Goal: Transaction & Acquisition: Purchase product/service

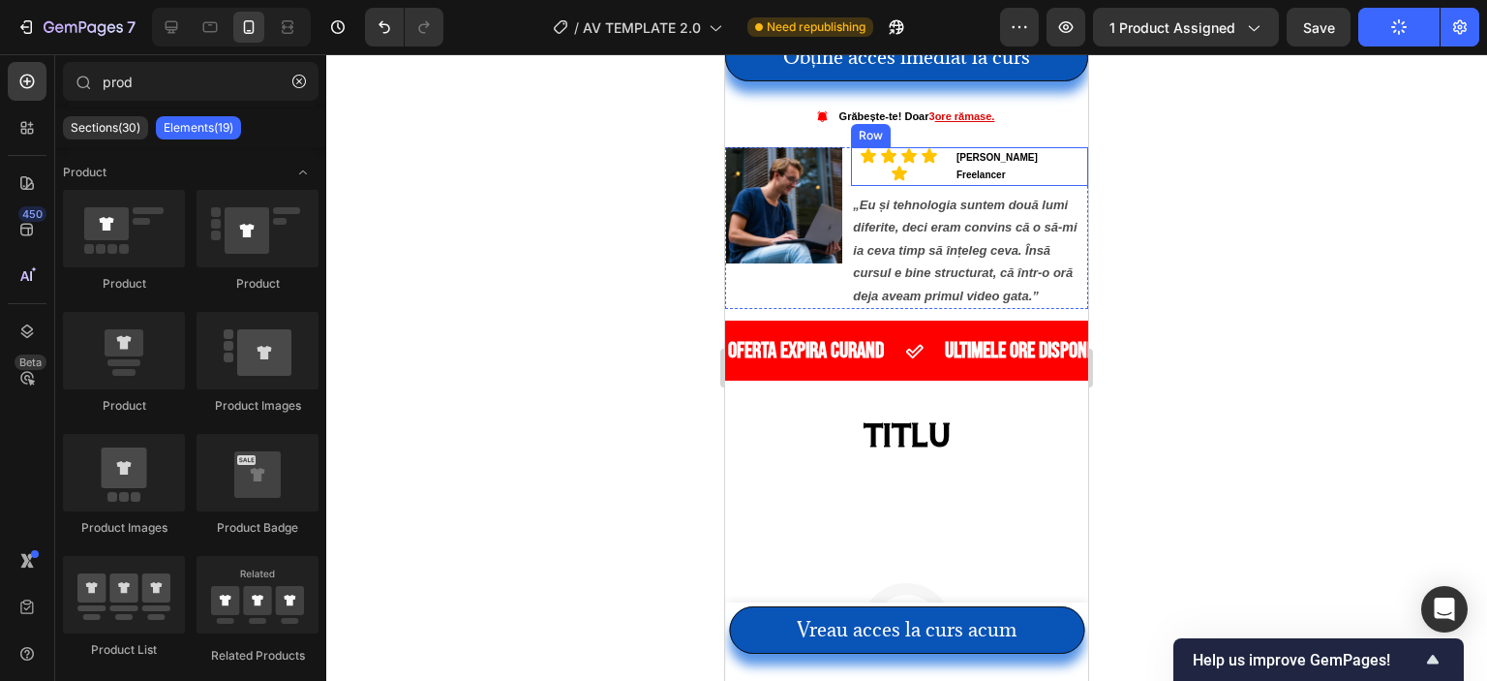
scroll to position [1162, 0]
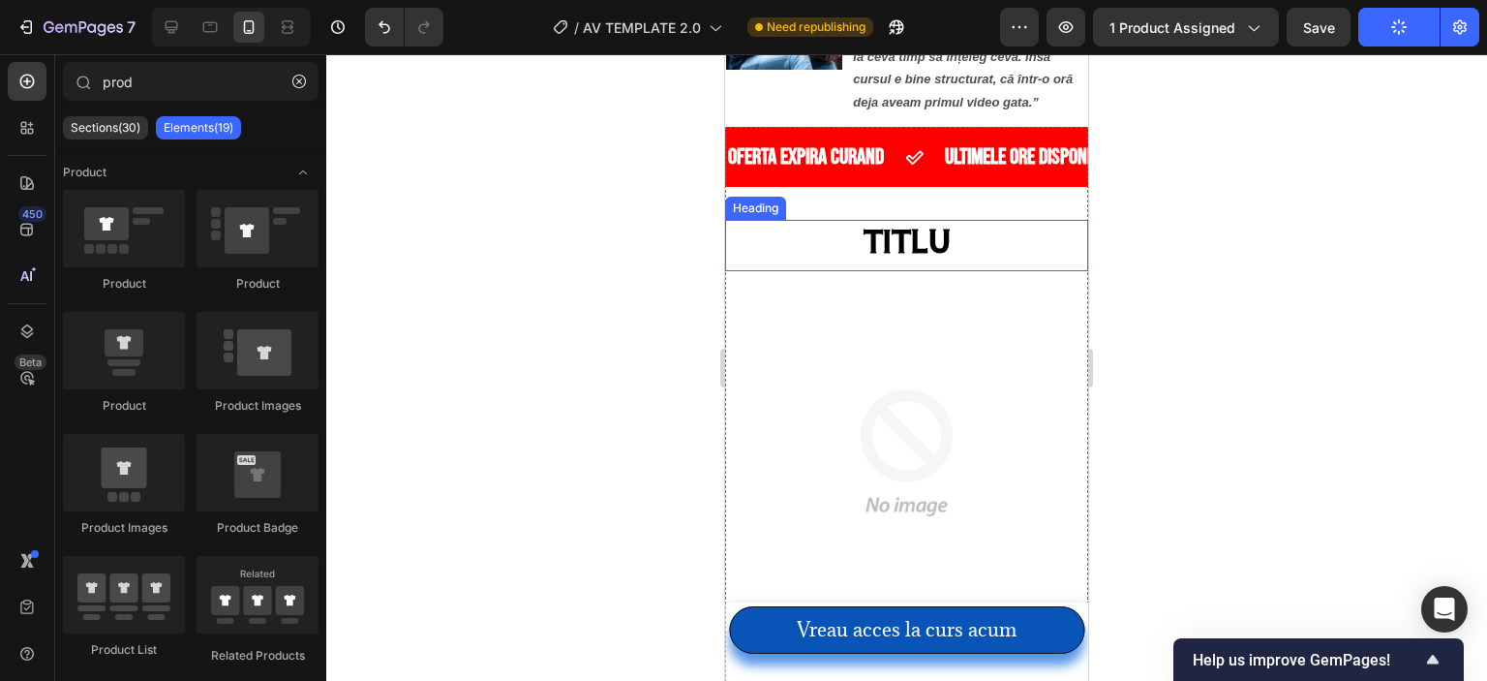
click at [965, 261] on h2 "TITLU" at bounding box center [906, 241] width 363 height 42
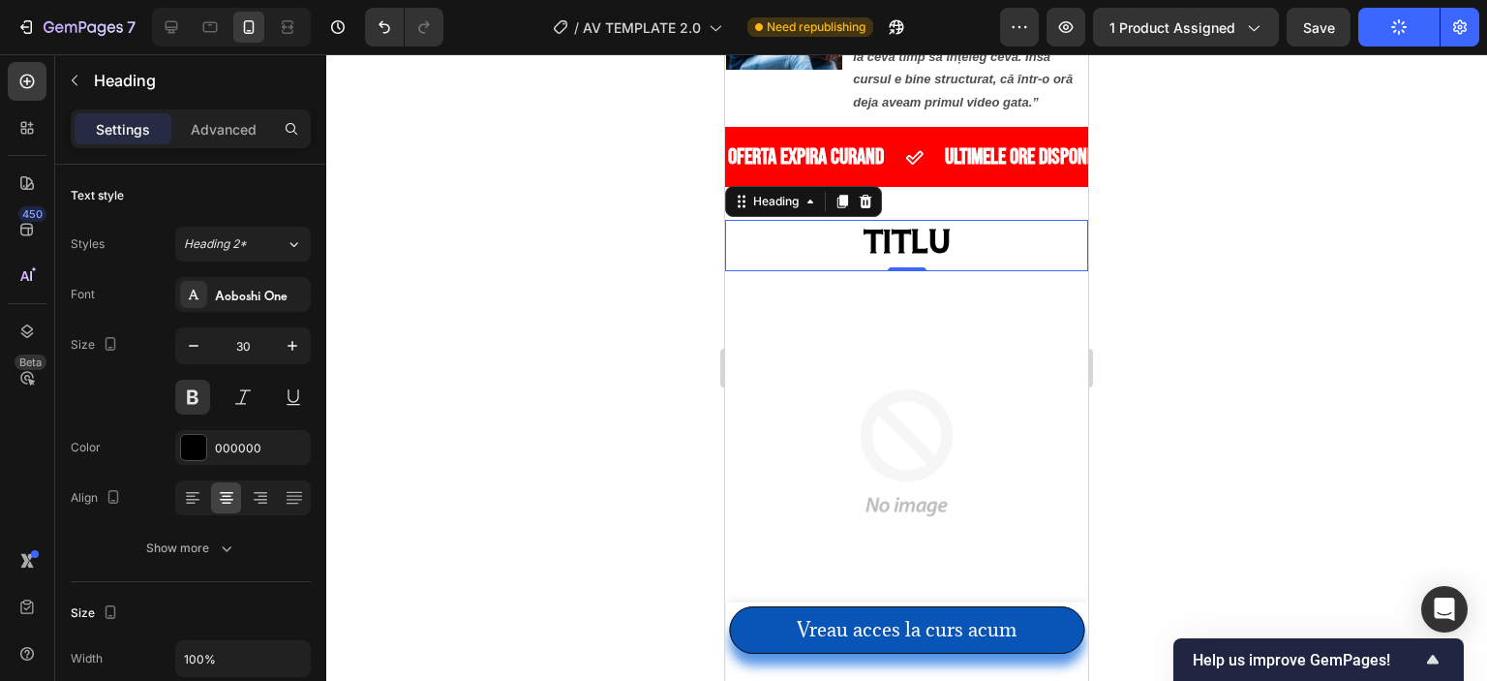
click at [946, 261] on h2 "TITLU" at bounding box center [906, 241] width 363 height 42
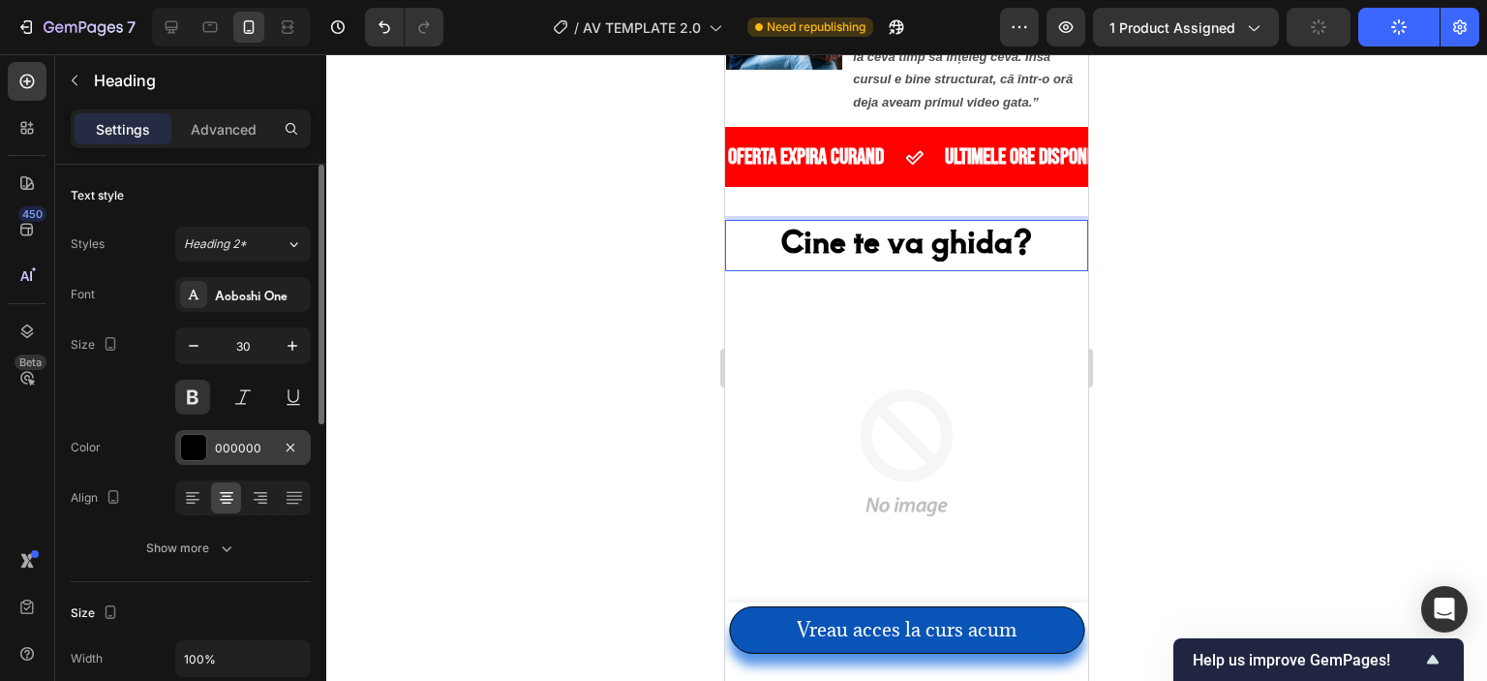
scroll to position [97, 0]
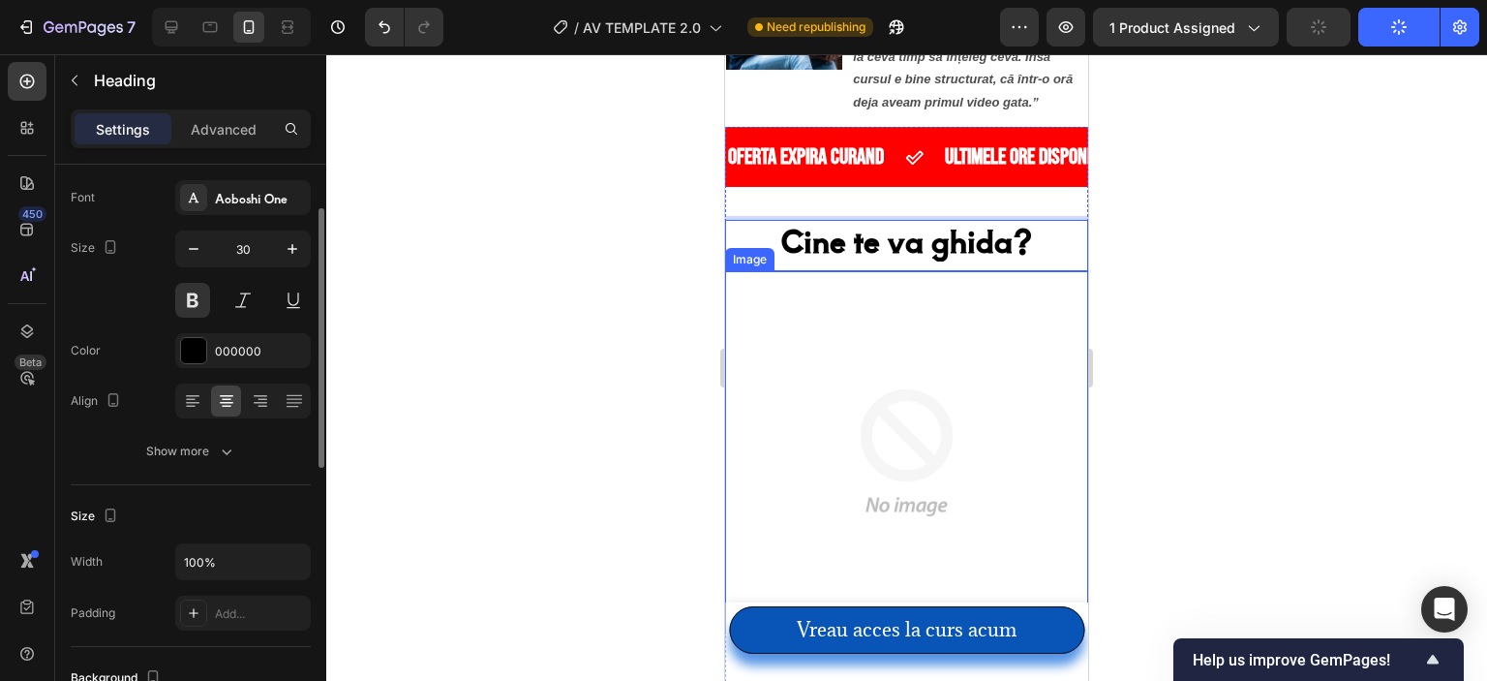
click at [1003, 449] on img at bounding box center [906, 452] width 363 height 363
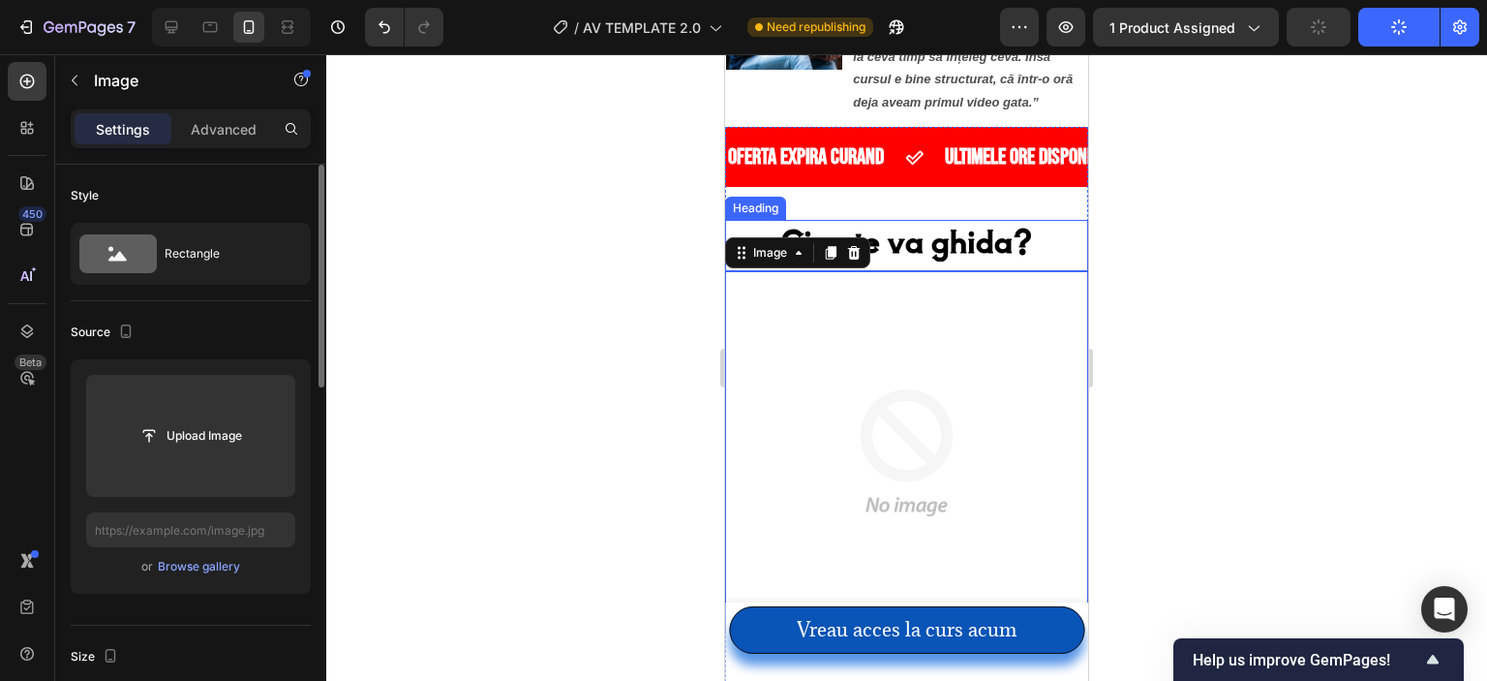
scroll to position [1355, 0]
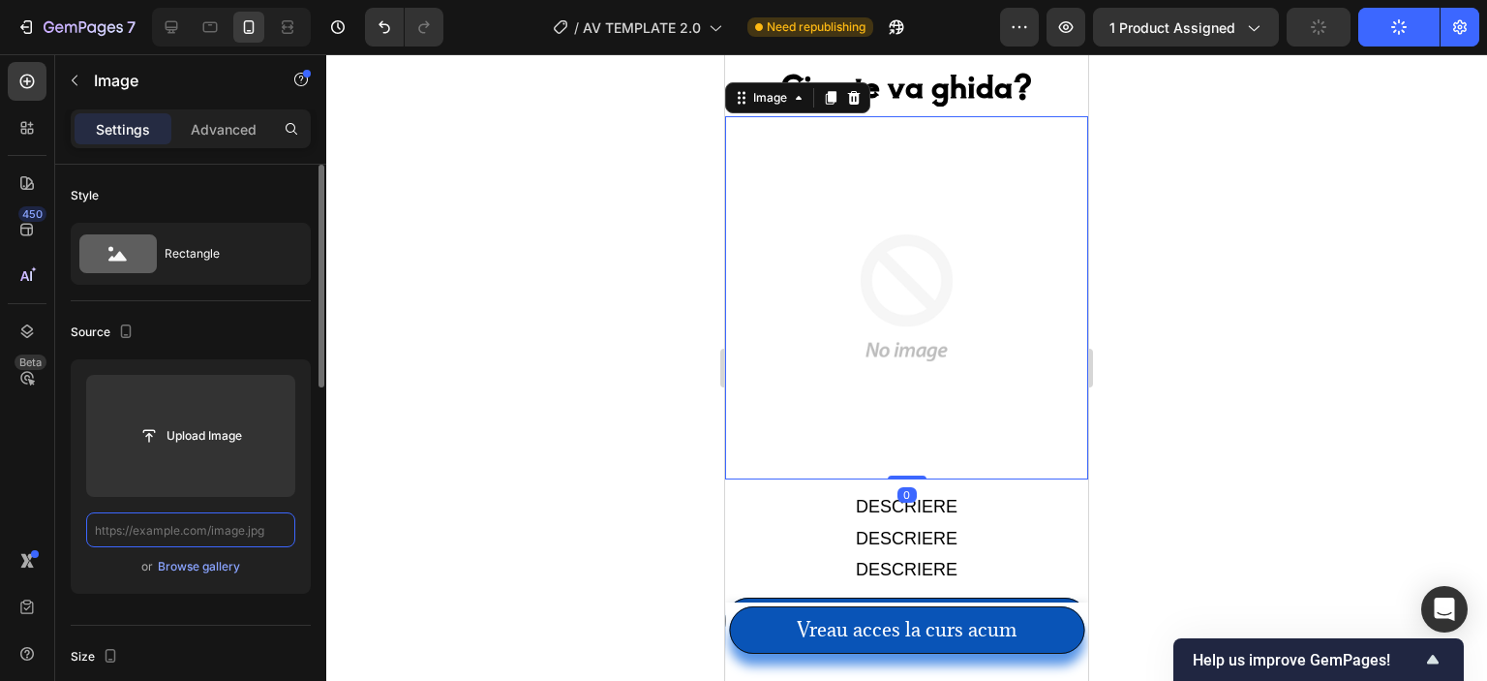
click at [171, 539] on input "text" at bounding box center [190, 529] width 209 height 35
paste input "[URL][DOMAIN_NAME]"
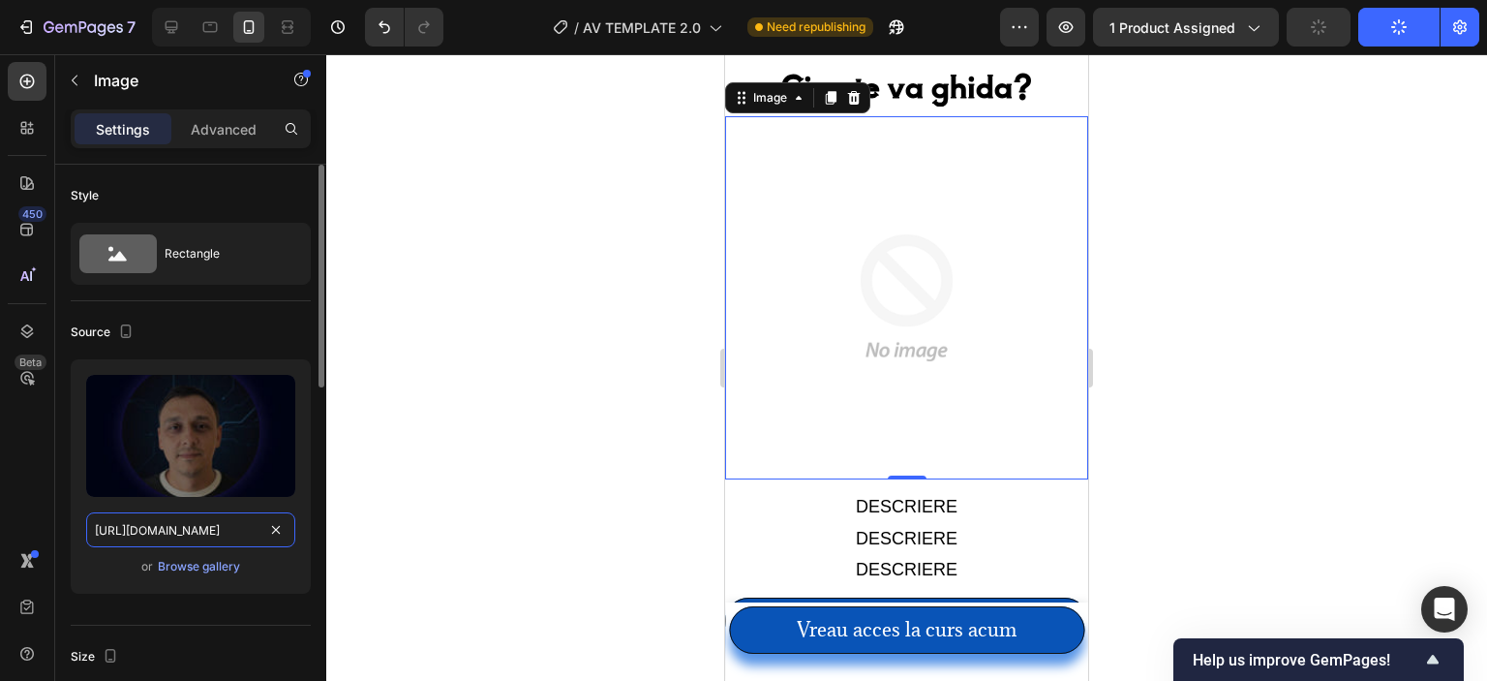
scroll to position [0, 601]
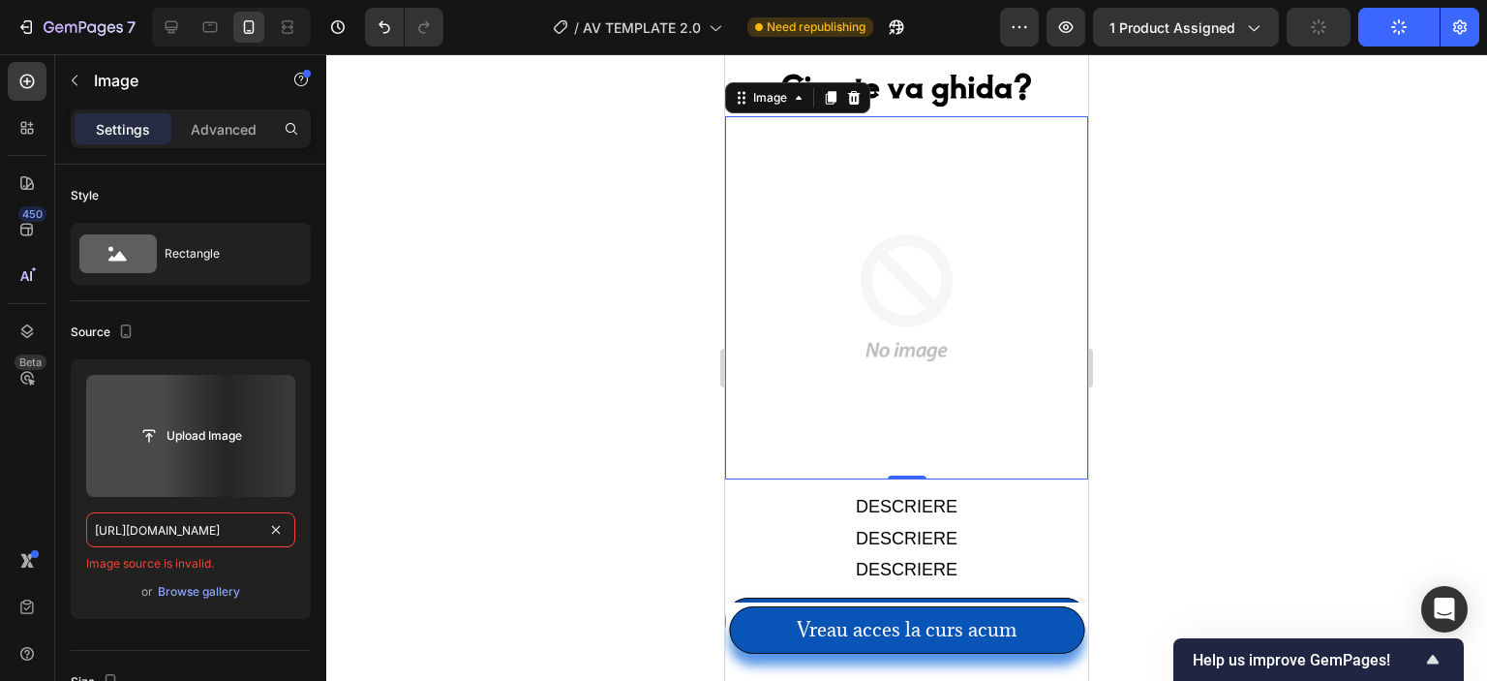
type input "[URL][DOMAIN_NAME]"
click at [230, 533] on input "[URL][DOMAIN_NAME]" at bounding box center [190, 529] width 209 height 35
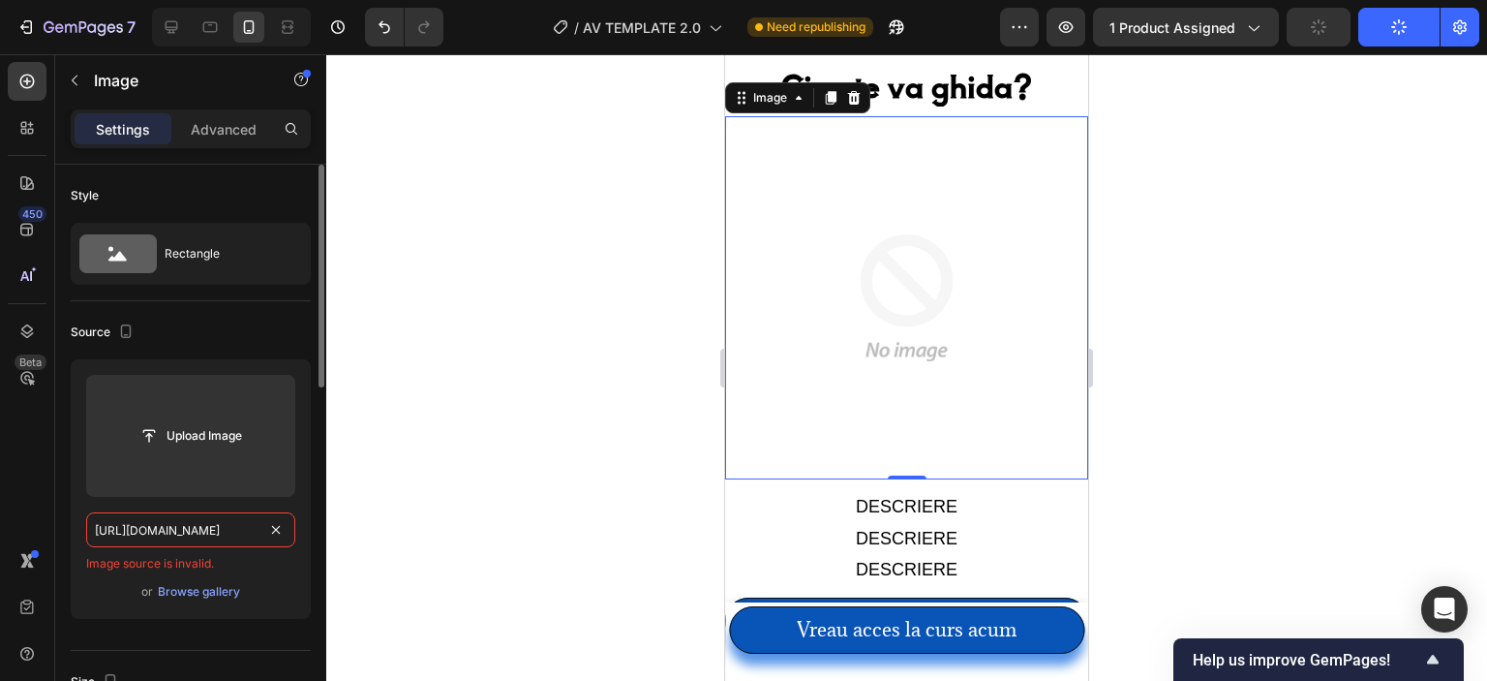
click at [232, 533] on input "[URL][DOMAIN_NAME]" at bounding box center [190, 529] width 209 height 35
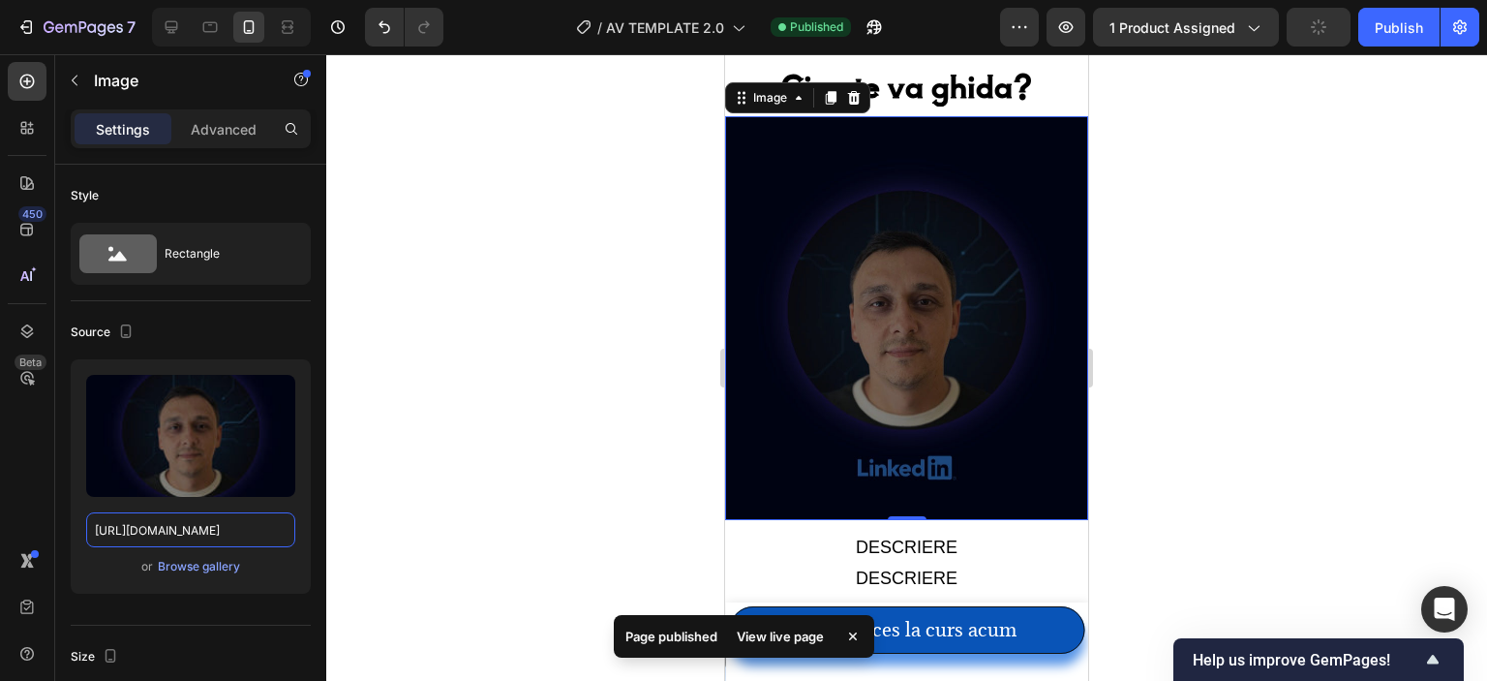
scroll to position [1549, 0]
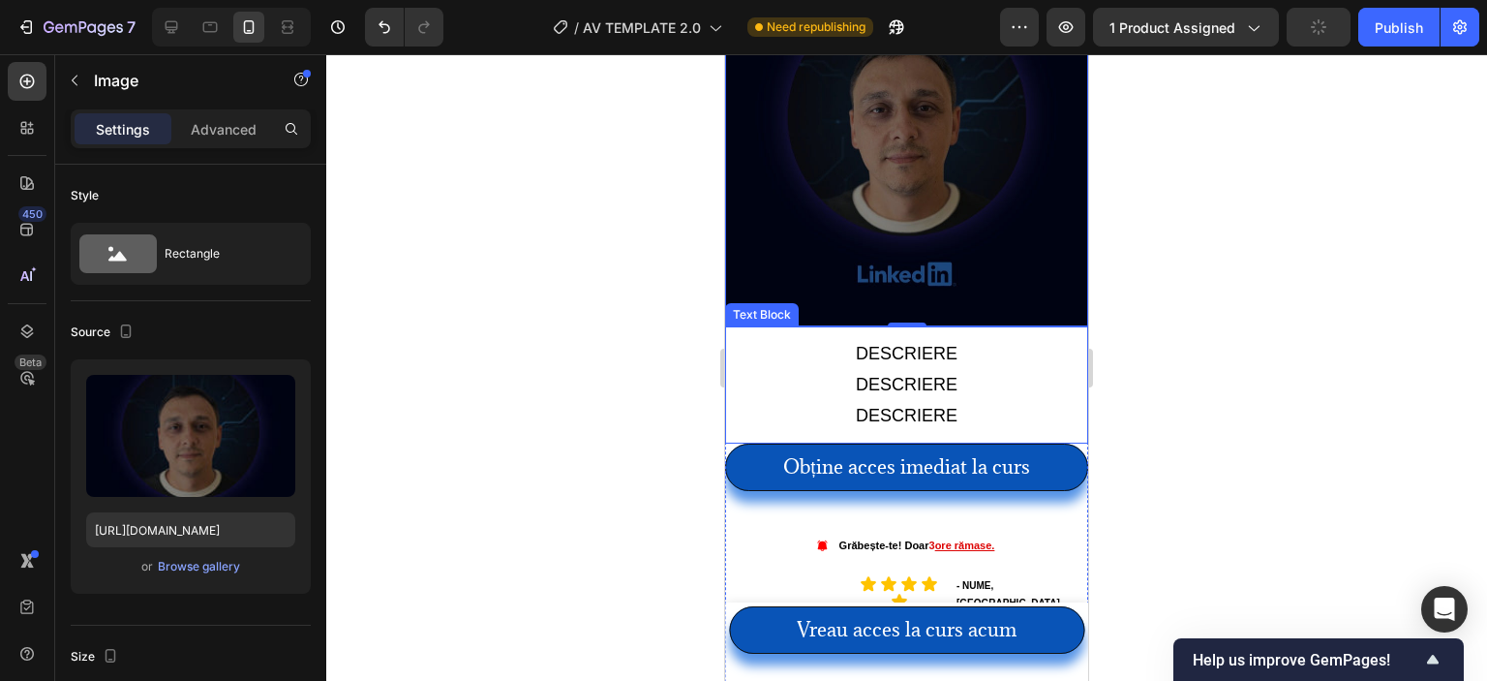
click at [933, 369] on p "DESCRIERE" at bounding box center [907, 384] width 344 height 31
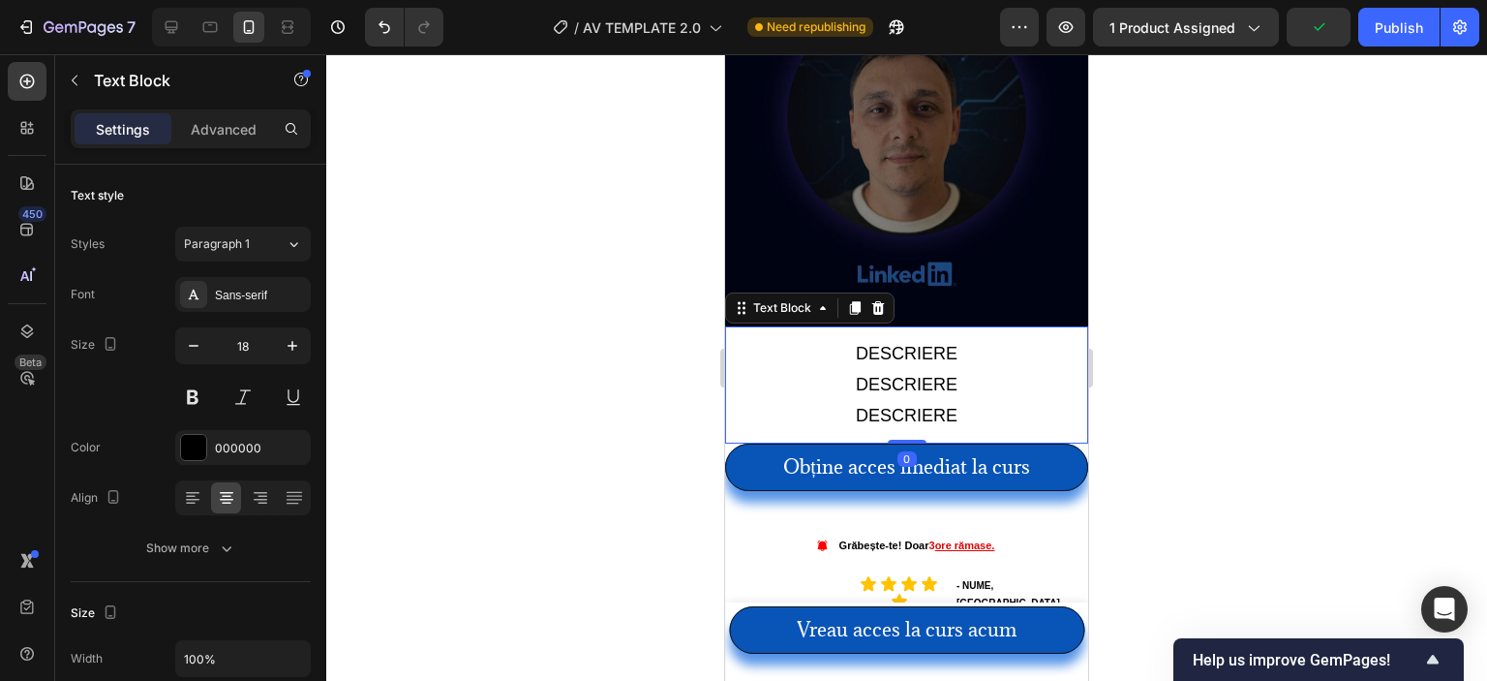
click at [935, 369] on p "DESCRIERE" at bounding box center [907, 384] width 344 height 31
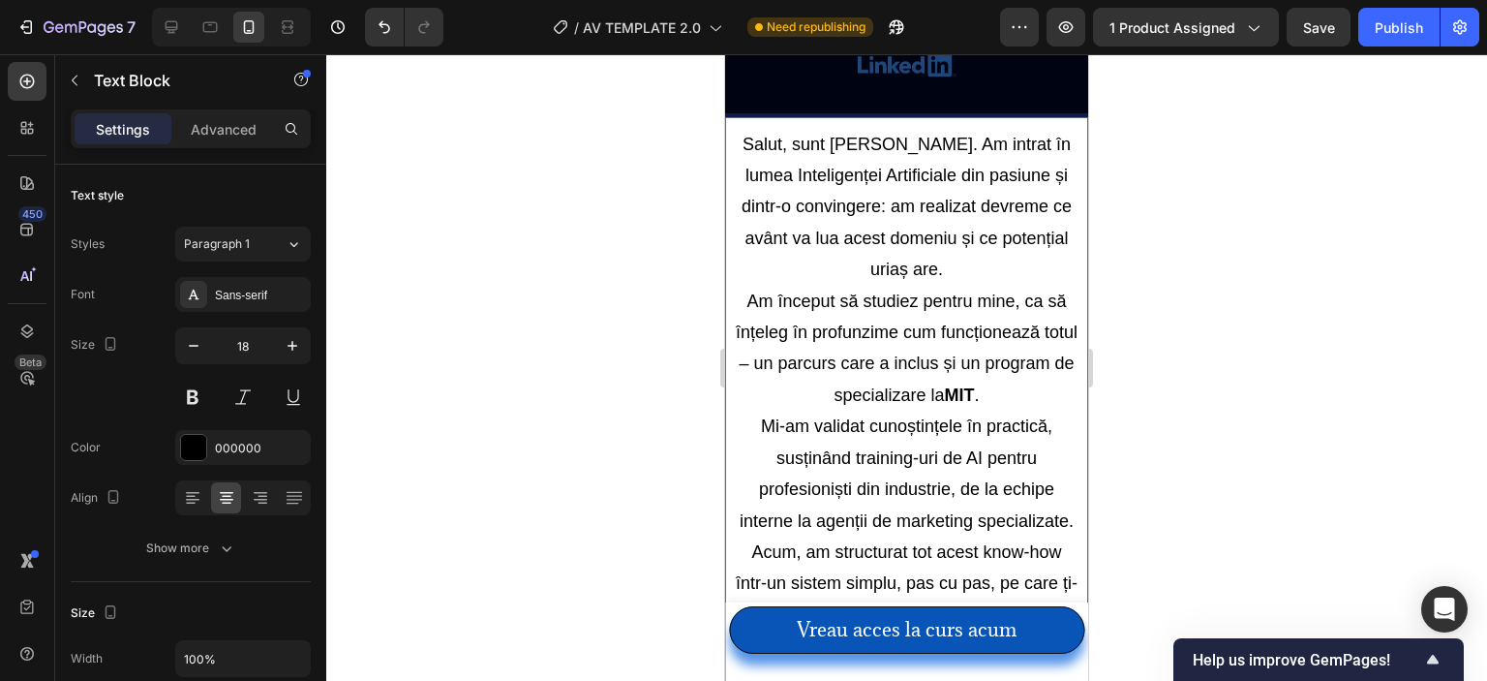
scroll to position [1798, 0]
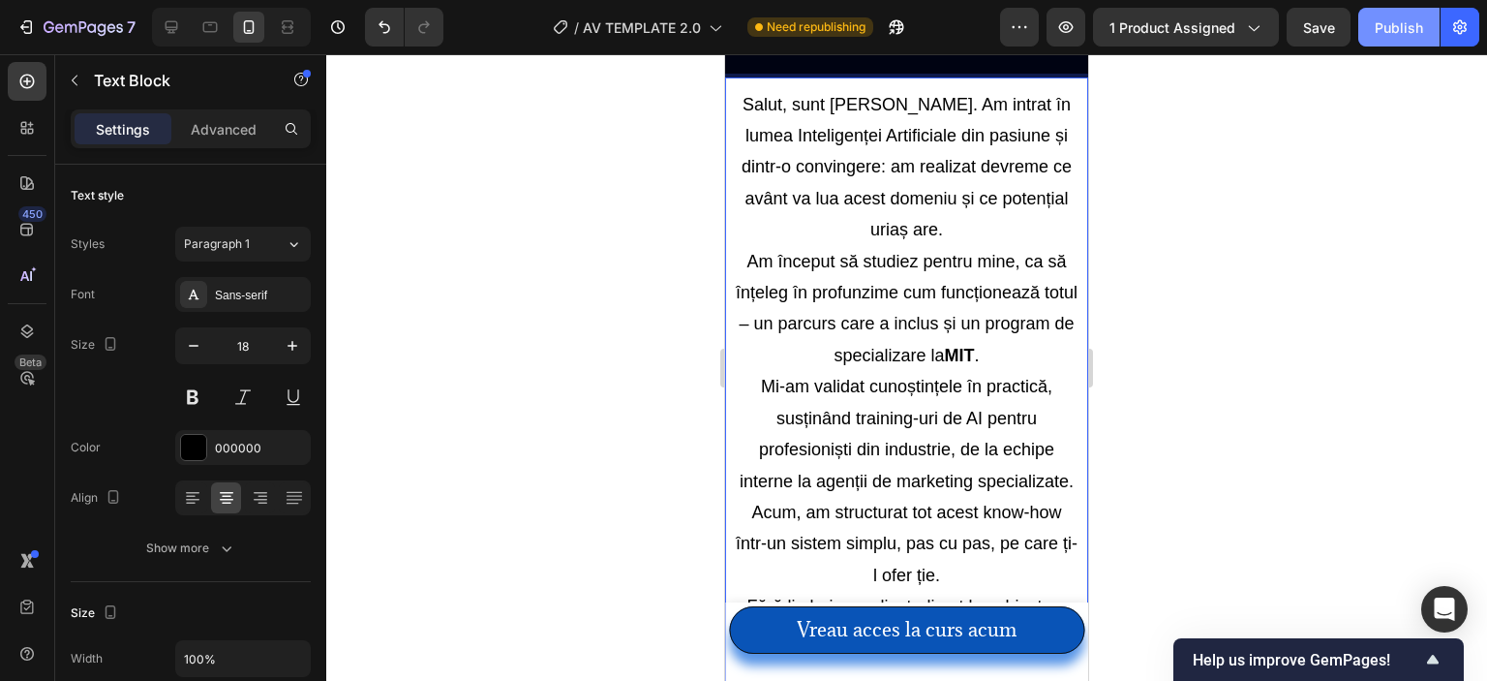
click at [1410, 20] on div "Publish" at bounding box center [1399, 27] width 48 height 20
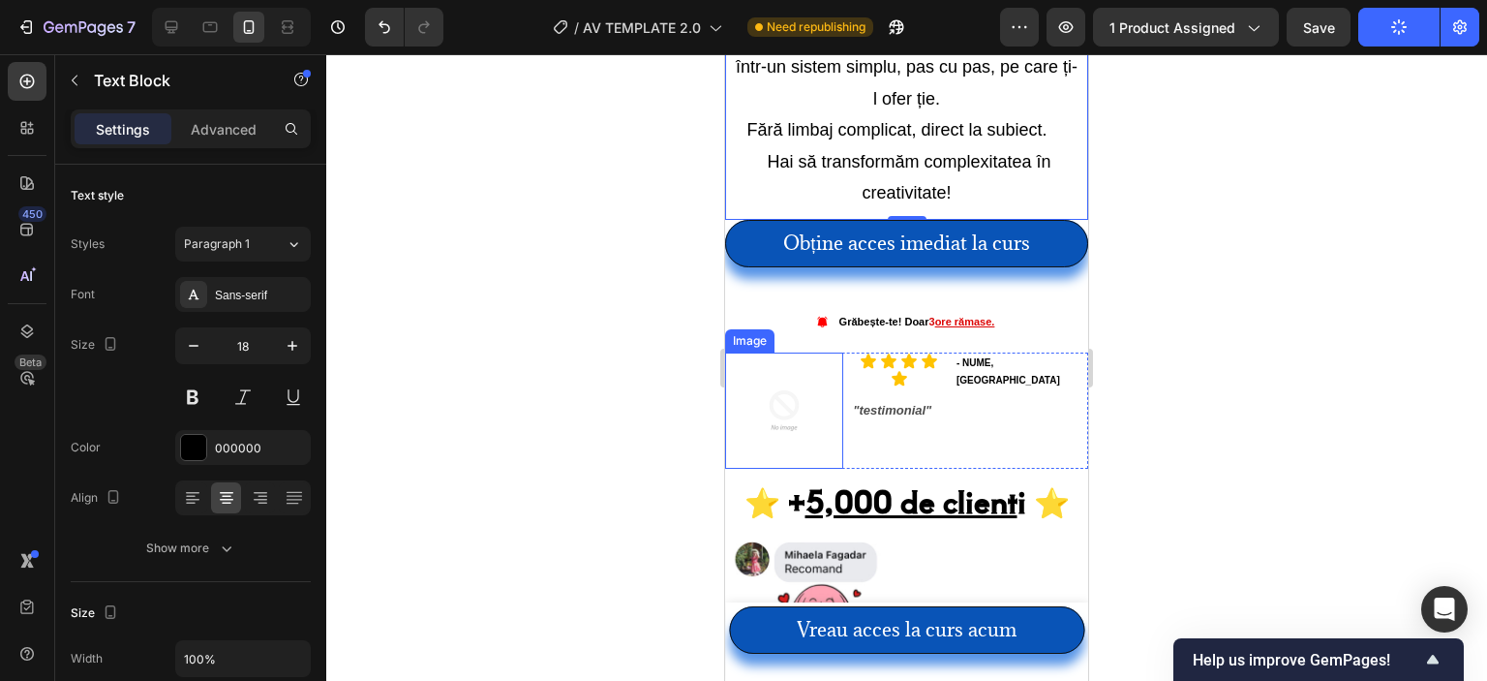
scroll to position [2282, 0]
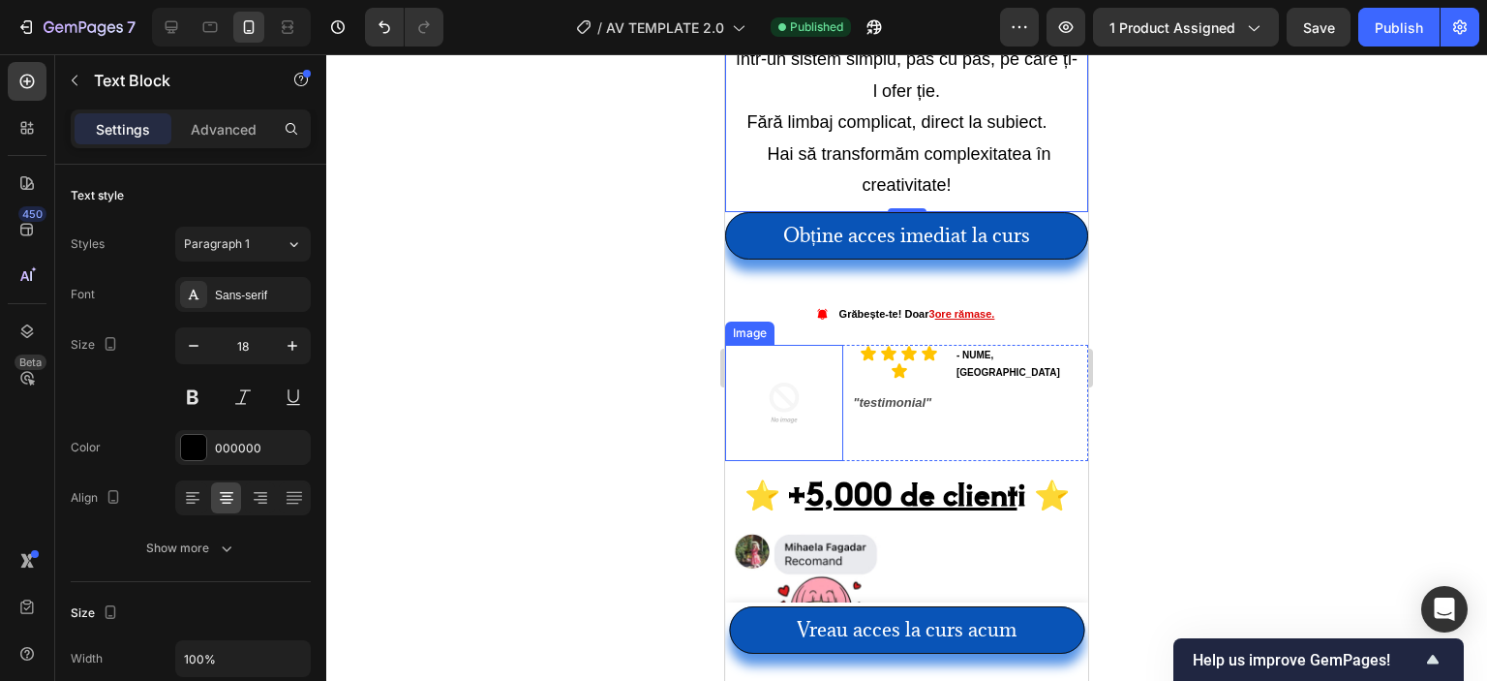
click at [802, 345] on img at bounding box center [784, 403] width 116 height 116
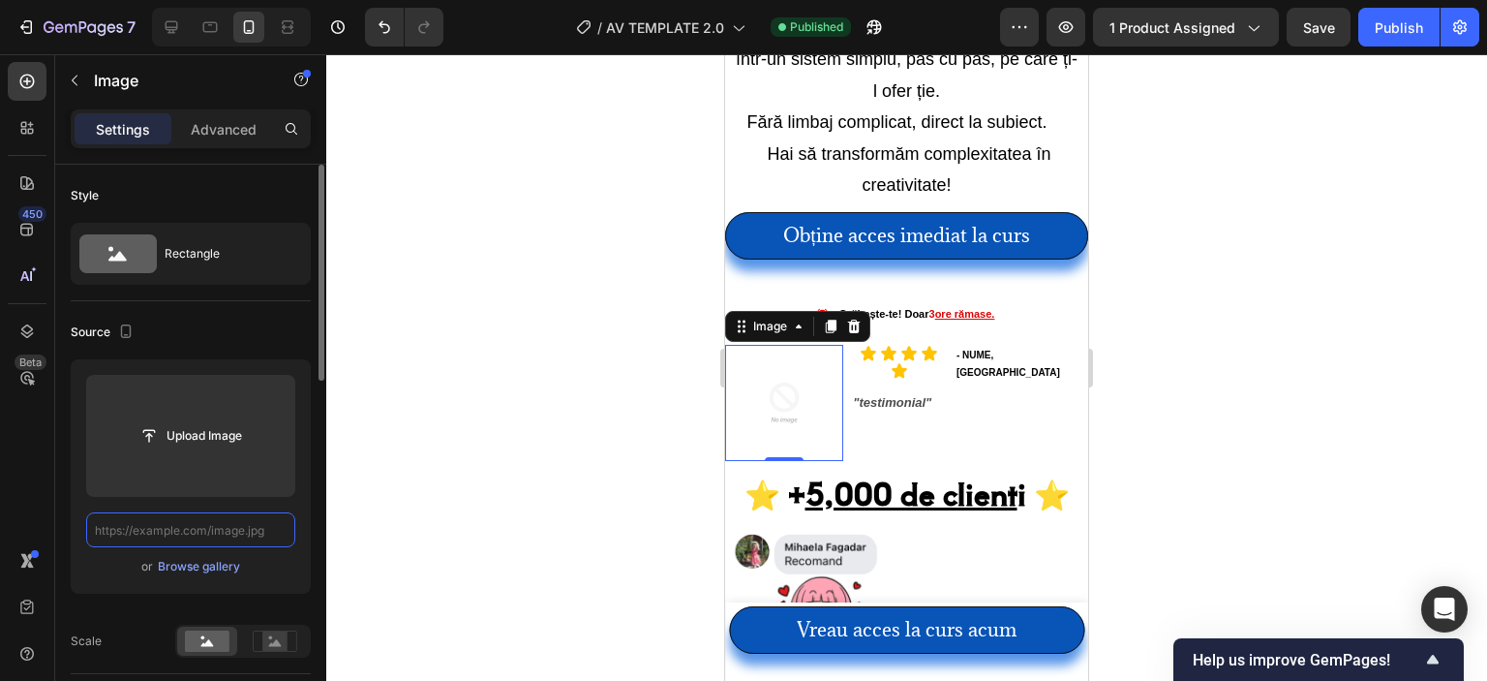
click at [221, 529] on input "text" at bounding box center [190, 529] width 209 height 35
paste input "[URL][DOMAIN_NAME]"
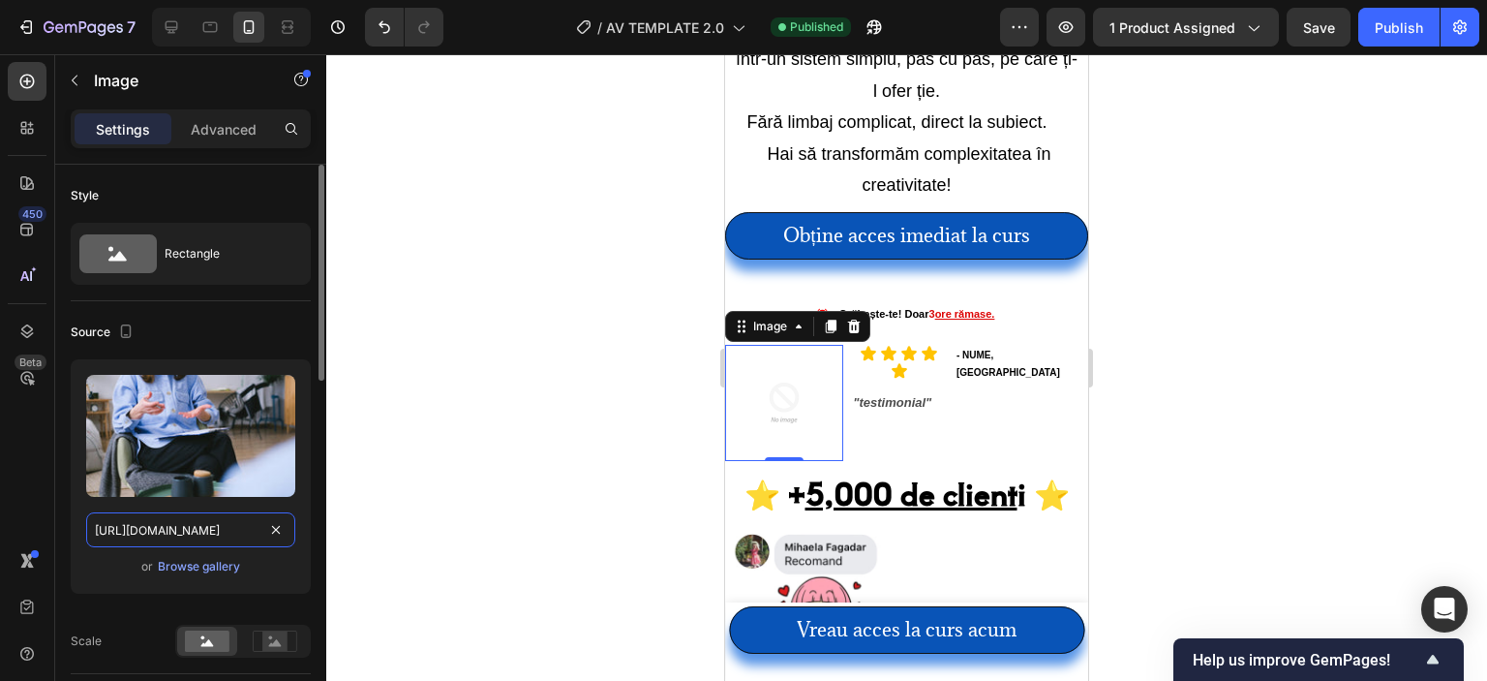
scroll to position [0, 596]
type input "[URL][DOMAIN_NAME]"
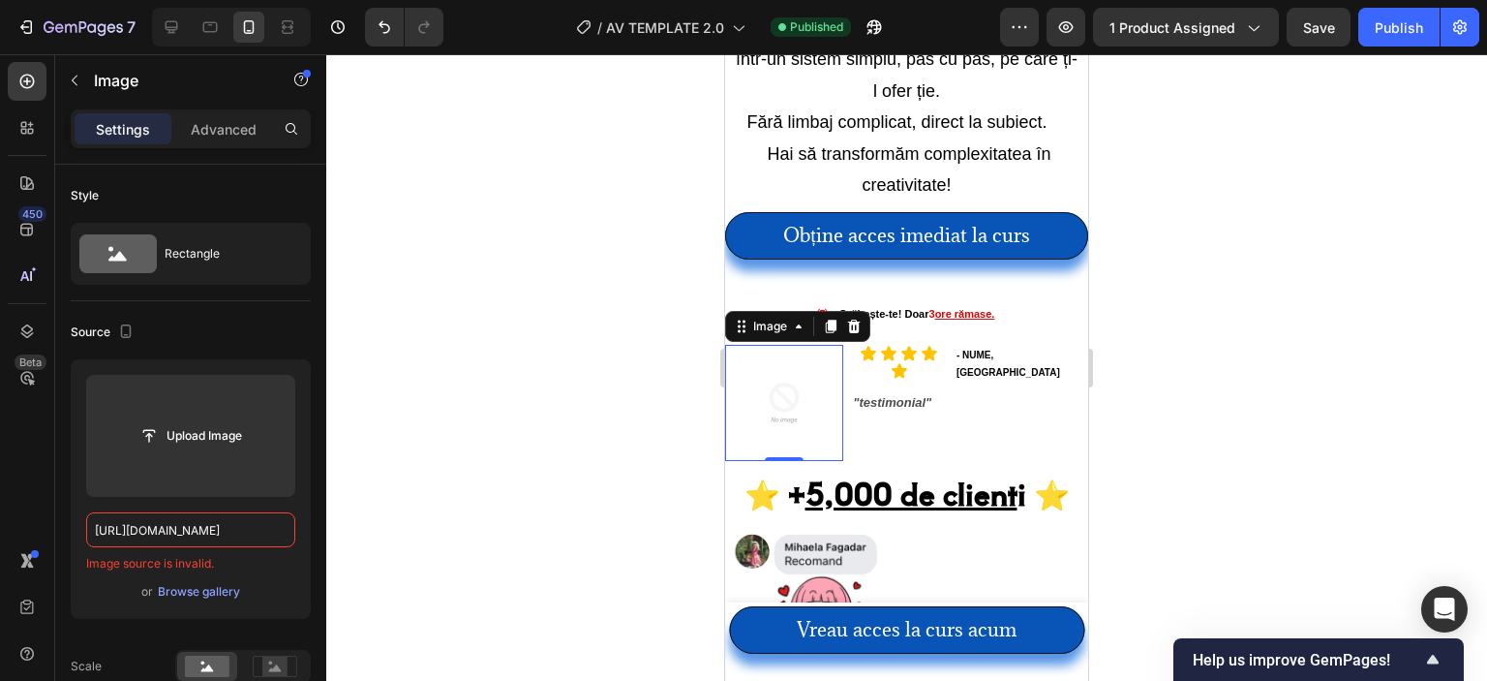
scroll to position [0, 0]
click at [999, 347] on p "- NUME, [GEOGRAPHIC_DATA]" at bounding box center [1022, 364] width 130 height 35
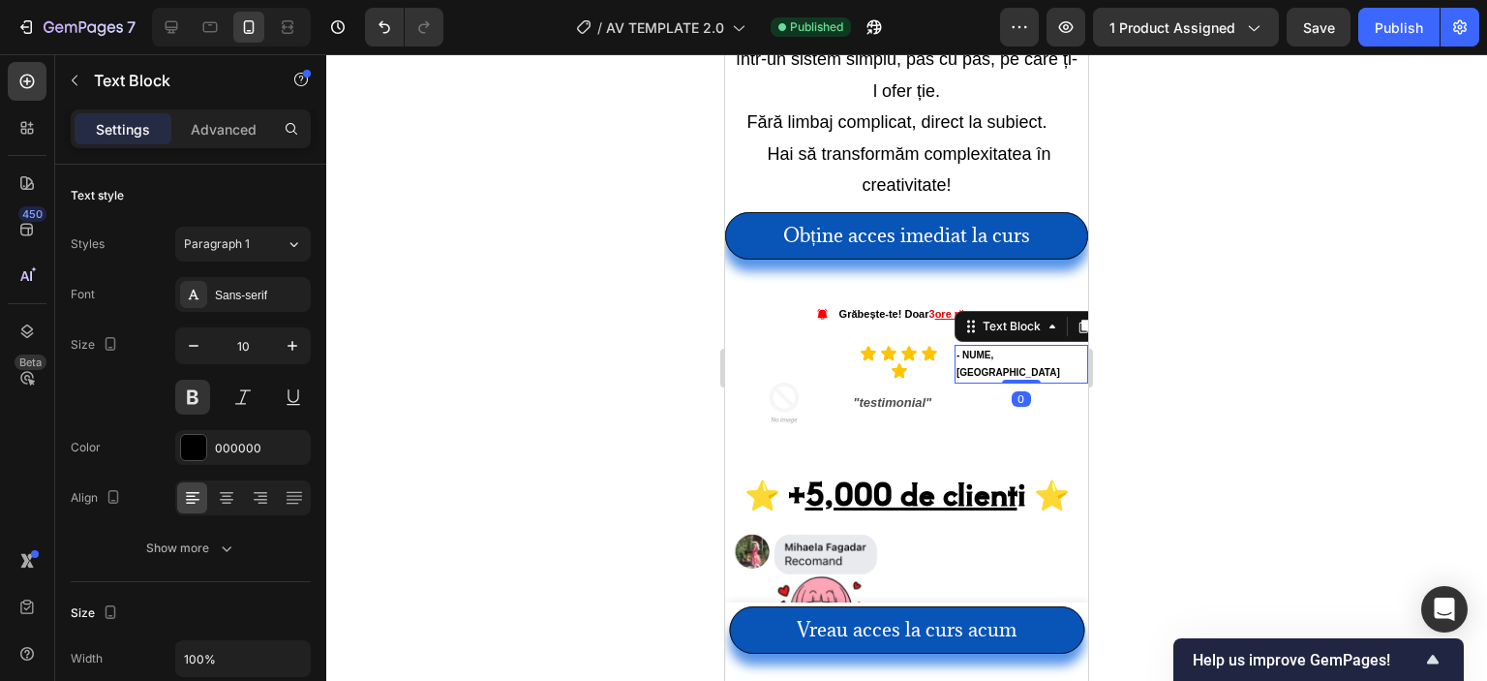
click at [1003, 347] on p "- NUME, [GEOGRAPHIC_DATA]" at bounding box center [1022, 364] width 130 height 35
click at [1002, 347] on p "- NUME, [GEOGRAPHIC_DATA]" at bounding box center [1022, 364] width 130 height 35
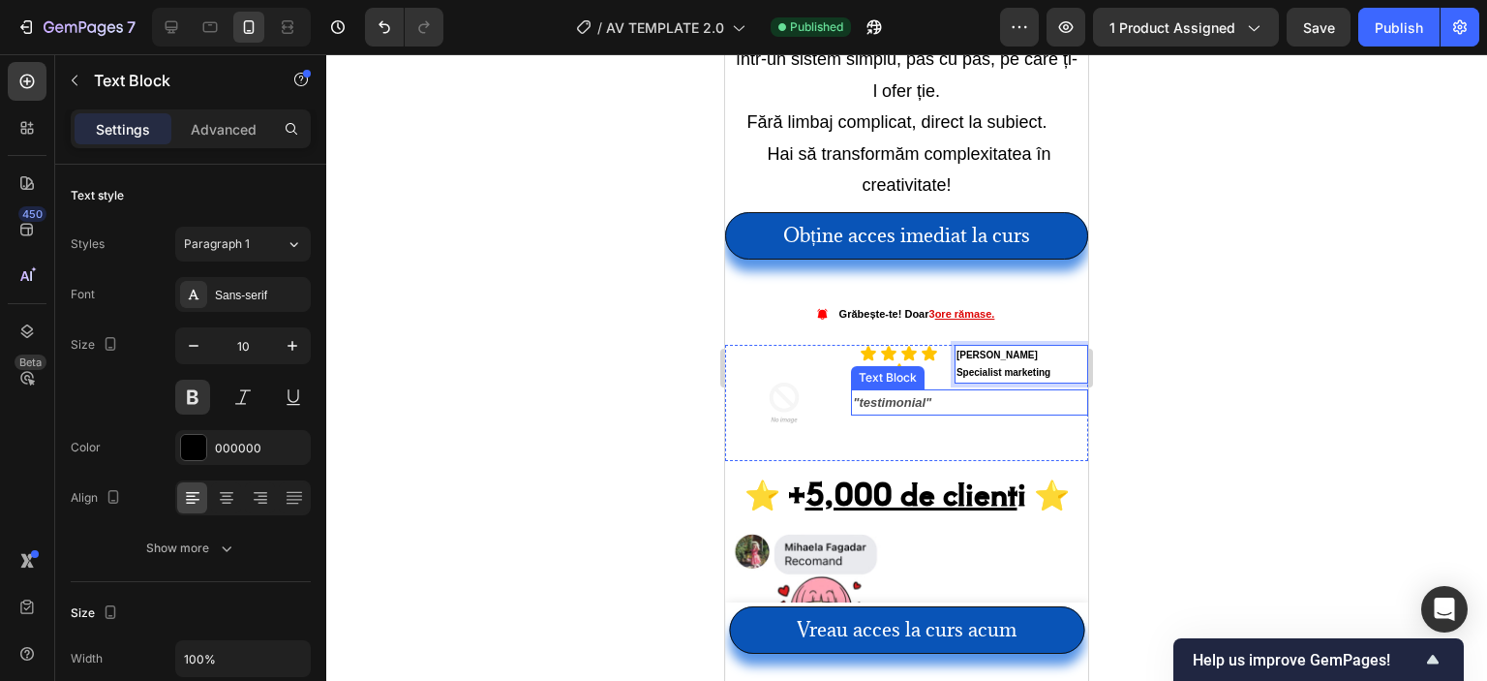
click at [900, 391] on p ""testimonial"" at bounding box center [969, 402] width 233 height 22
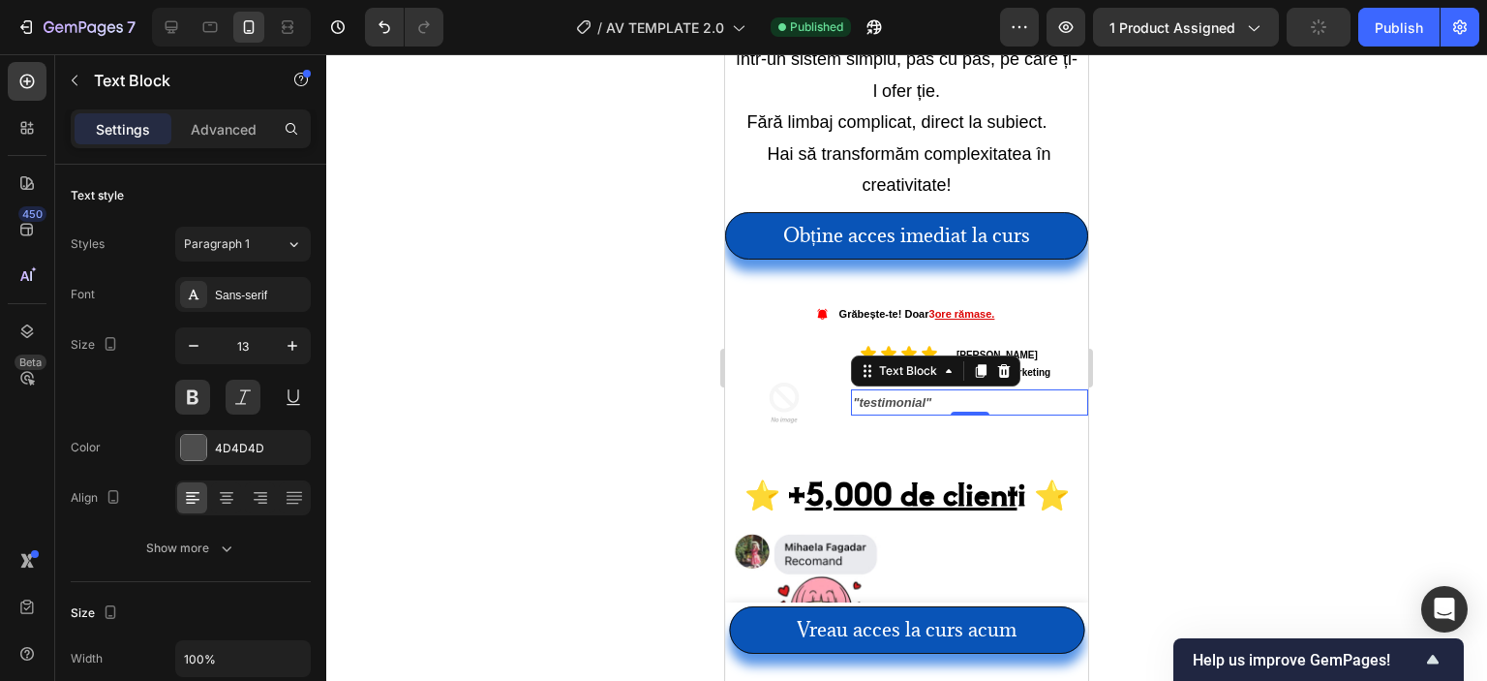
click at [905, 391] on p ""testimonial"" at bounding box center [969, 402] width 233 height 22
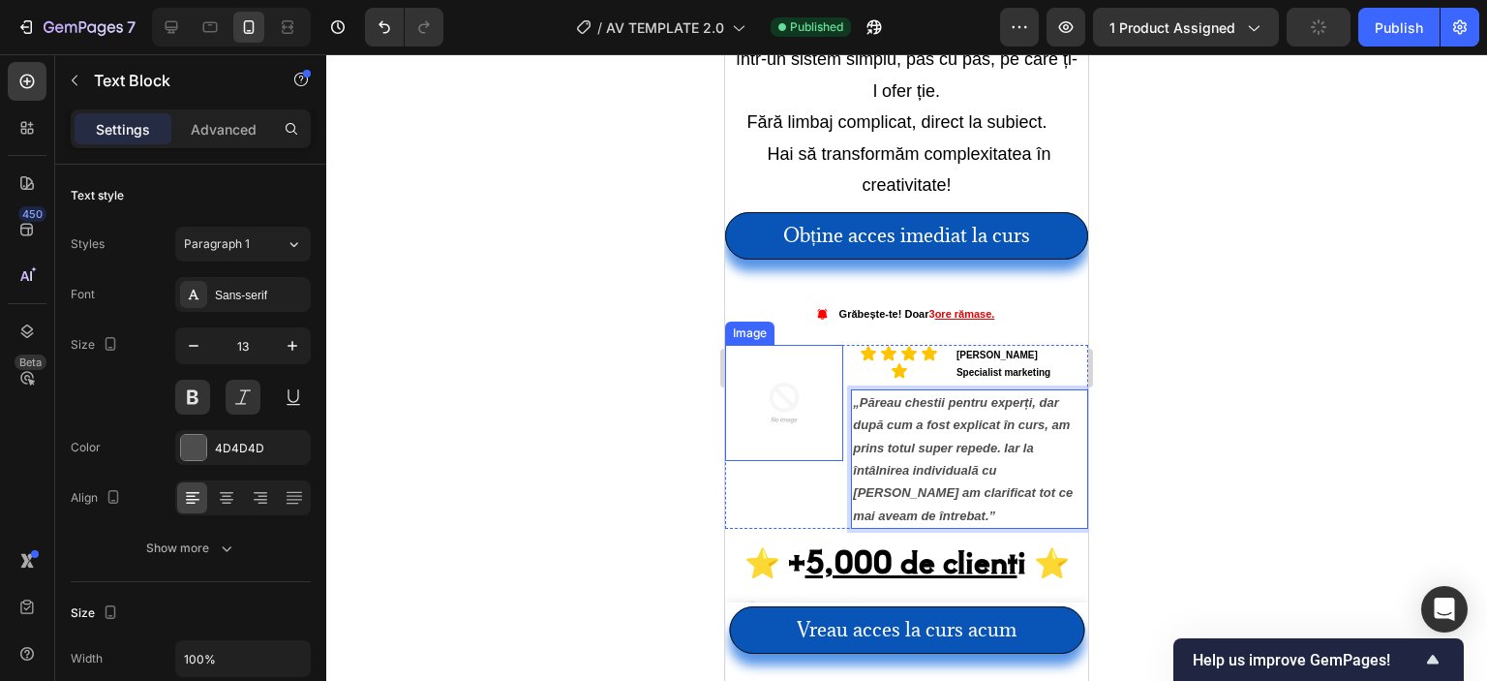
click at [792, 345] on img at bounding box center [784, 403] width 116 height 116
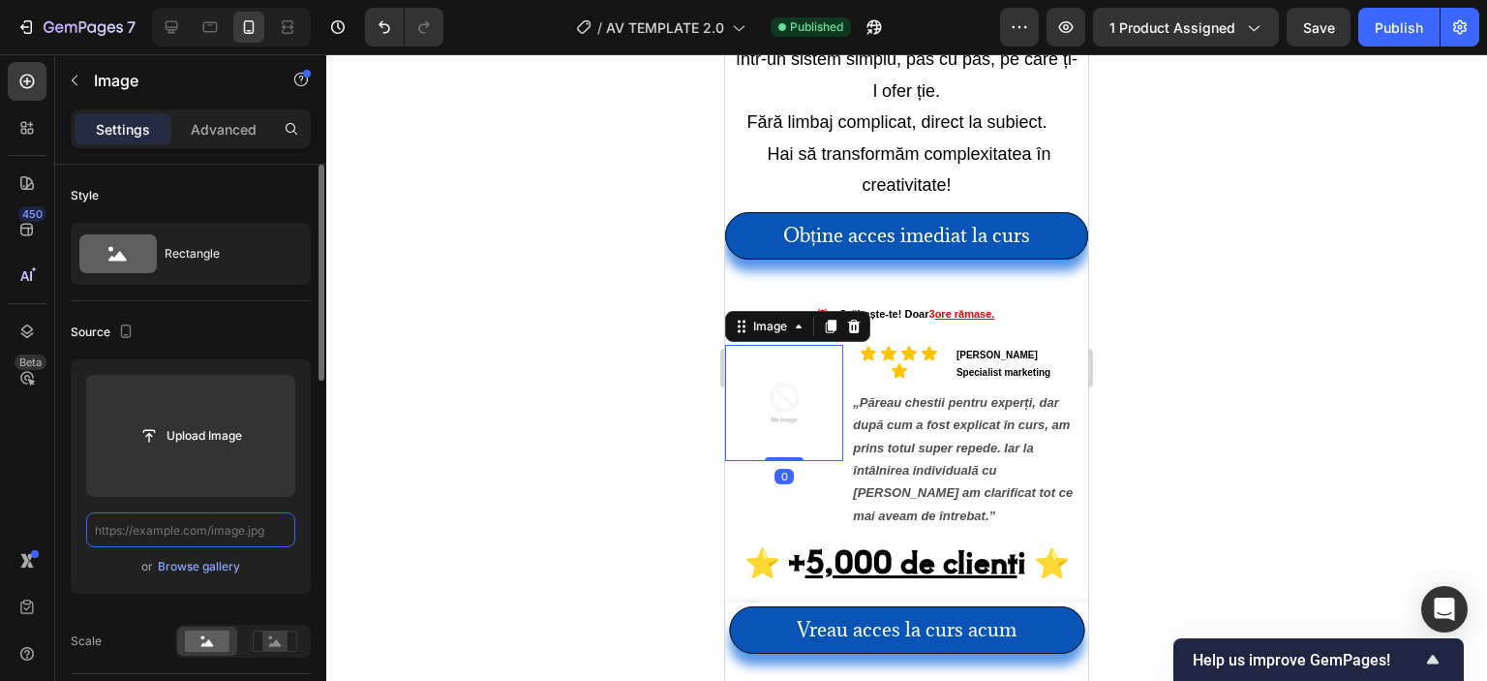
click at [194, 522] on input "text" at bounding box center [190, 529] width 209 height 35
paste input "[URL][DOMAIN_NAME]"
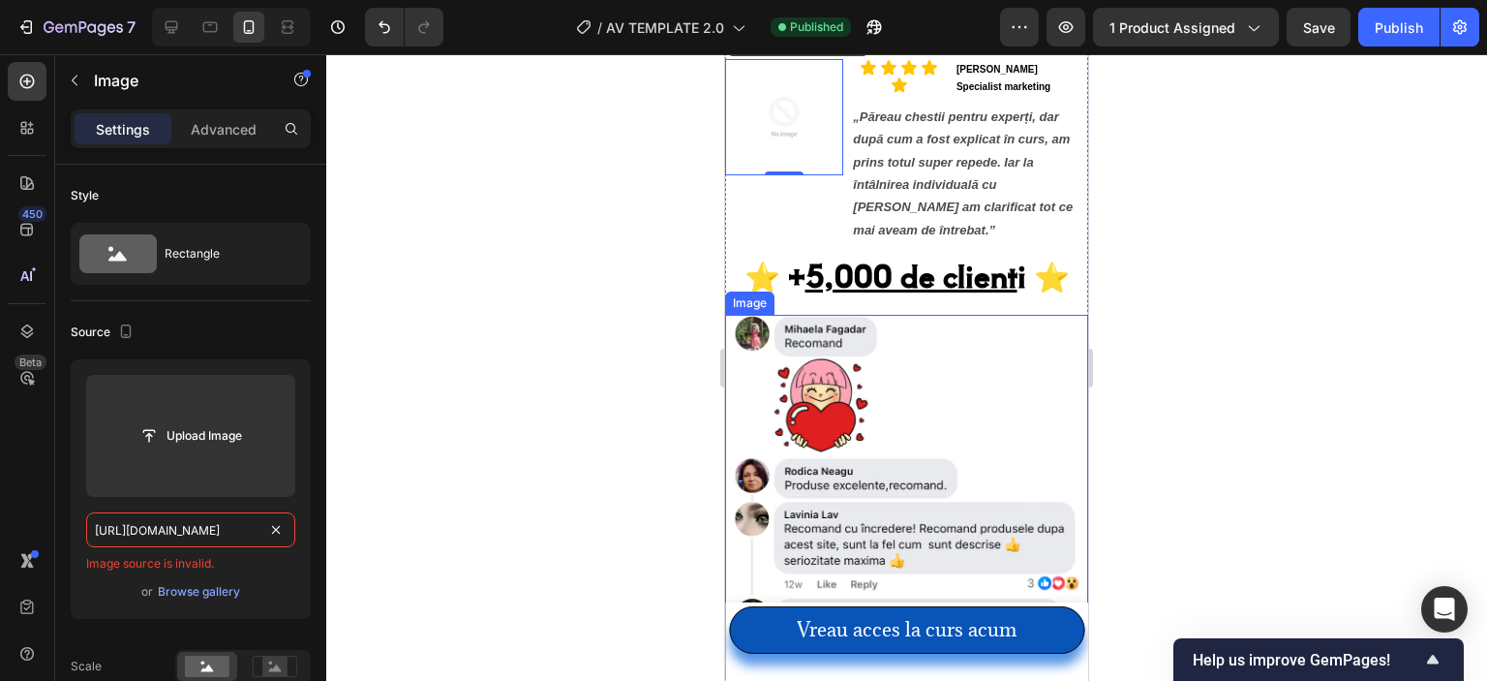
scroll to position [2572, 0]
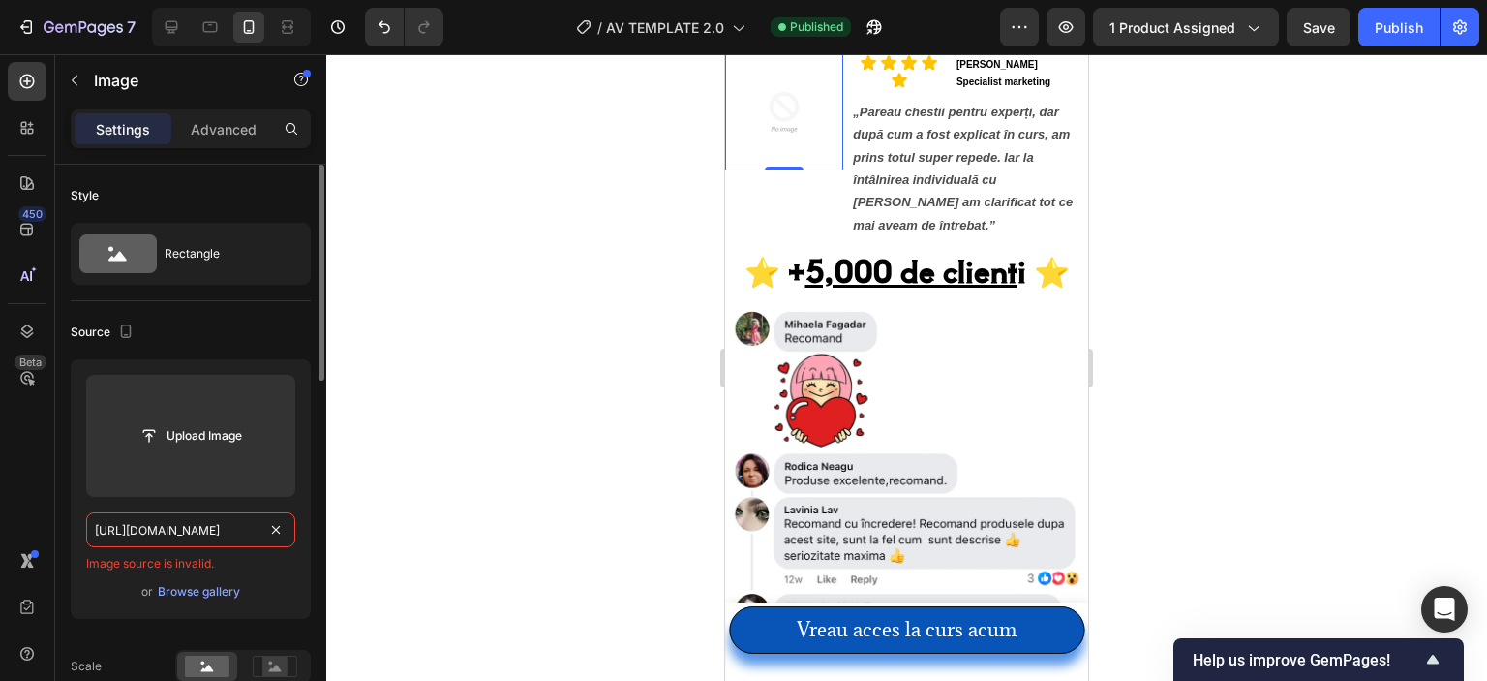
click at [183, 537] on input "[URL][DOMAIN_NAME]" at bounding box center [190, 529] width 209 height 35
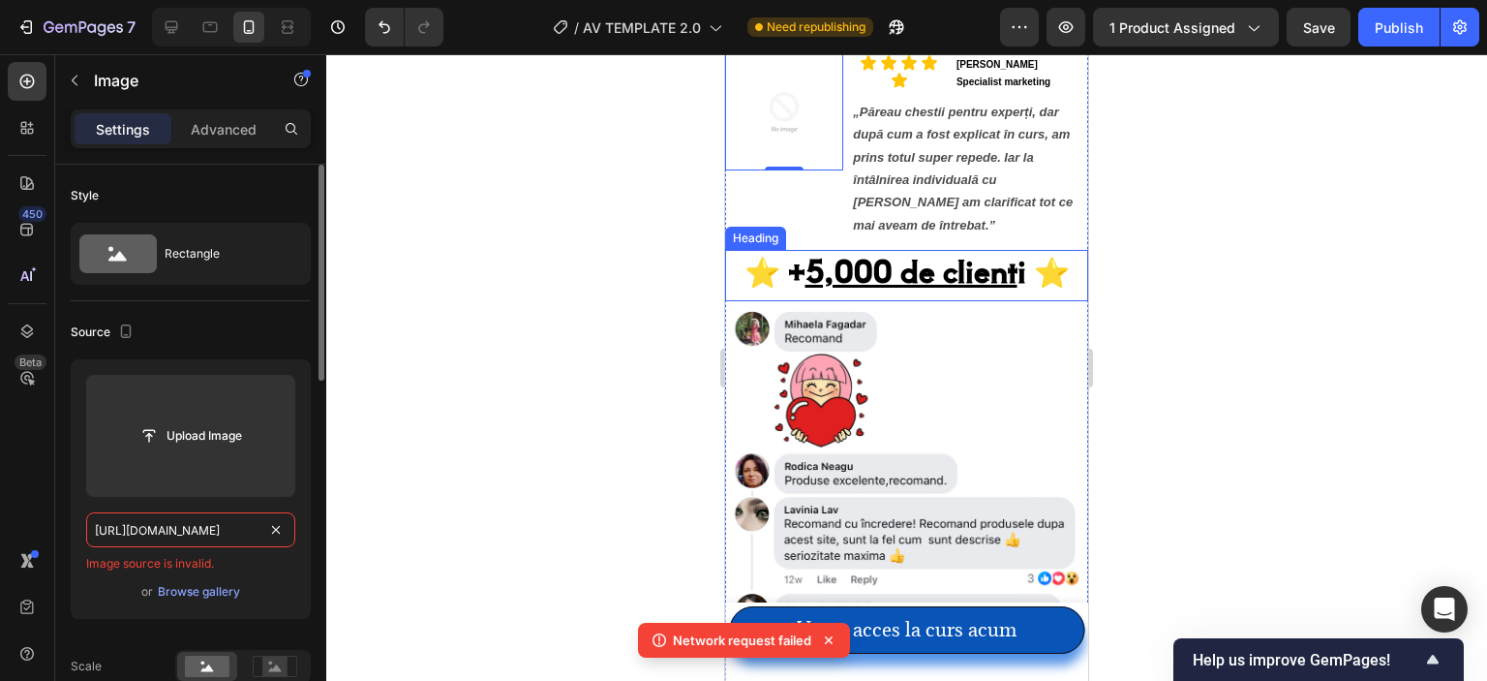
click at [182, 517] on input "[URL][DOMAIN_NAME]" at bounding box center [190, 529] width 209 height 35
paste input "text"
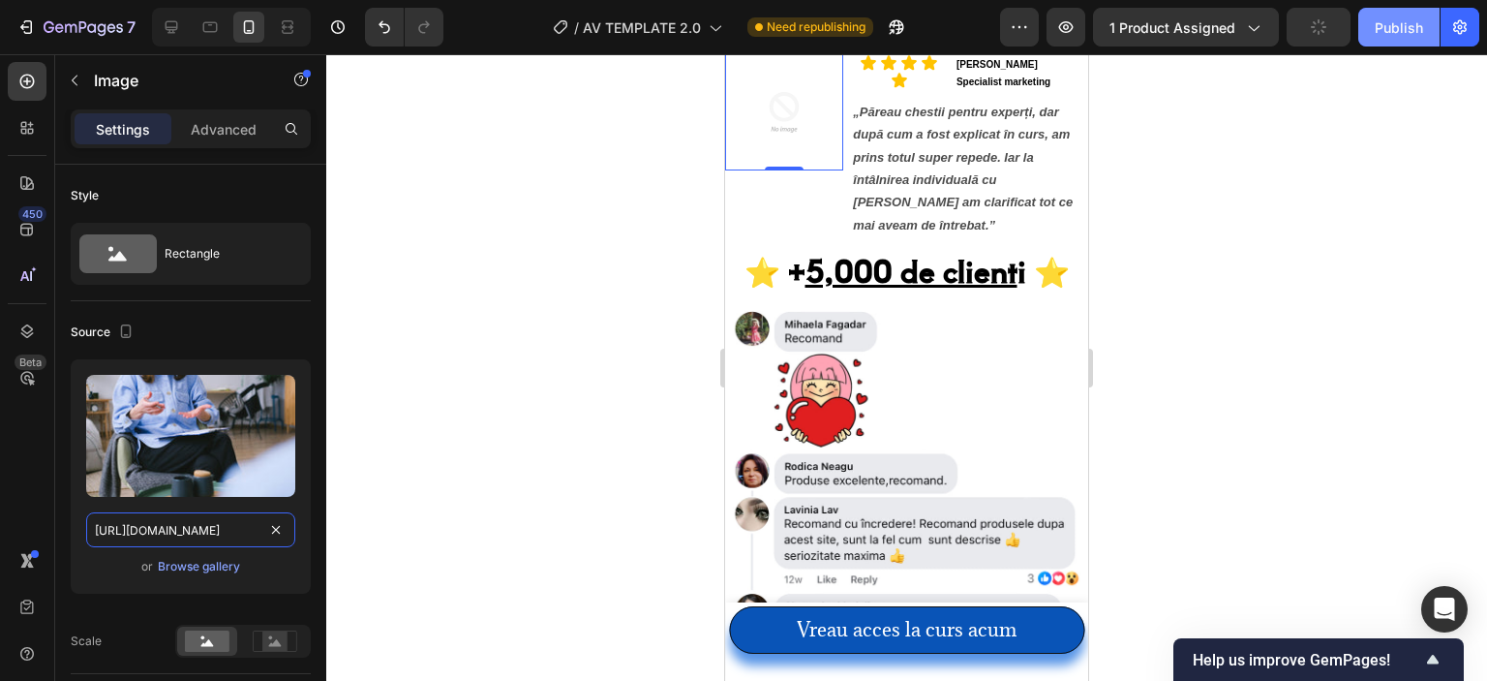
type input "[URL][DOMAIN_NAME]"
click at [1398, 22] on div "Publish" at bounding box center [1399, 27] width 48 height 20
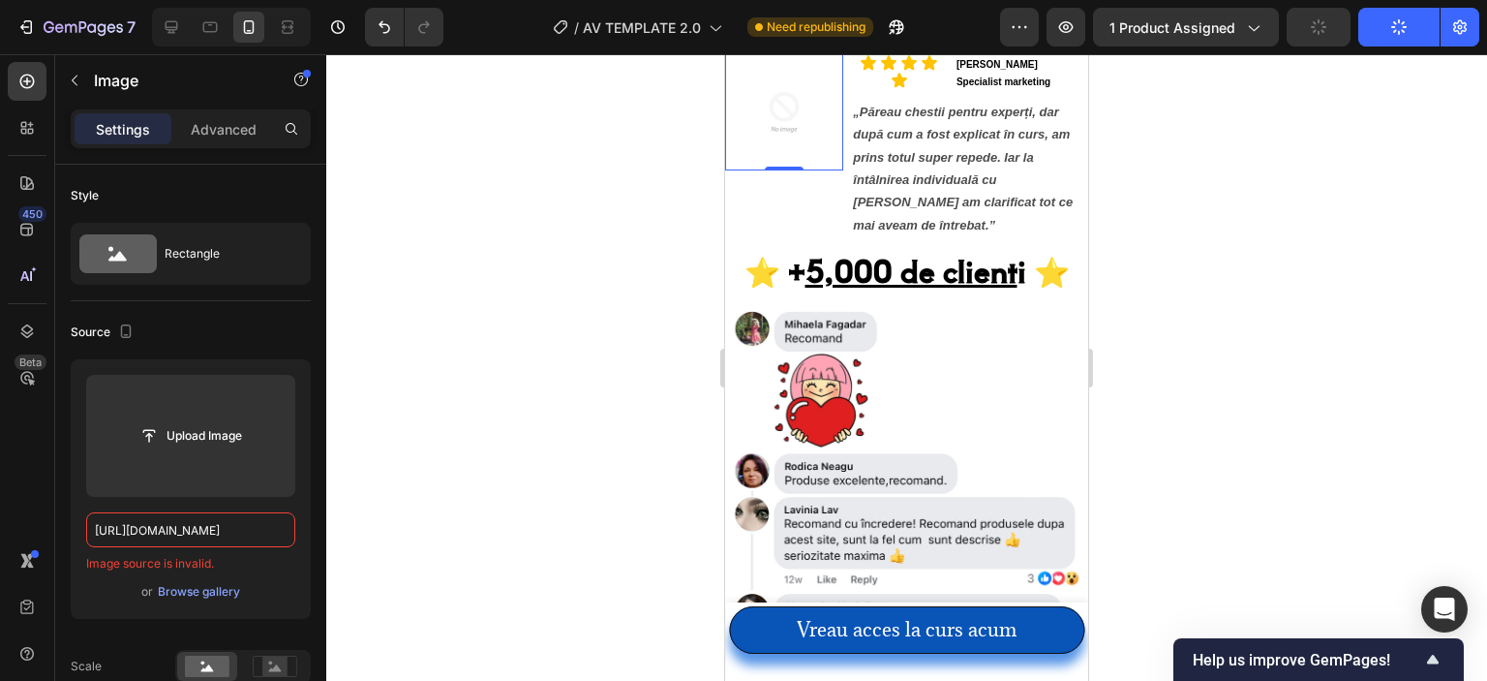
scroll to position [0, 0]
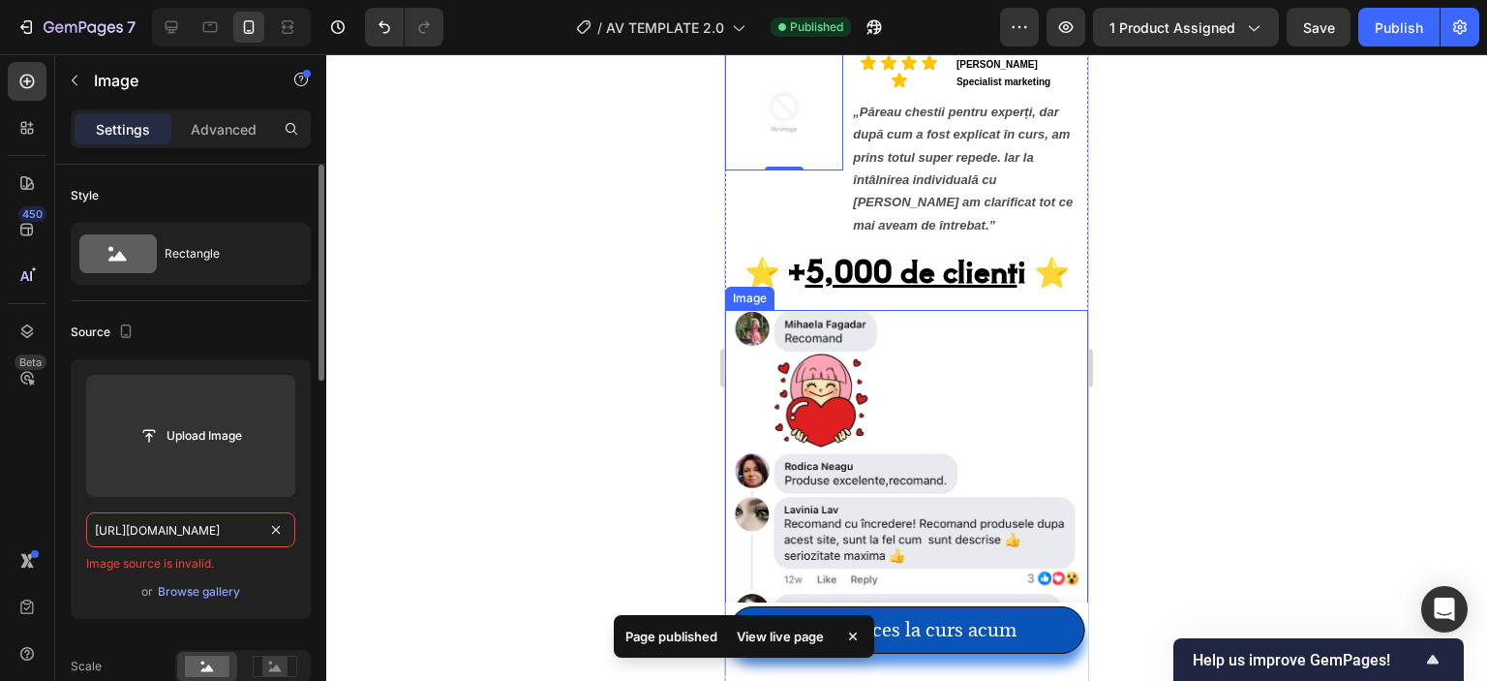
click at [159, 532] on input "[URL][DOMAIN_NAME]" at bounding box center [190, 529] width 209 height 35
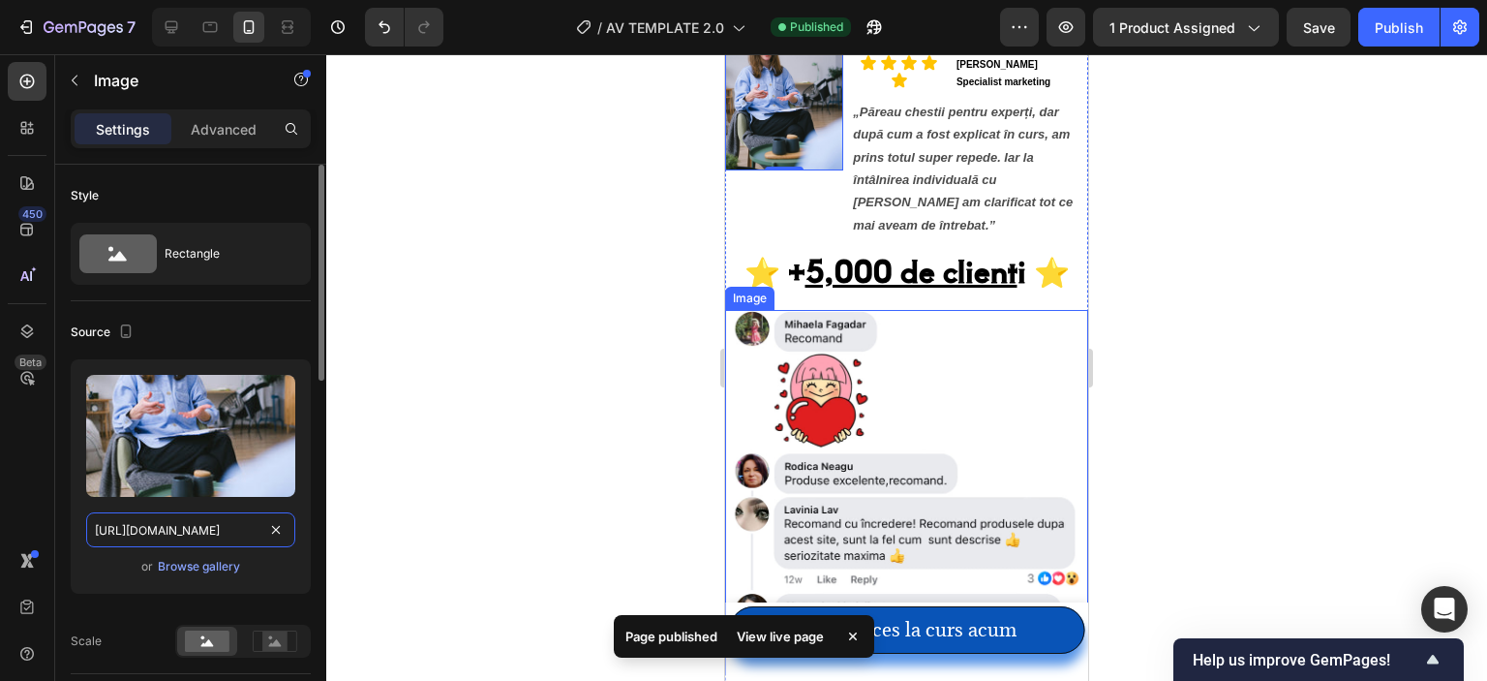
scroll to position [0, 596]
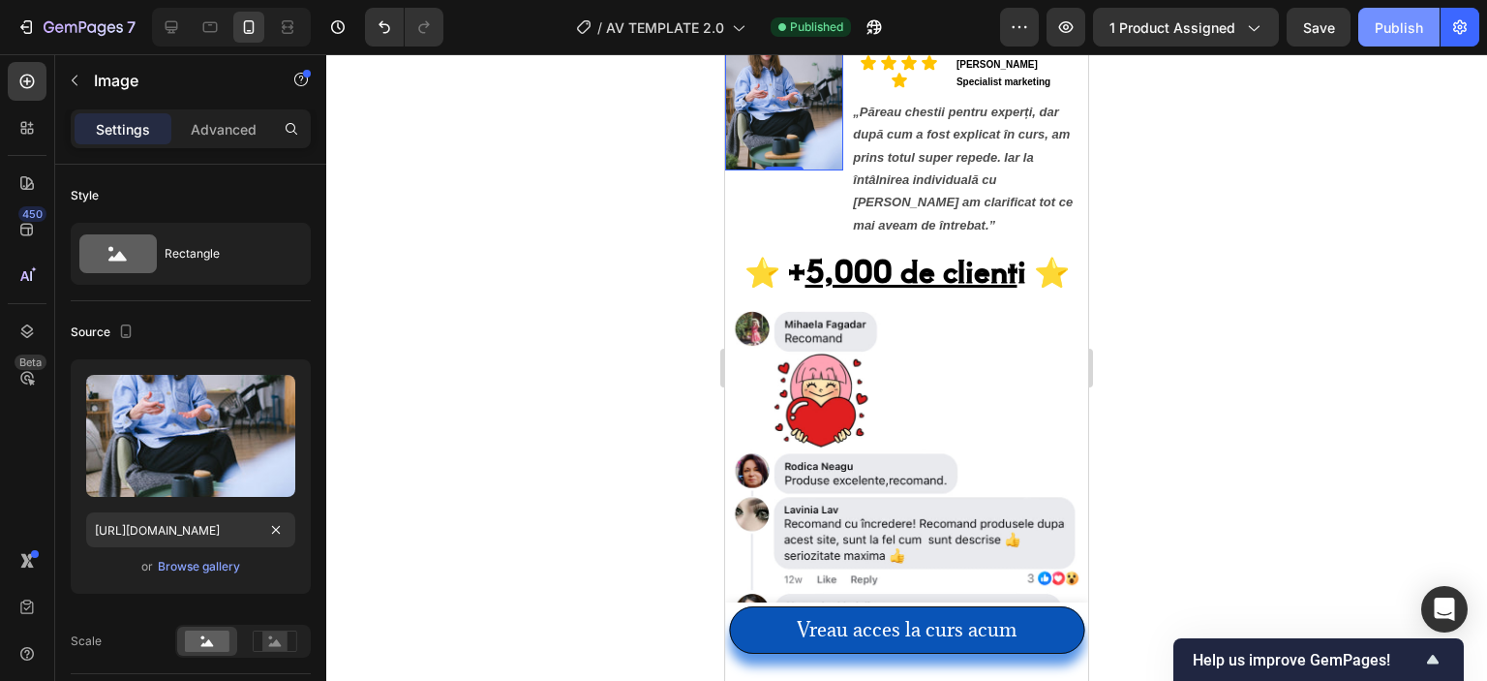
click at [1404, 15] on button "Publish" at bounding box center [1398, 27] width 81 height 39
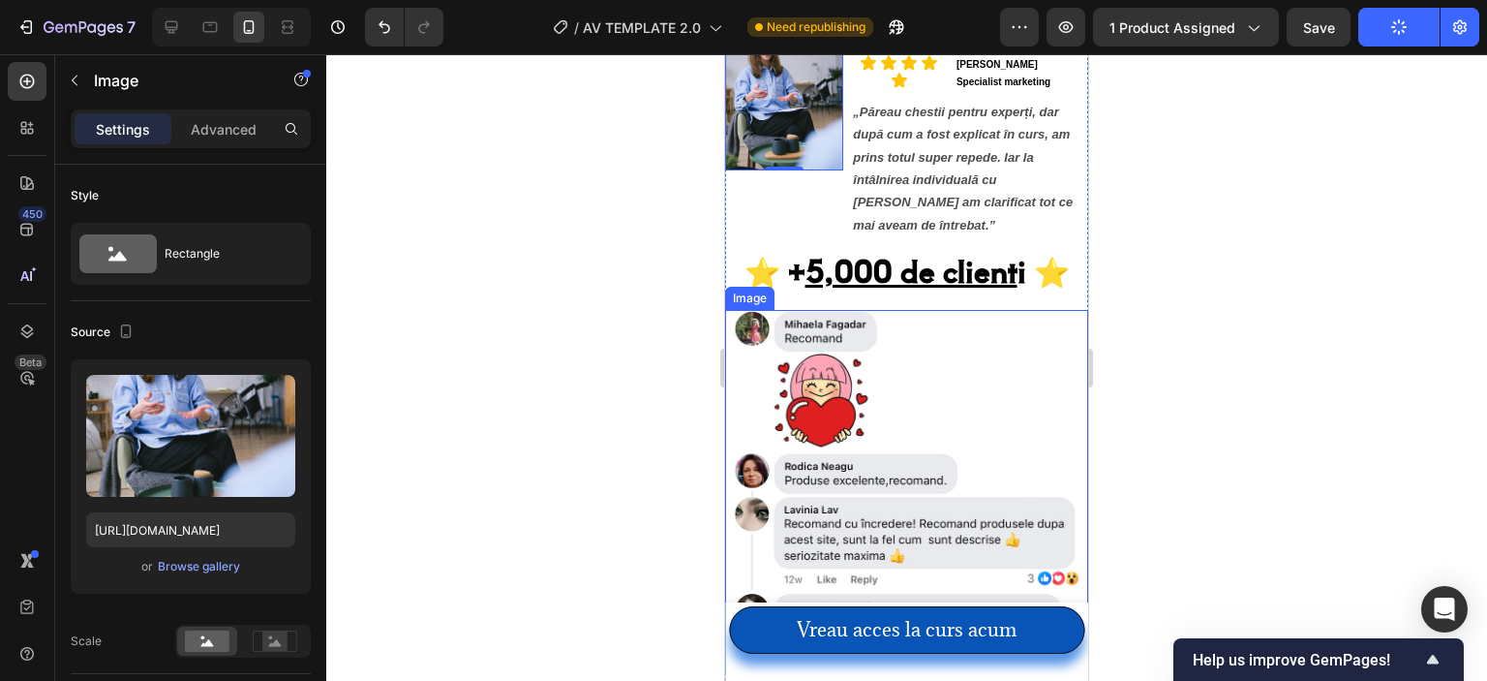
scroll to position [2669, 0]
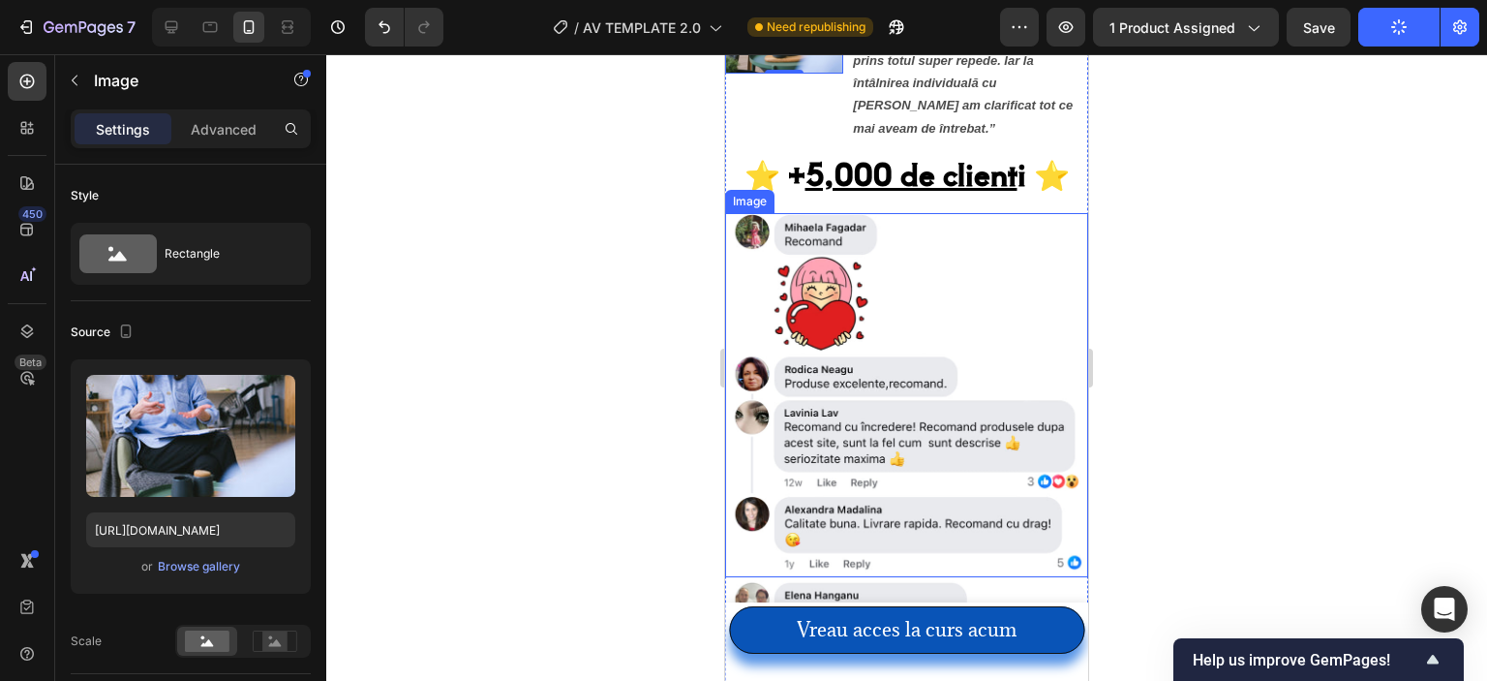
click at [881, 332] on img at bounding box center [906, 394] width 363 height 363
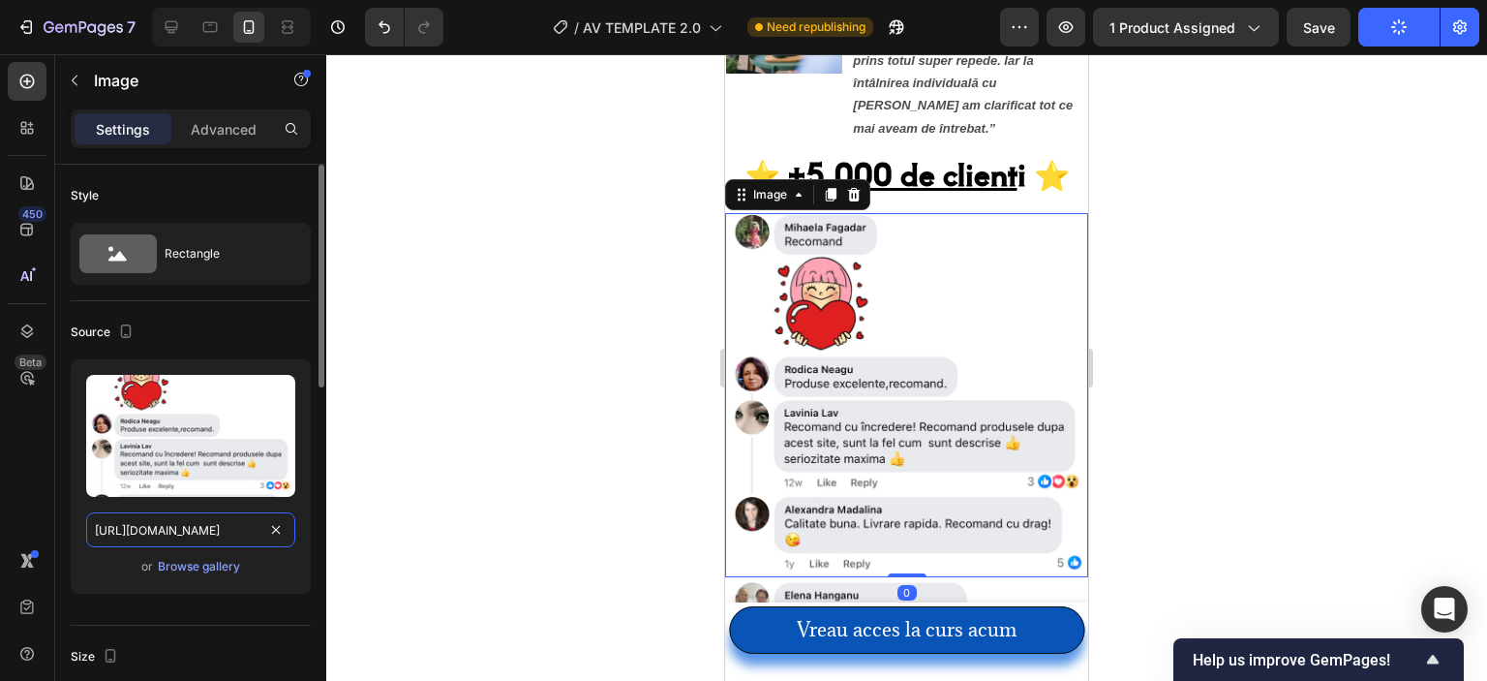
click at [170, 532] on input "[URL][DOMAIN_NAME]" at bounding box center [190, 529] width 209 height 35
paste input "097cf0ed-c4c8-4dfd-a7d4-b9d1f9c737dd"
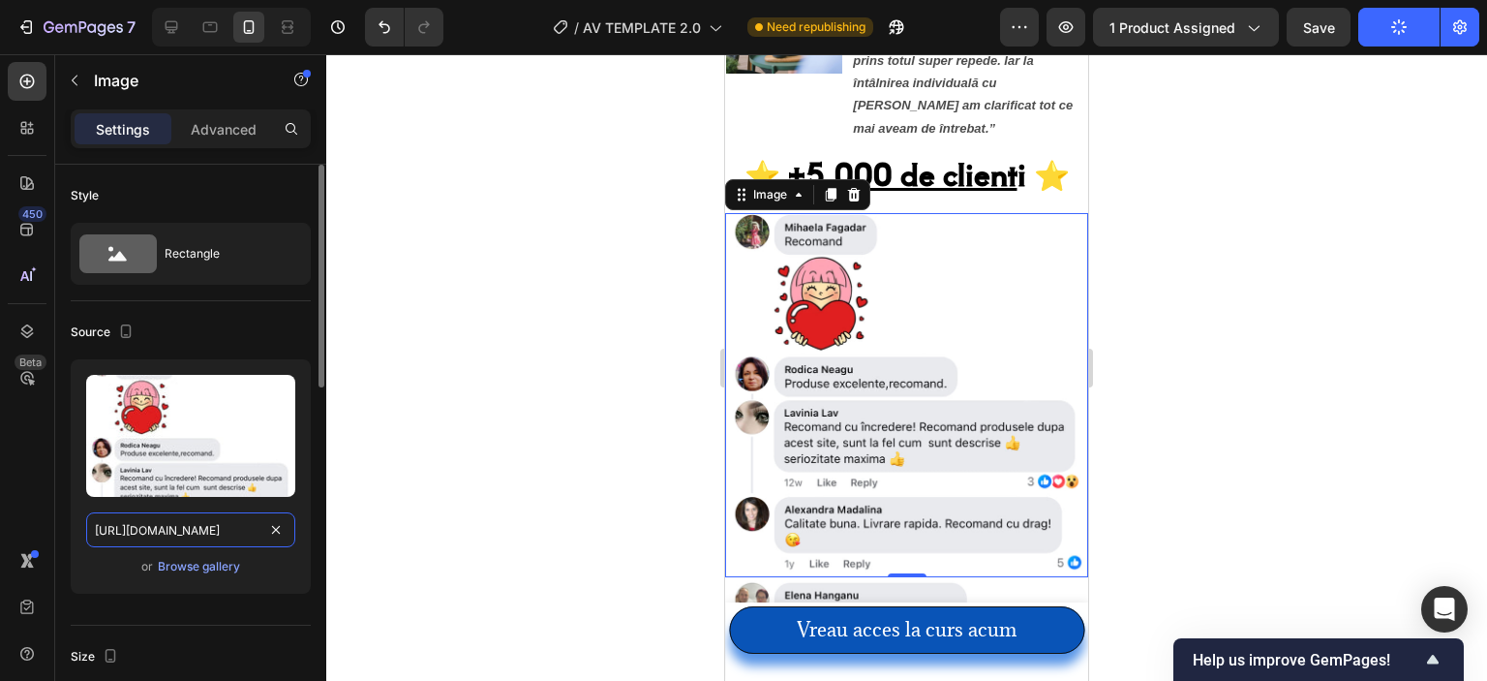
scroll to position [0, 596]
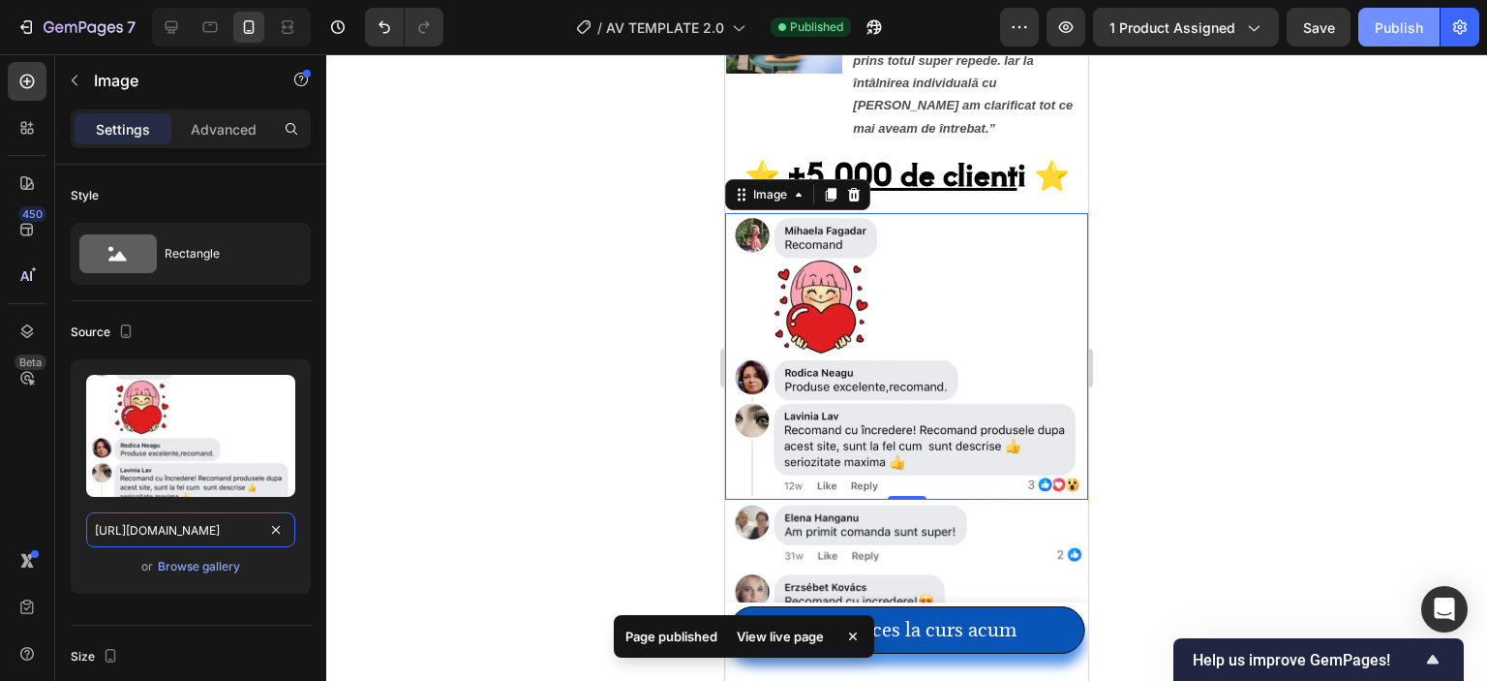
type input "[URL][DOMAIN_NAME]"
click at [1410, 22] on div "Publish" at bounding box center [1399, 27] width 48 height 20
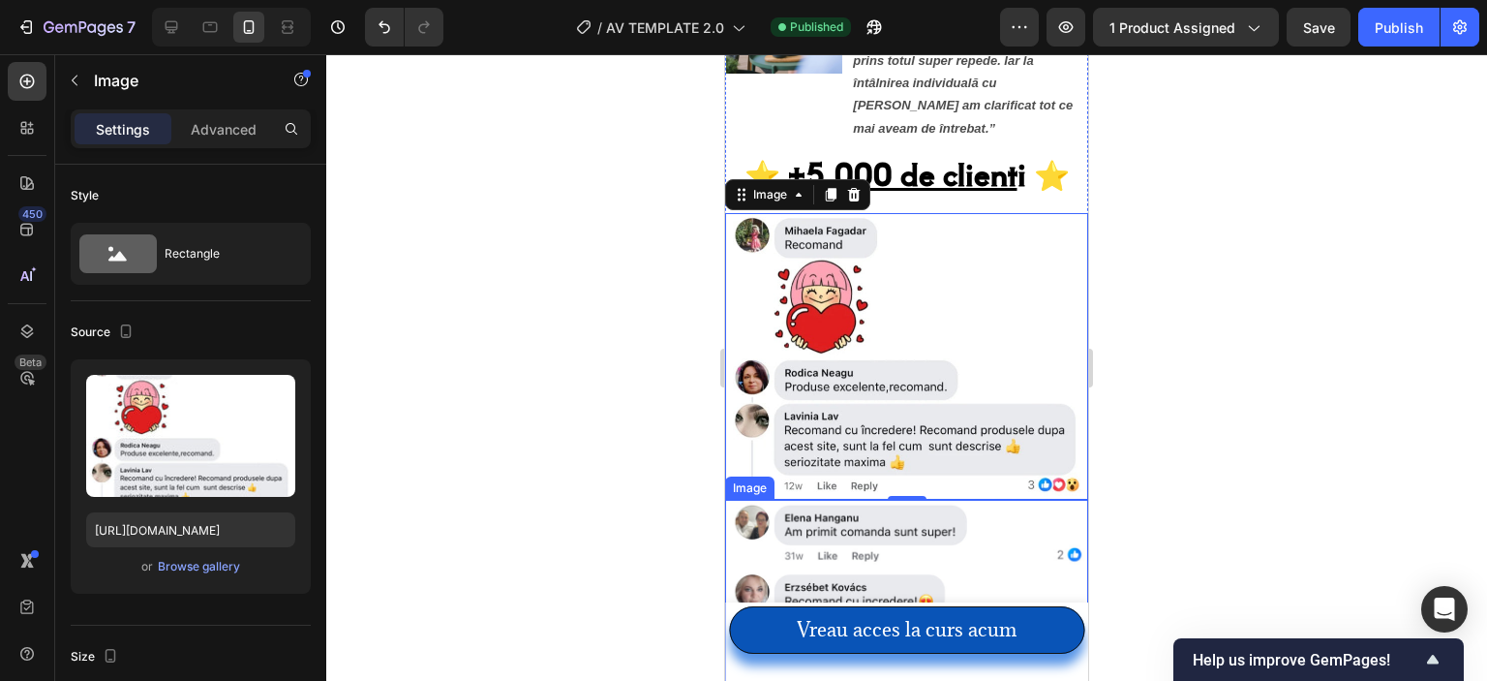
click at [833, 510] on img at bounding box center [906, 681] width 363 height 363
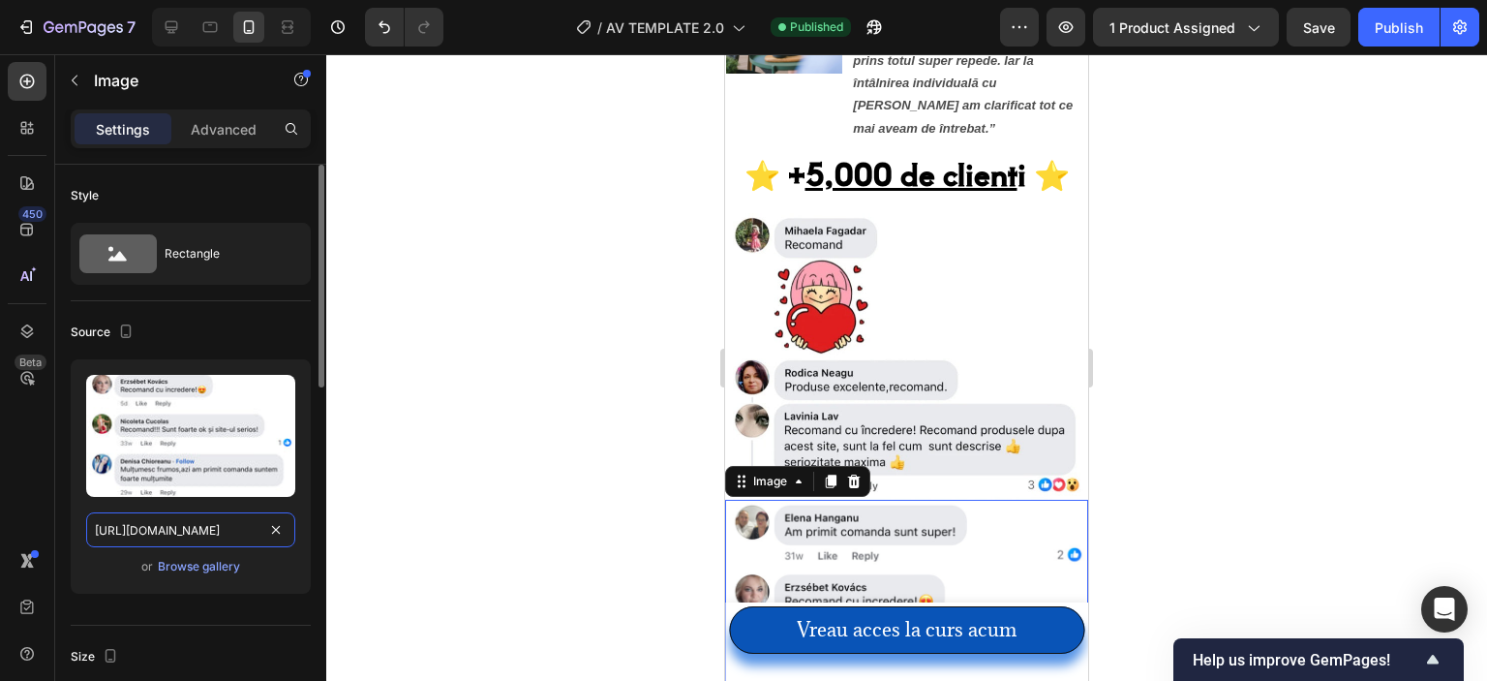
click at [208, 533] on input "[URL][DOMAIN_NAME]" at bounding box center [190, 529] width 209 height 35
paste input "2f0d3585-28df-452b-b589-65a36f93b814"
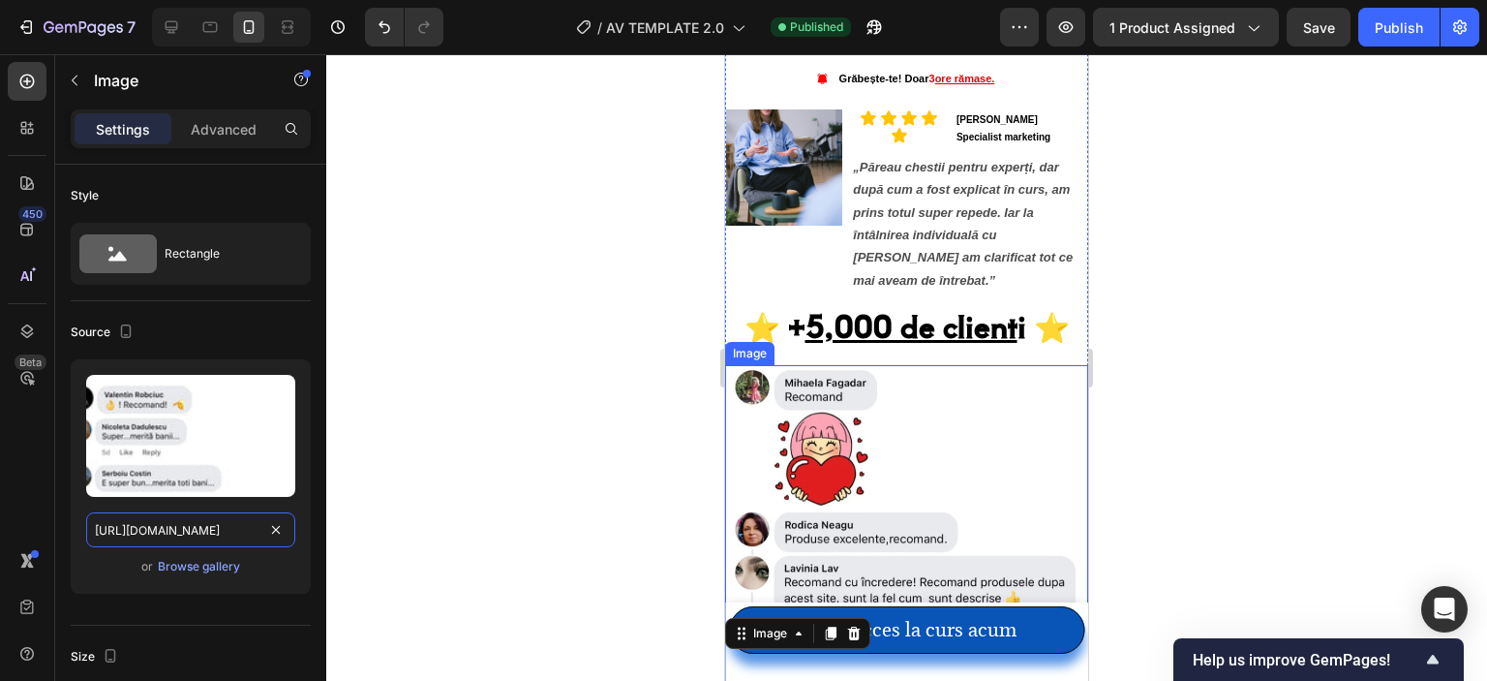
scroll to position [2572, 0]
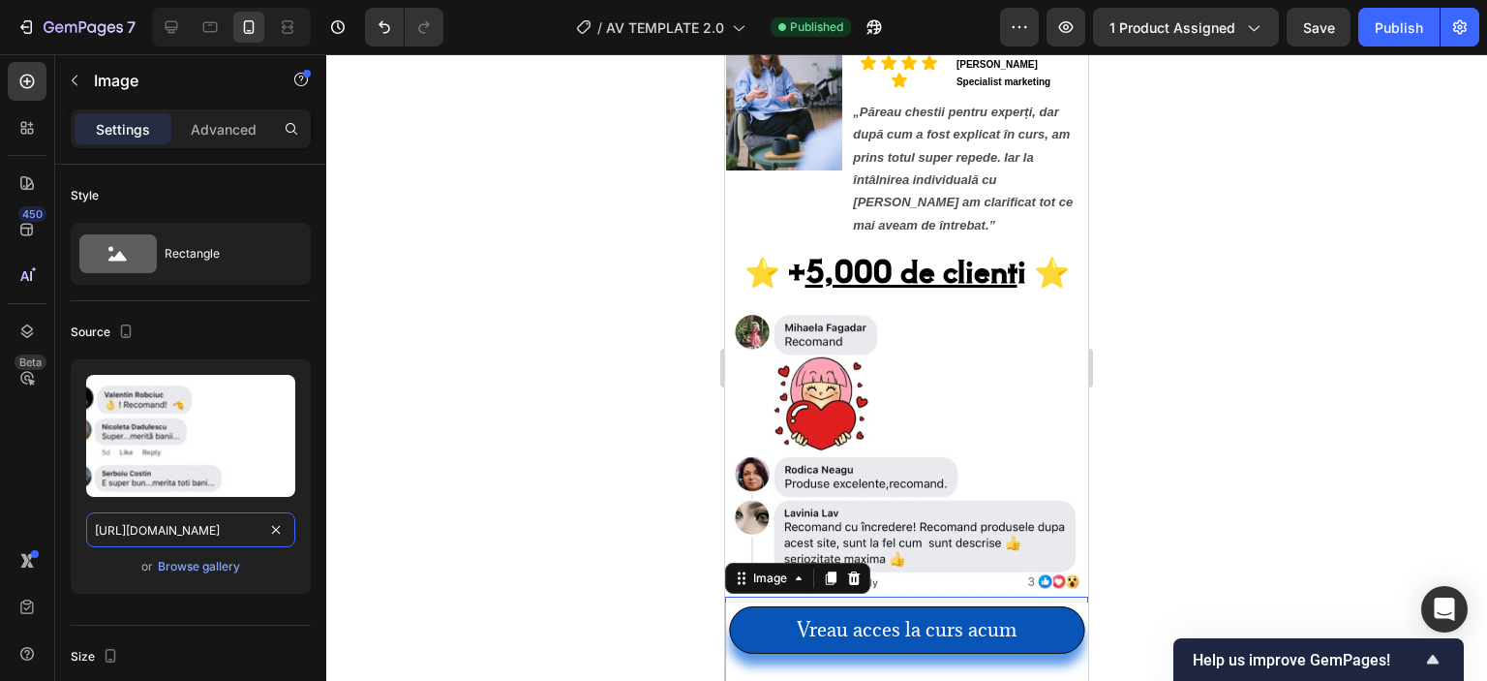
type input "[URL][DOMAIN_NAME]"
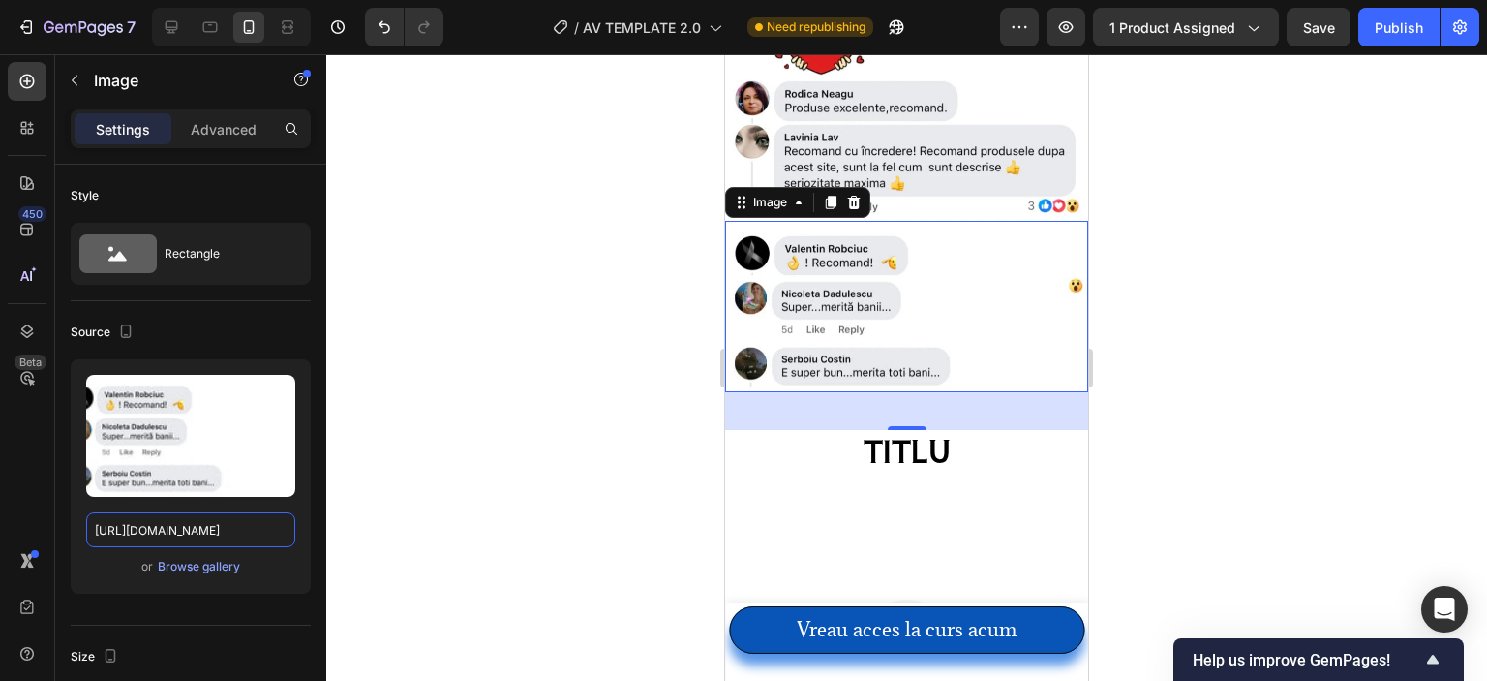
scroll to position [2960, 0]
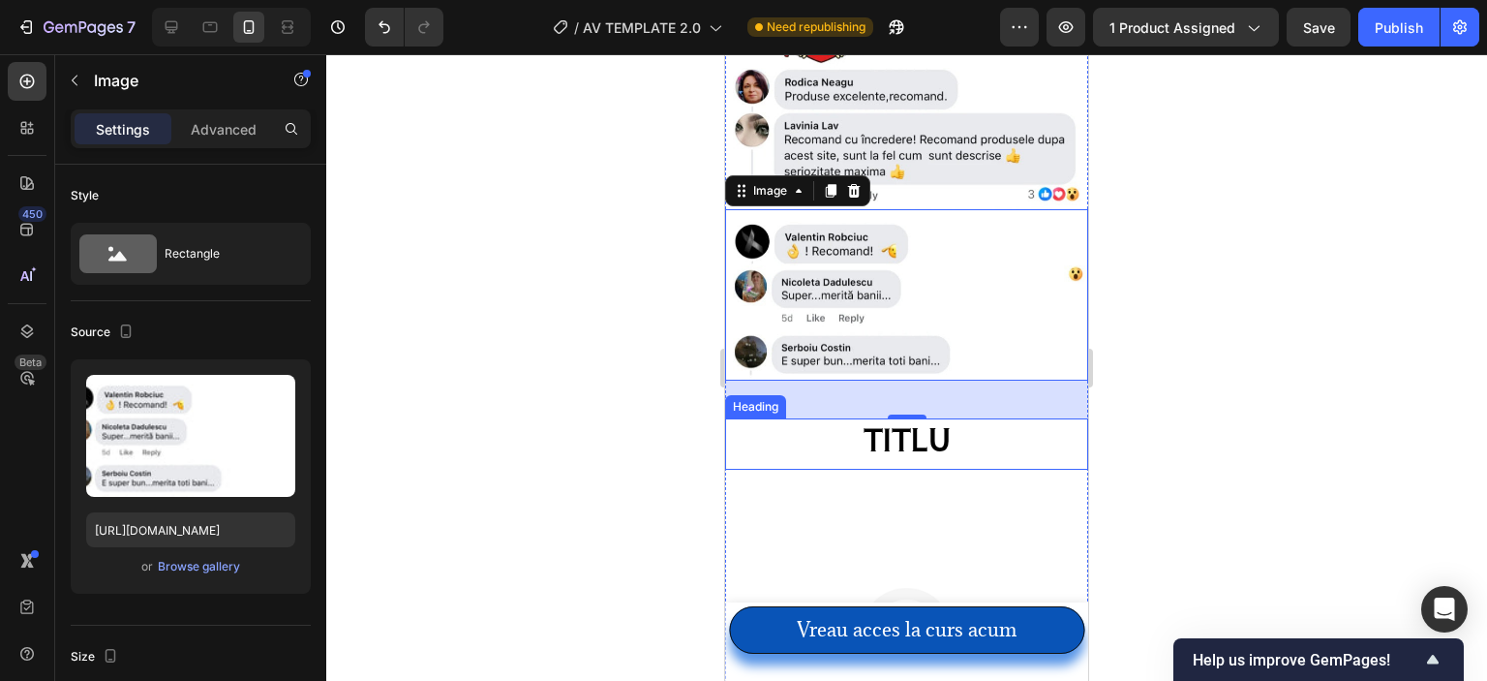
click at [886, 418] on h2 "TITLU" at bounding box center [906, 439] width 363 height 42
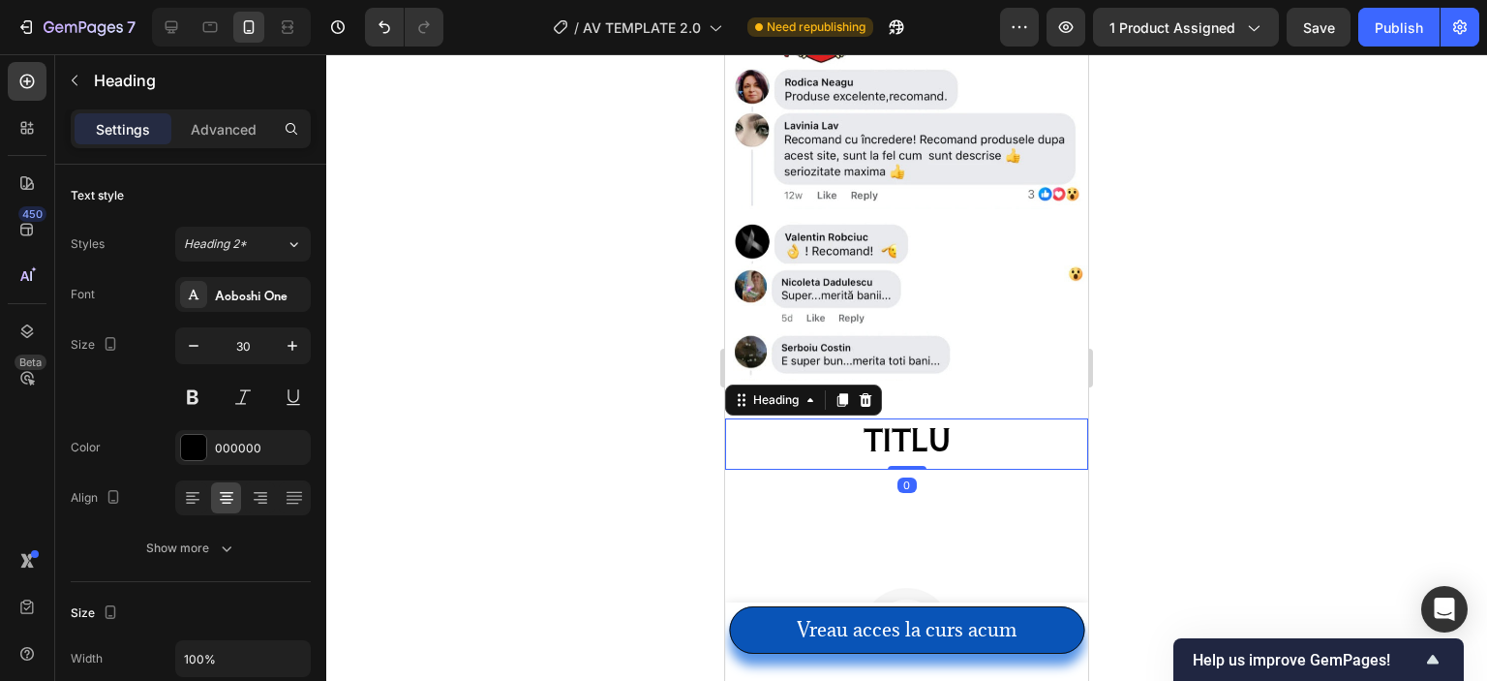
click at [886, 418] on h2 "TITLU" at bounding box center [906, 439] width 363 height 42
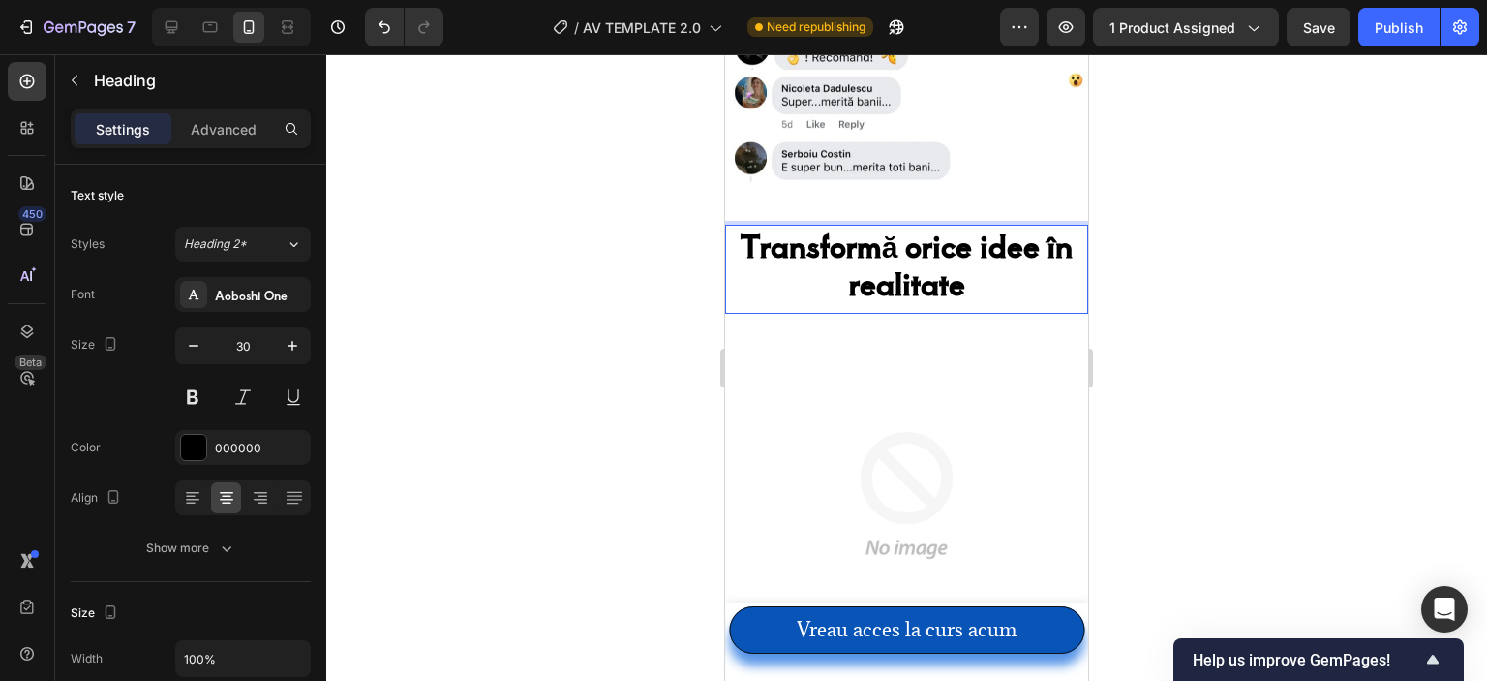
scroll to position [3347, 0]
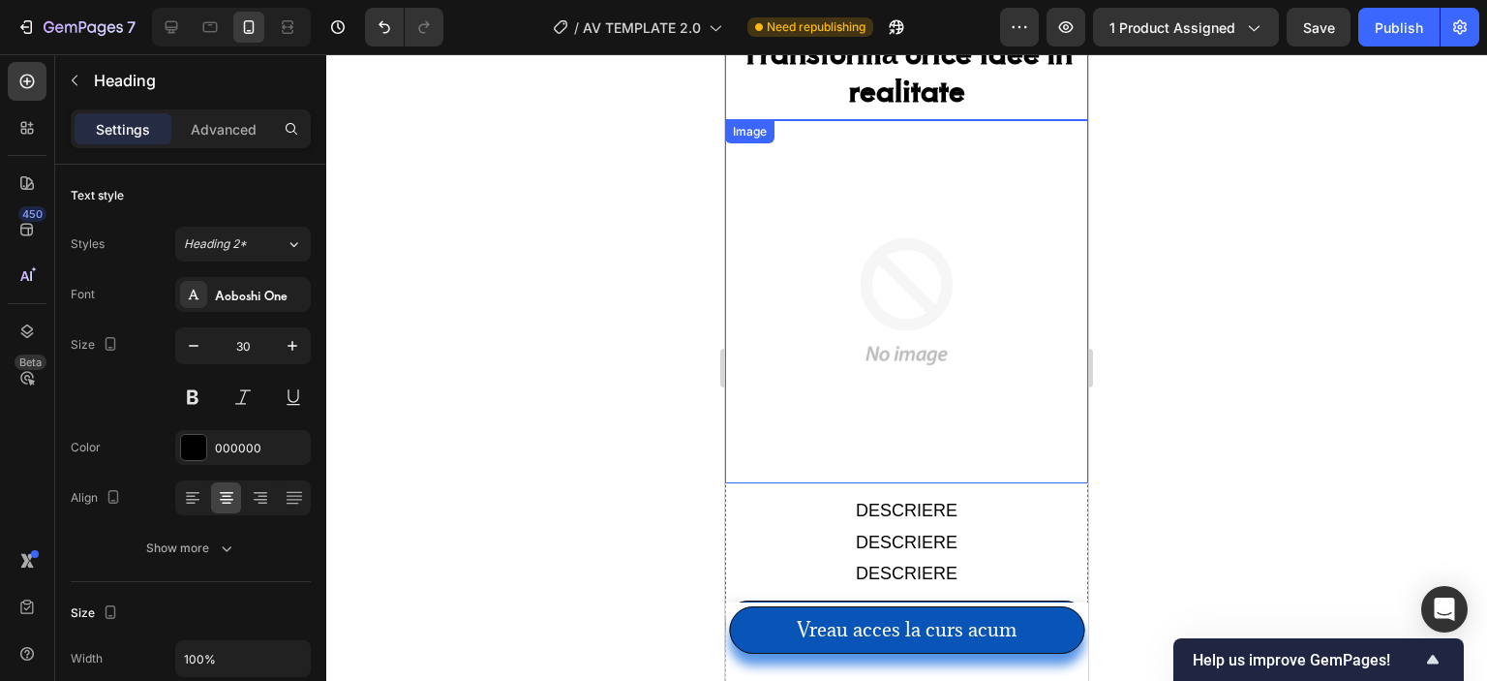
click at [854, 259] on img at bounding box center [906, 301] width 363 height 363
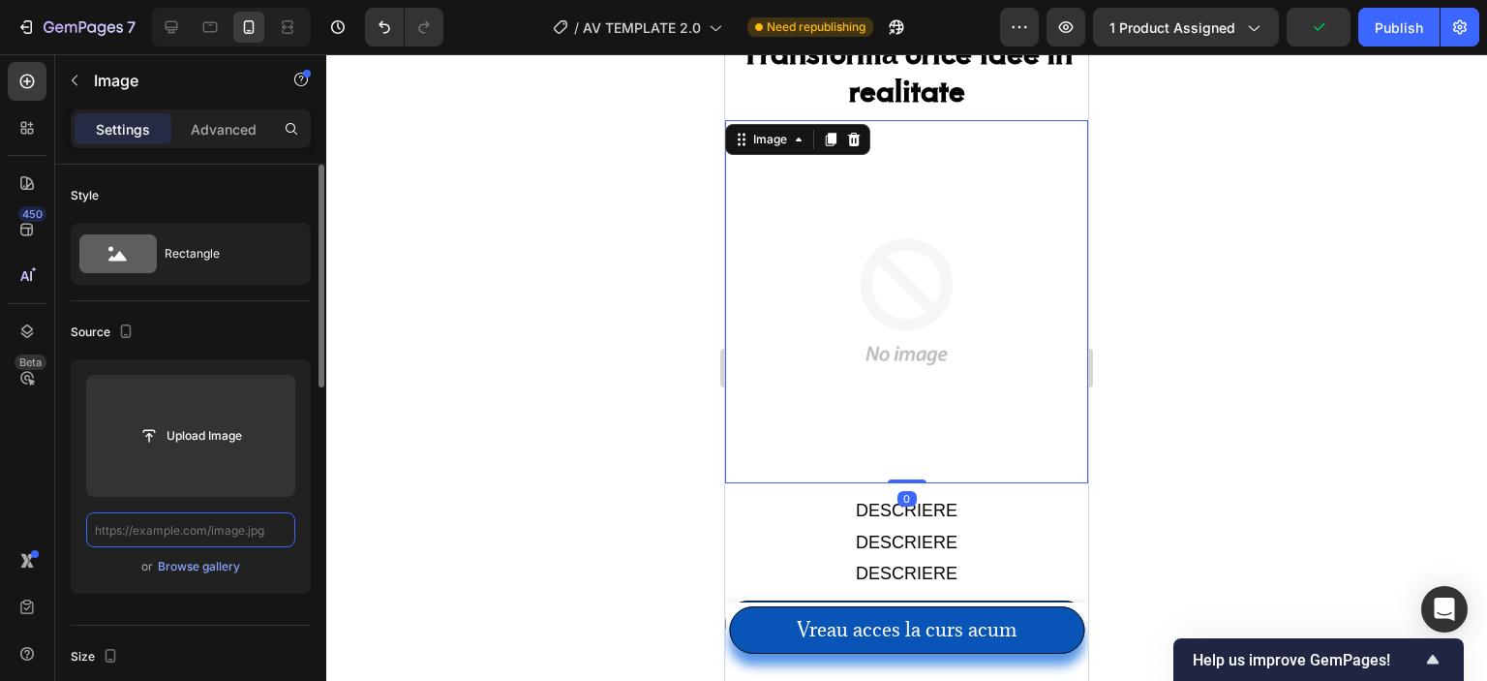
click at [172, 522] on input "text" at bounding box center [190, 529] width 209 height 35
paste input "[URL][DOMAIN_NAME]"
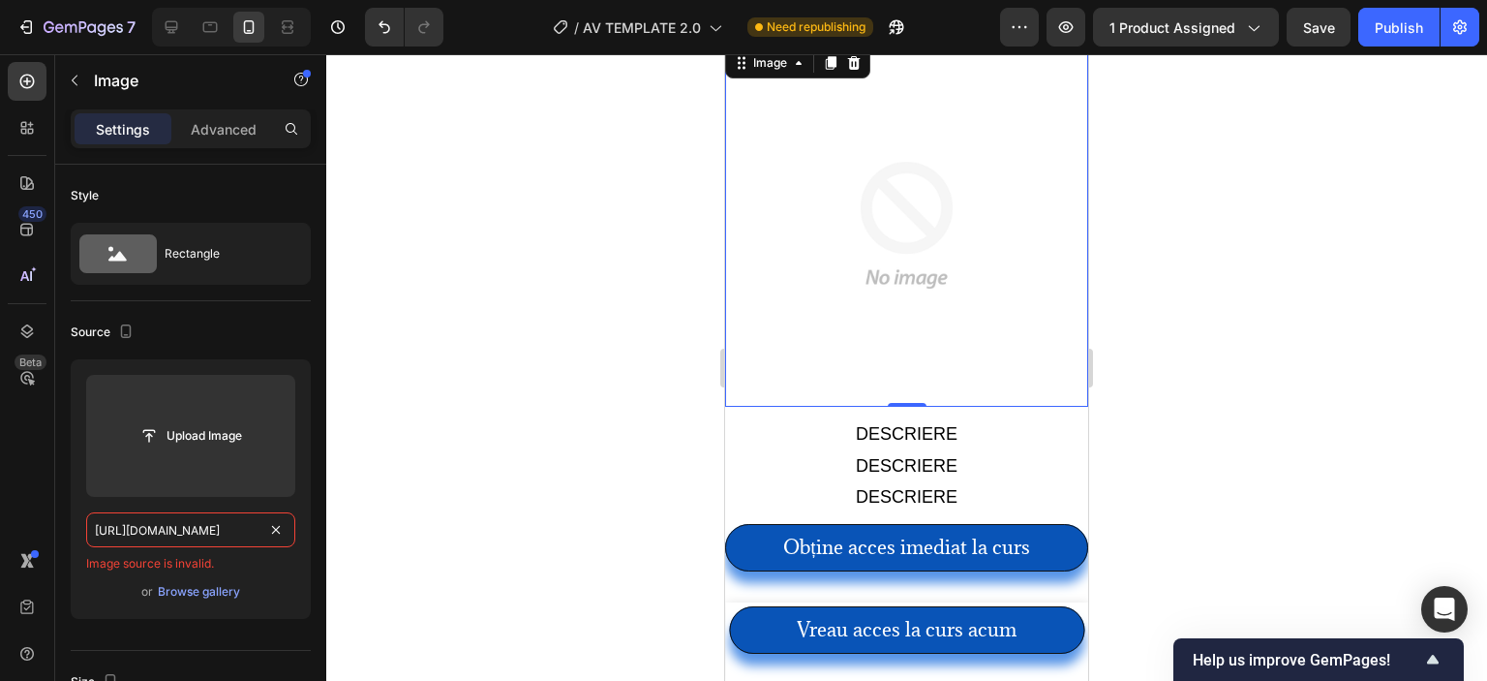
scroll to position [3444, 0]
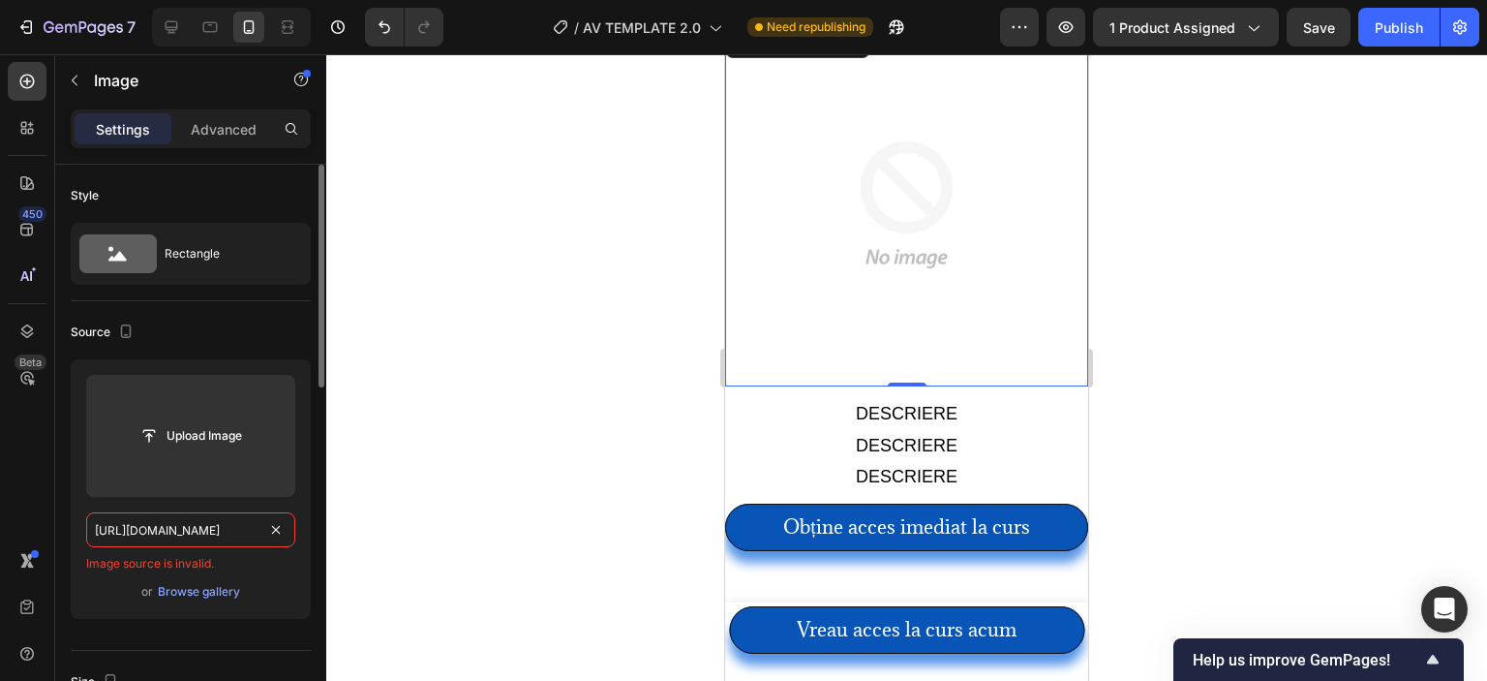
click at [183, 518] on input "[URL][DOMAIN_NAME]" at bounding box center [190, 529] width 209 height 35
paste input "text"
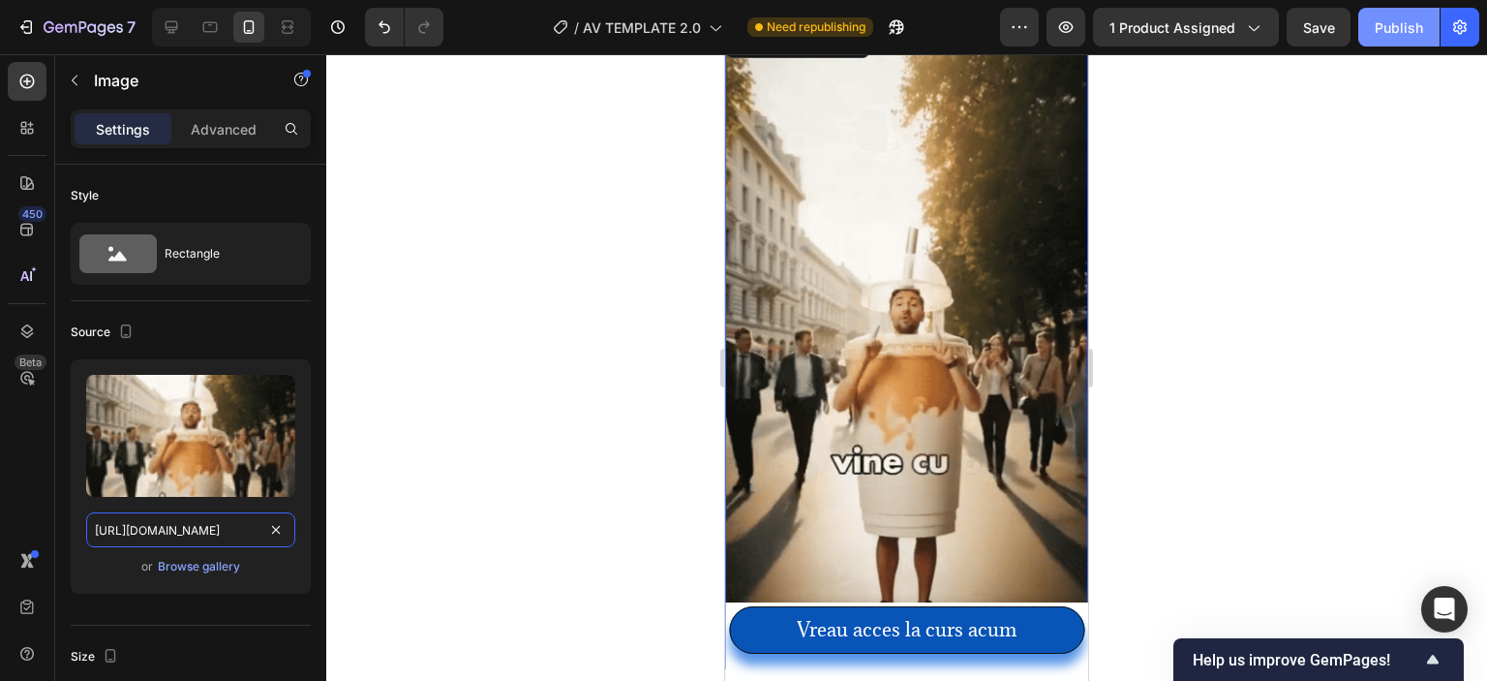
type input "[URL][DOMAIN_NAME]"
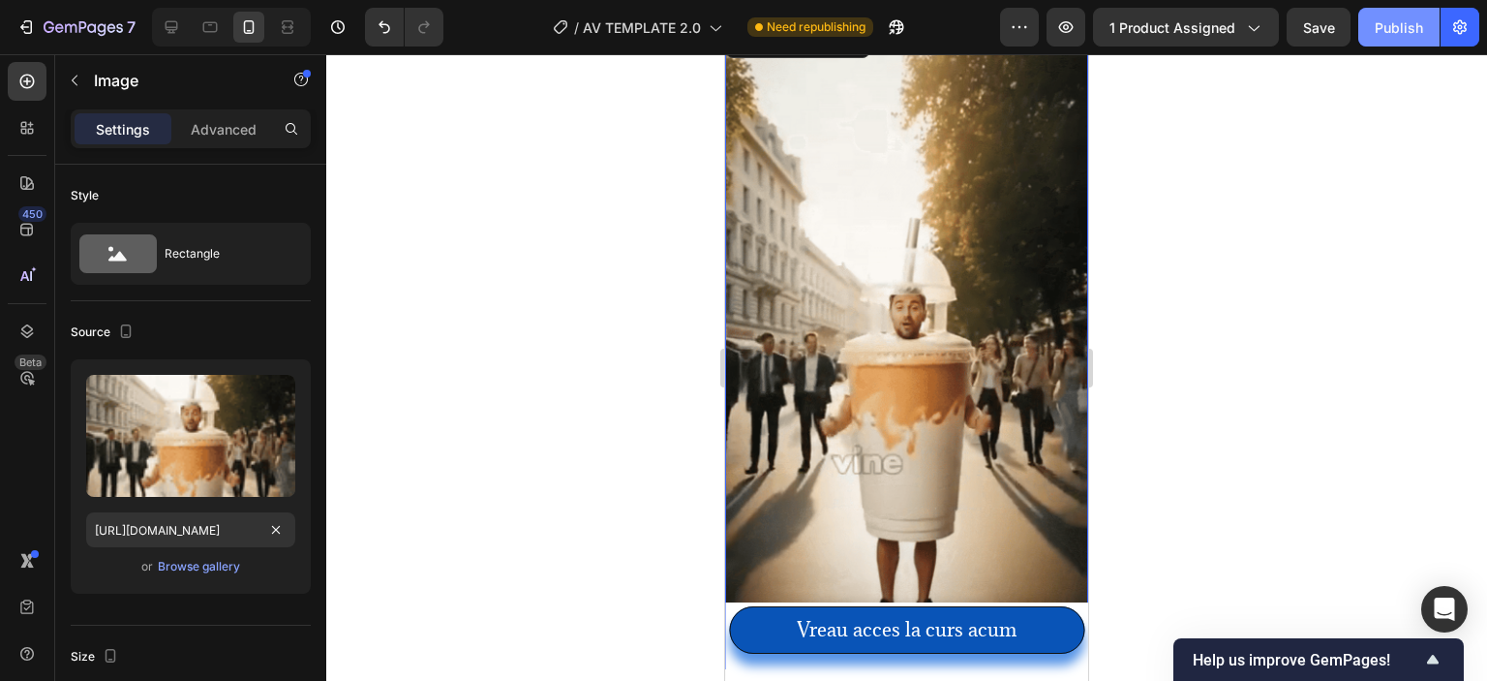
click at [1400, 25] on div "Publish" at bounding box center [1399, 27] width 48 height 20
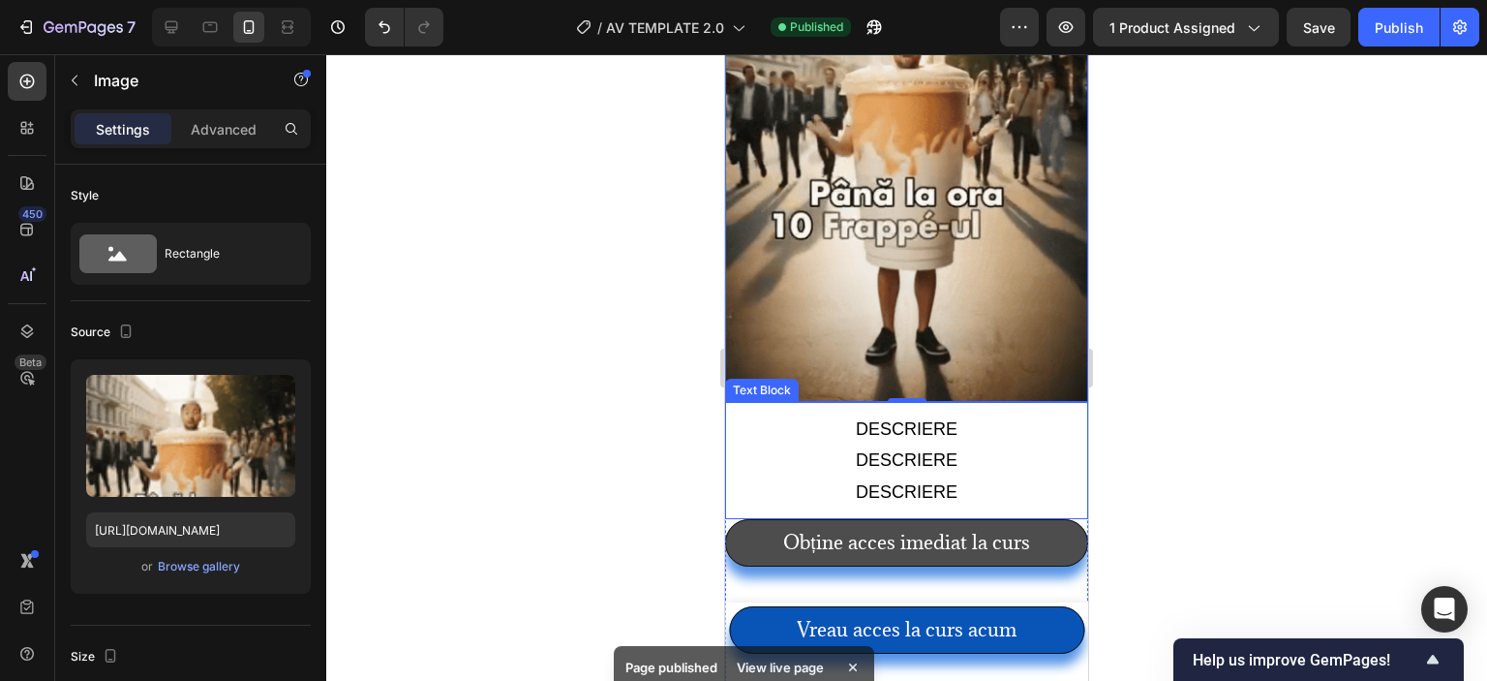
scroll to position [3831, 0]
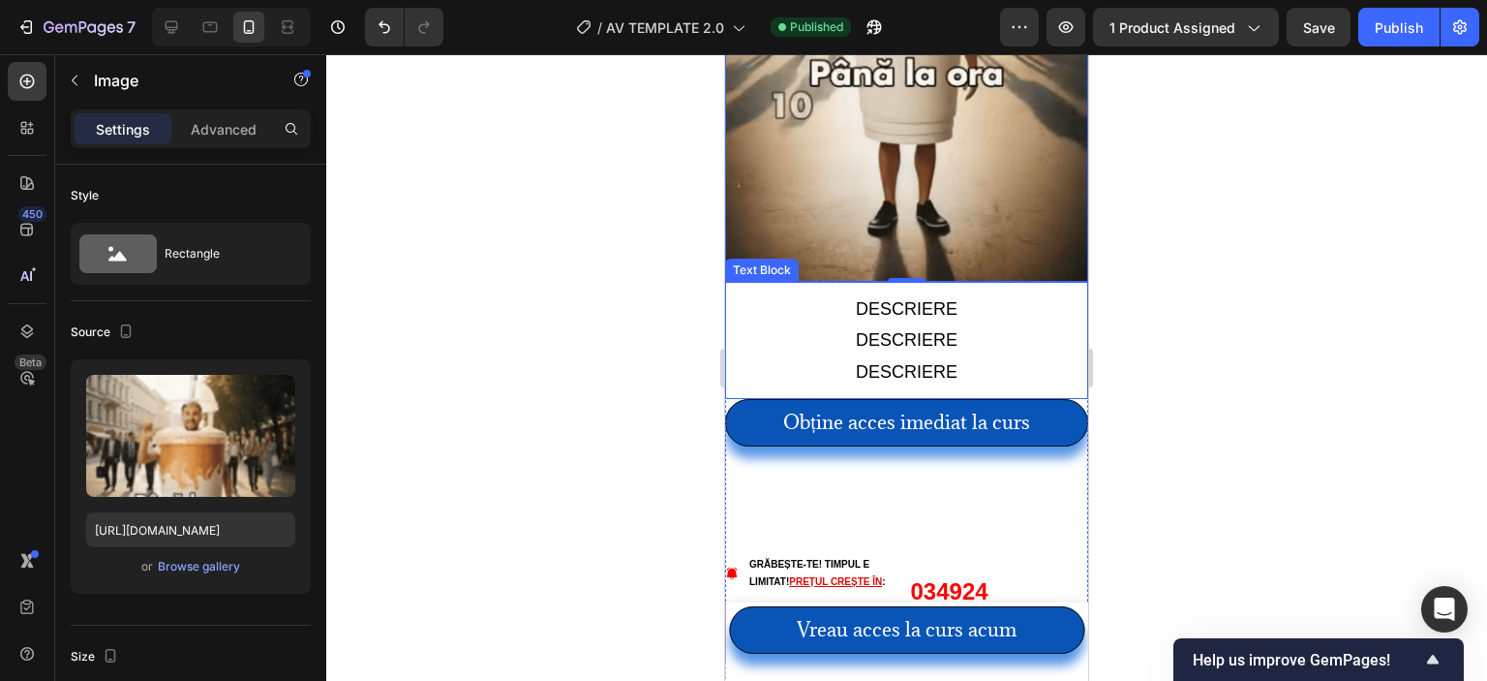
click at [879, 324] on p "DESCRIERE" at bounding box center [907, 339] width 344 height 31
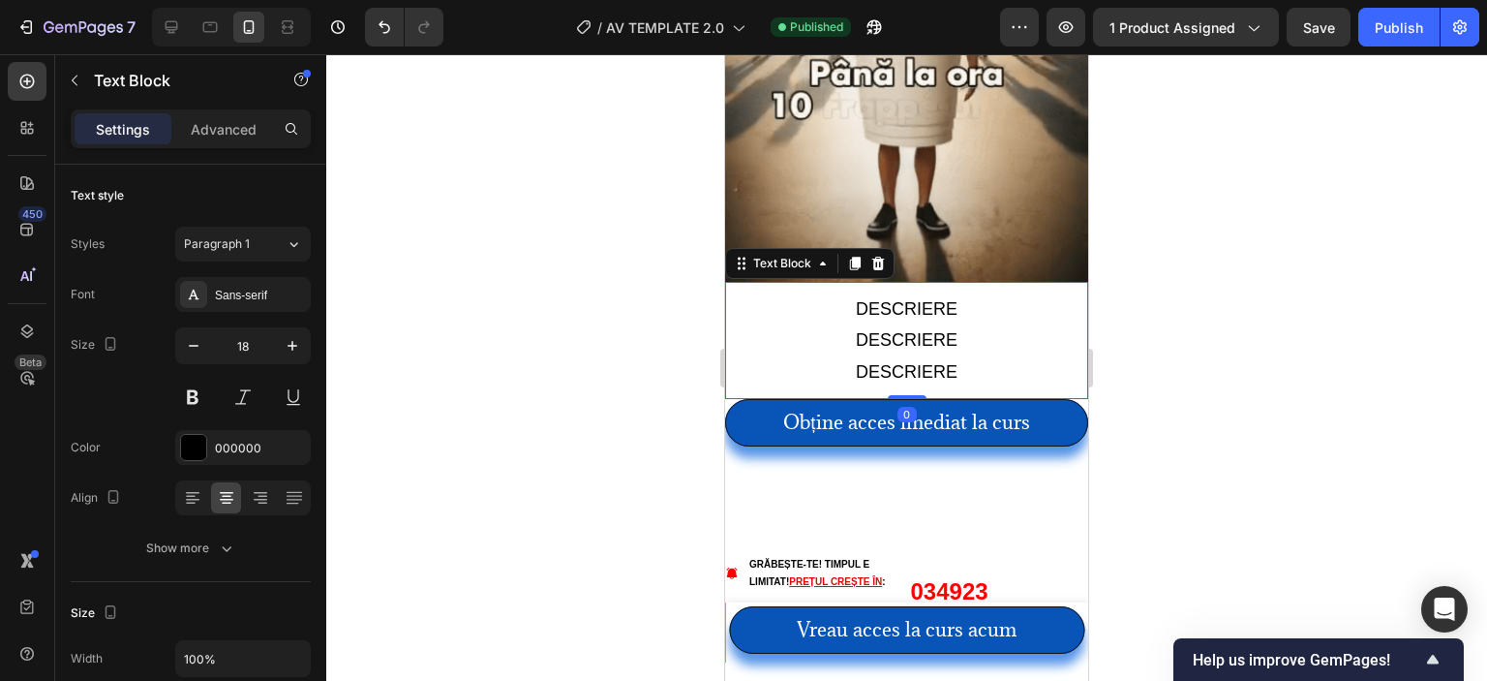
click at [879, 324] on p "DESCRIERE" at bounding box center [907, 339] width 344 height 31
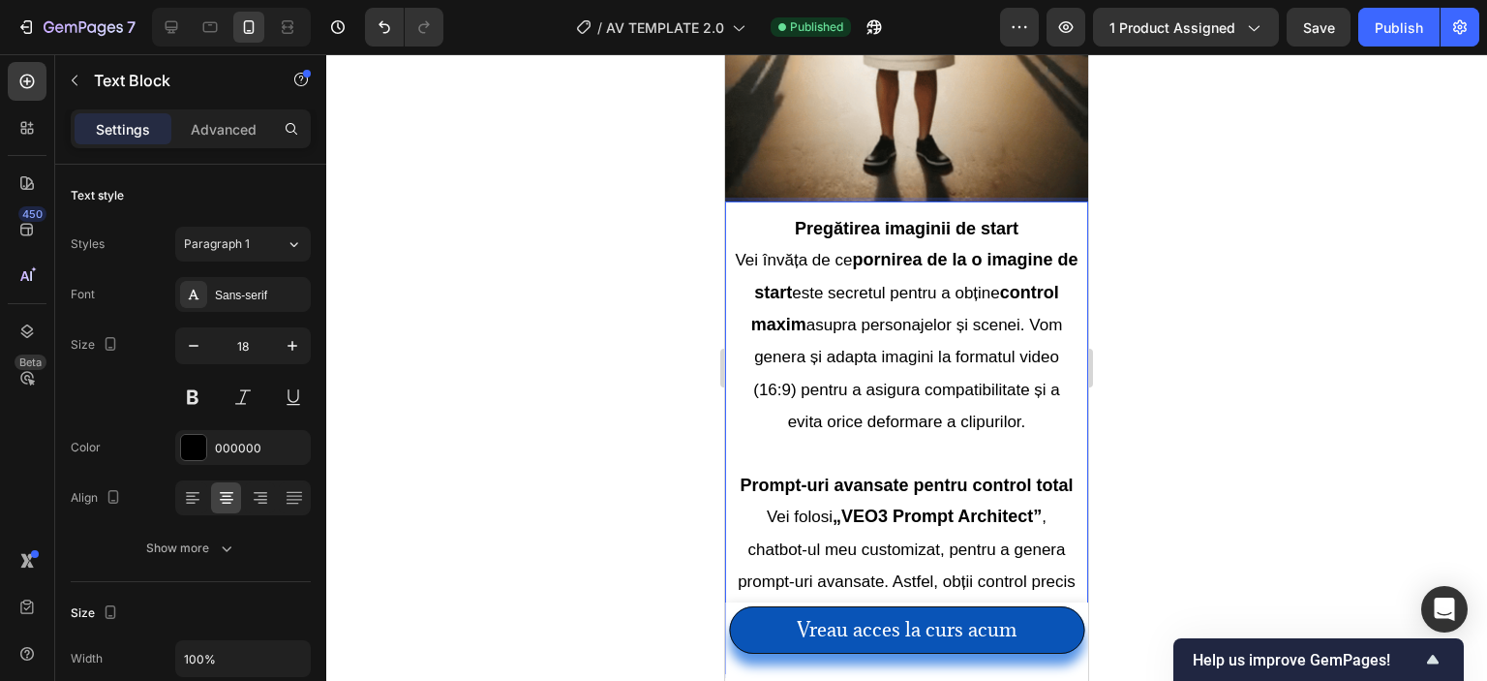
scroll to position [3928, 0]
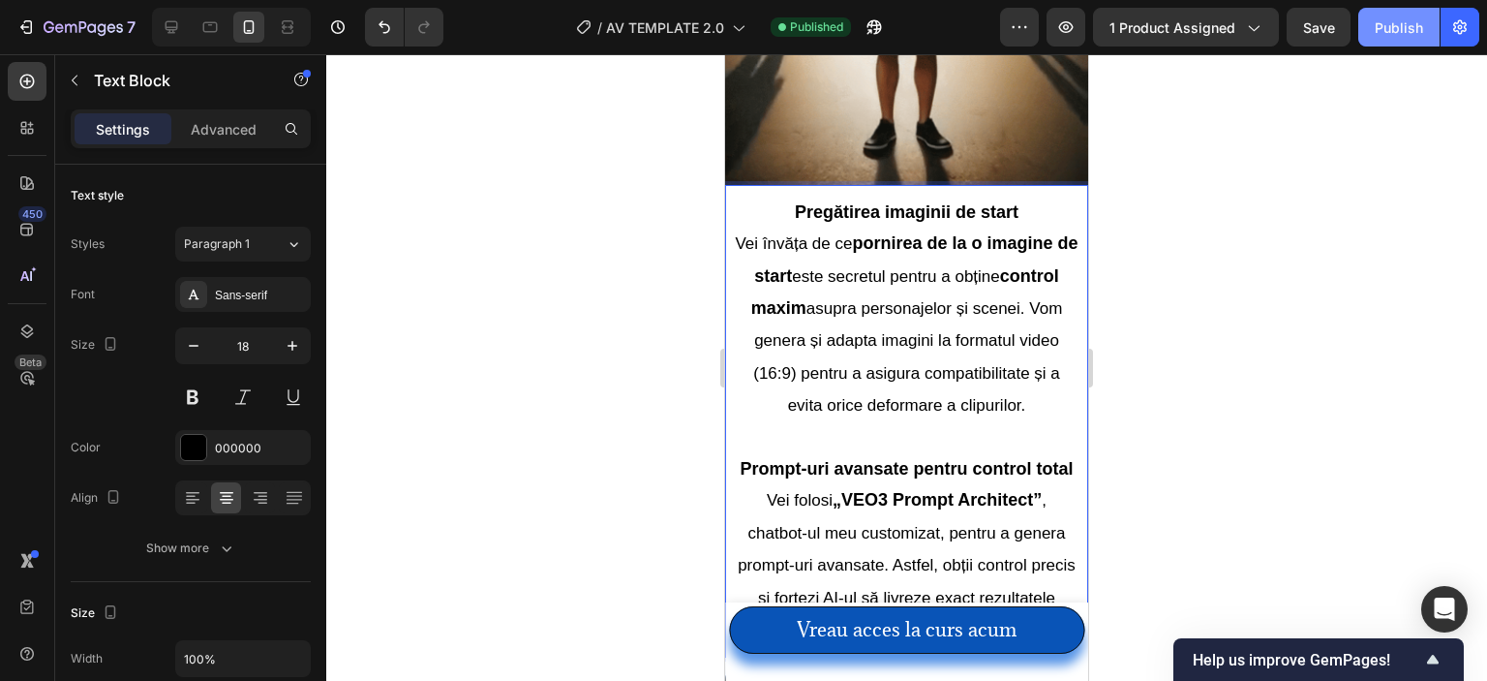
click at [1375, 17] on div "Publish" at bounding box center [1399, 27] width 48 height 20
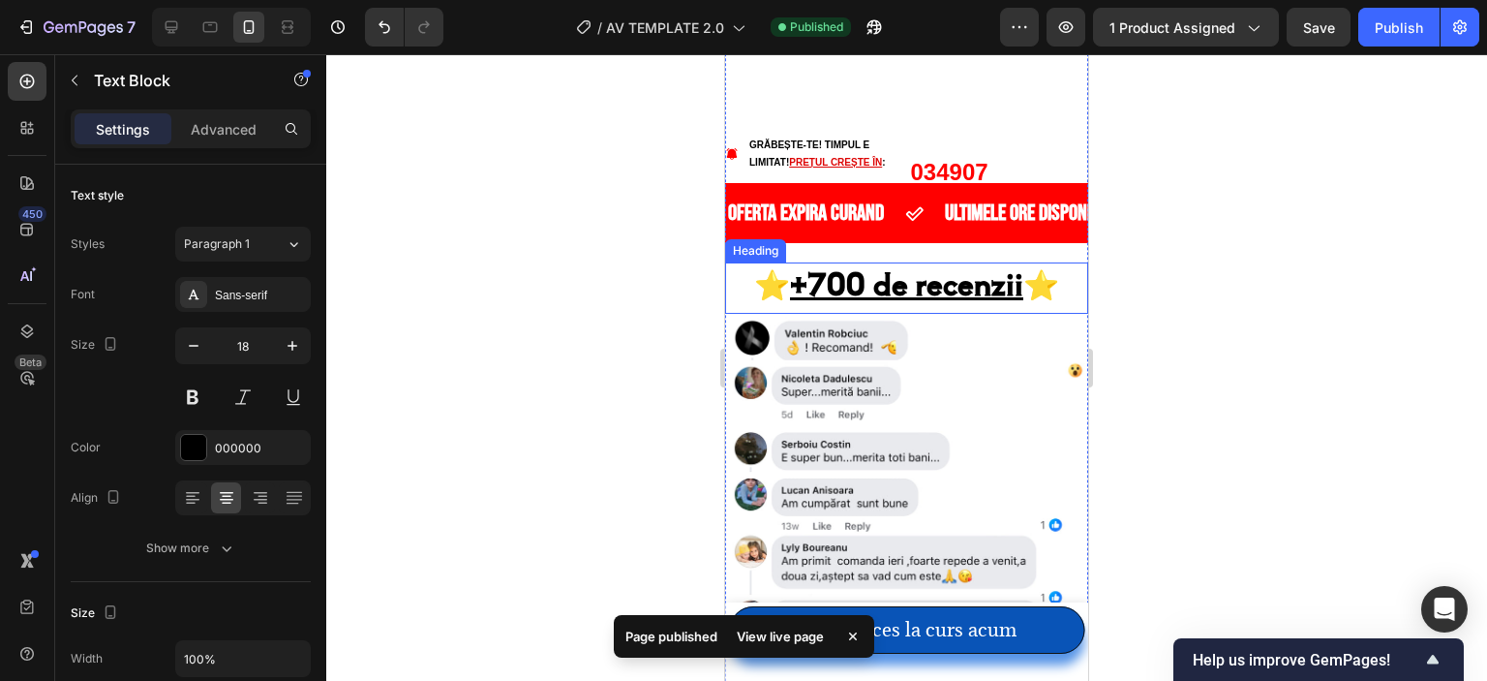
scroll to position [4702, 0]
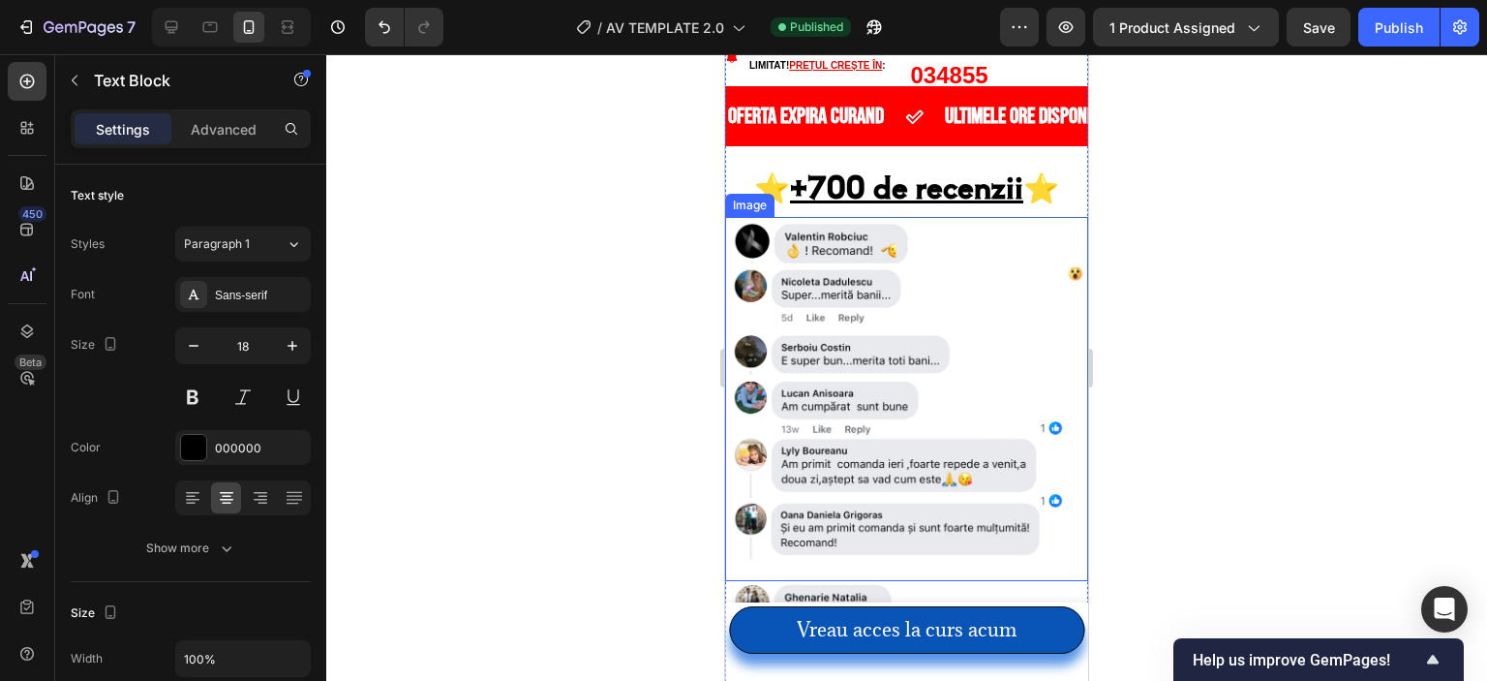
click at [860, 316] on img at bounding box center [906, 398] width 363 height 363
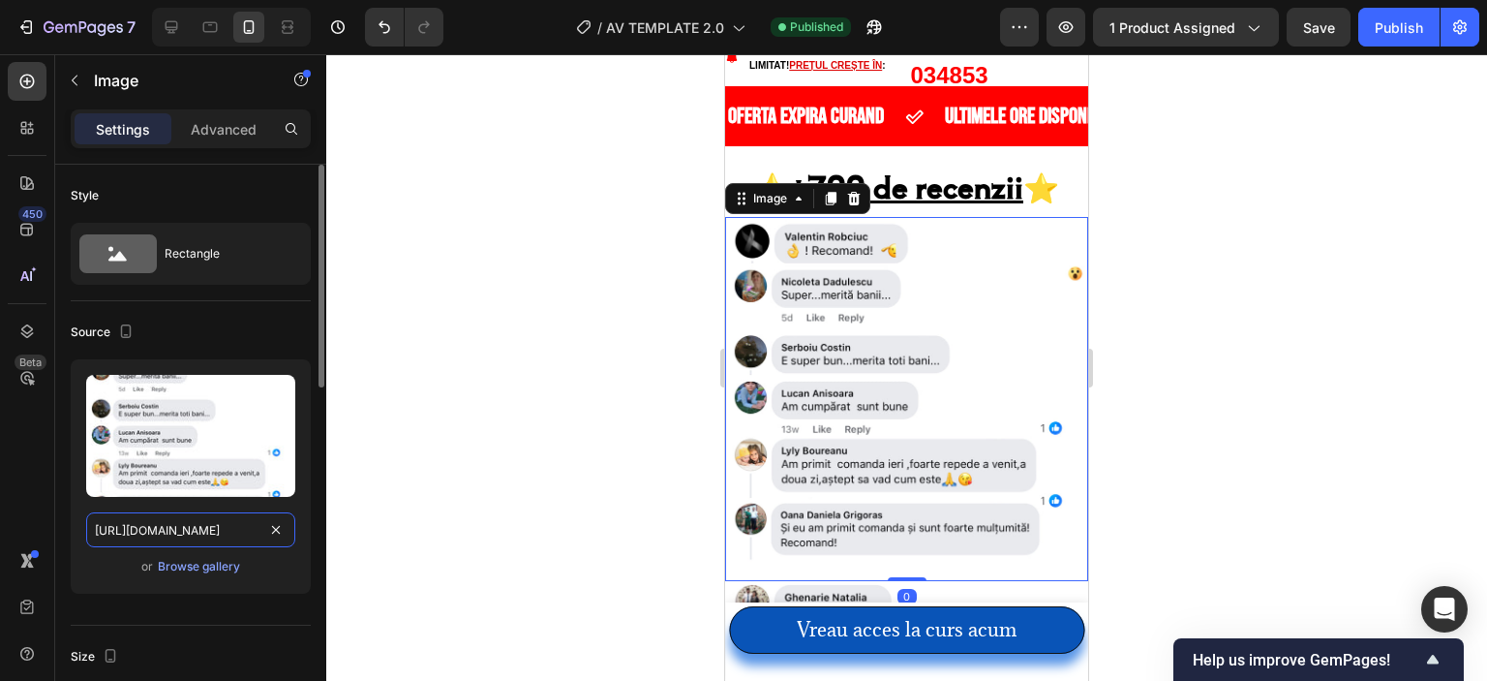
click at [210, 538] on input "[URL][DOMAIN_NAME]" at bounding box center [190, 529] width 209 height 35
paste input "a99ea5c7-ee55-4197-bdf6-182f4af6685a"
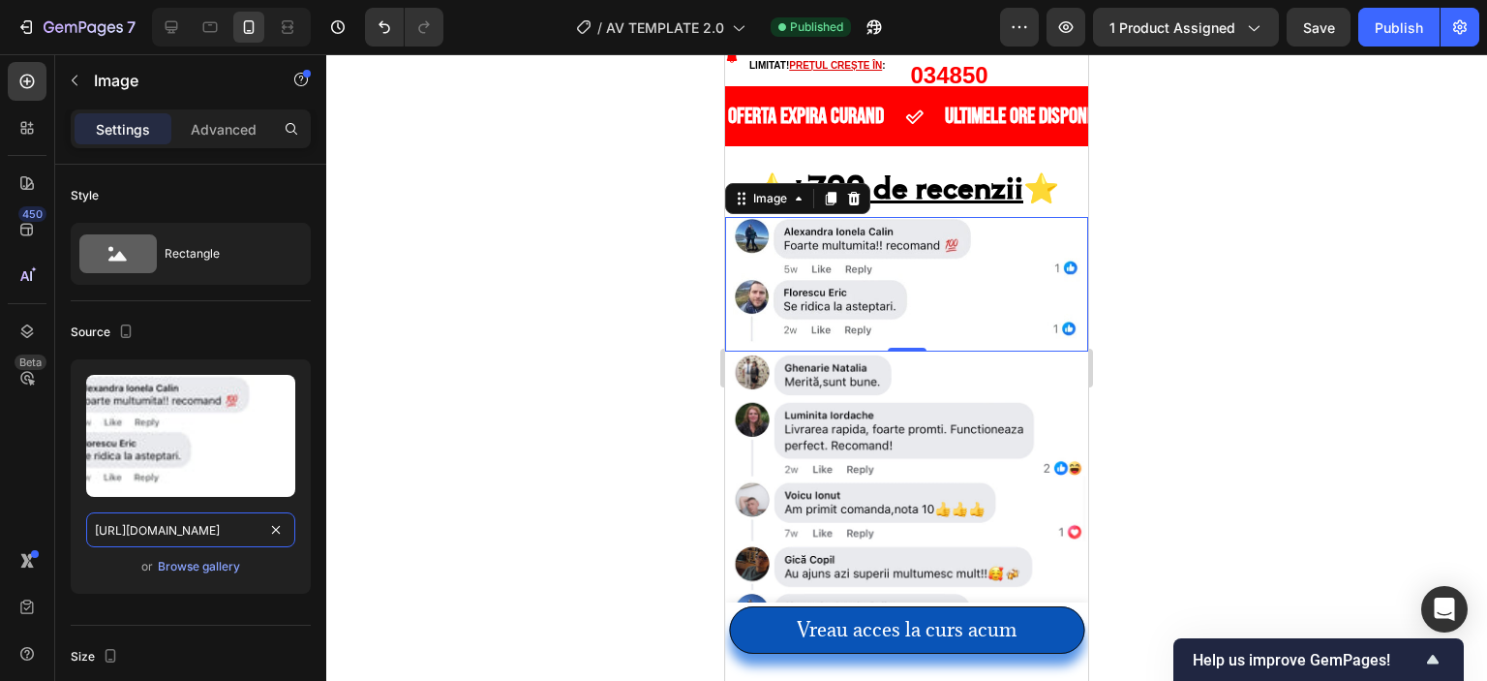
type input "[URL][DOMAIN_NAME]"
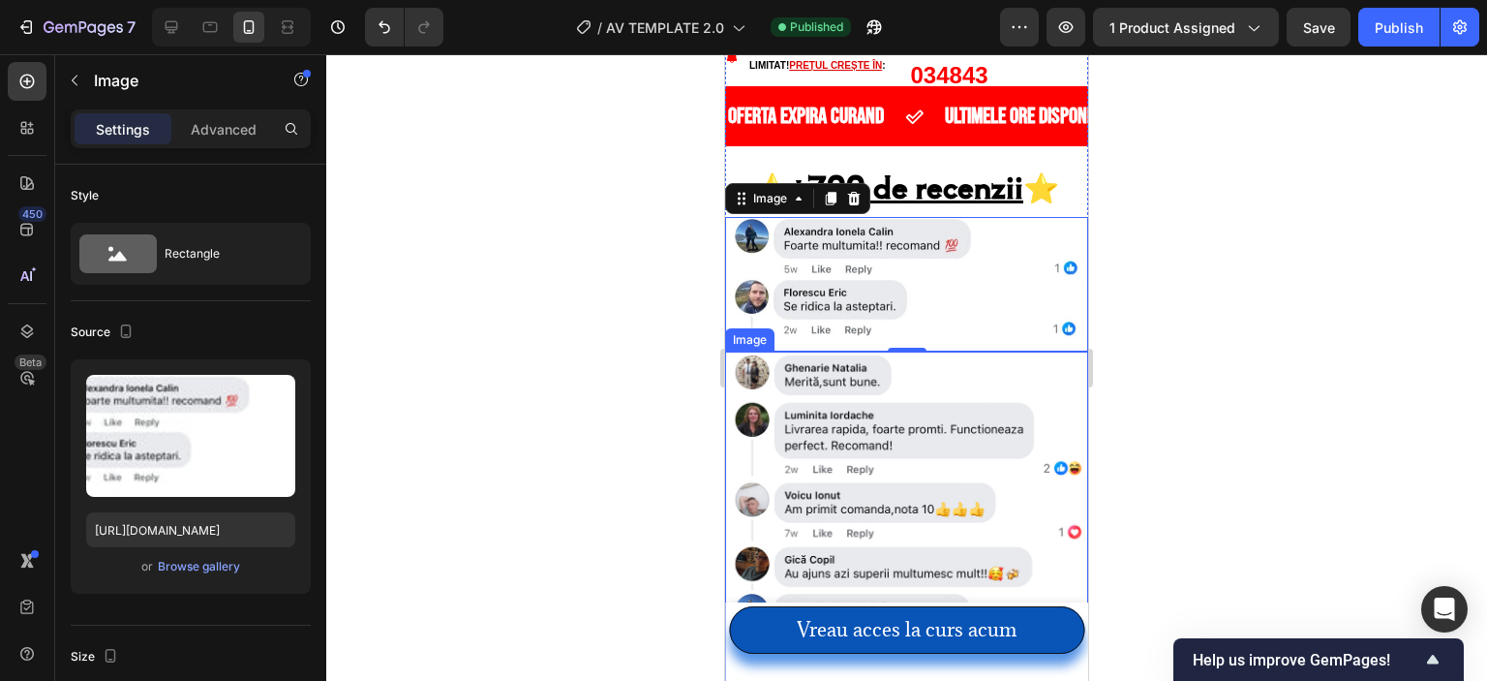
click at [872, 432] on img at bounding box center [906, 532] width 363 height 363
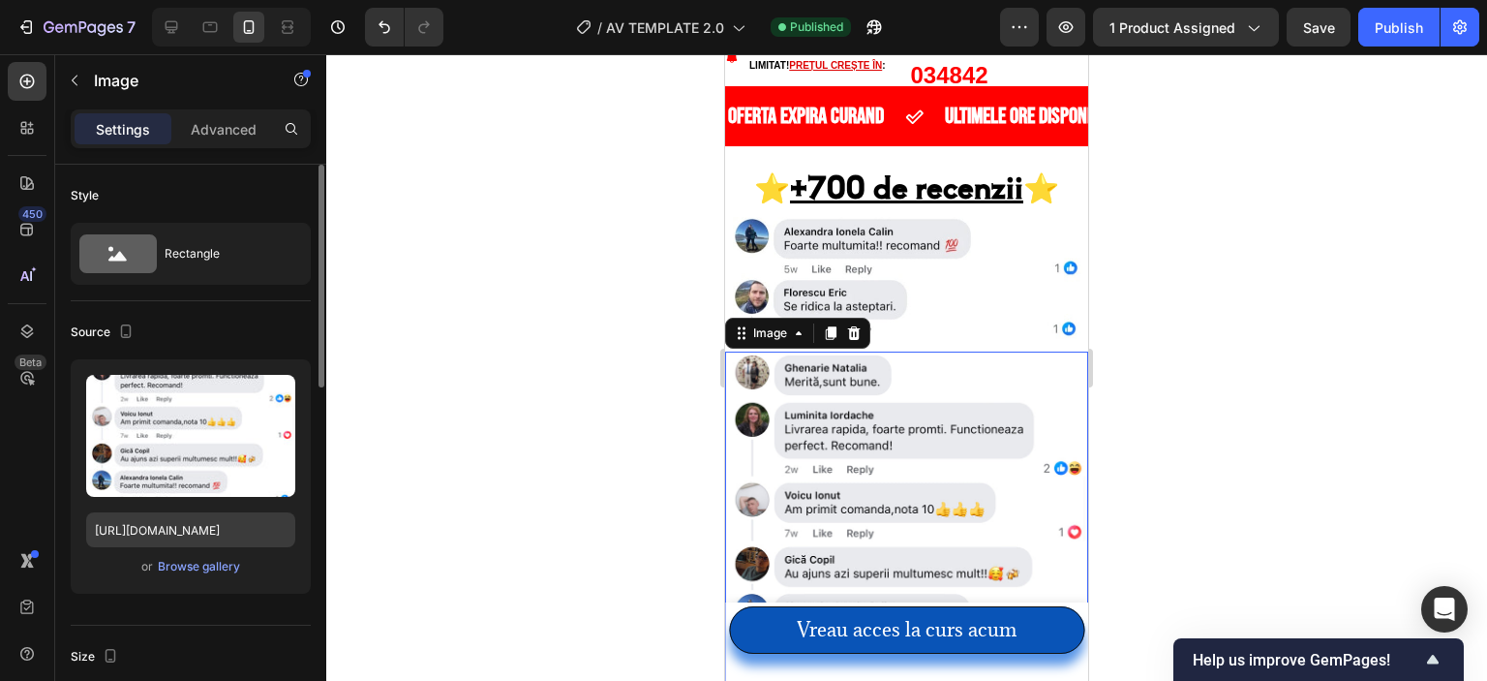
click at [199, 547] on div "Upload Image [URL][DOMAIN_NAME] or Browse gallery" at bounding box center [191, 476] width 240 height 234
click at [222, 515] on input "[URL][DOMAIN_NAME]" at bounding box center [190, 529] width 209 height 35
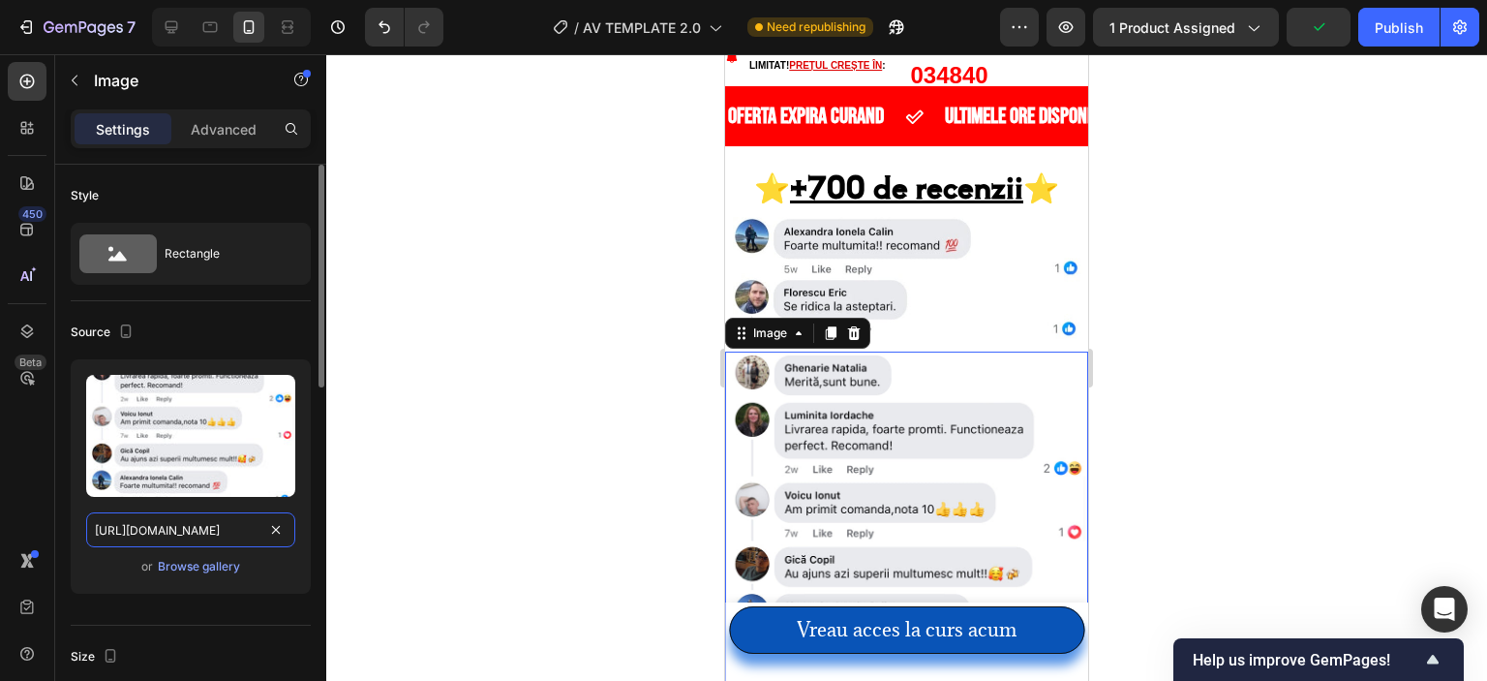
paste input "2f0d3585-28df-452b-b589-65a36f93b814"
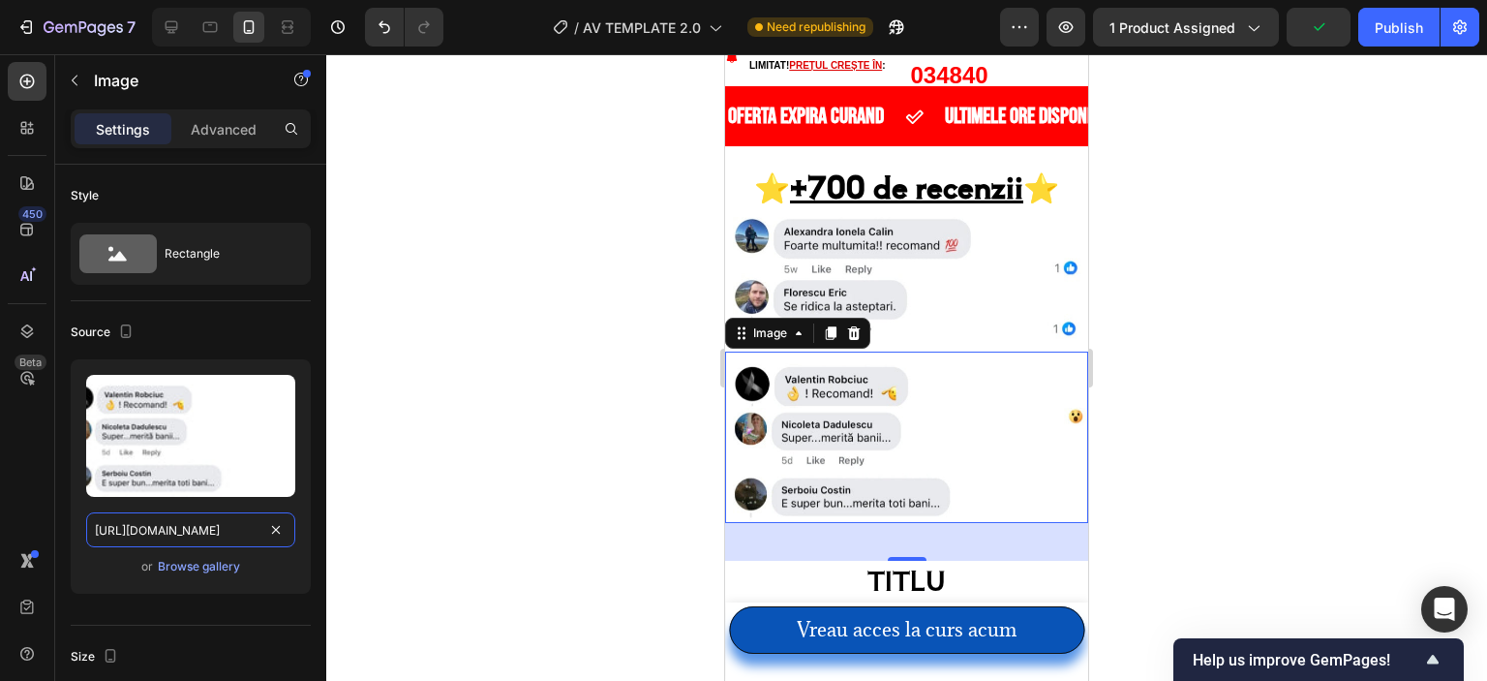
scroll to position [0, 600]
type input "[URL][DOMAIN_NAME]"
click at [1390, 26] on div "Publish" at bounding box center [1399, 27] width 48 height 20
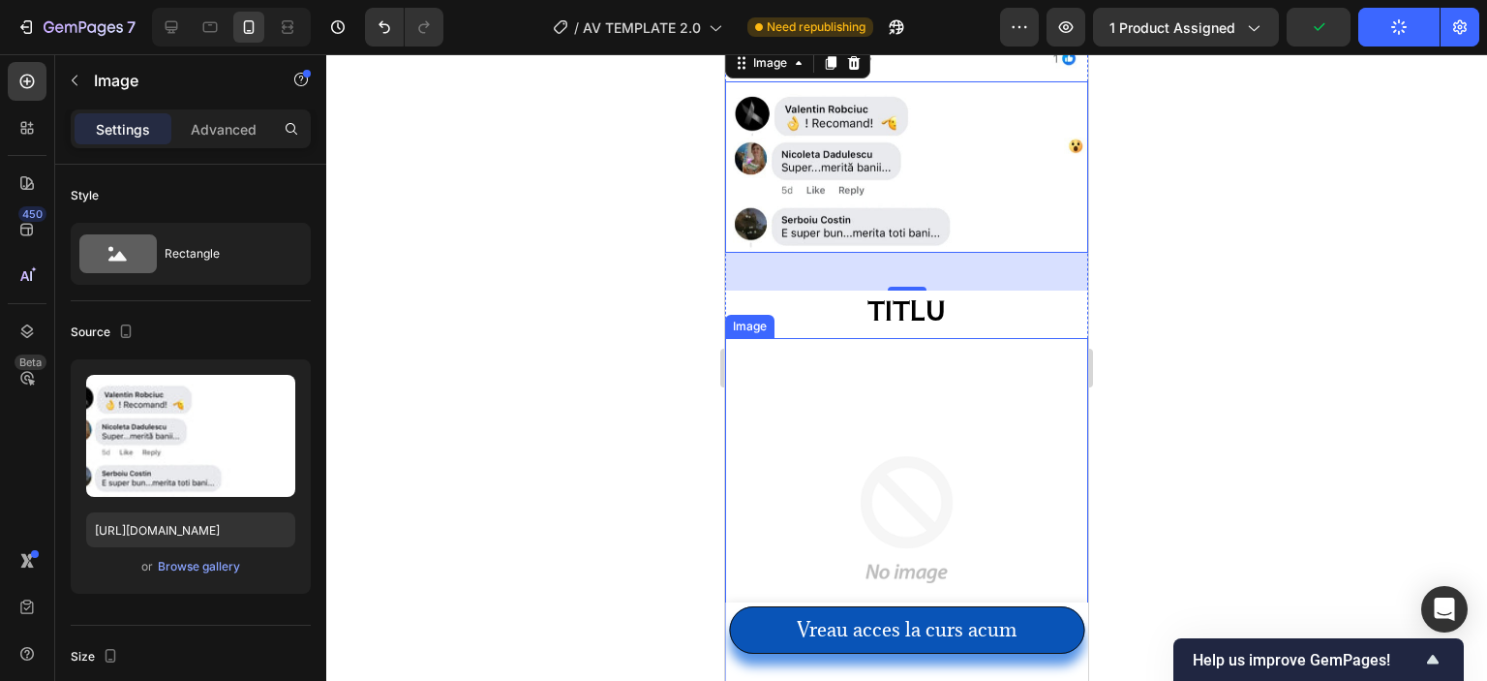
scroll to position [4993, 0]
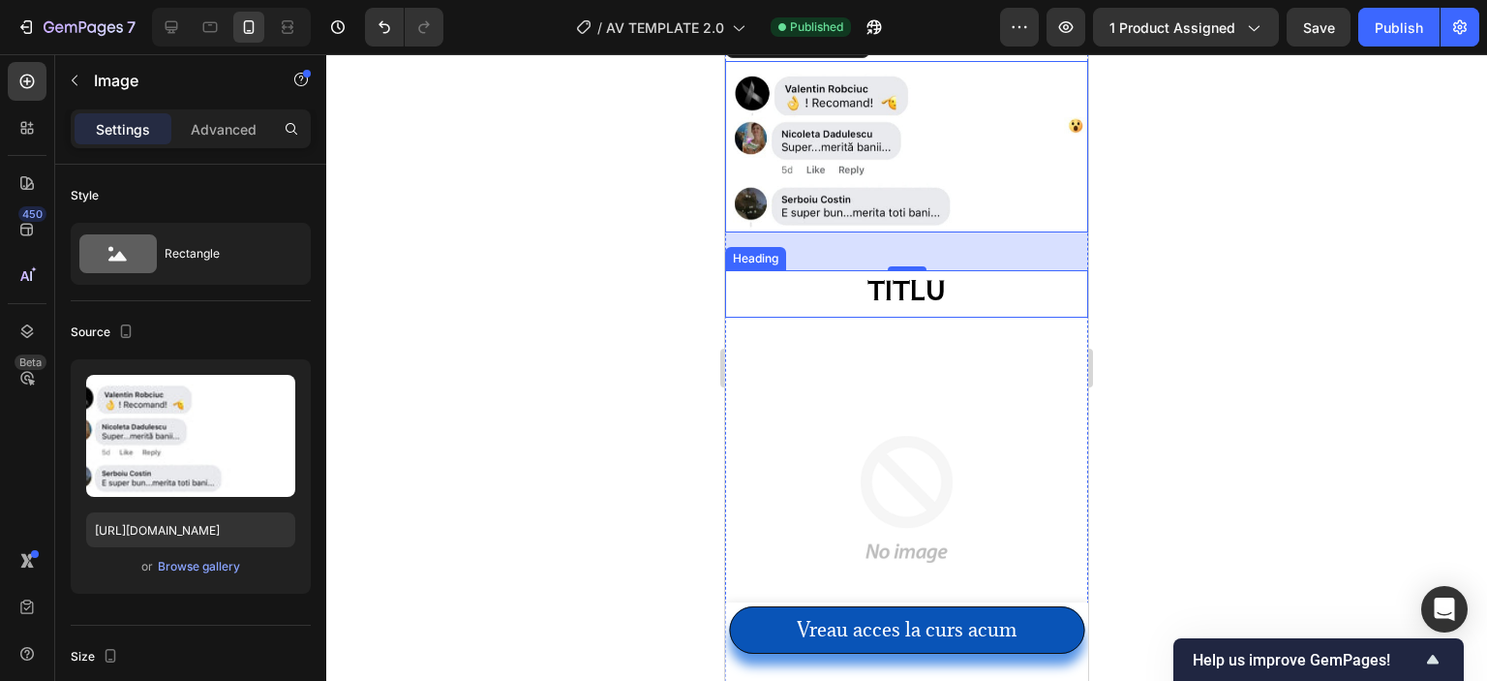
click at [925, 289] on h2 "TITLU" at bounding box center [906, 289] width 363 height 38
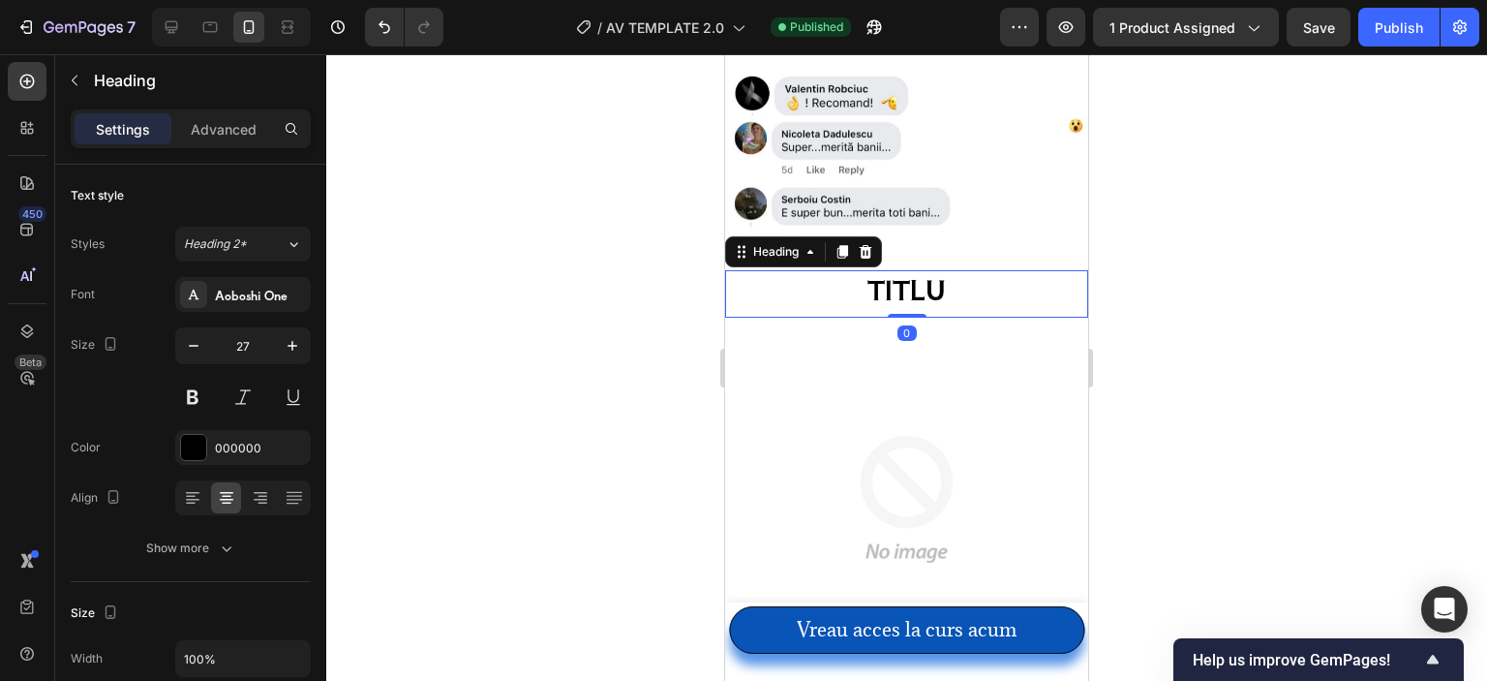
click at [926, 292] on h2 "TITLU" at bounding box center [906, 289] width 363 height 38
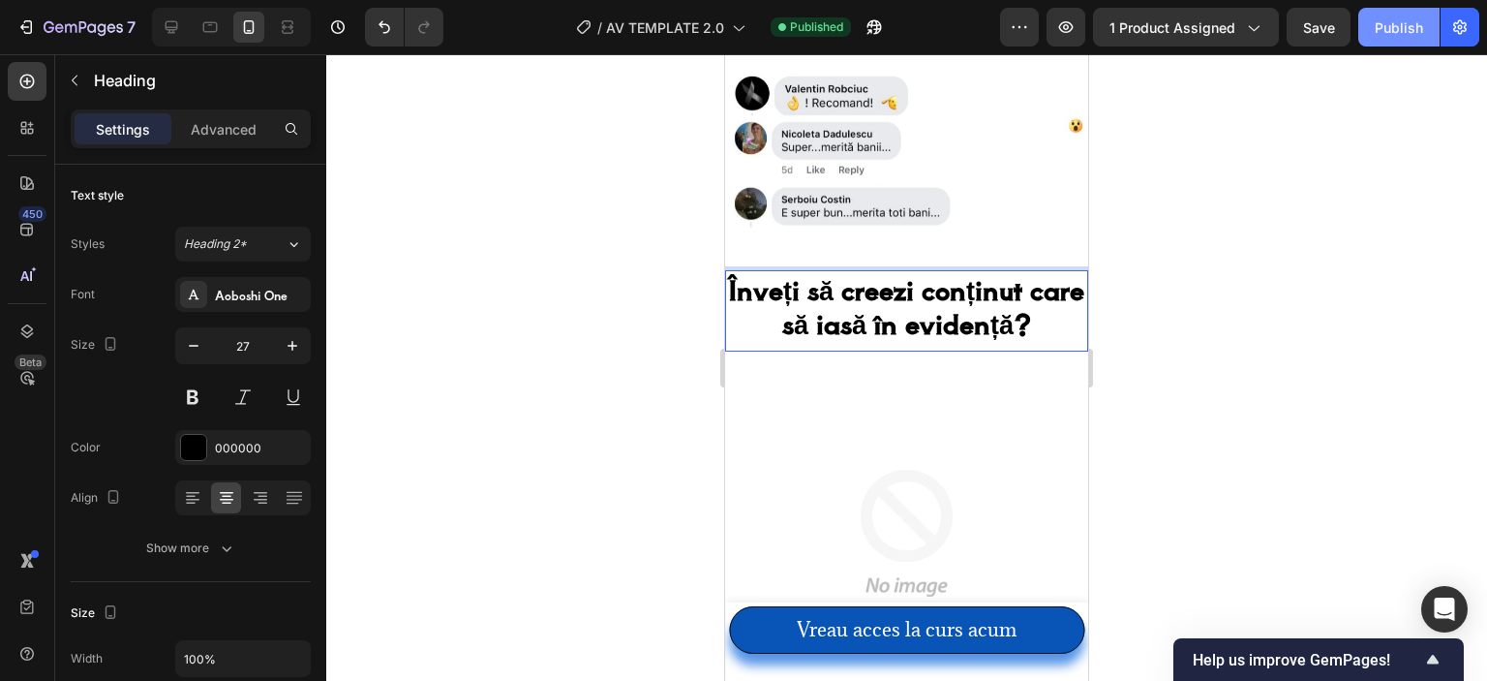
click at [1376, 22] on div "Publish" at bounding box center [1399, 27] width 48 height 20
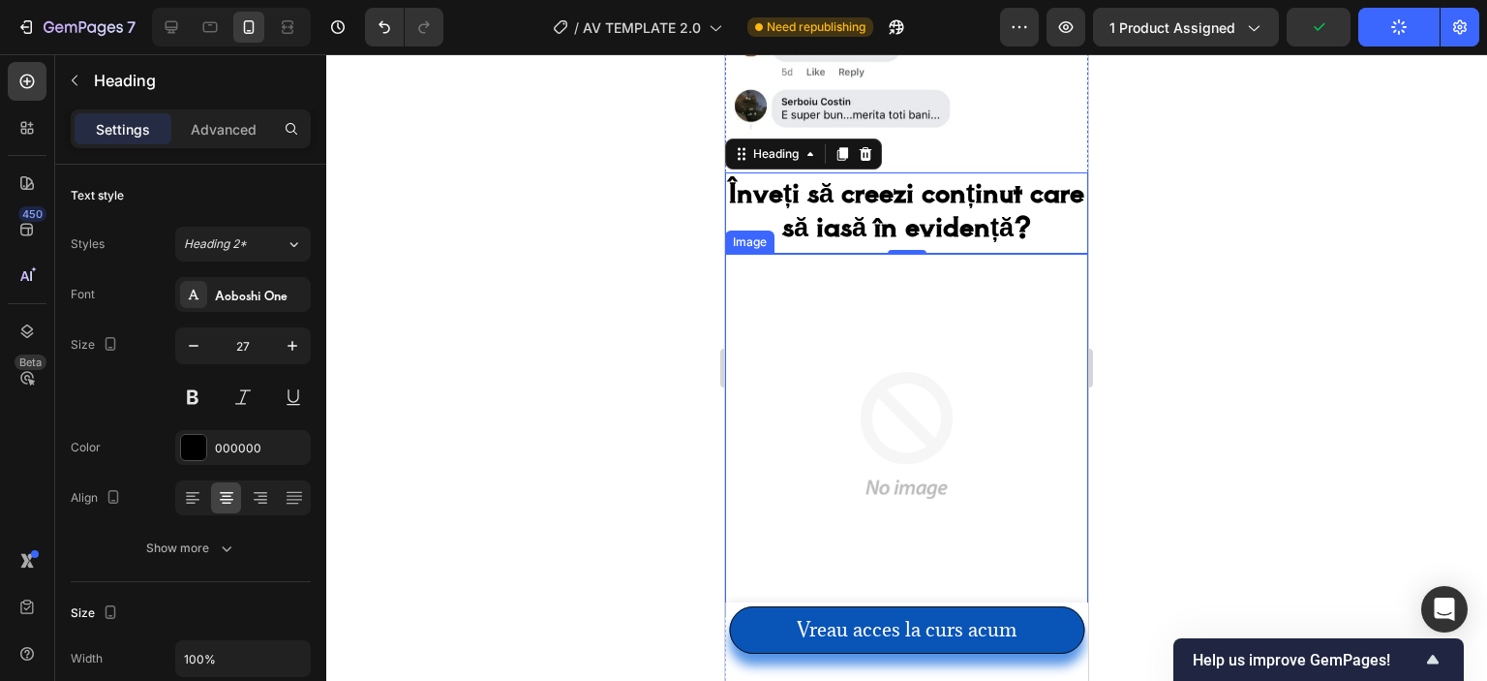
scroll to position [5283, 0]
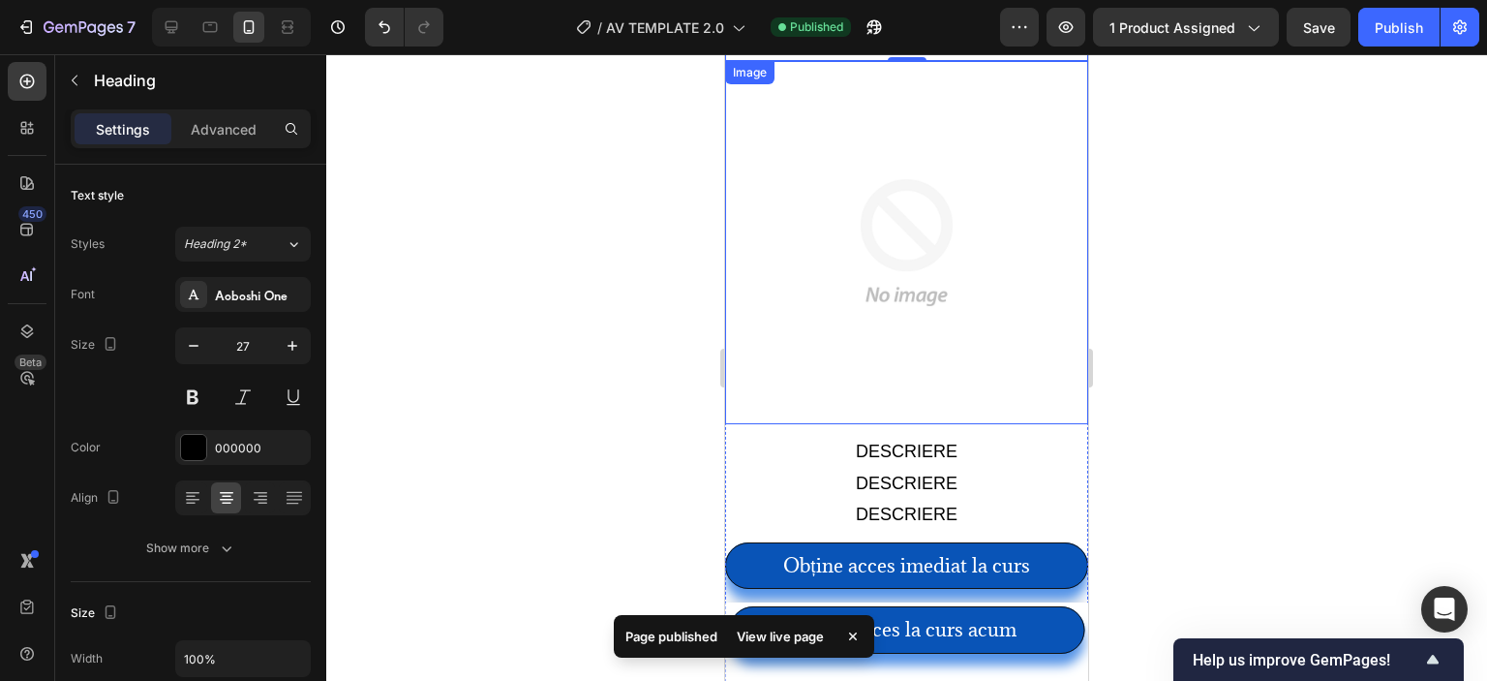
click at [867, 325] on img at bounding box center [906, 242] width 363 height 363
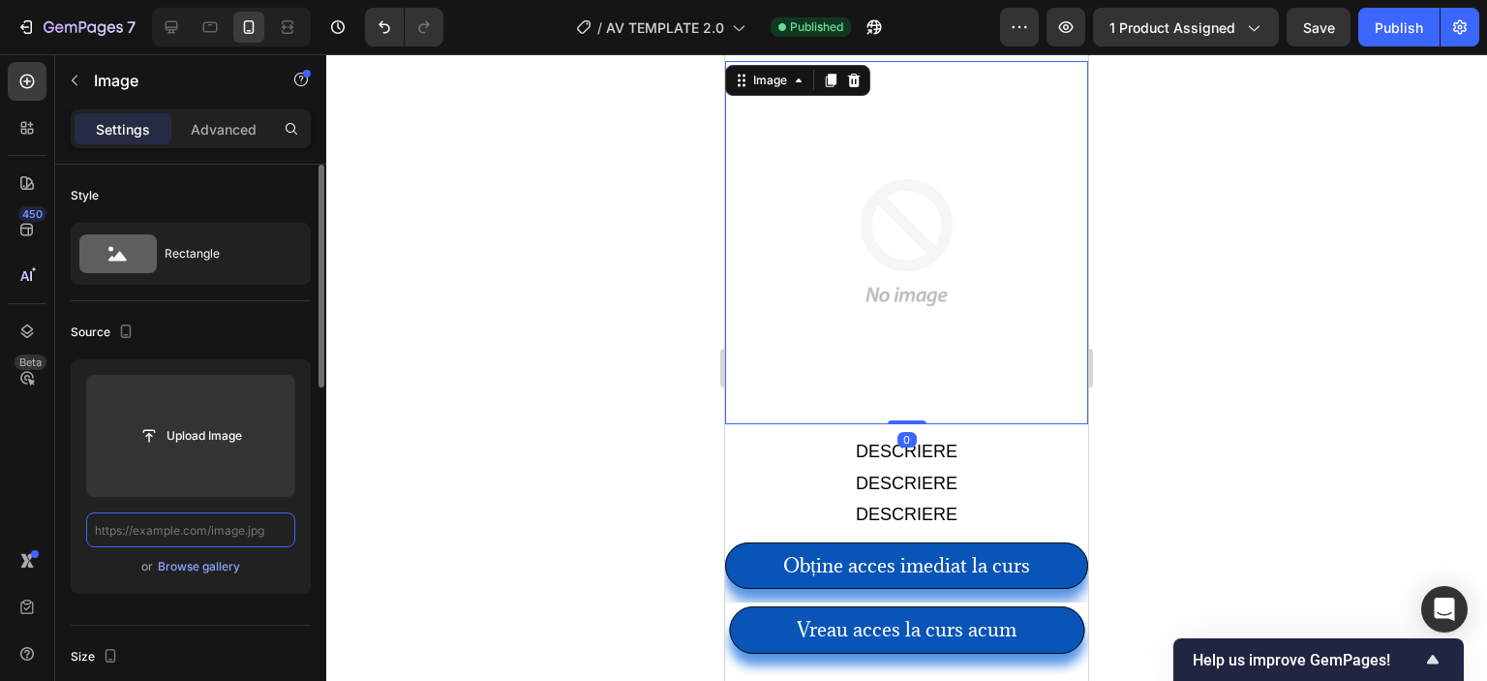
click at [190, 524] on input "text" at bounding box center [190, 529] width 209 height 35
paste input "[URL][DOMAIN_NAME]"
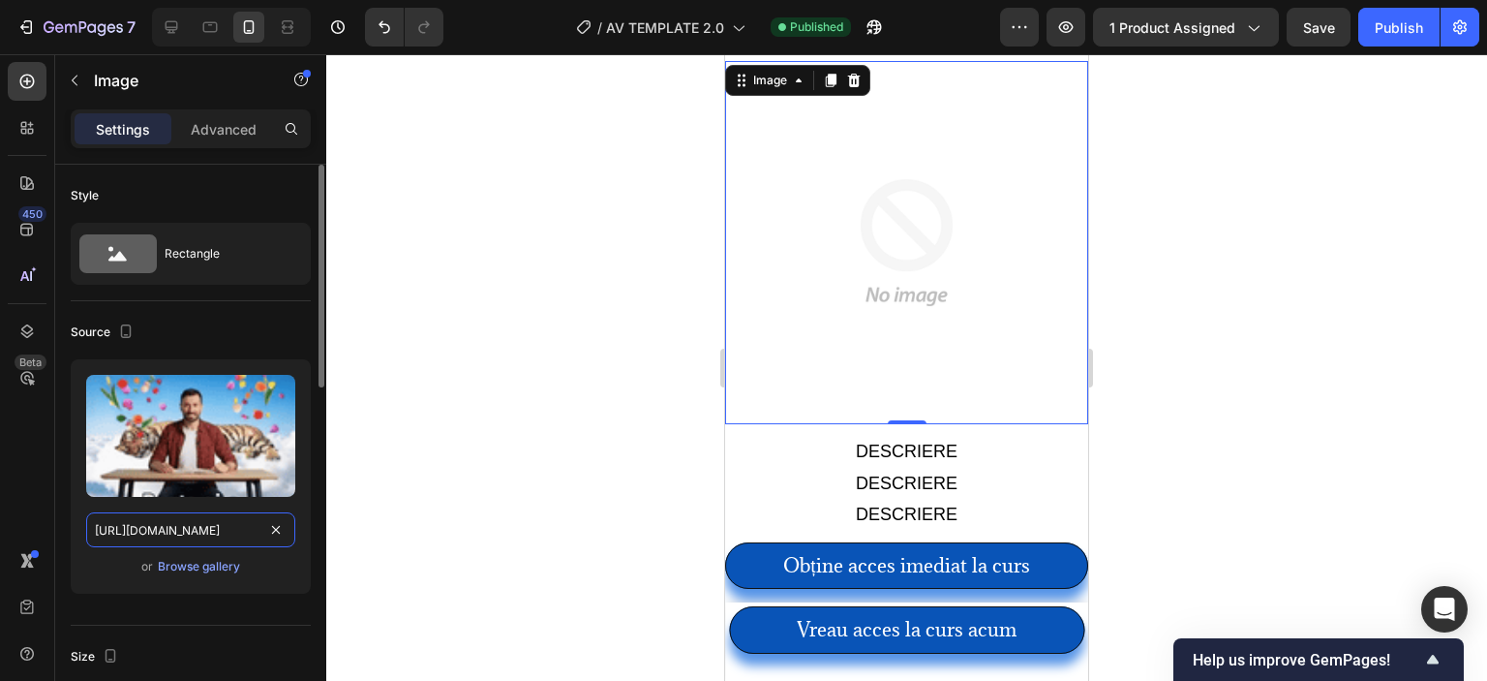
scroll to position [0, 605]
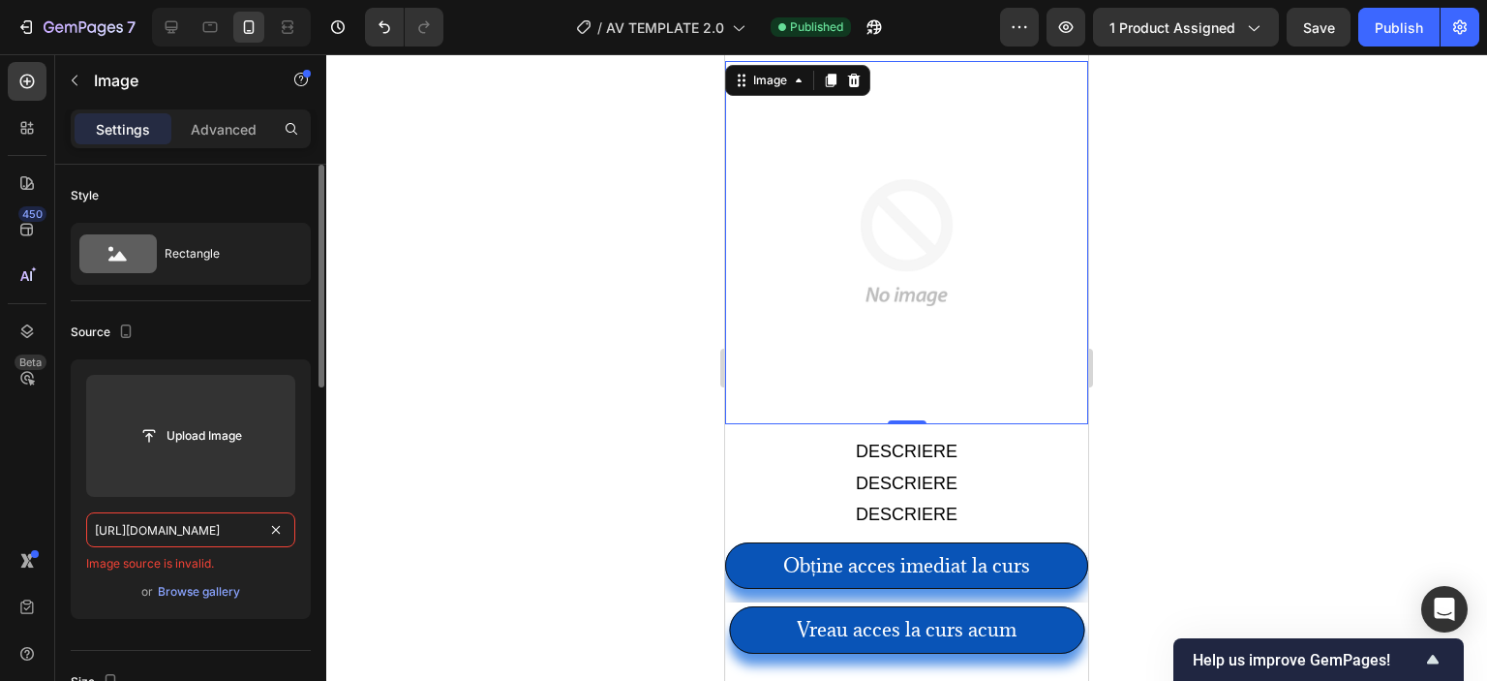
click at [204, 533] on input "[URL][DOMAIN_NAME]" at bounding box center [190, 529] width 209 height 35
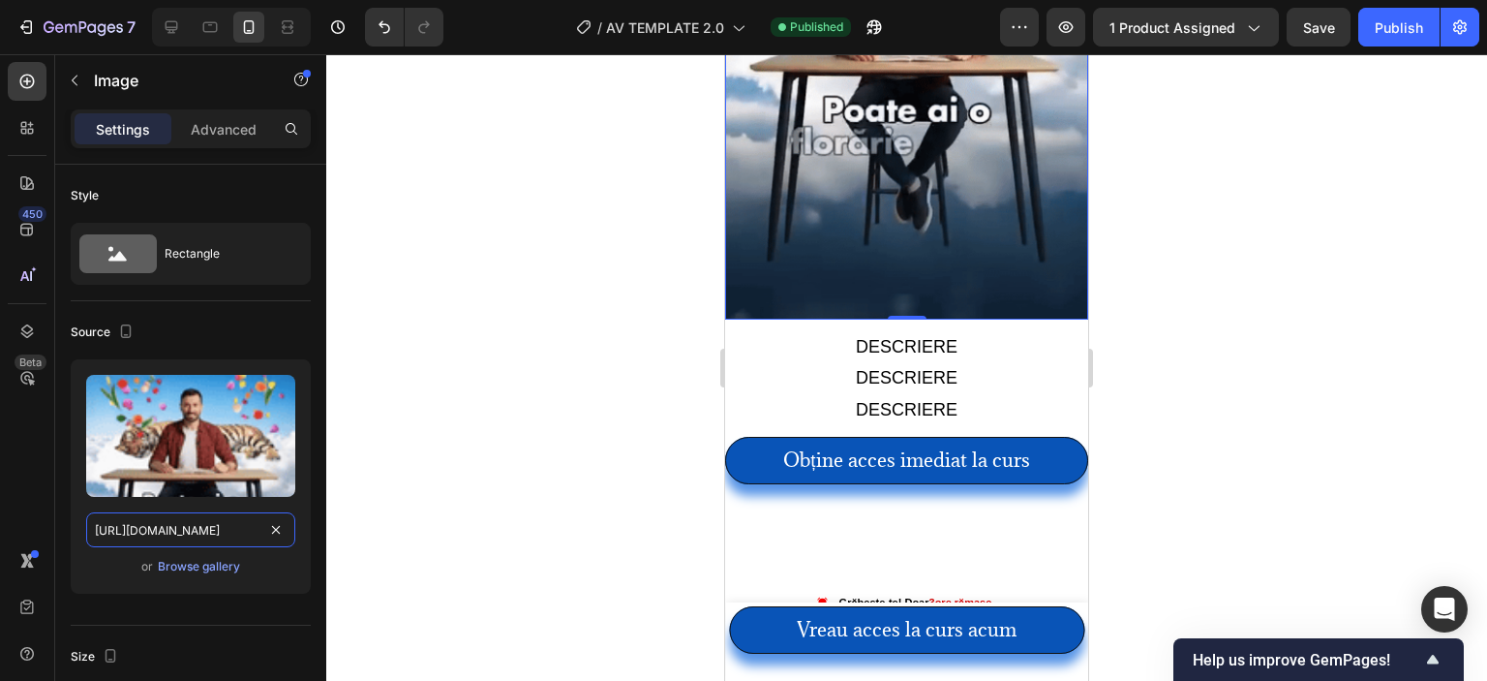
scroll to position [5767, 0]
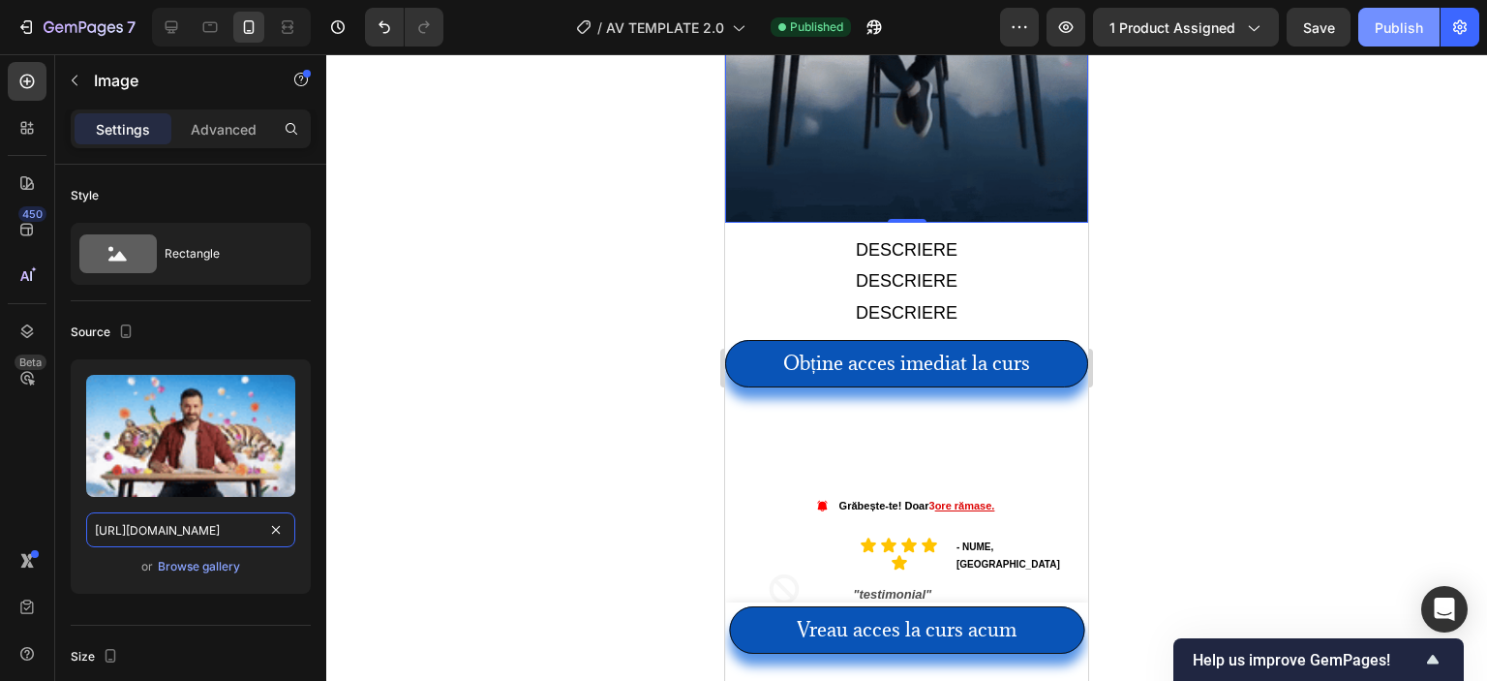
type input "[URL][DOMAIN_NAME]"
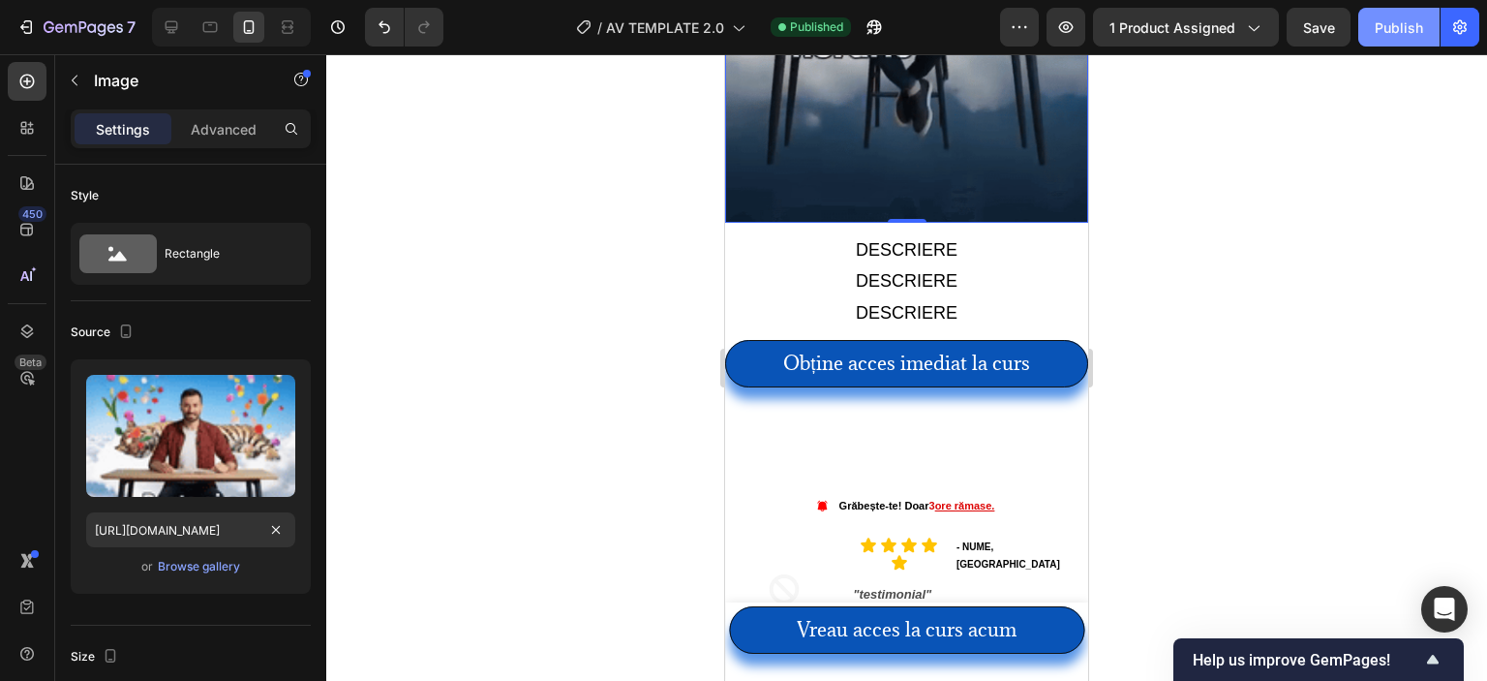
click at [1370, 18] on button "Publish" at bounding box center [1398, 27] width 81 height 39
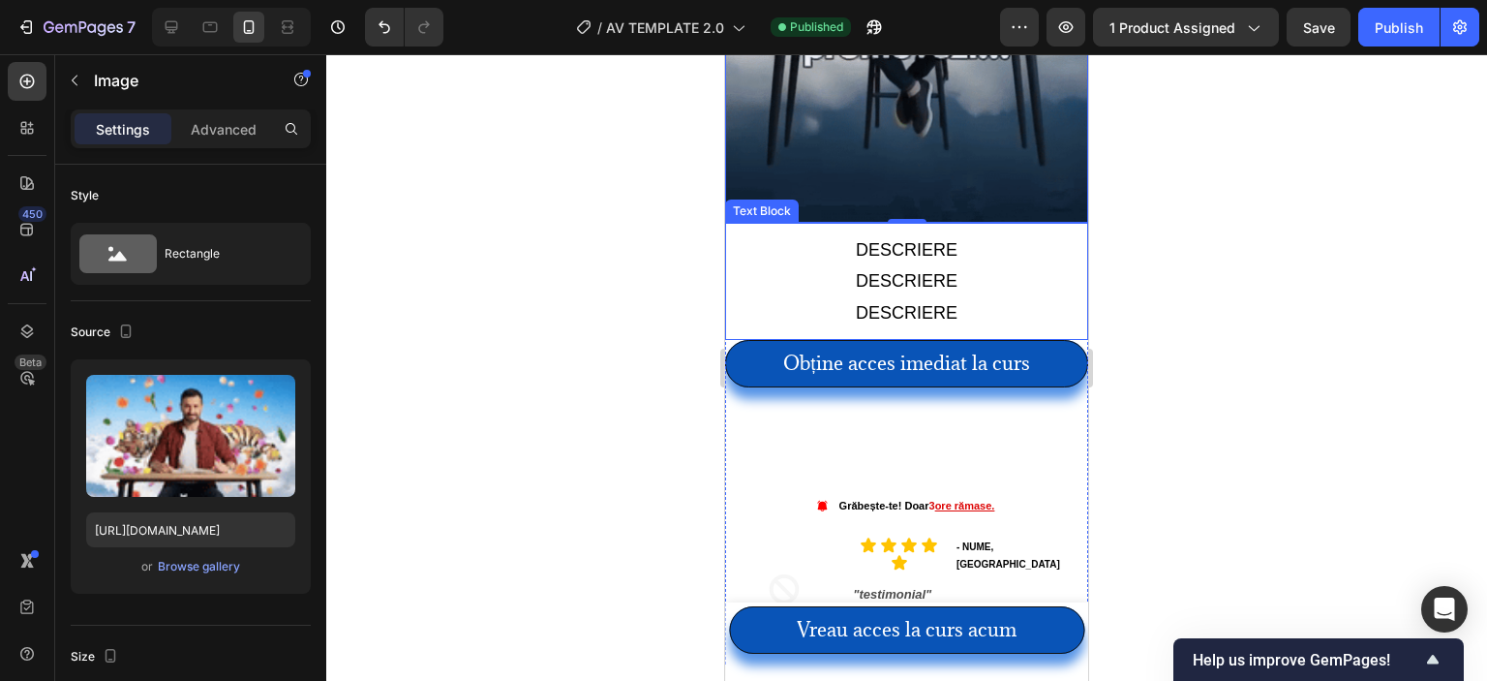
scroll to position [5864, 0]
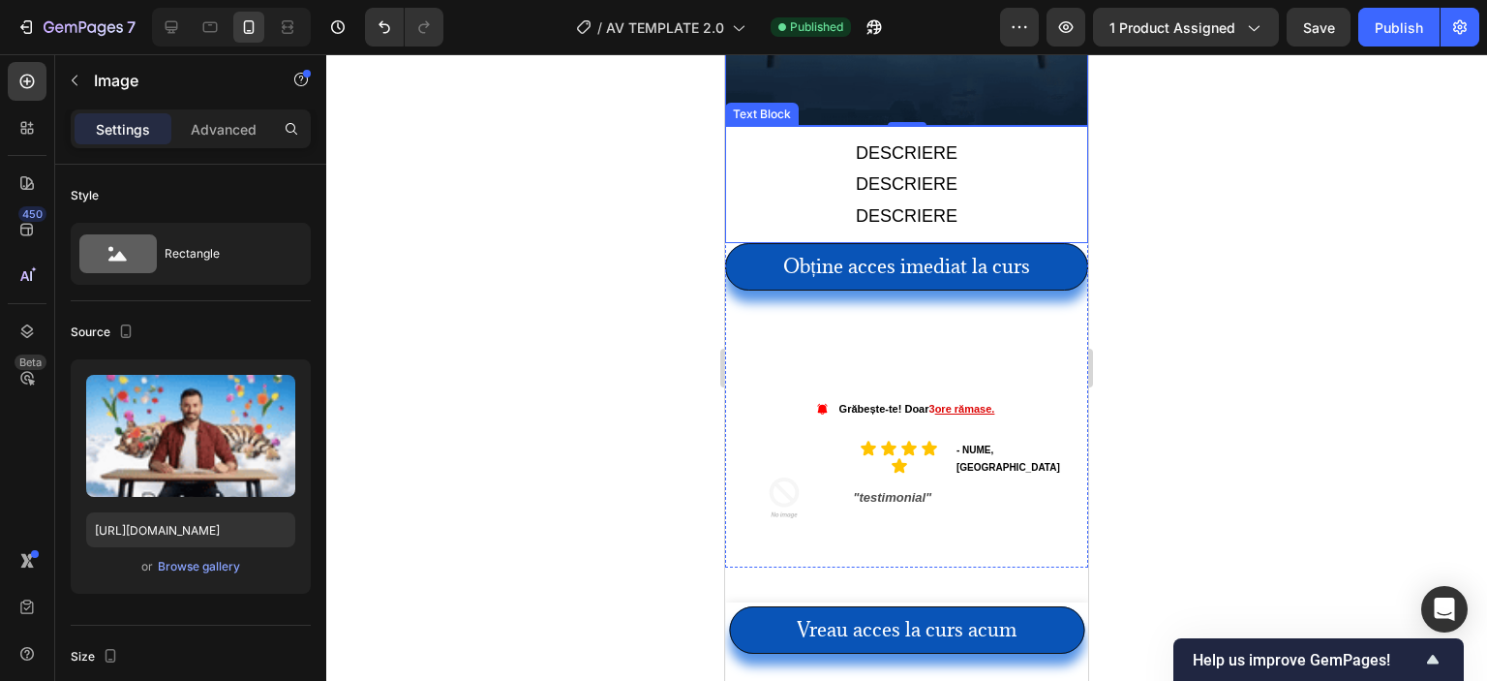
click at [882, 144] on p "DESCRIERE" at bounding box center [907, 152] width 344 height 31
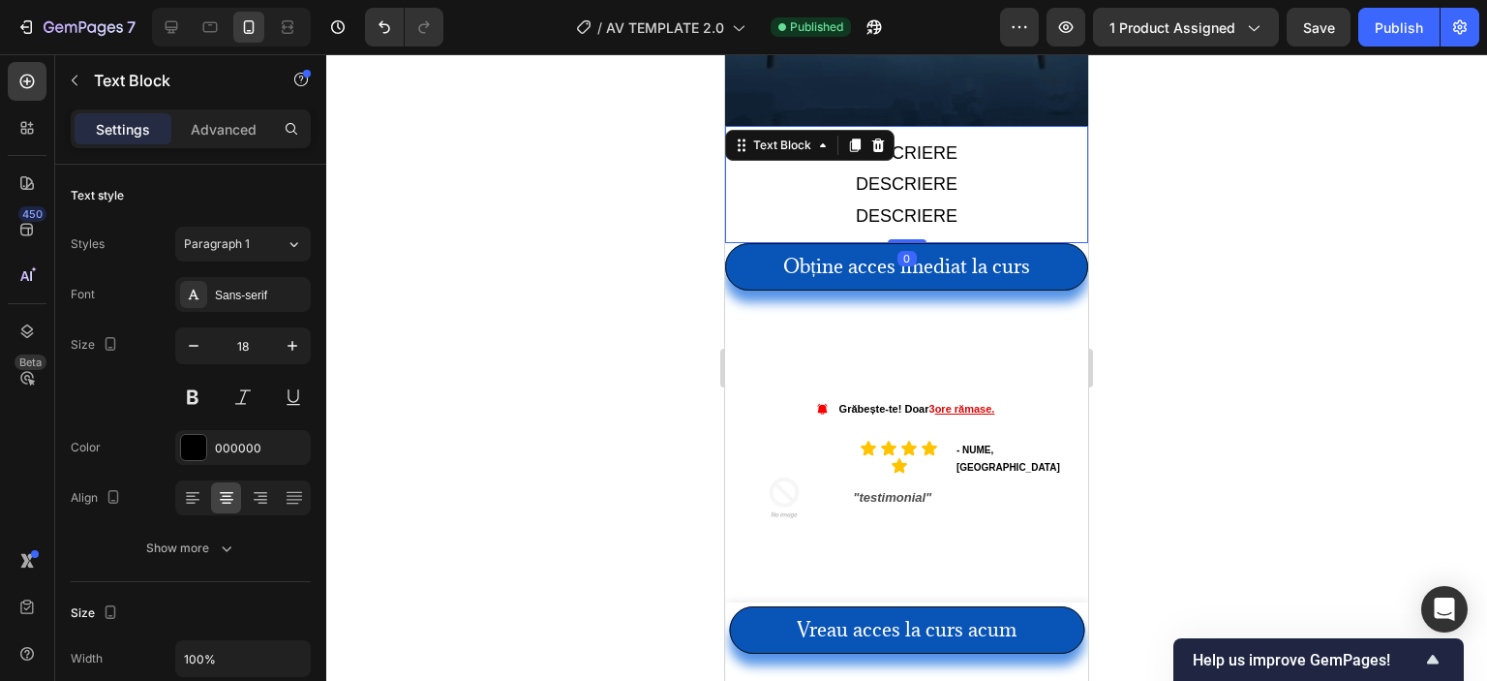
click at [884, 168] on p "DESCRIERE" at bounding box center [907, 183] width 344 height 31
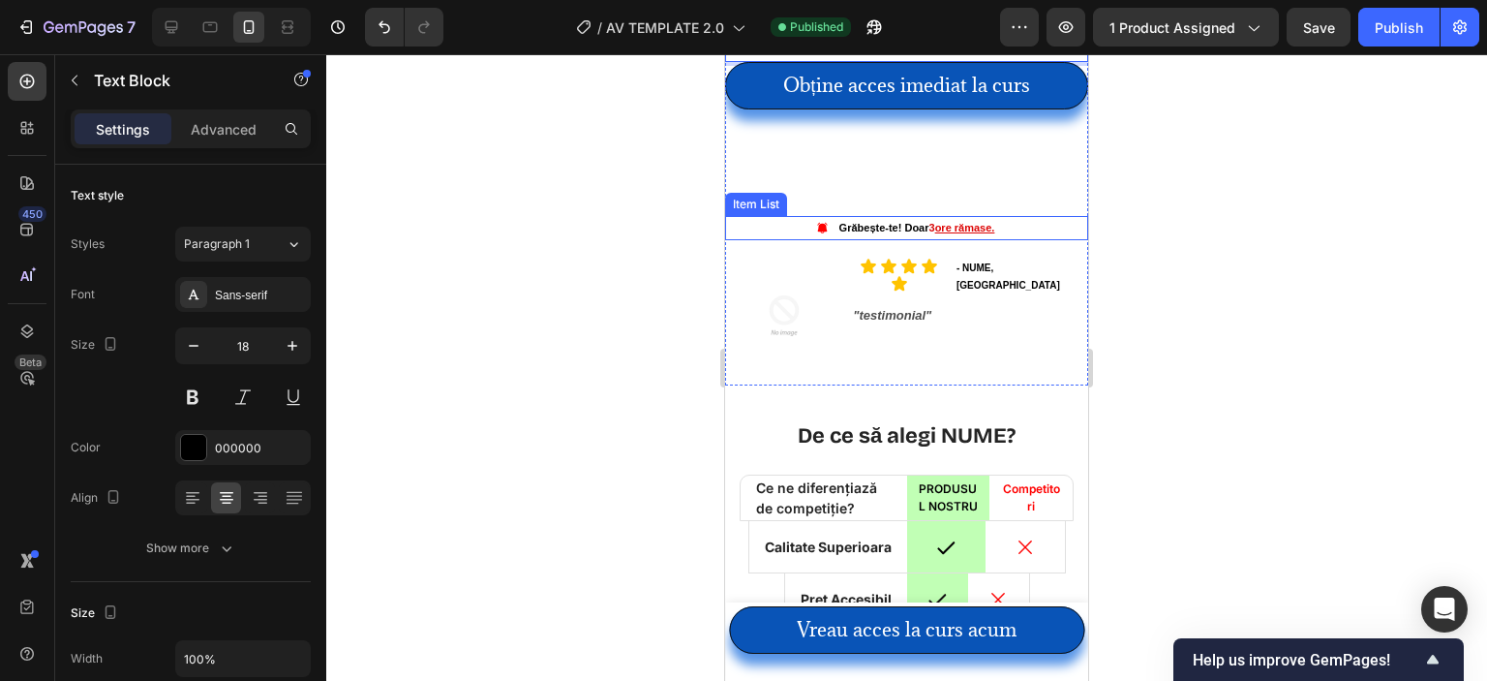
scroll to position [6445, 0]
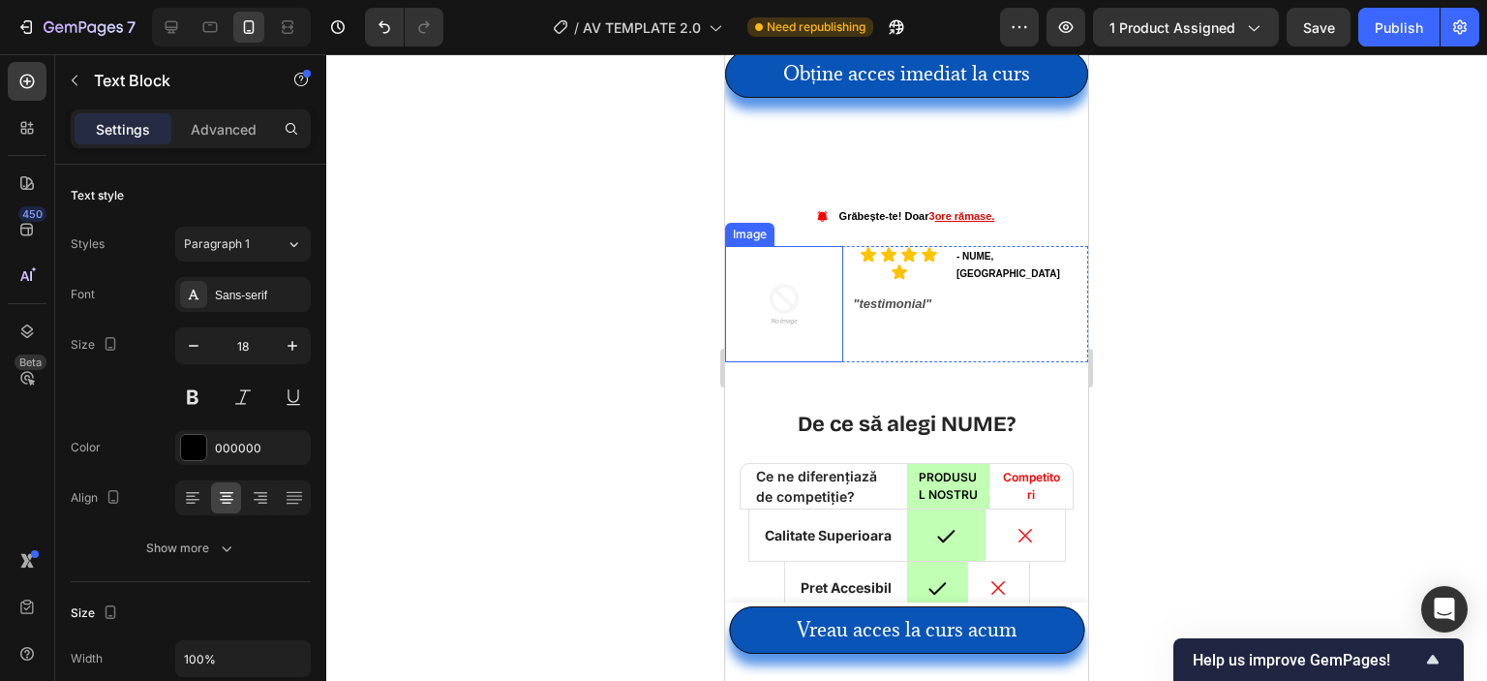
click at [797, 316] on img at bounding box center [784, 304] width 116 height 116
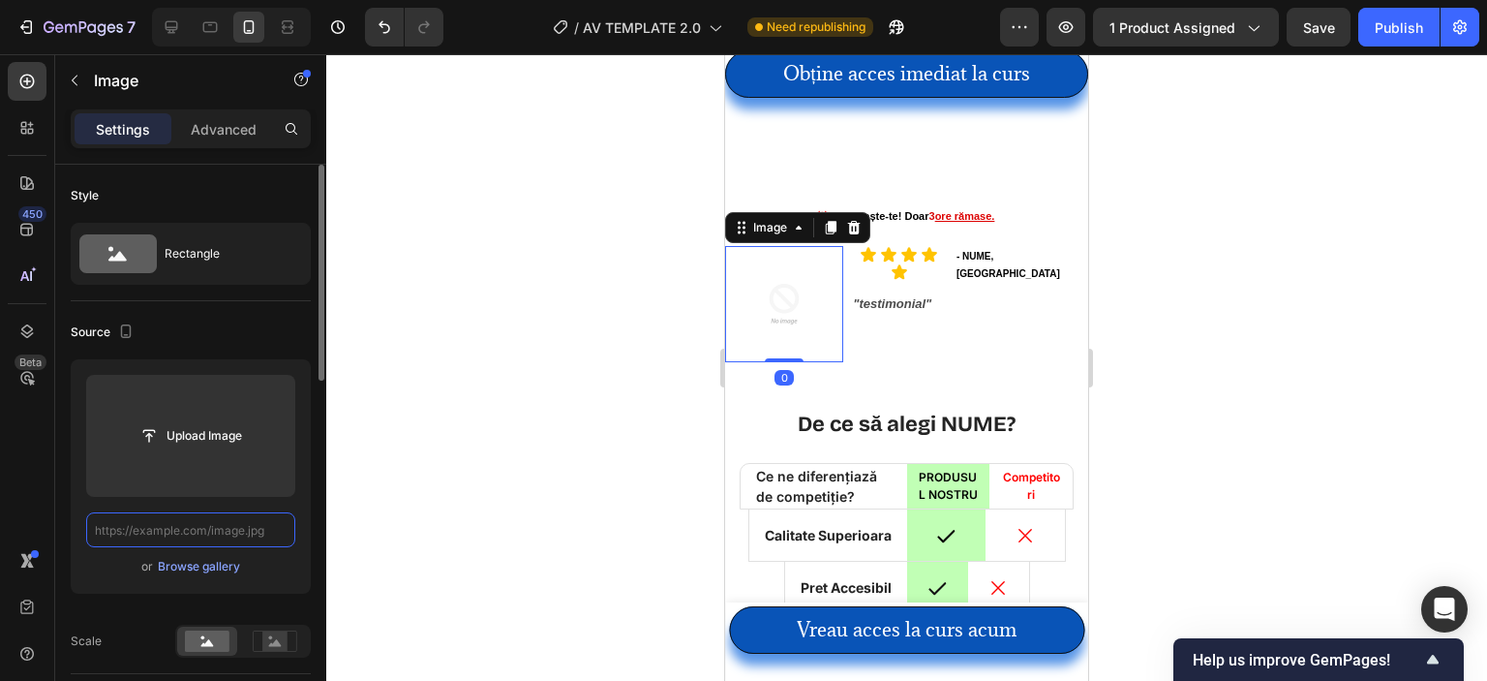
click at [217, 529] on input "text" at bounding box center [190, 529] width 209 height 35
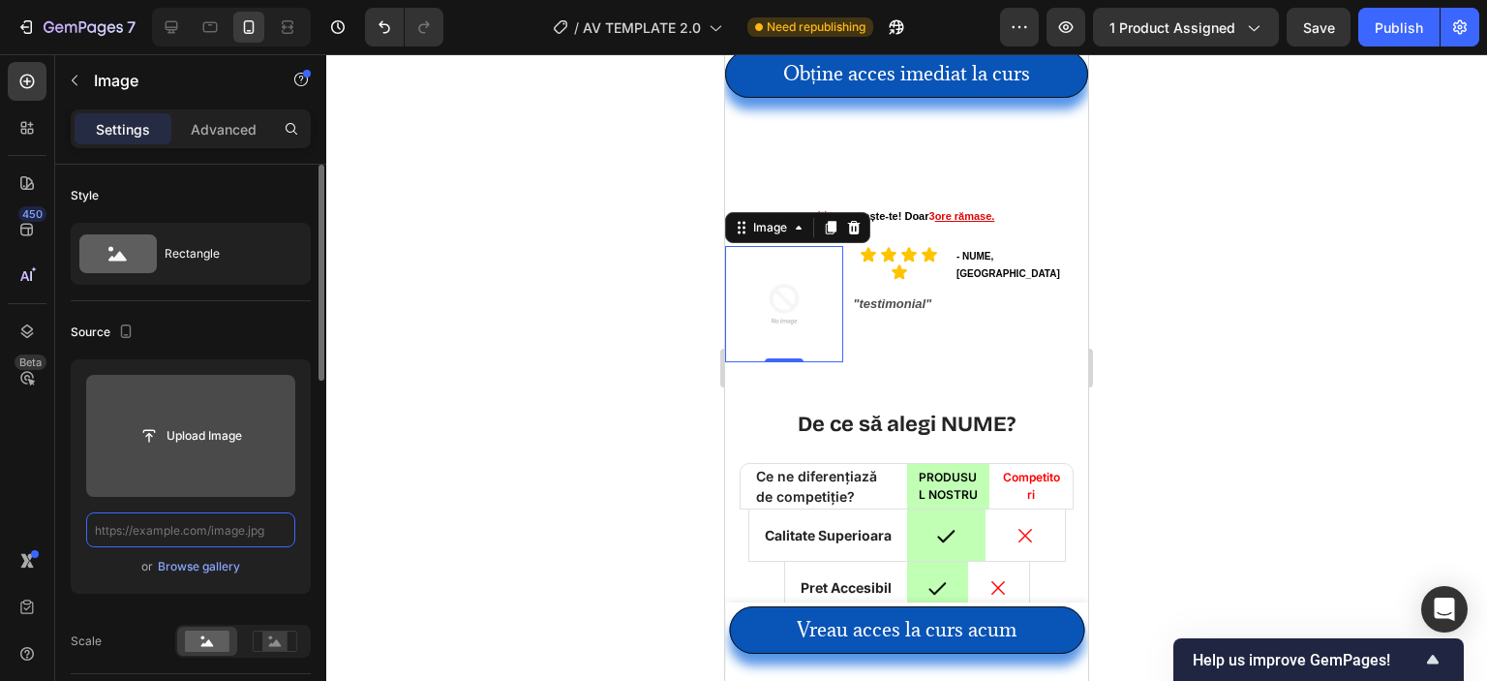
paste input "[URL][DOMAIN_NAME]"
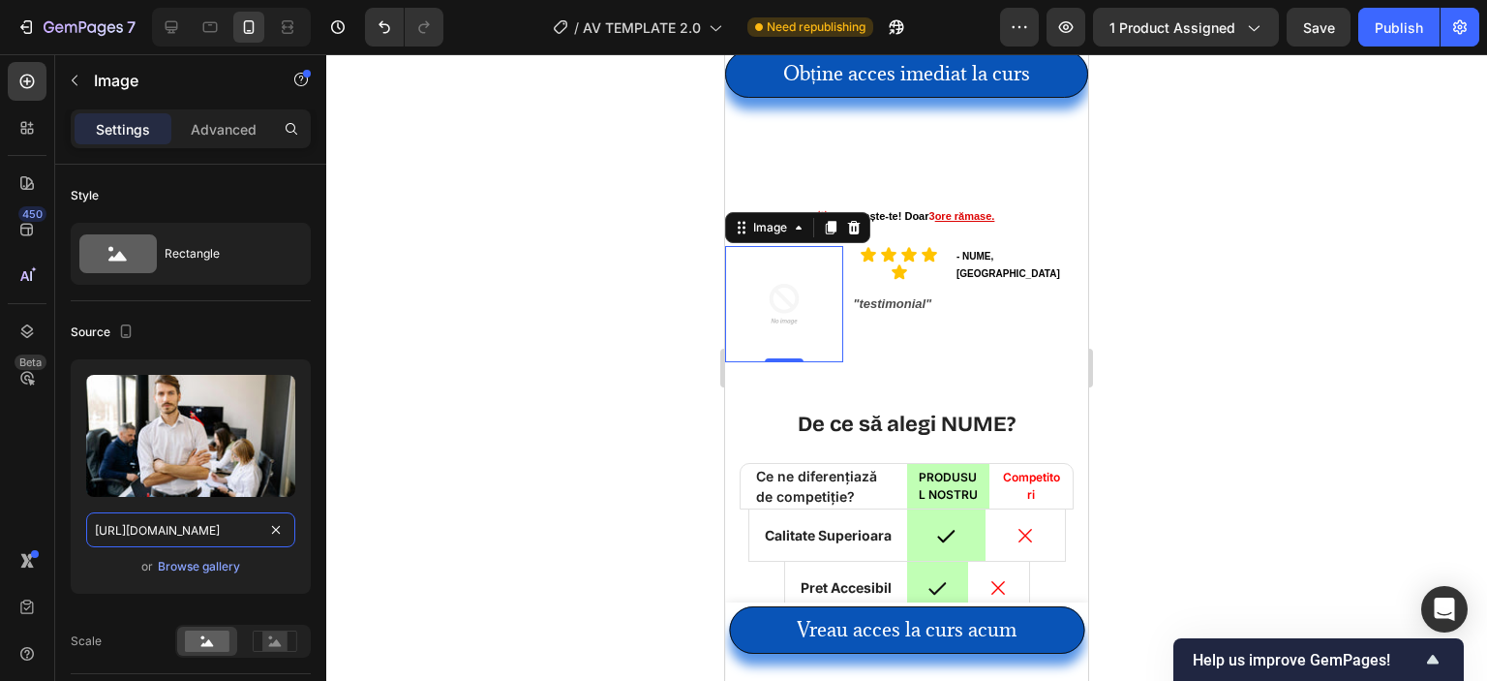
scroll to position [0, 596]
type input "[URL][DOMAIN_NAME]"
click at [1384, 36] on div "Publish" at bounding box center [1399, 27] width 48 height 20
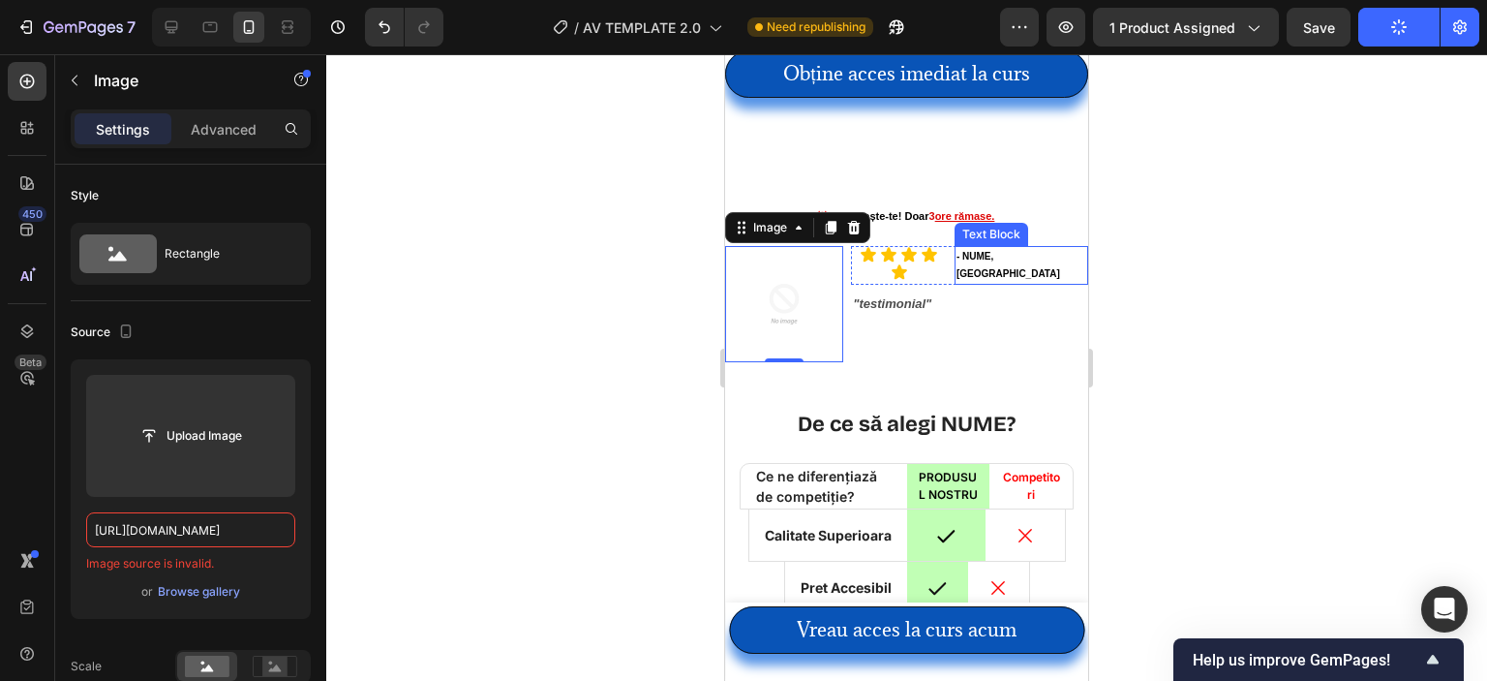
click at [988, 258] on p "- NUME, [GEOGRAPHIC_DATA]" at bounding box center [1022, 265] width 130 height 35
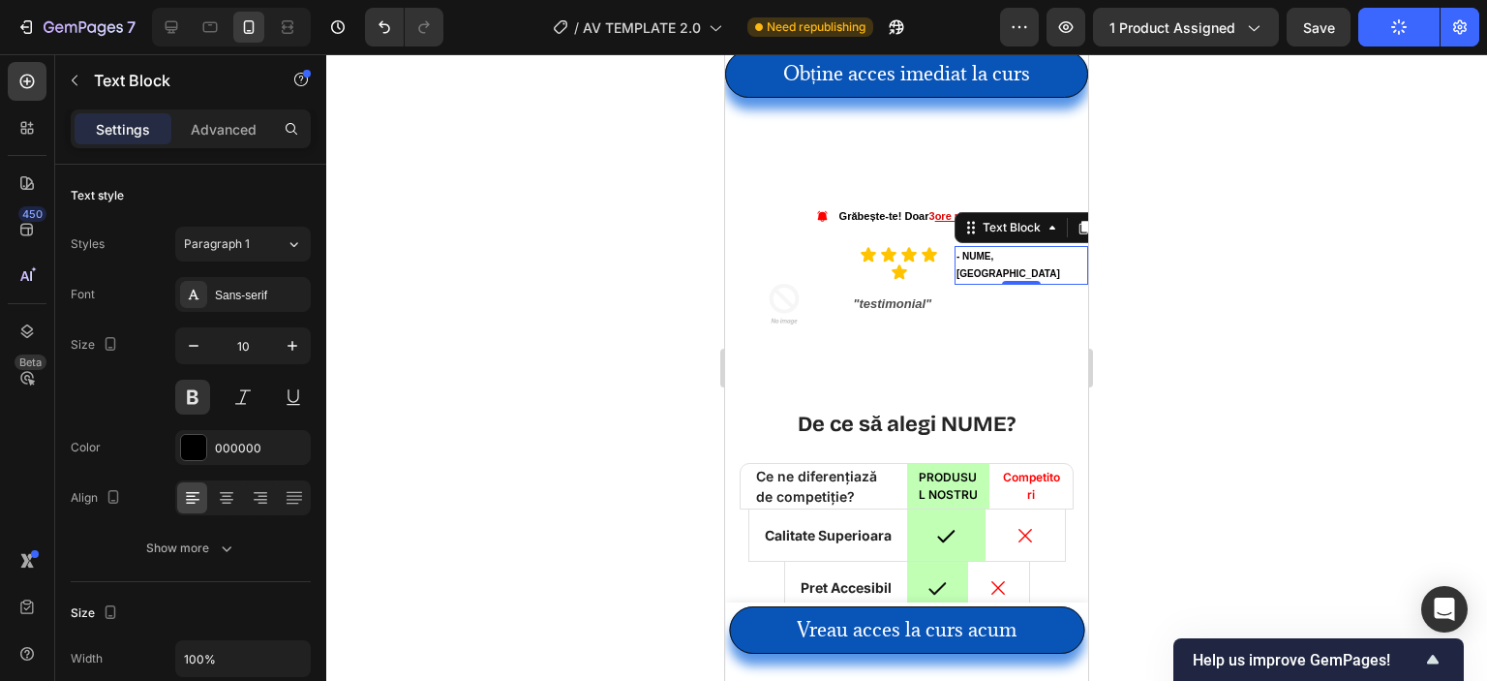
click at [997, 262] on p "- NUME, [GEOGRAPHIC_DATA]" at bounding box center [1022, 265] width 130 height 35
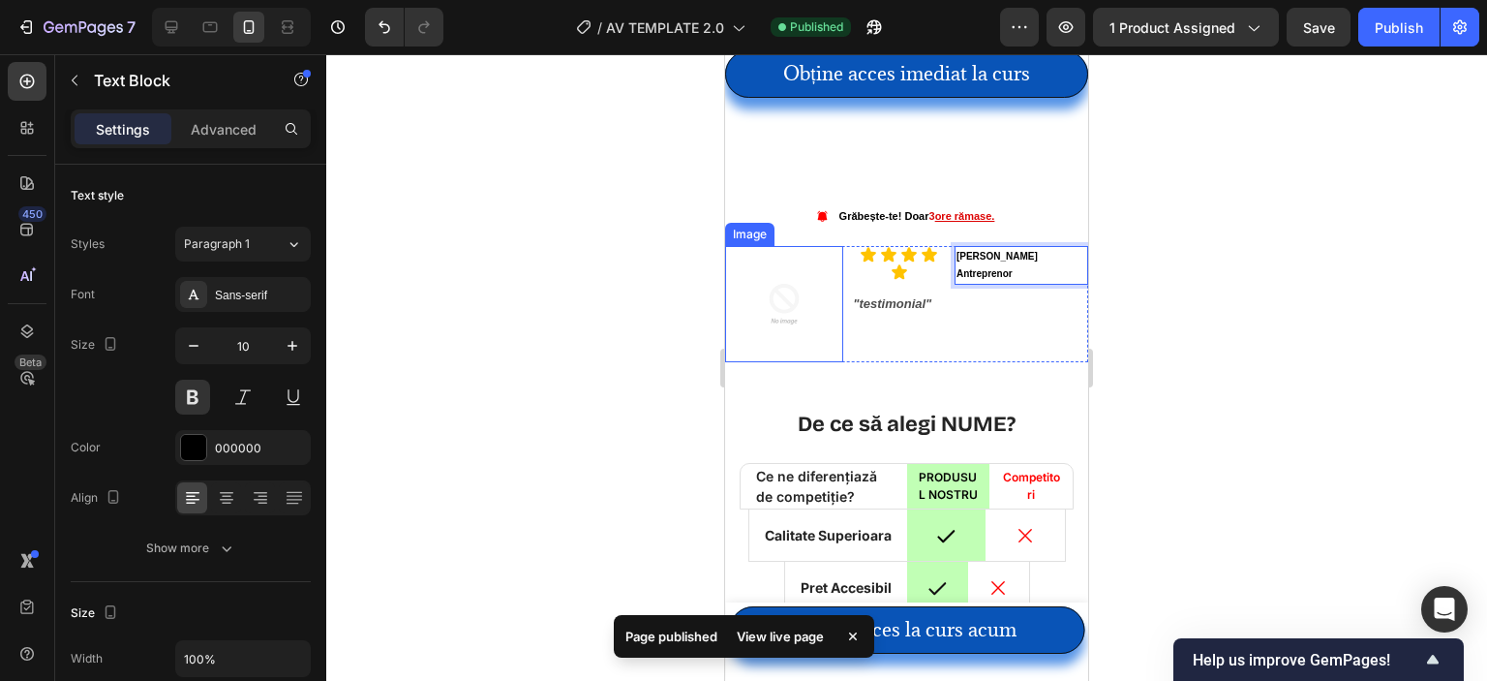
click at [747, 301] on img at bounding box center [784, 304] width 116 height 116
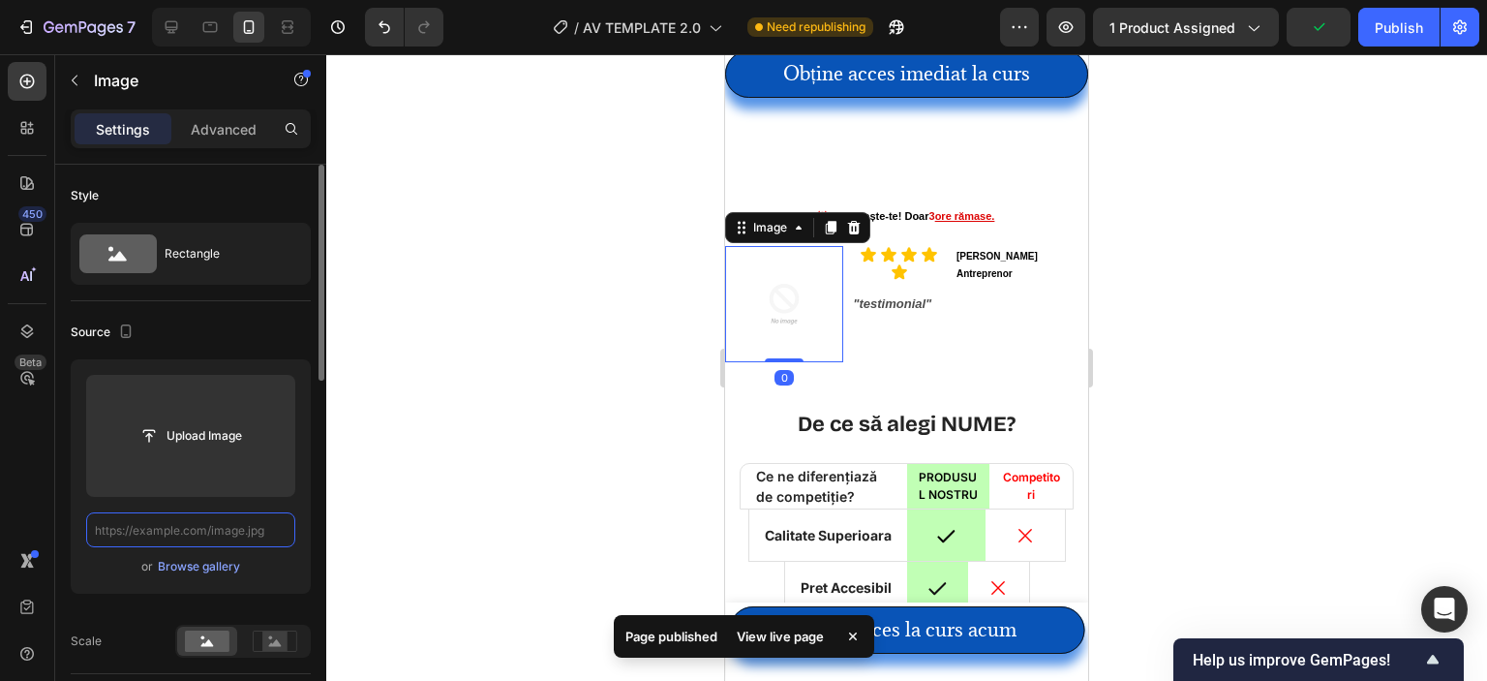
click at [209, 522] on input "text" at bounding box center [190, 529] width 209 height 35
paste input "[URL][DOMAIN_NAME]"
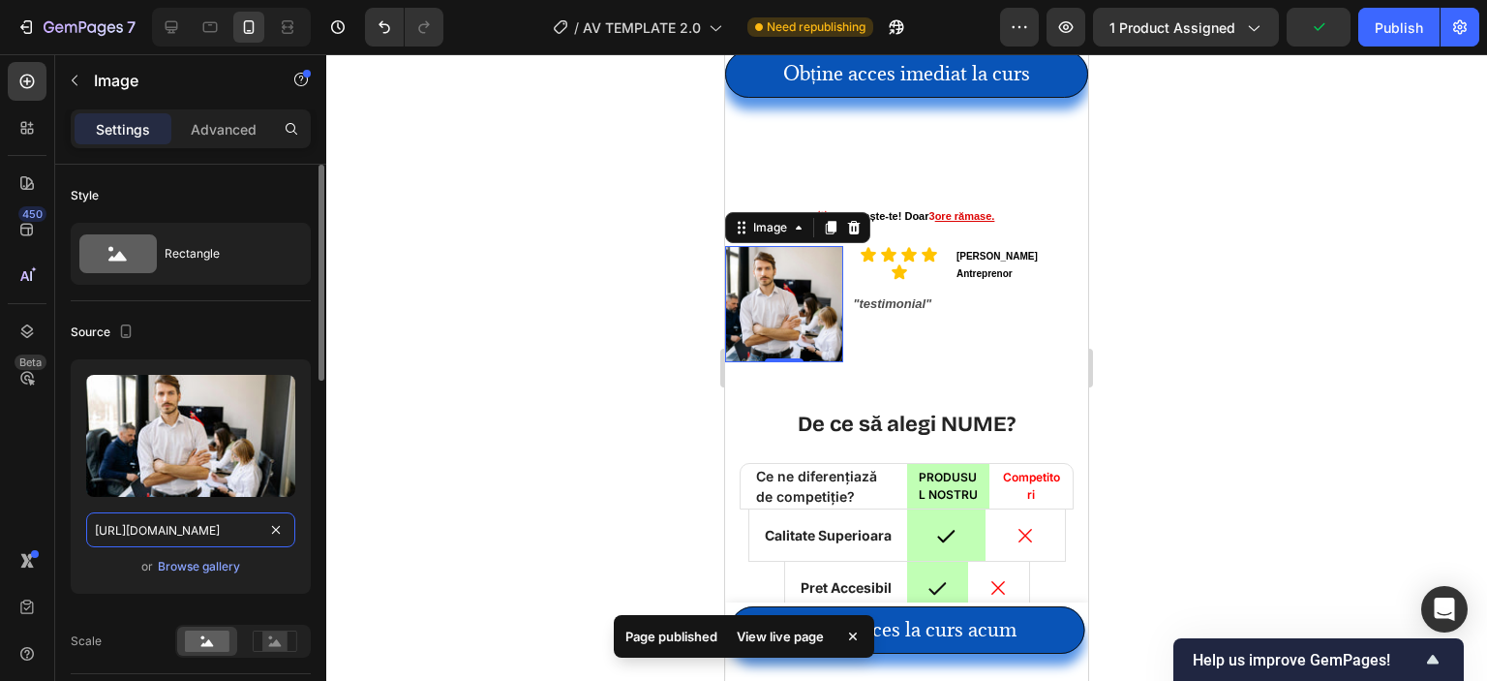
scroll to position [0, 596]
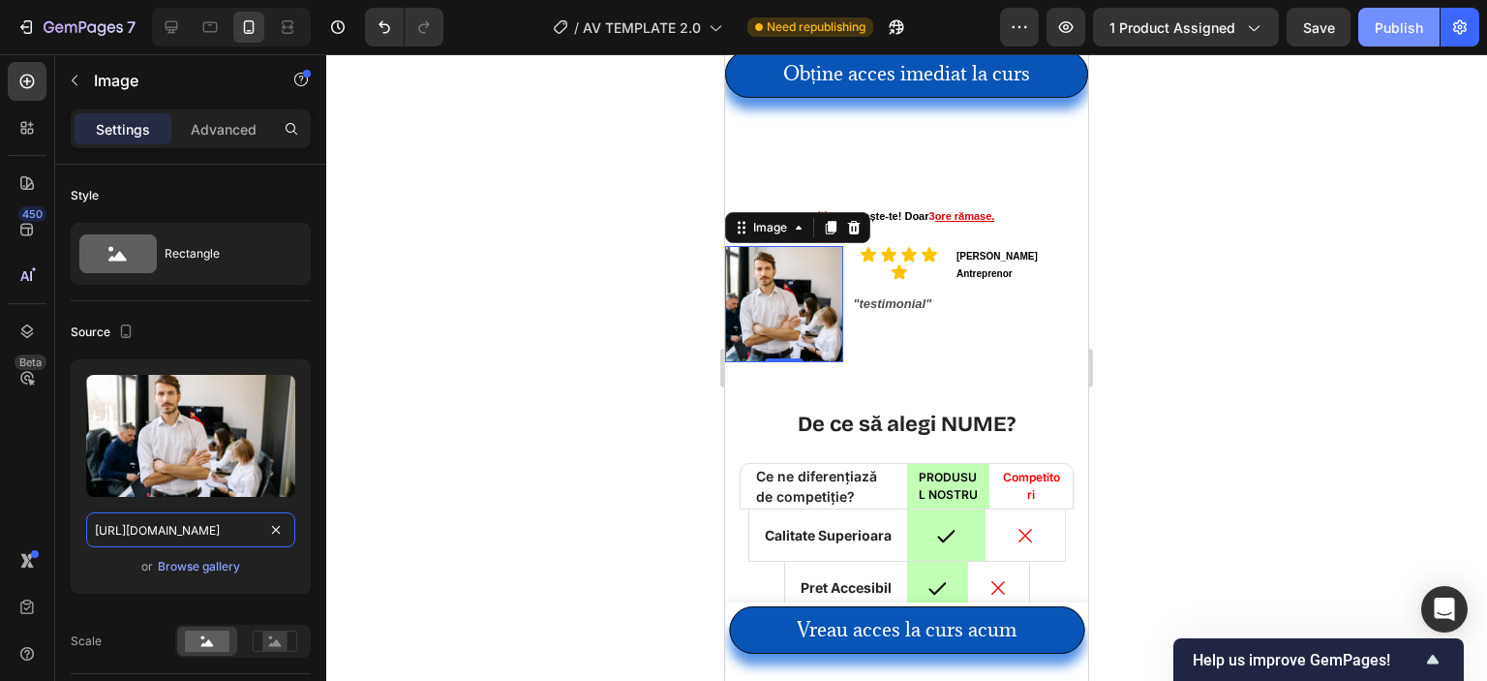
type input "[URL][DOMAIN_NAME]"
click at [1386, 27] on div "Publish" at bounding box center [1399, 27] width 48 height 20
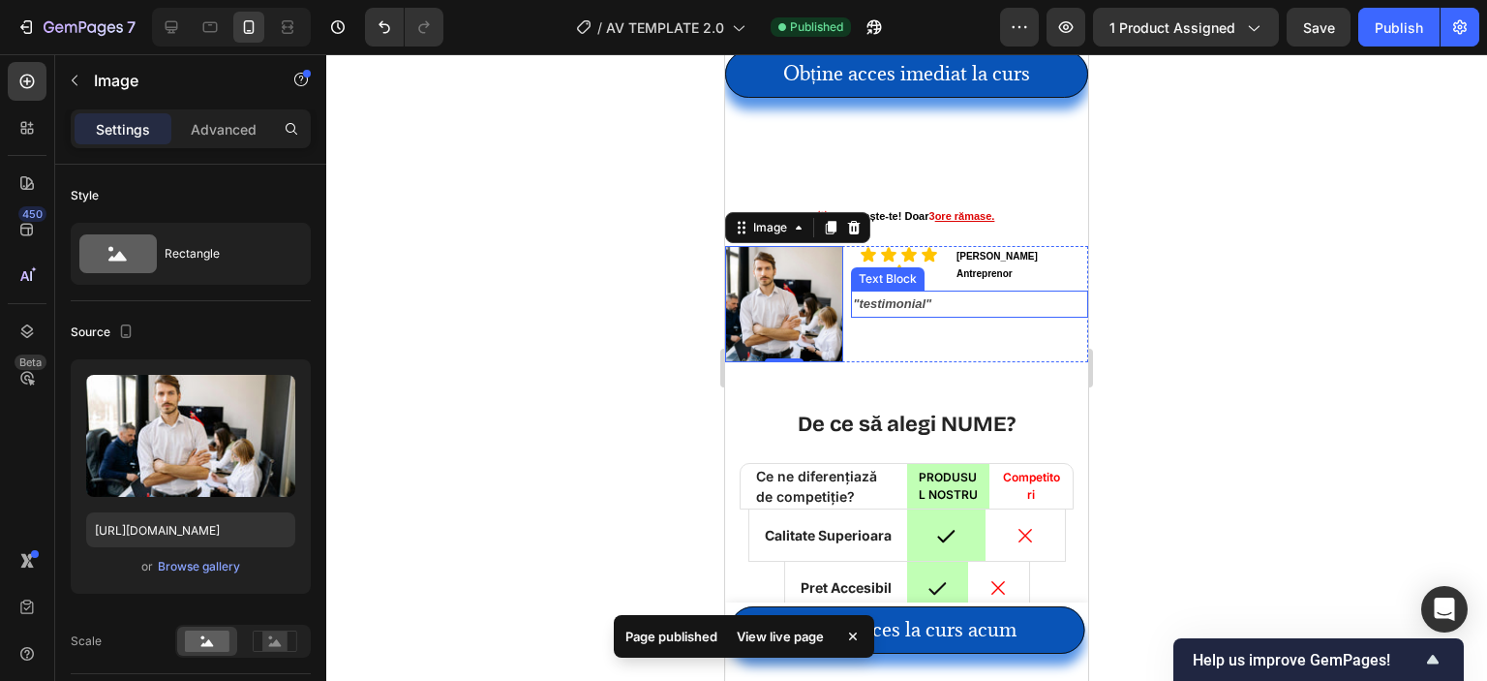
click at [879, 317] on div ""testimonial"" at bounding box center [969, 303] width 237 height 26
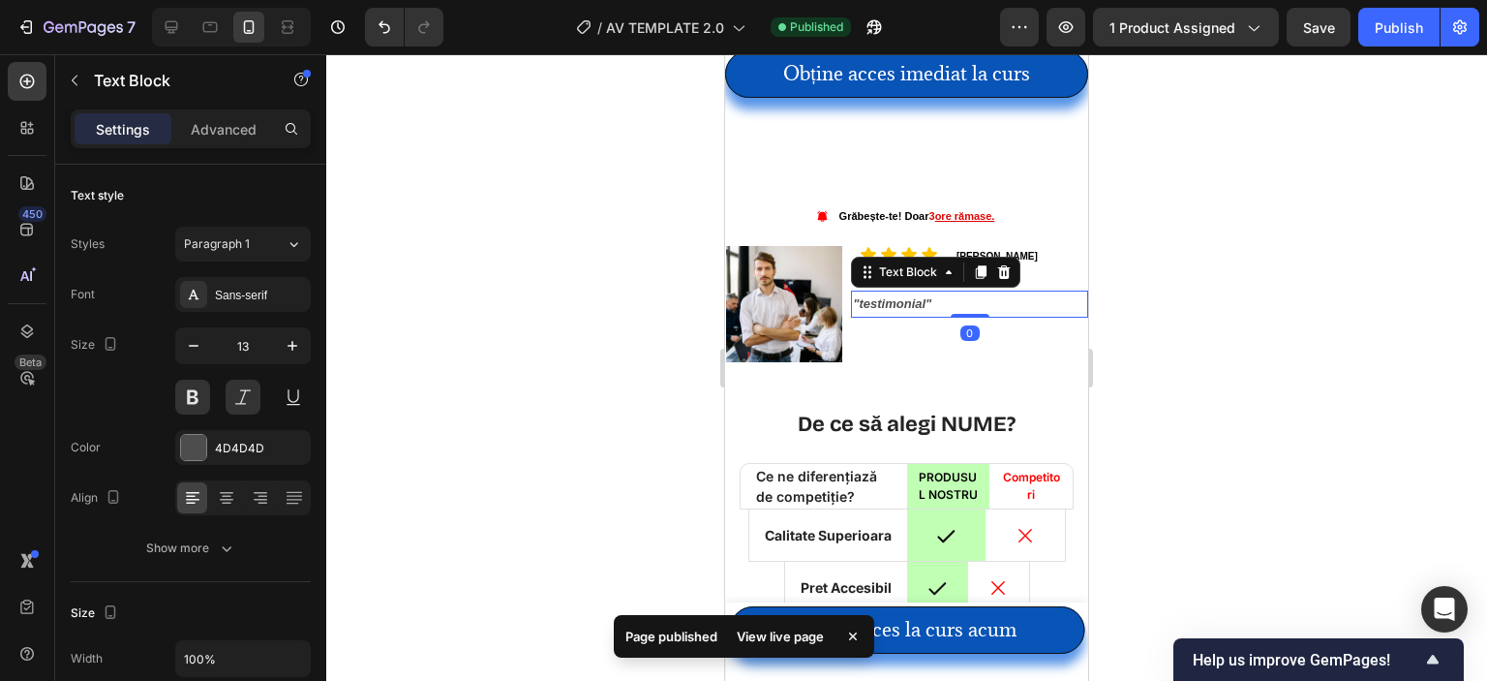
click at [885, 313] on p ""testimonial"" at bounding box center [969, 303] width 233 height 22
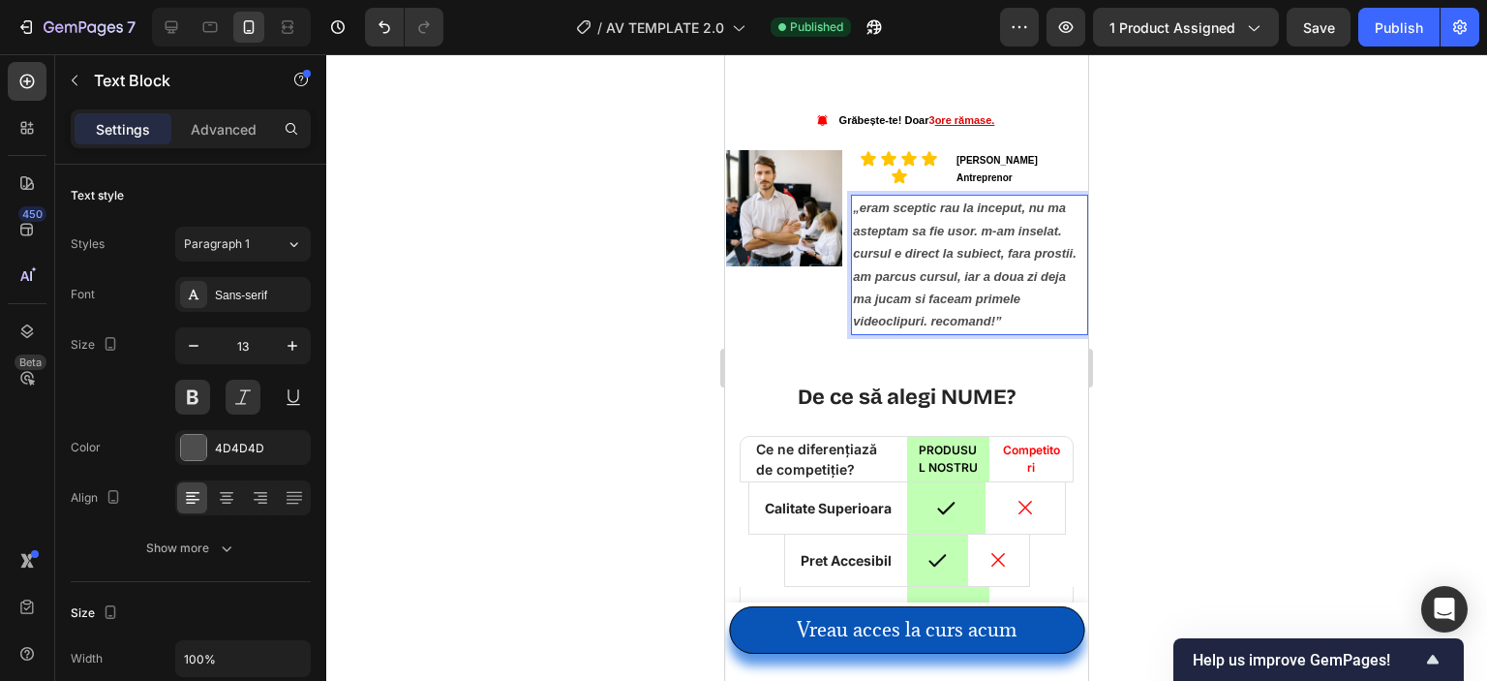
scroll to position [6542, 0]
click at [1368, 26] on button "Publish" at bounding box center [1398, 27] width 81 height 39
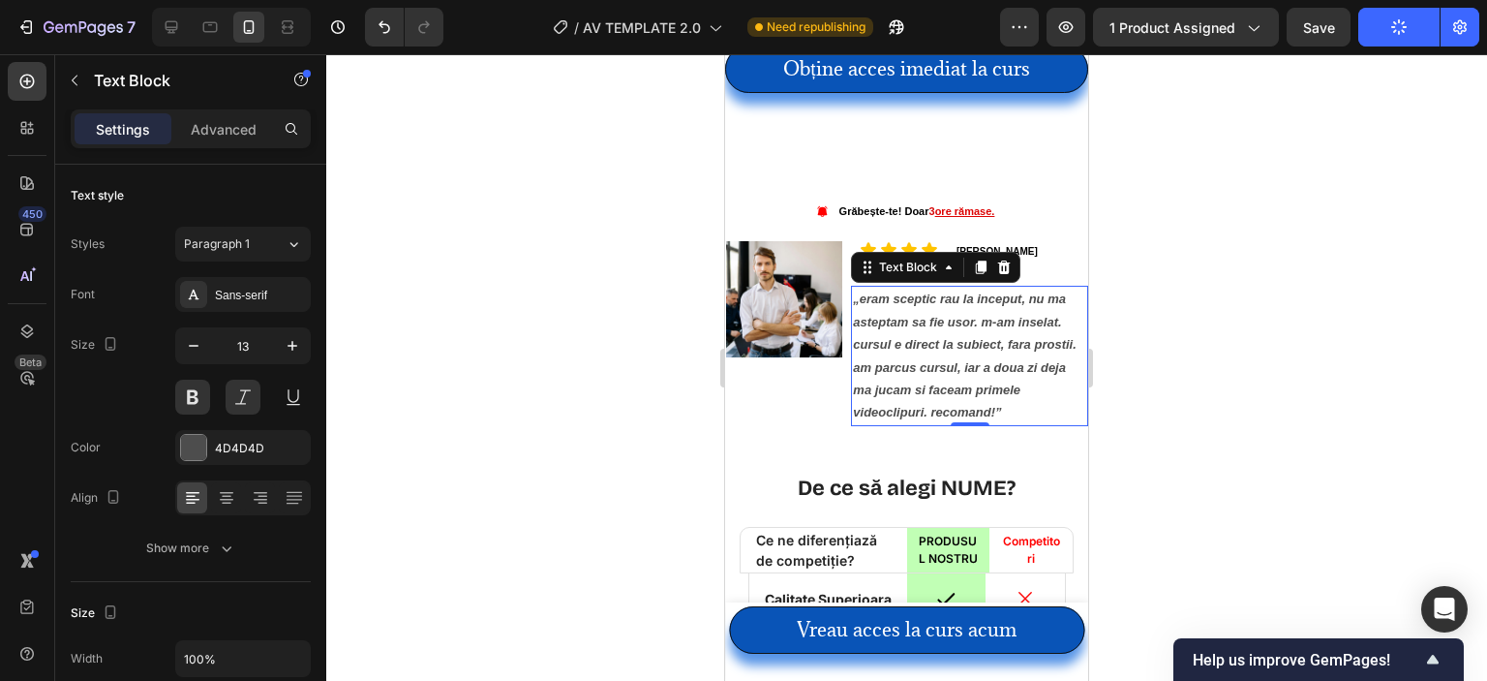
scroll to position [6445, 0]
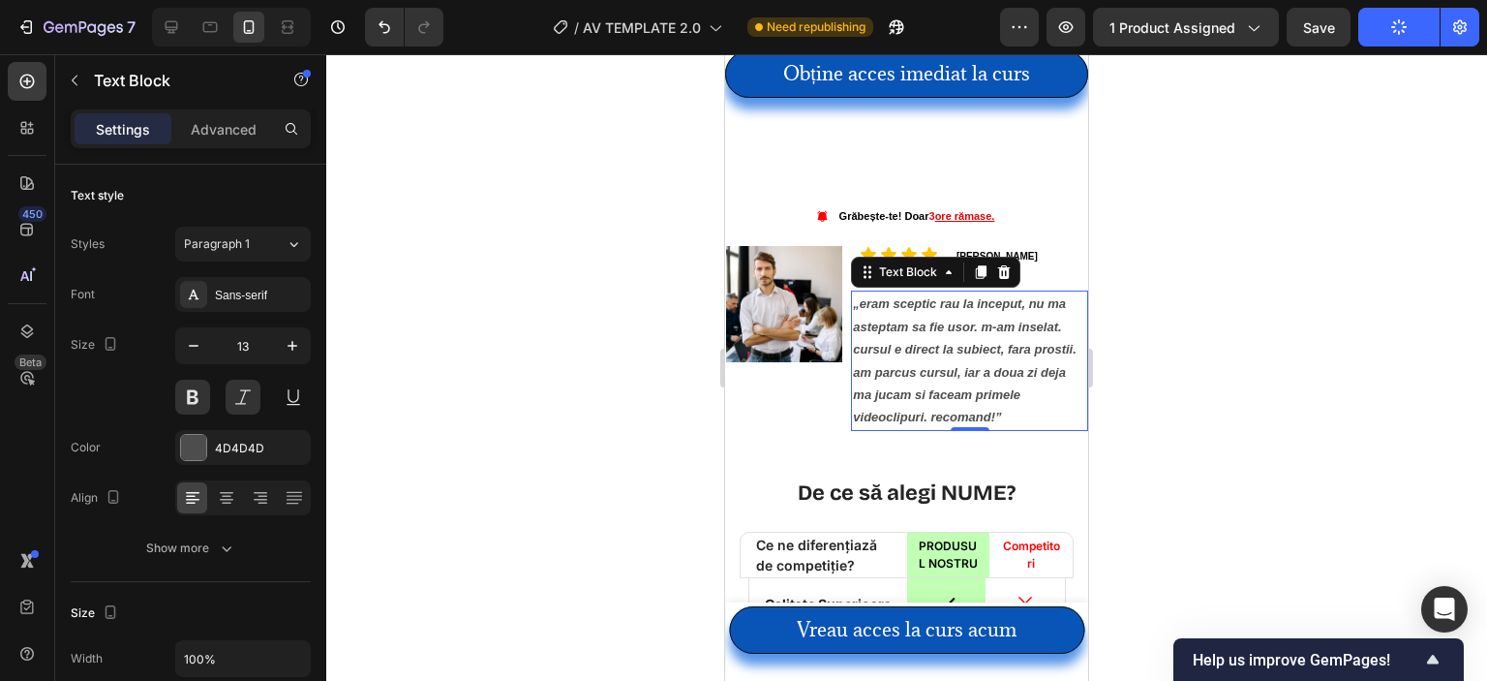
click at [1150, 270] on div at bounding box center [906, 367] width 1161 height 626
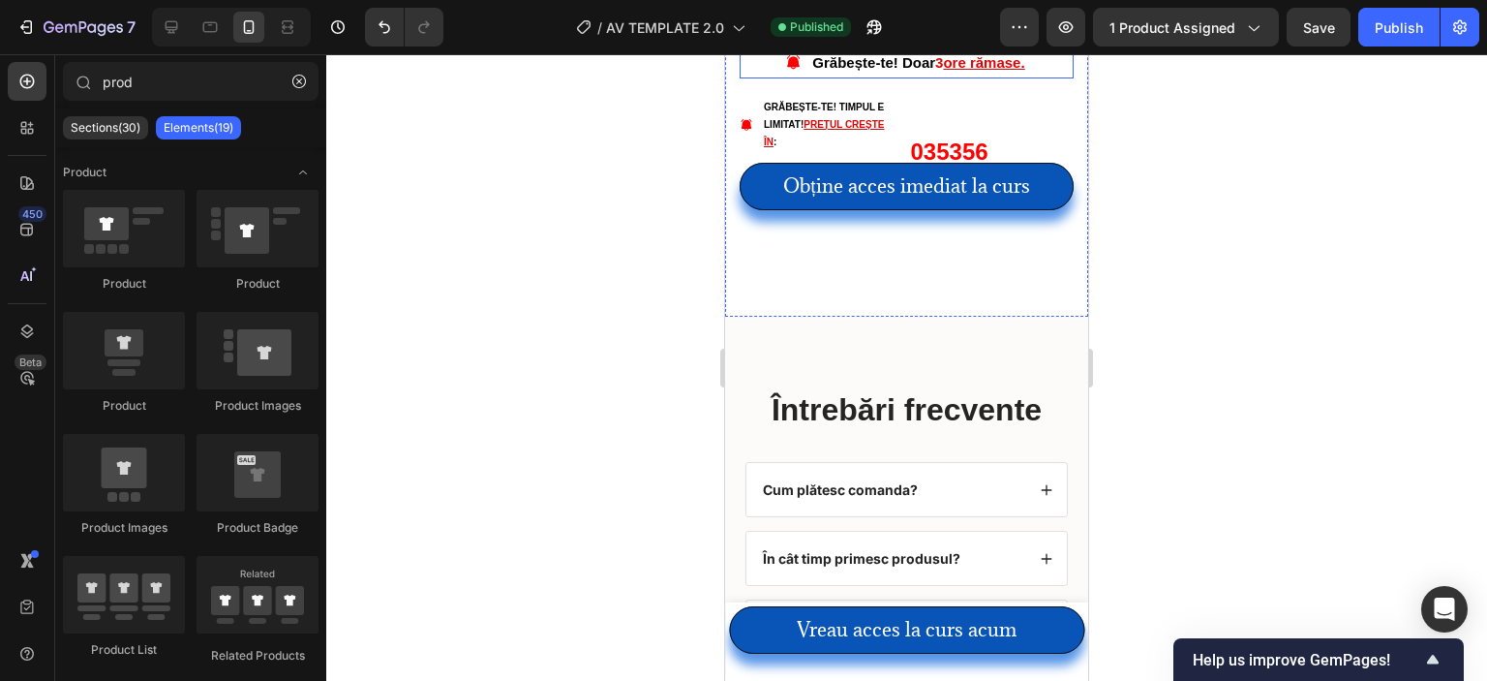
scroll to position [7897, 0]
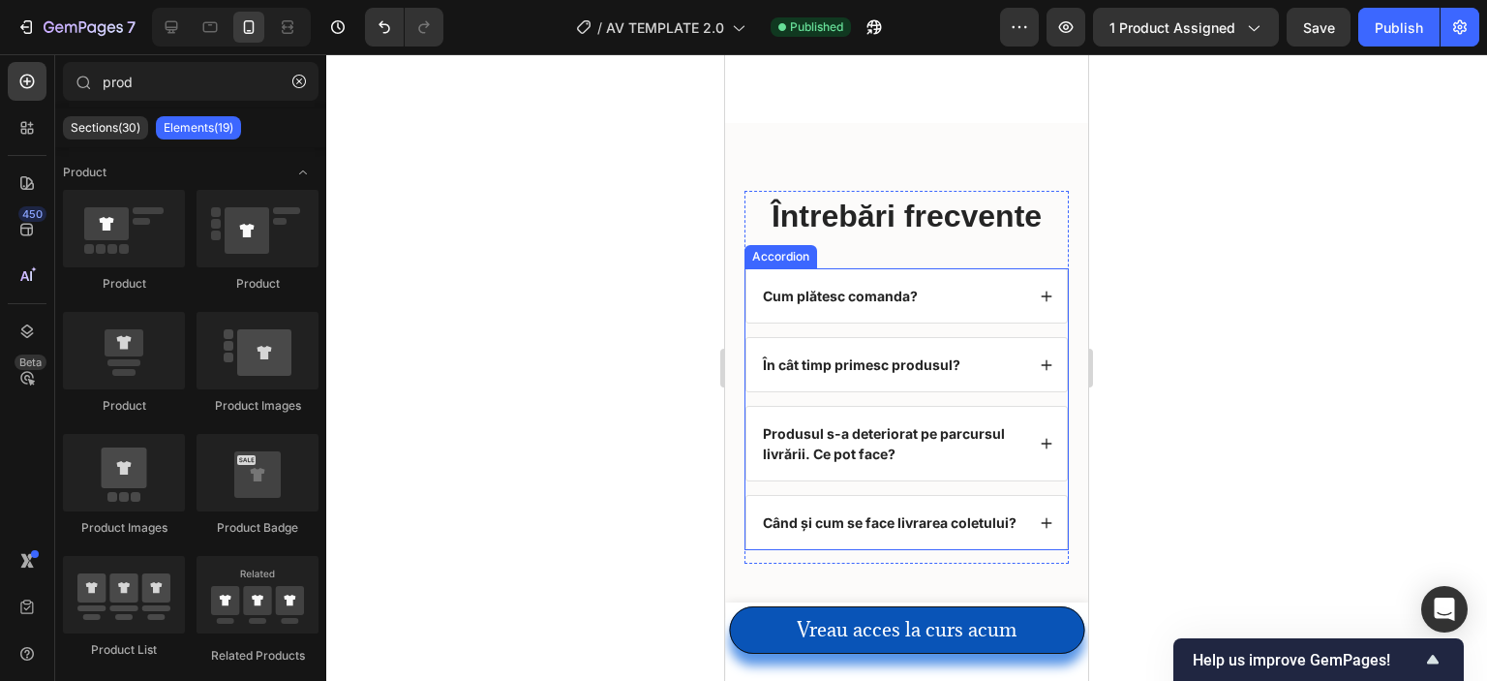
click at [926, 269] on div "Cum plătesc comanda?" at bounding box center [906, 295] width 320 height 53
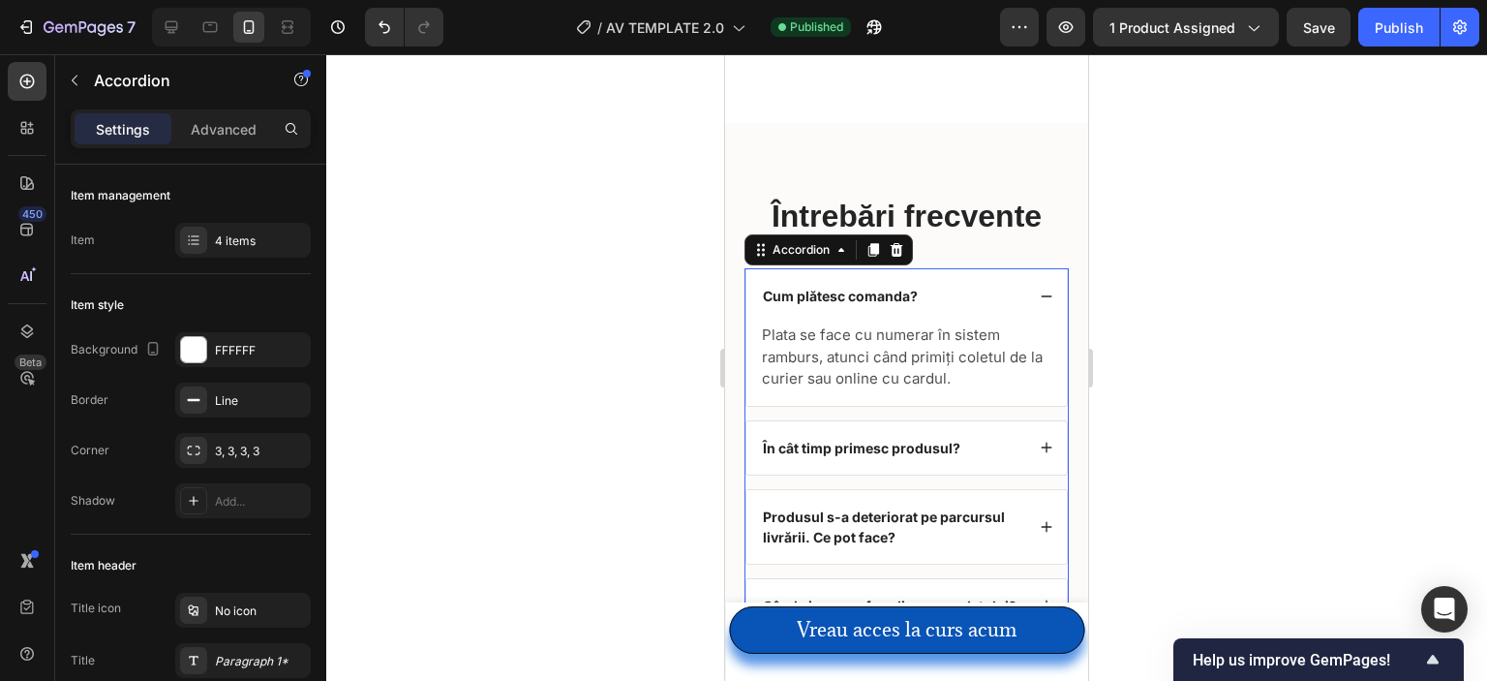
click at [887, 288] on strong "Cum plătesc comanda?" at bounding box center [840, 296] width 155 height 16
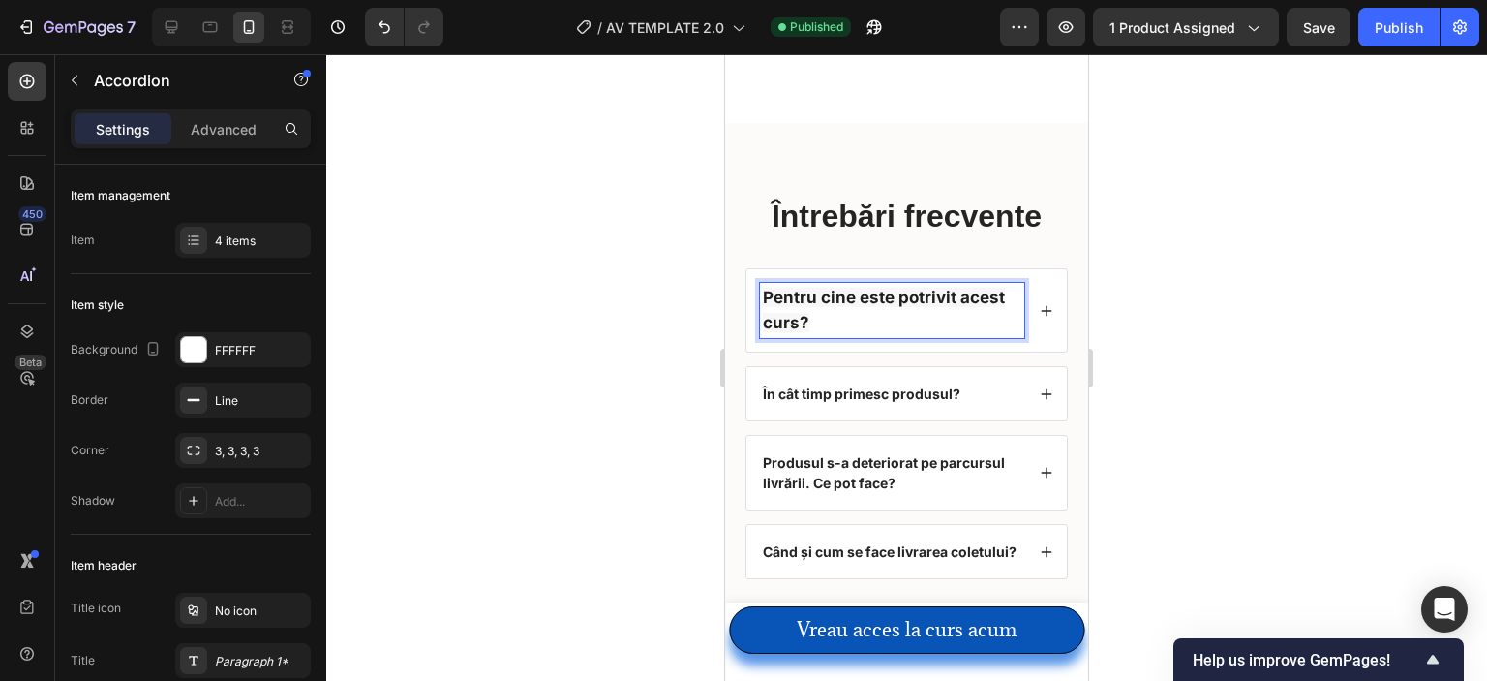
click at [1023, 275] on div "Pentru cine este potrivit acest curs?" at bounding box center [906, 310] width 320 height 82
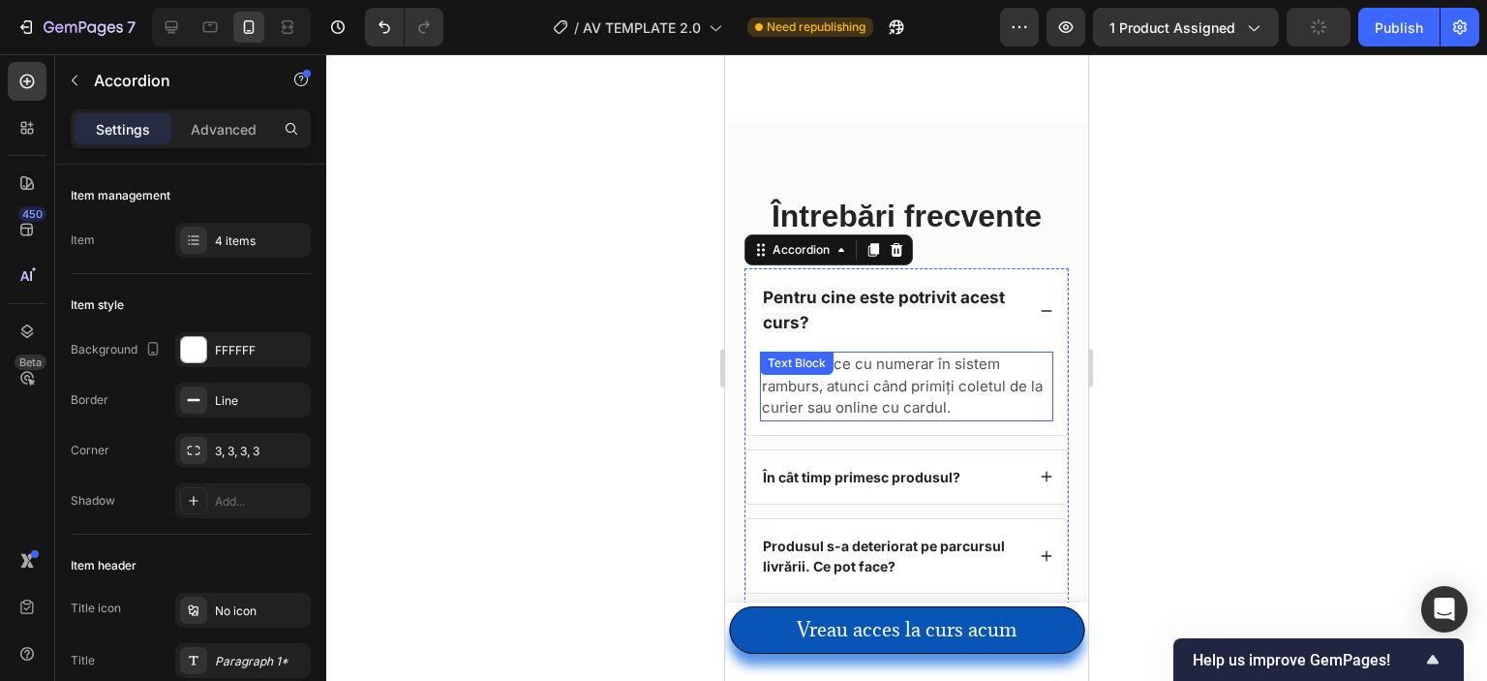
click at [940, 354] on span "Plata se face cu numerar în sistem ramburs, atunci când primiți coletul de la c…" at bounding box center [902, 385] width 281 height 62
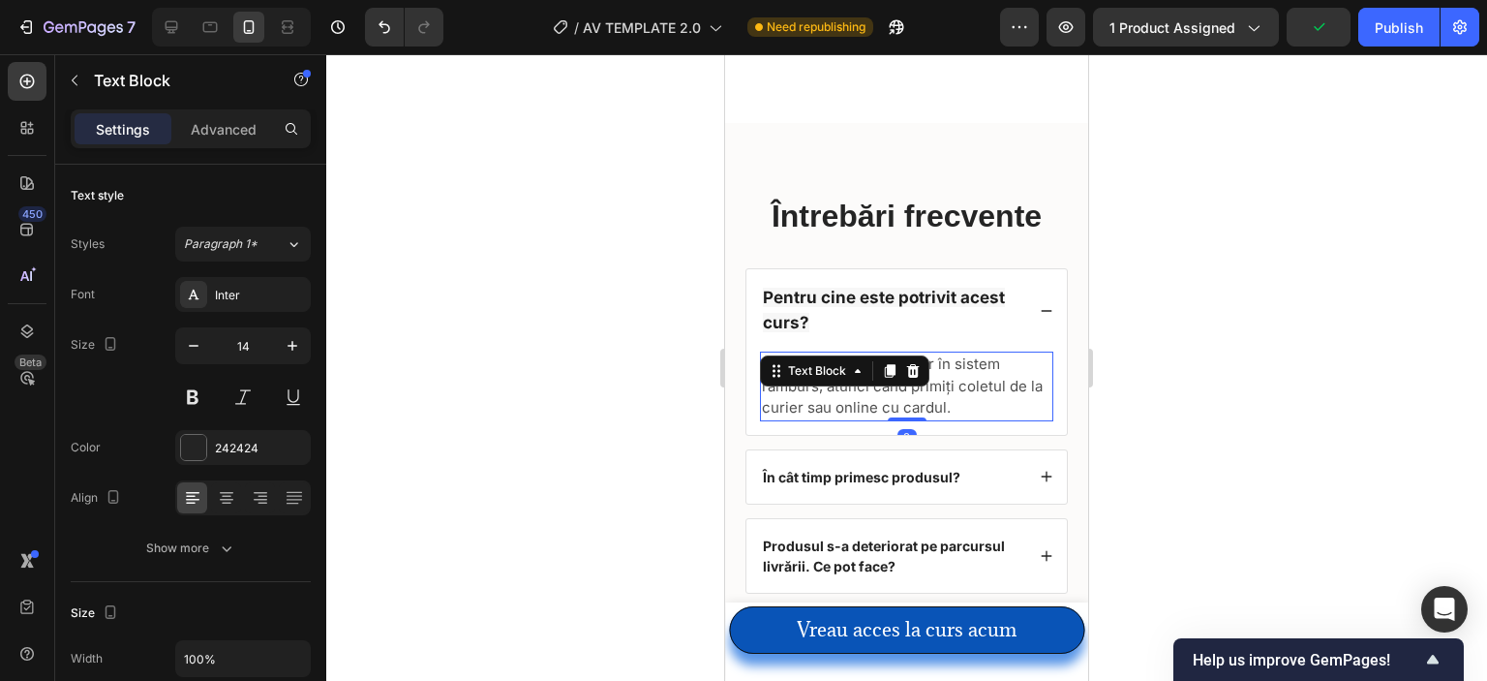
click at [940, 354] on span "Plata se face cu numerar în sistem ramburs, atunci când primiți coletul de la c…" at bounding box center [902, 385] width 281 height 62
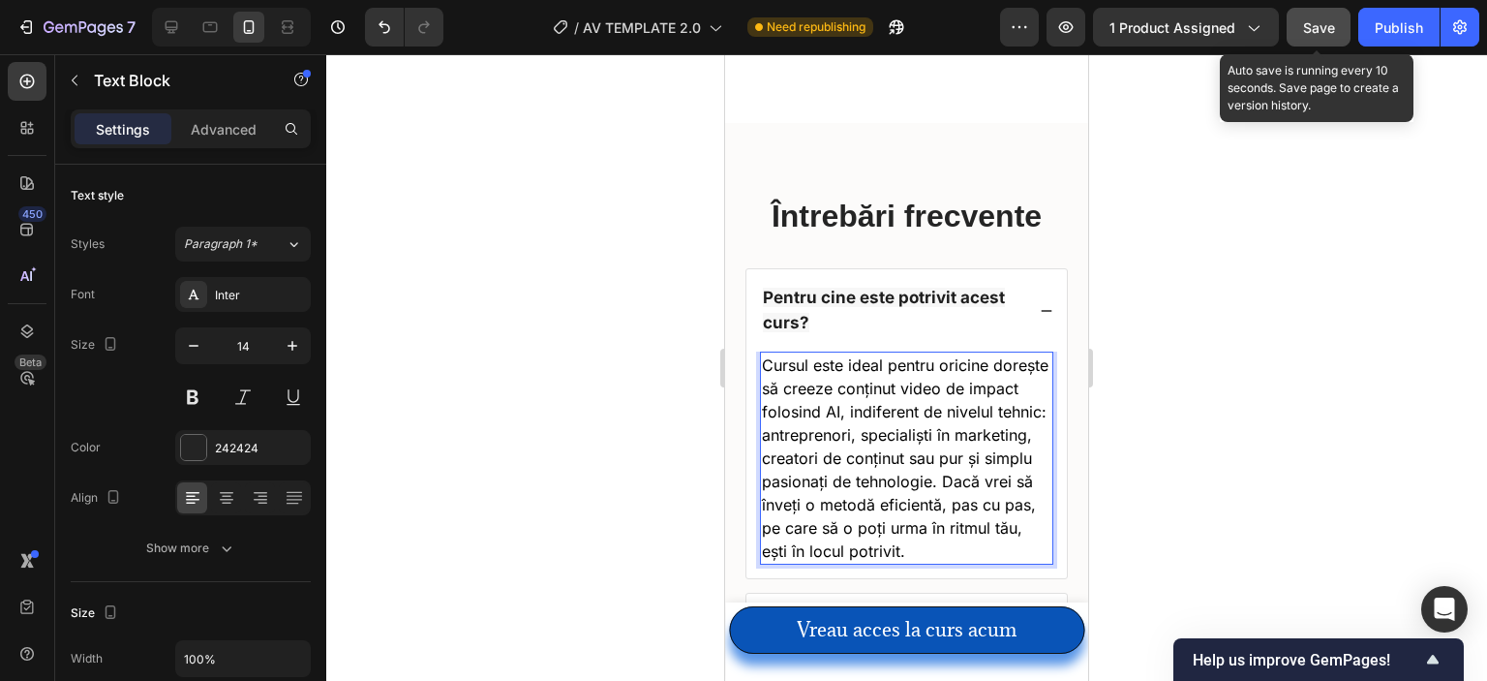
click at [1311, 11] on button "Save" at bounding box center [1319, 27] width 64 height 39
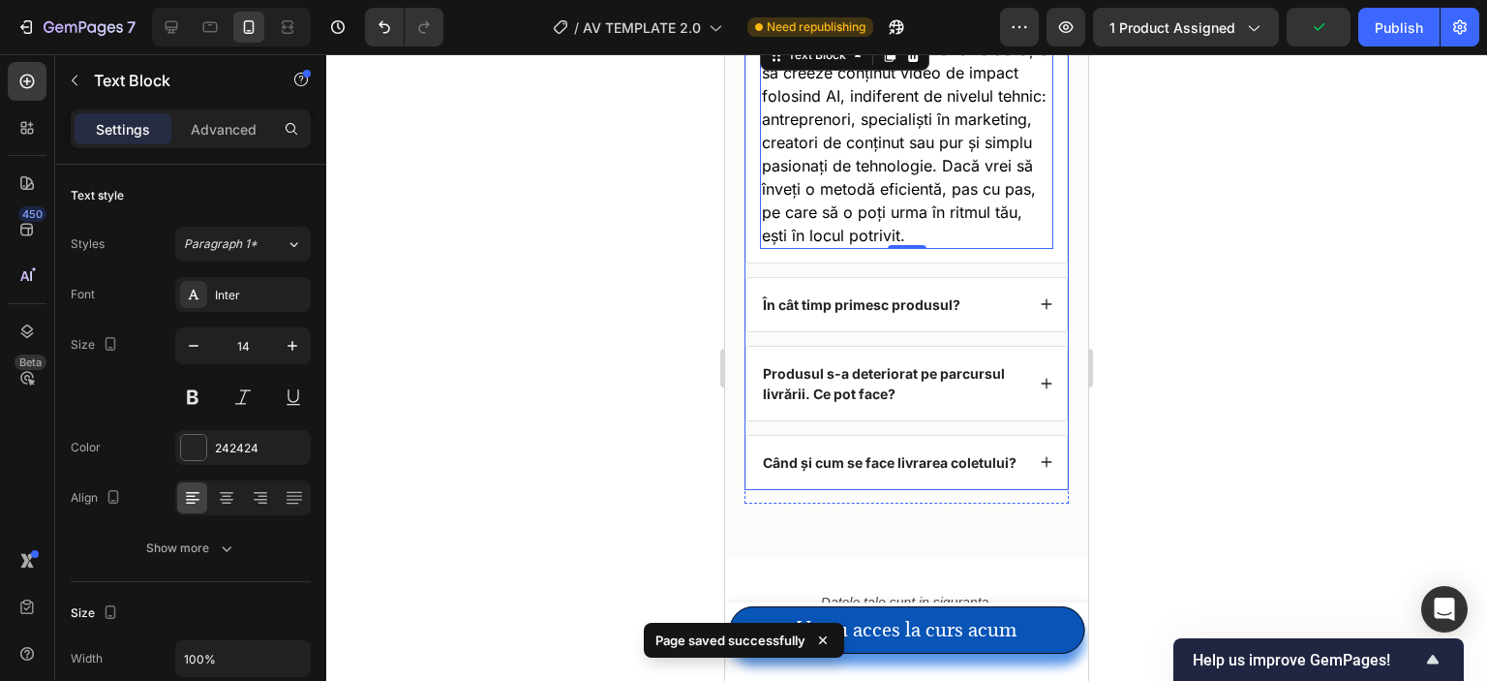
scroll to position [8188, 0]
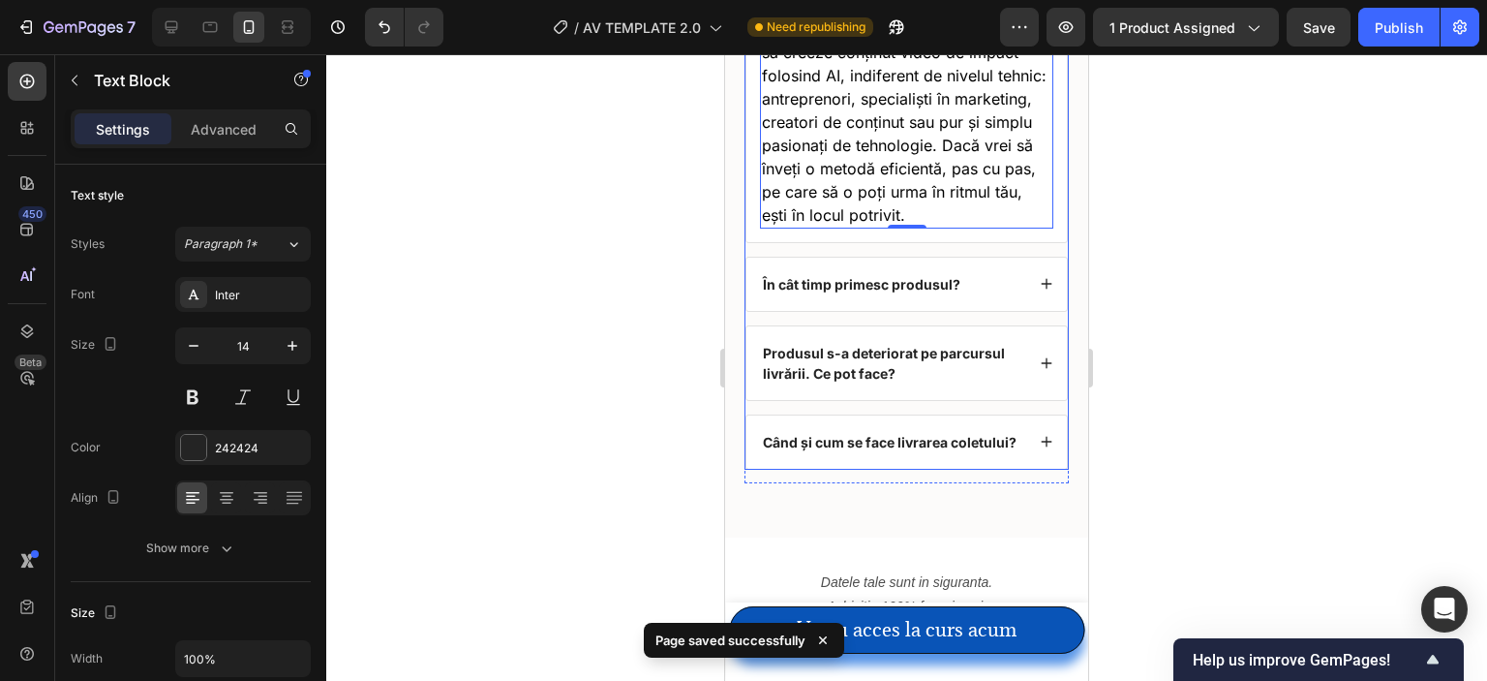
click at [879, 292] on strong "În cât timp primesc produsul?" at bounding box center [862, 284] width 198 height 16
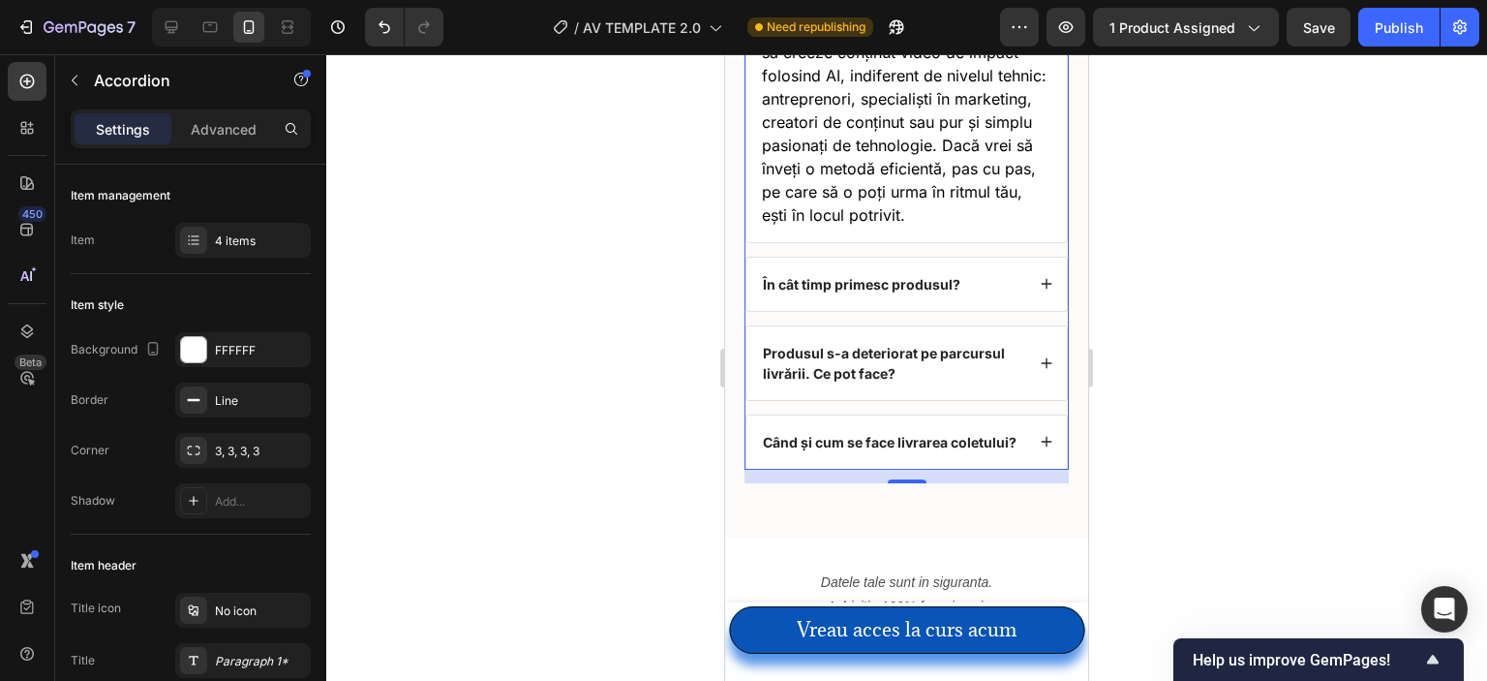
click at [923, 297] on div "În cât timp primesc produsul?" at bounding box center [861, 284] width 203 height 26
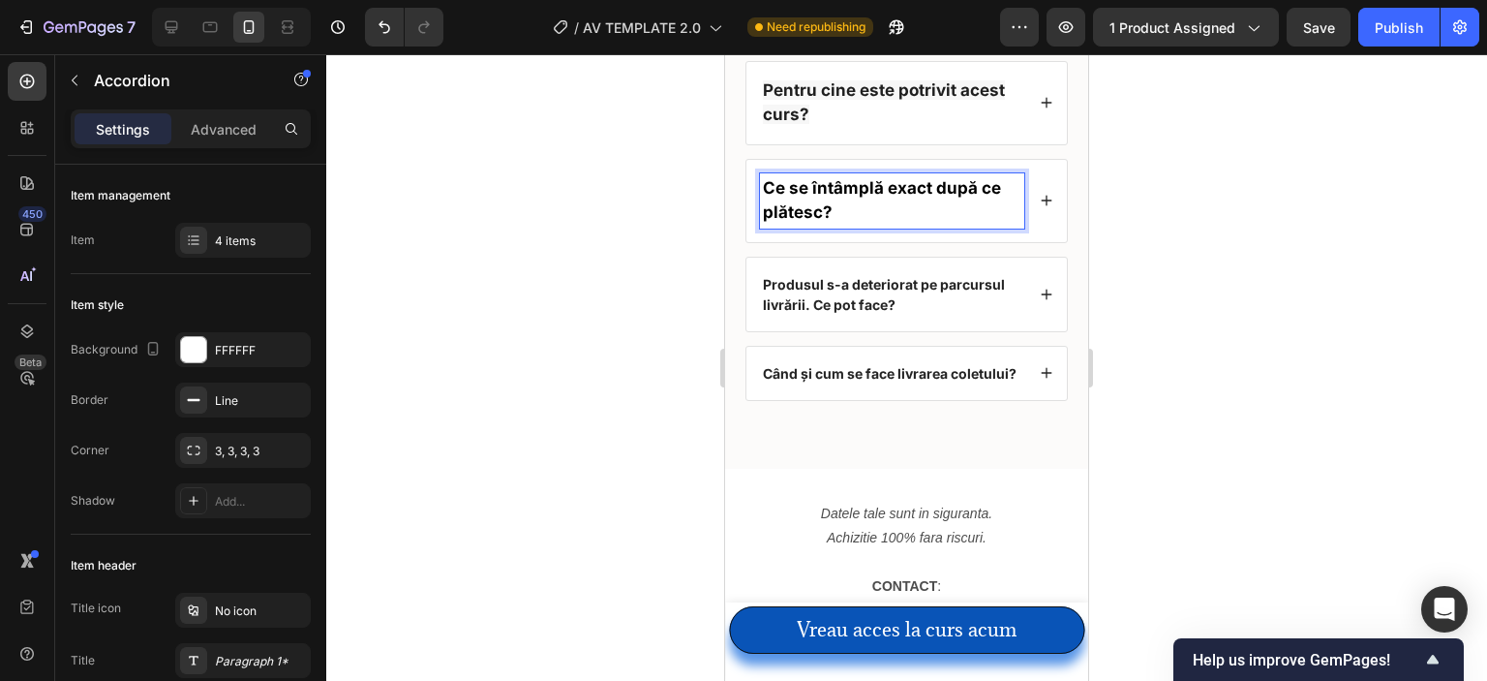
scroll to position [8090, 0]
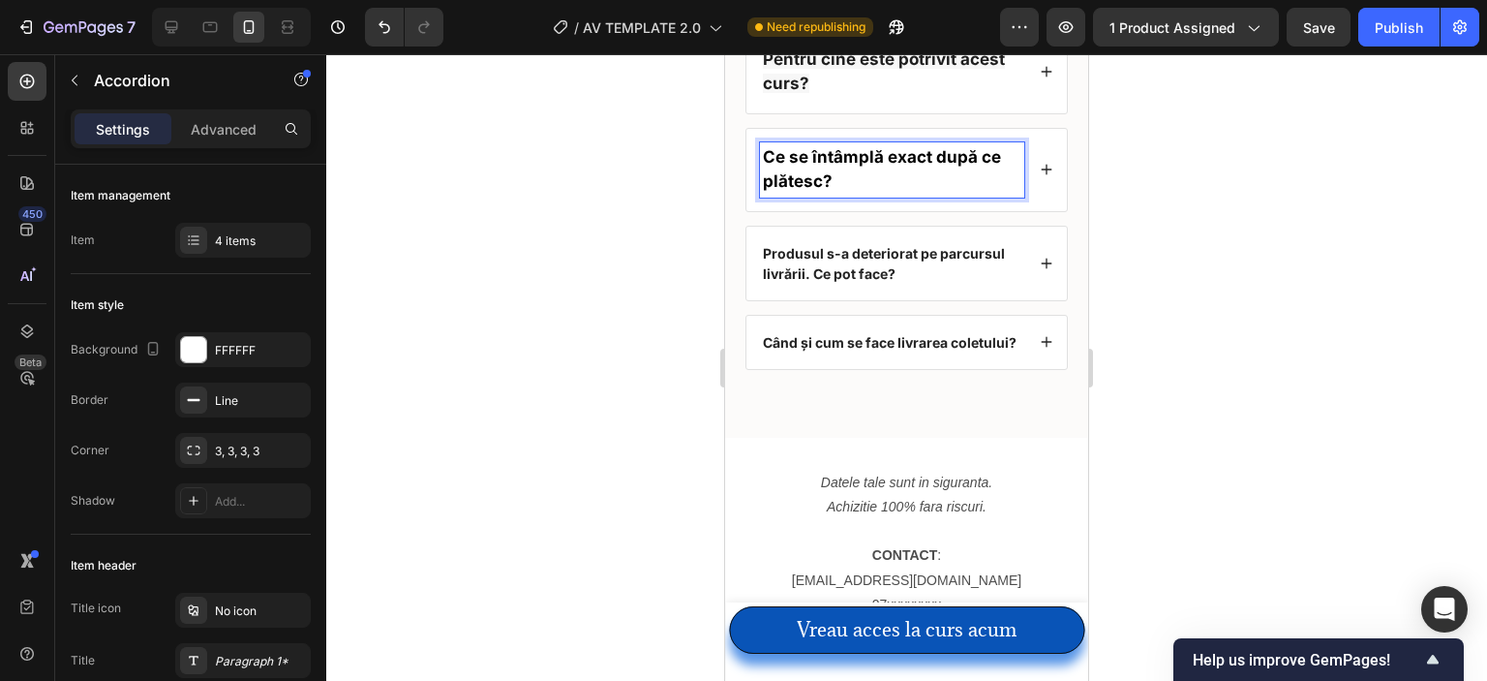
click at [1040, 166] on icon at bounding box center [1047, 170] width 14 height 14
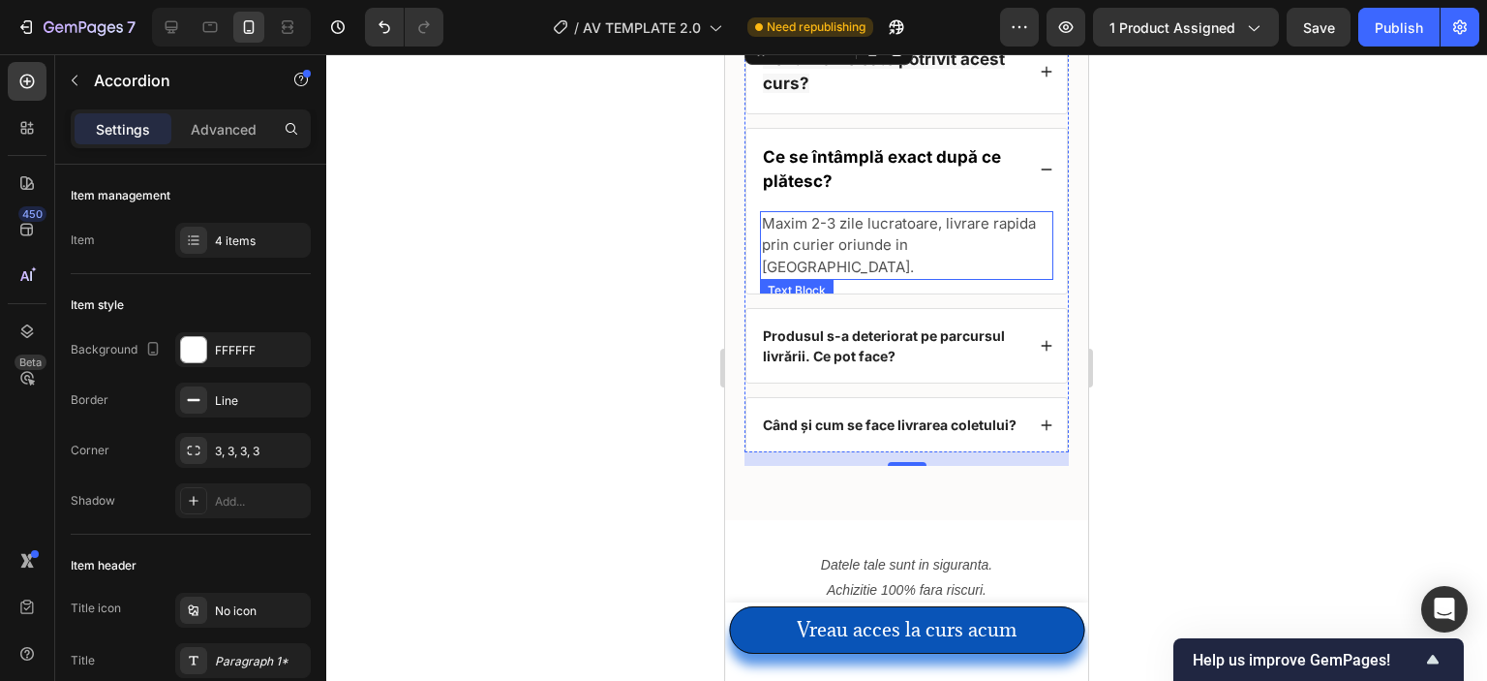
click at [898, 221] on span "Maxim 2-3 zile lucratoare, livrare rapida prin curier oriunde in [GEOGRAPHIC_DA…" at bounding box center [899, 245] width 274 height 62
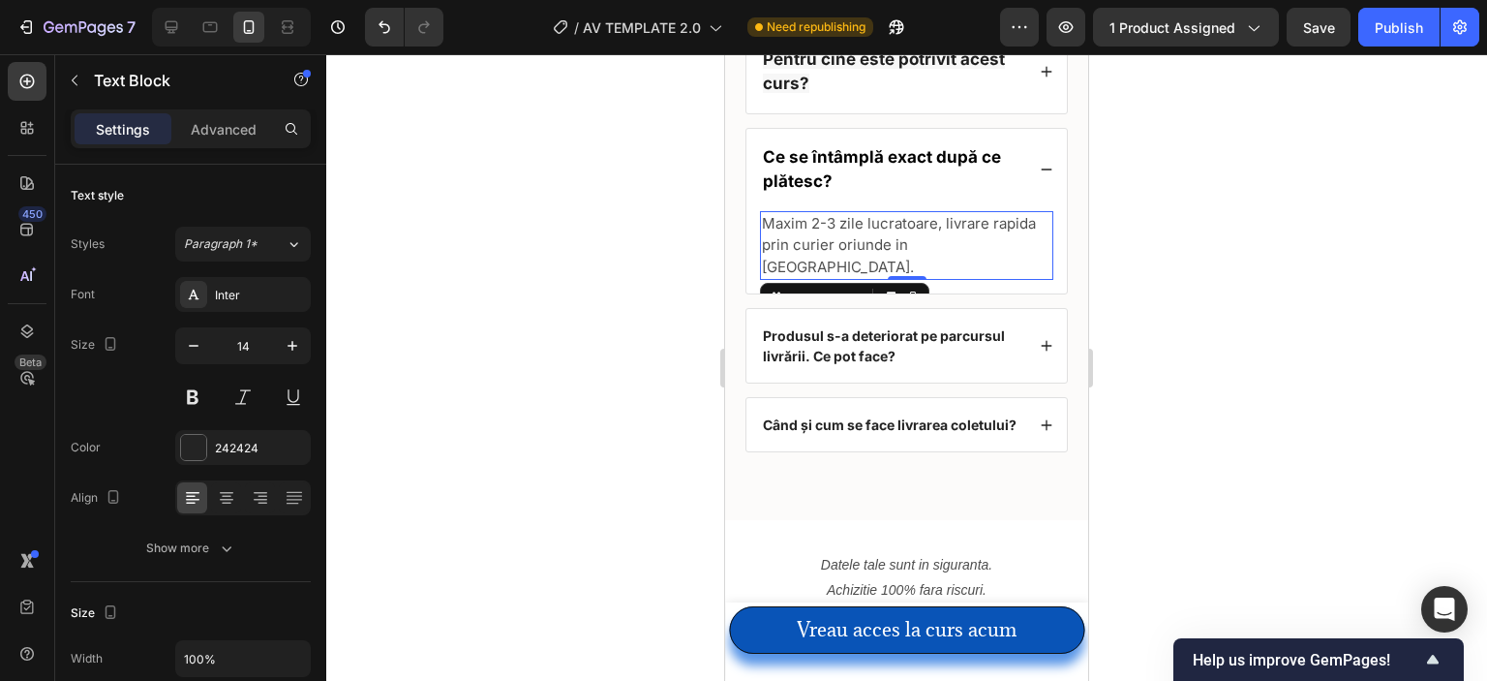
click at [898, 221] on span "Maxim 2-3 zile lucratoare, livrare rapida prin curier oriunde in [GEOGRAPHIC_DA…" at bounding box center [899, 245] width 274 height 62
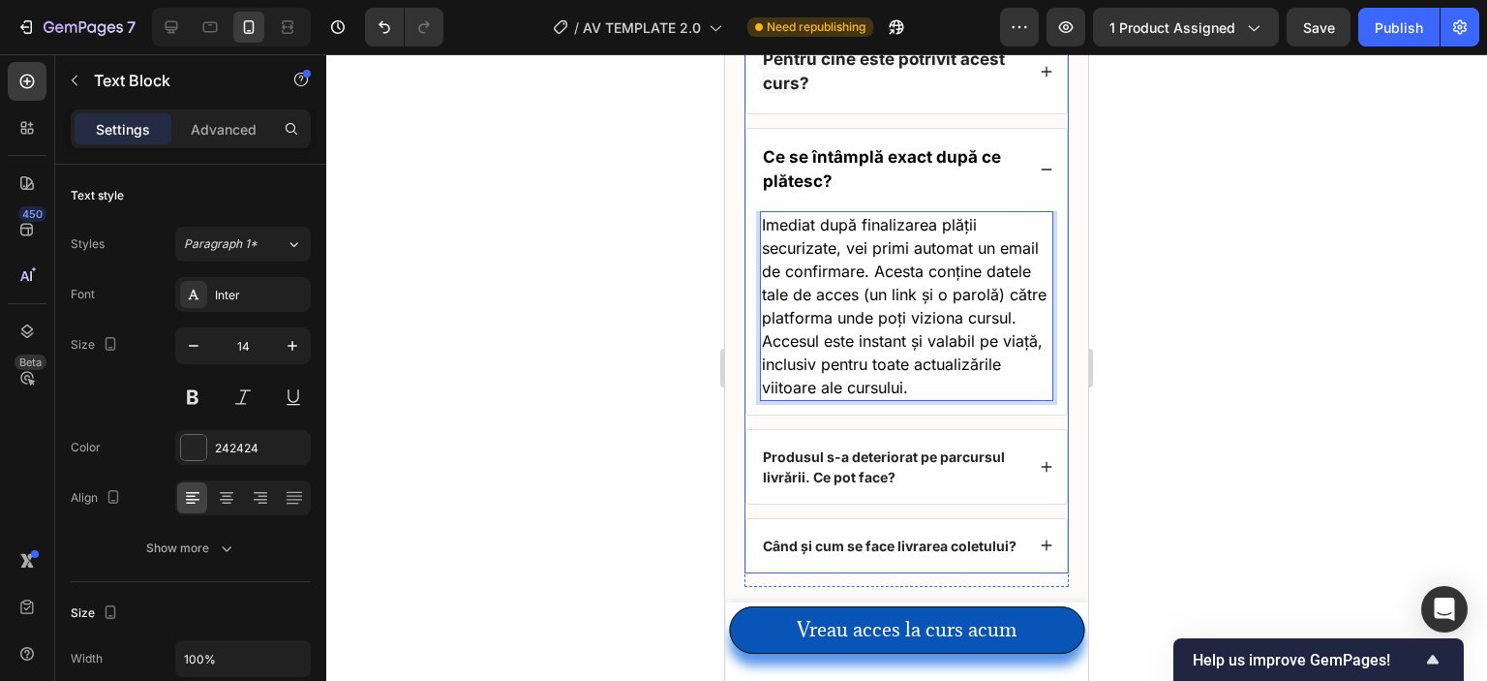
click at [869, 460] on strong "Produsul s-a deteriorat pe parcursul livrării. Ce pot face?" at bounding box center [884, 466] width 242 height 37
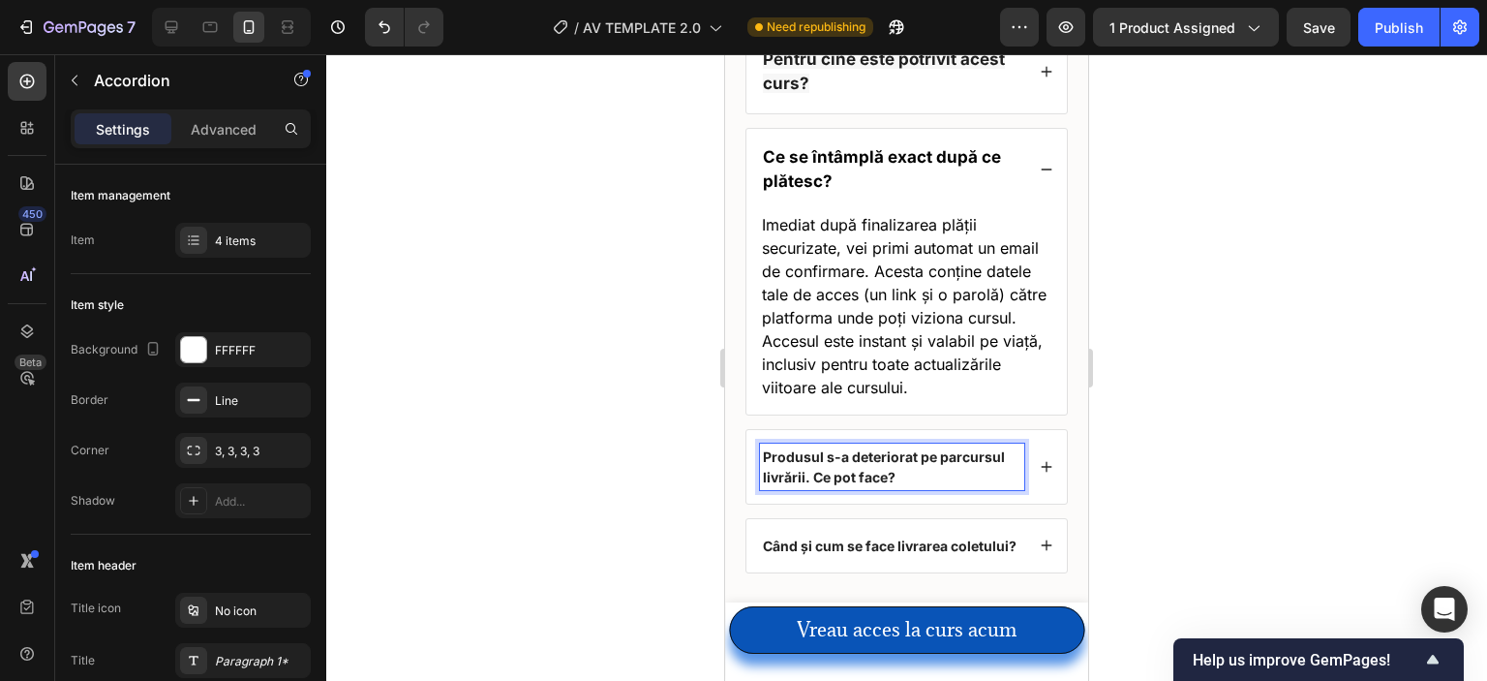
click at [1015, 465] on div "Produsul s-a deteriorat pe parcursul livrării. Ce pot face?" at bounding box center [906, 467] width 320 height 74
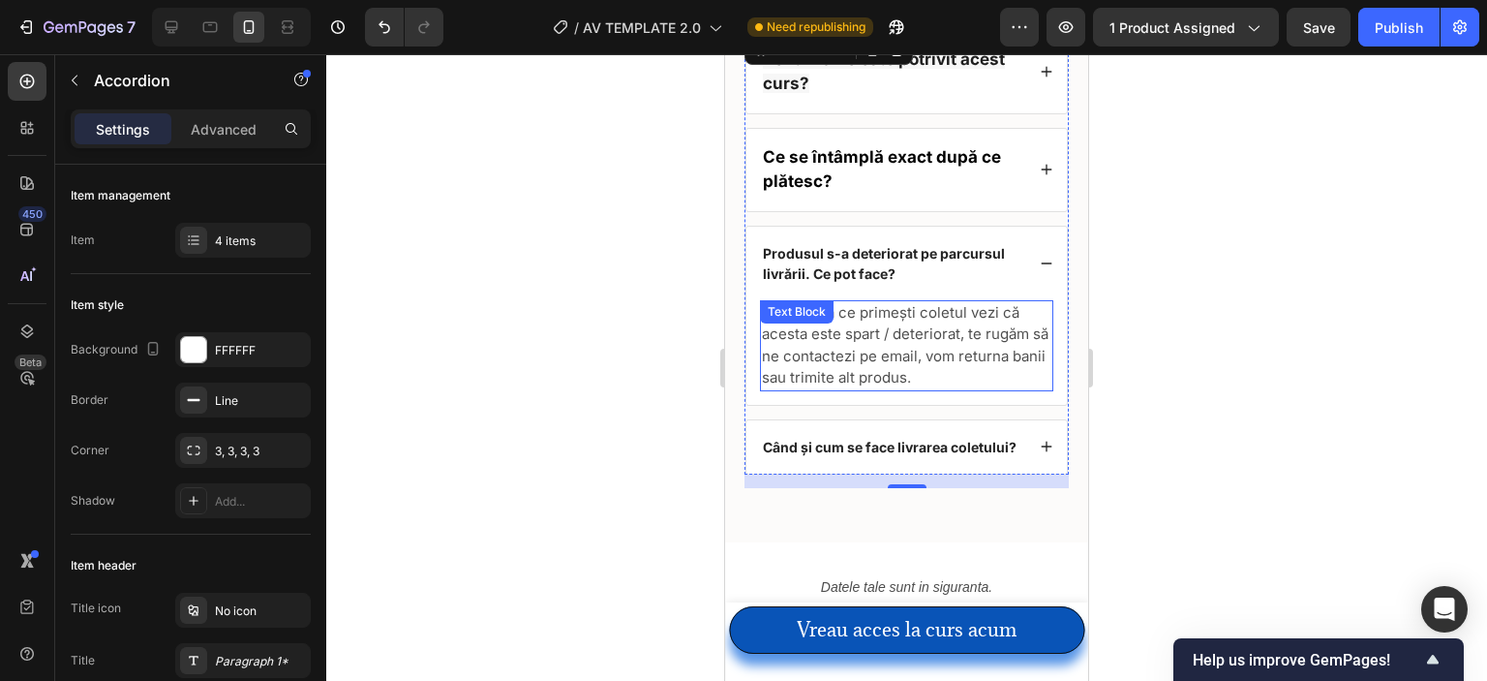
click at [895, 350] on span "Dacă după ce primești coletul vezi că acesta este spart / deteriorat, te rugăm …" at bounding box center [905, 345] width 287 height 84
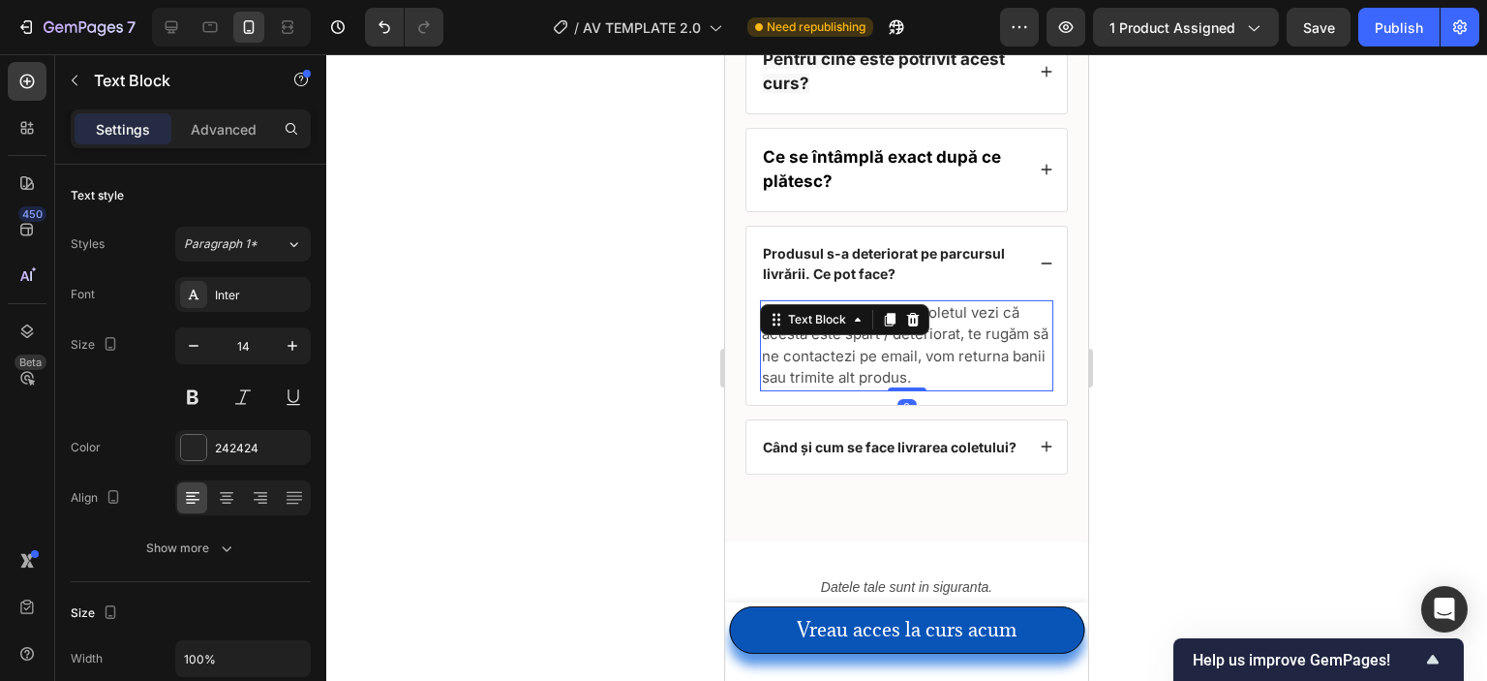
click at [895, 350] on span "Dacă după ce primești coletul vezi că acesta este spart / deteriorat, te rugăm …" at bounding box center [905, 345] width 287 height 84
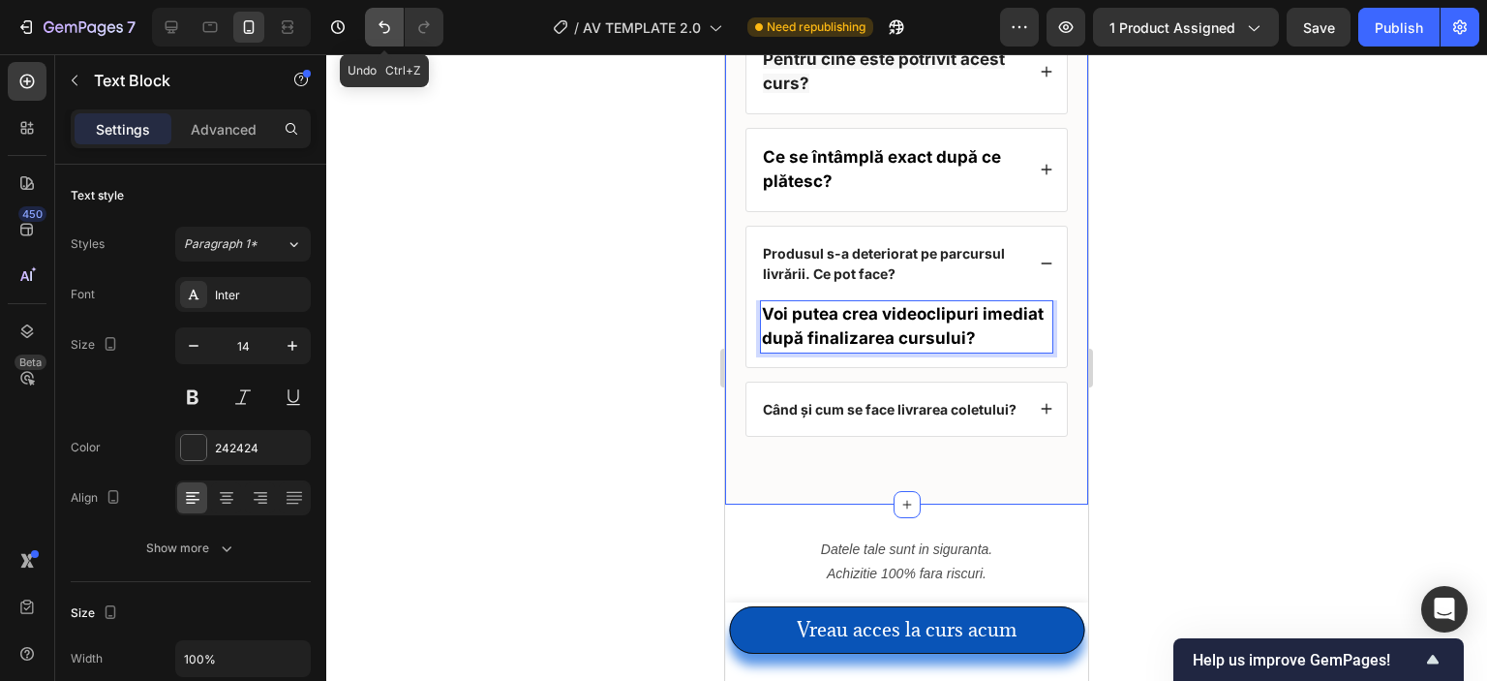
click at [384, 27] on icon "Undo/Redo" at bounding box center [384, 26] width 19 height 19
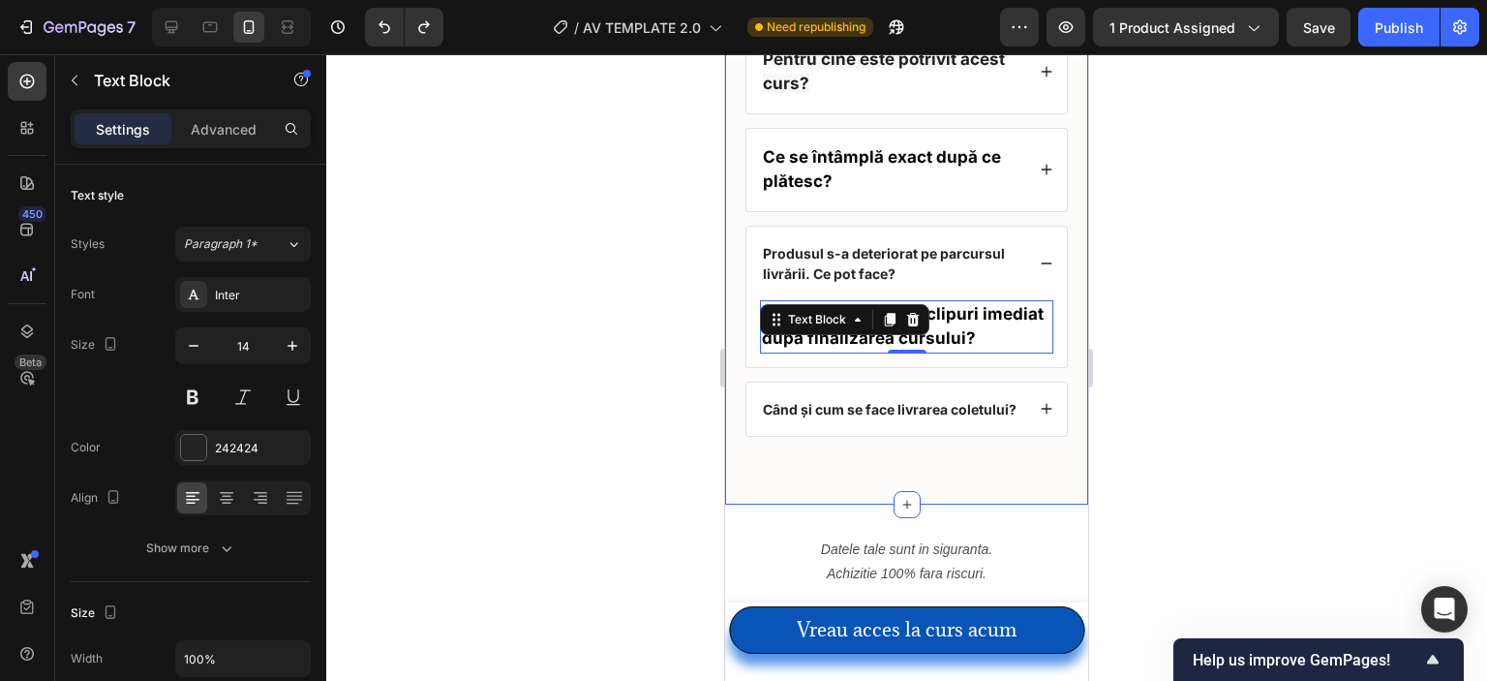
click at [579, 257] on div at bounding box center [906, 367] width 1161 height 626
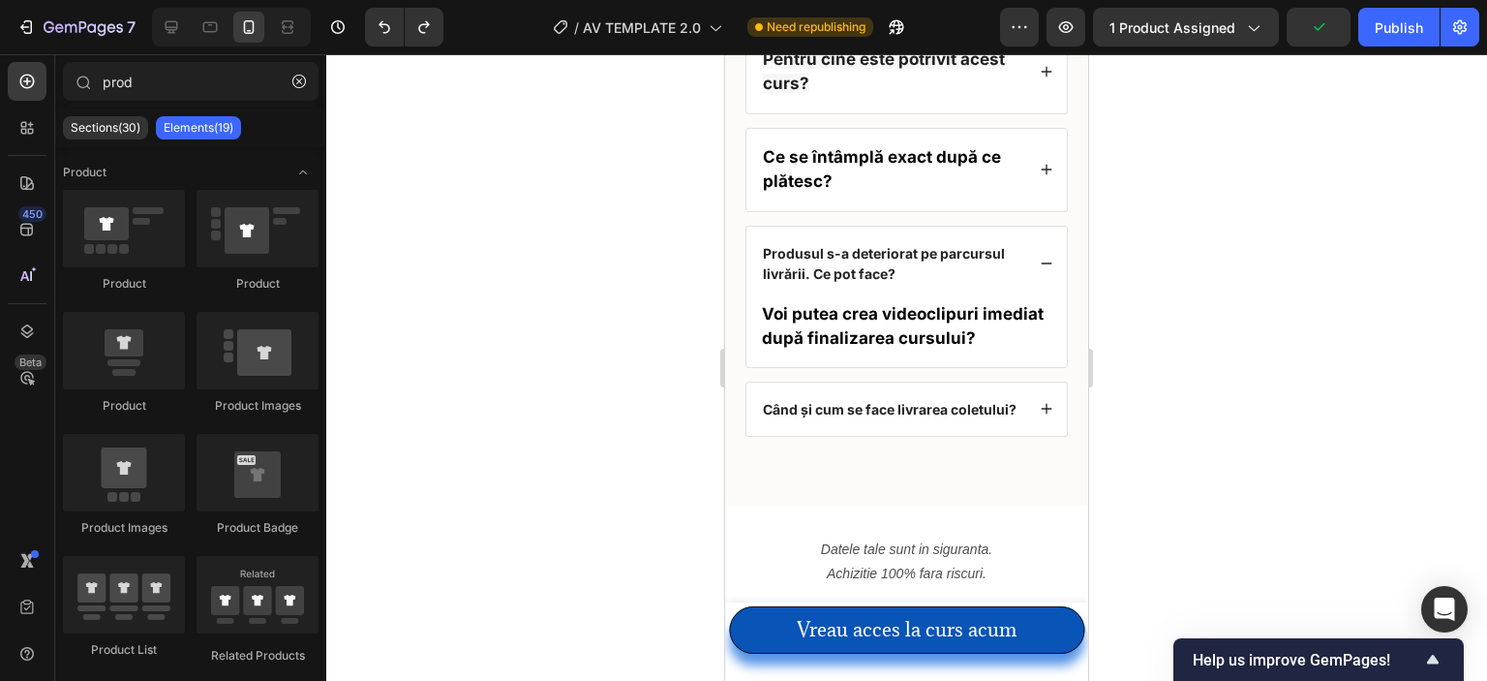
click at [1125, 350] on div at bounding box center [906, 367] width 1161 height 626
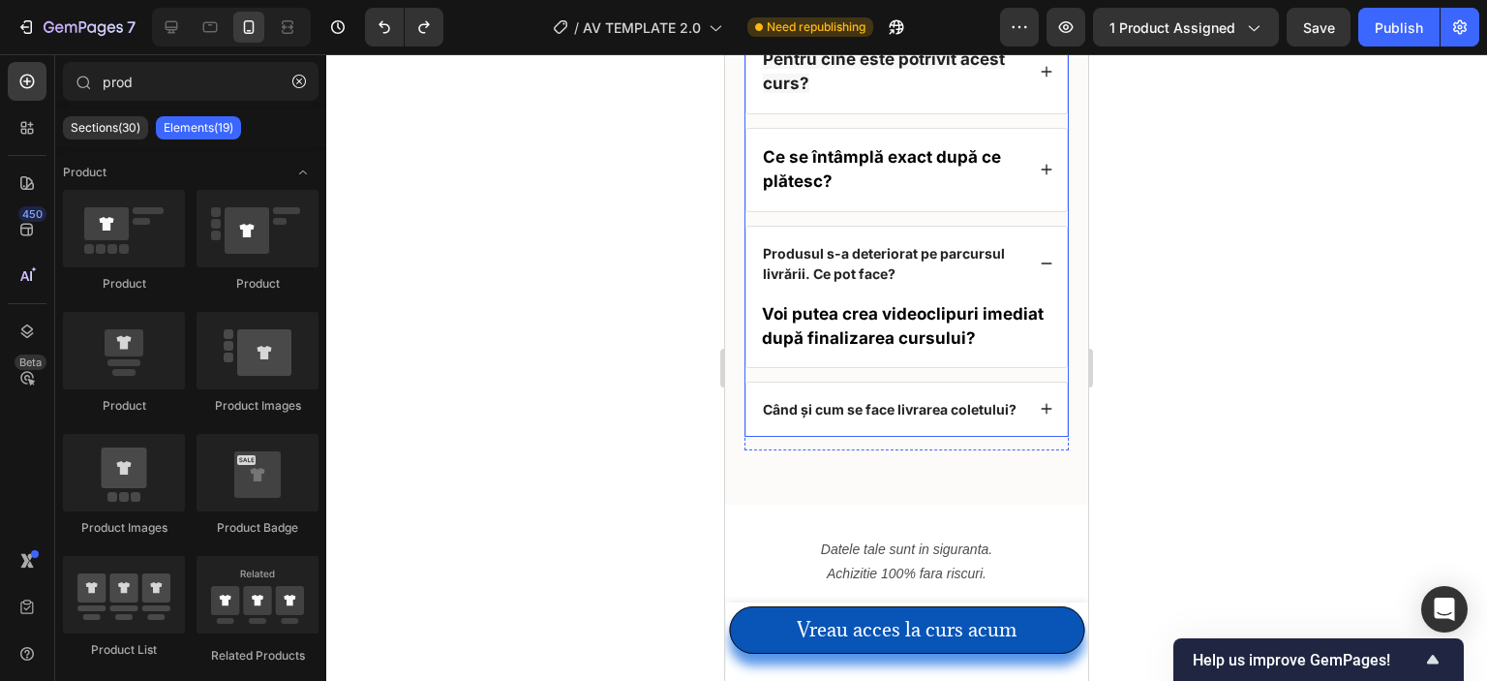
click at [1040, 257] on icon at bounding box center [1047, 264] width 14 height 14
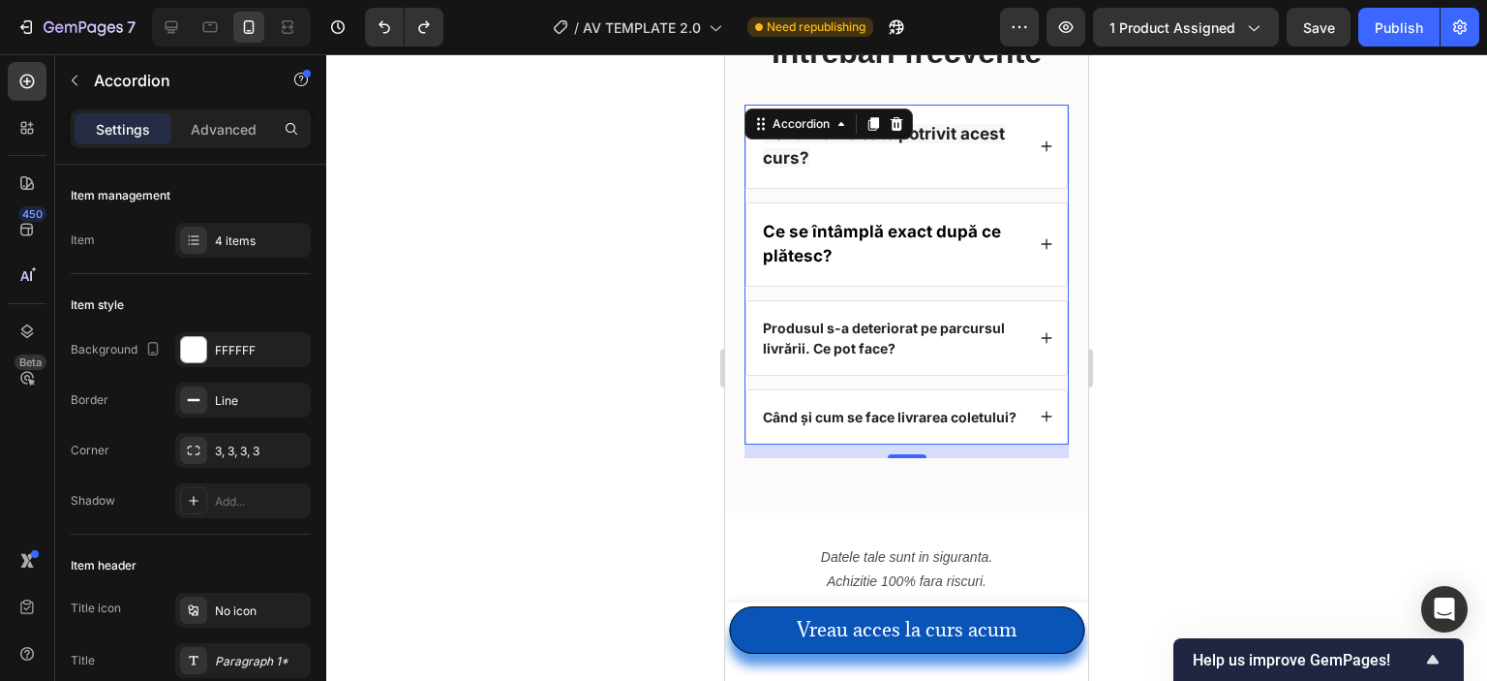
scroll to position [7993, 0]
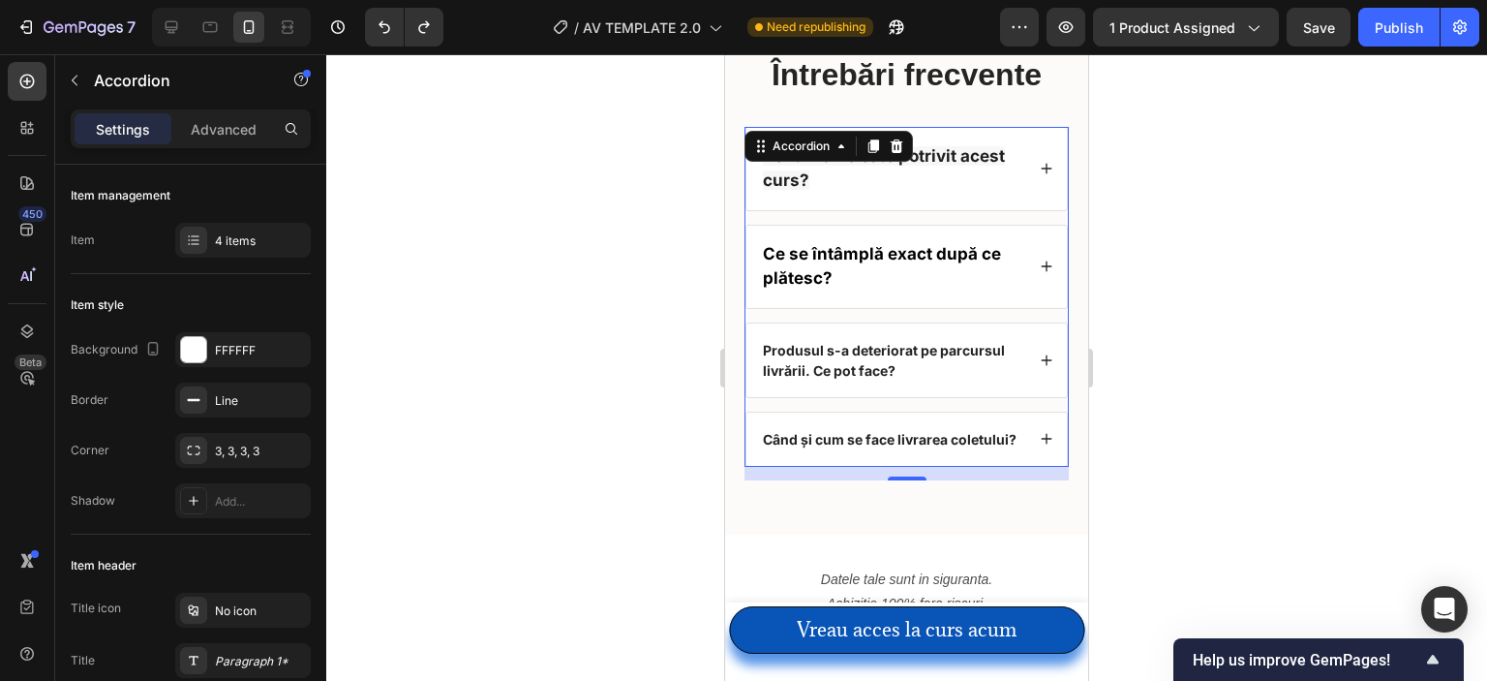
click at [655, 213] on div at bounding box center [906, 367] width 1161 height 626
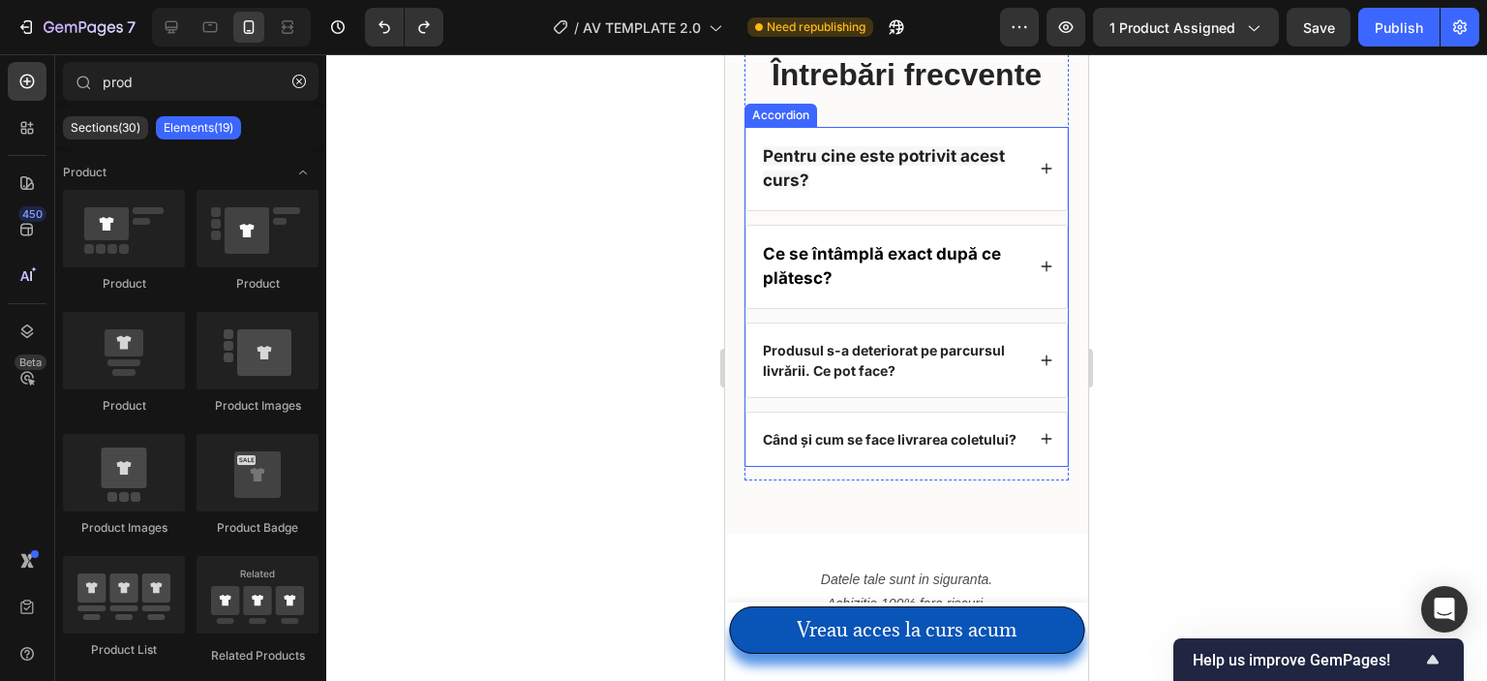
click at [873, 355] on p "Produsul s-a deteriorat pe parcursul livrării. Ce pot face?" at bounding box center [892, 360] width 259 height 41
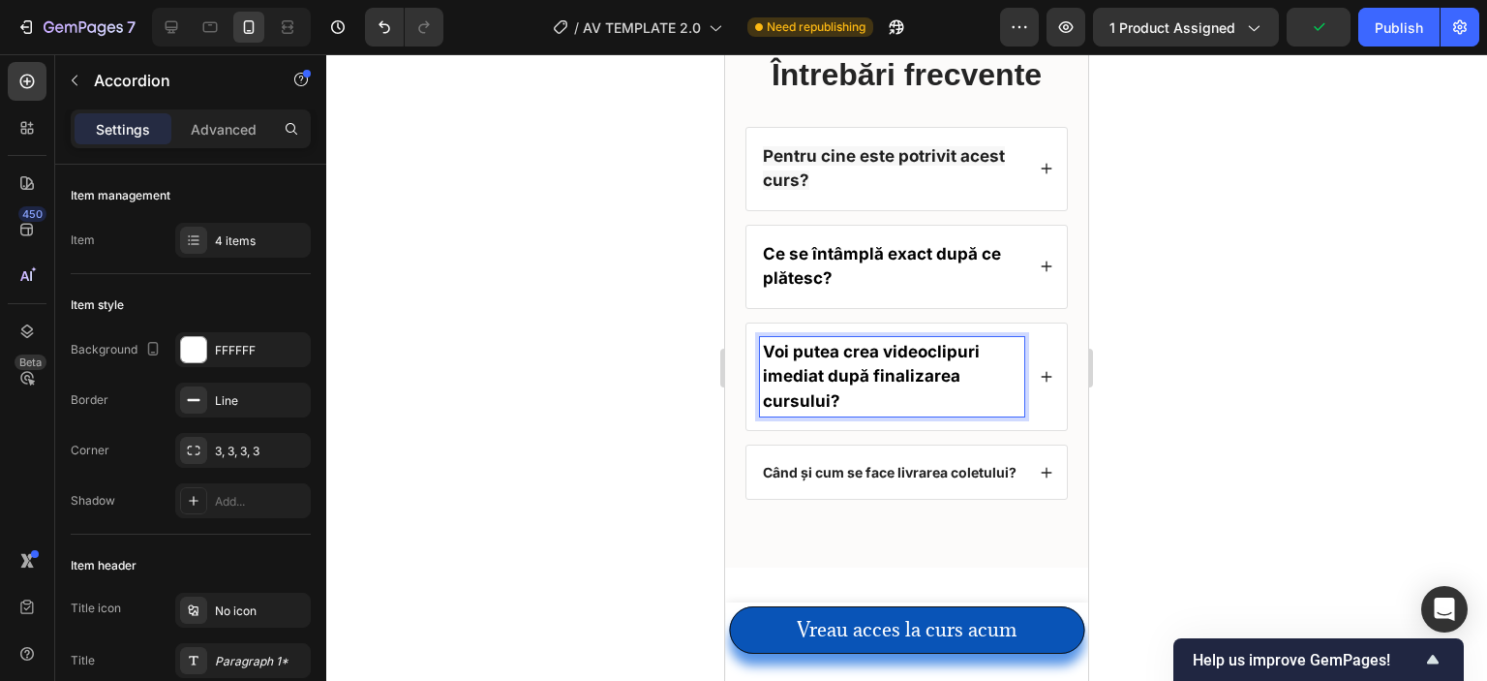
click at [1019, 376] on div "Voi putea crea videoclipuri imediat după finalizarea cursului?" at bounding box center [906, 376] width 320 height 107
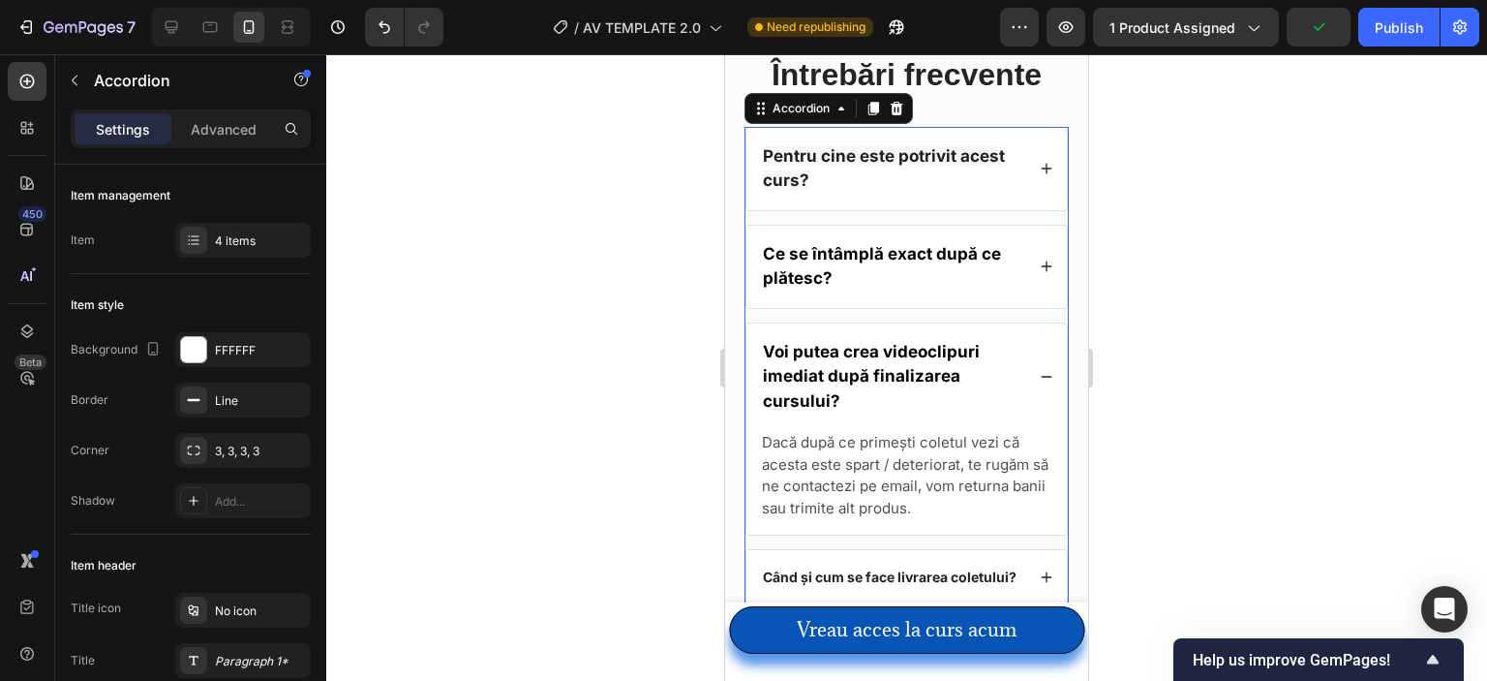
click at [918, 441] on span "Dacă după ce primești coletul vezi că acesta este spart / deteriorat, te rugăm …" at bounding box center [905, 475] width 287 height 84
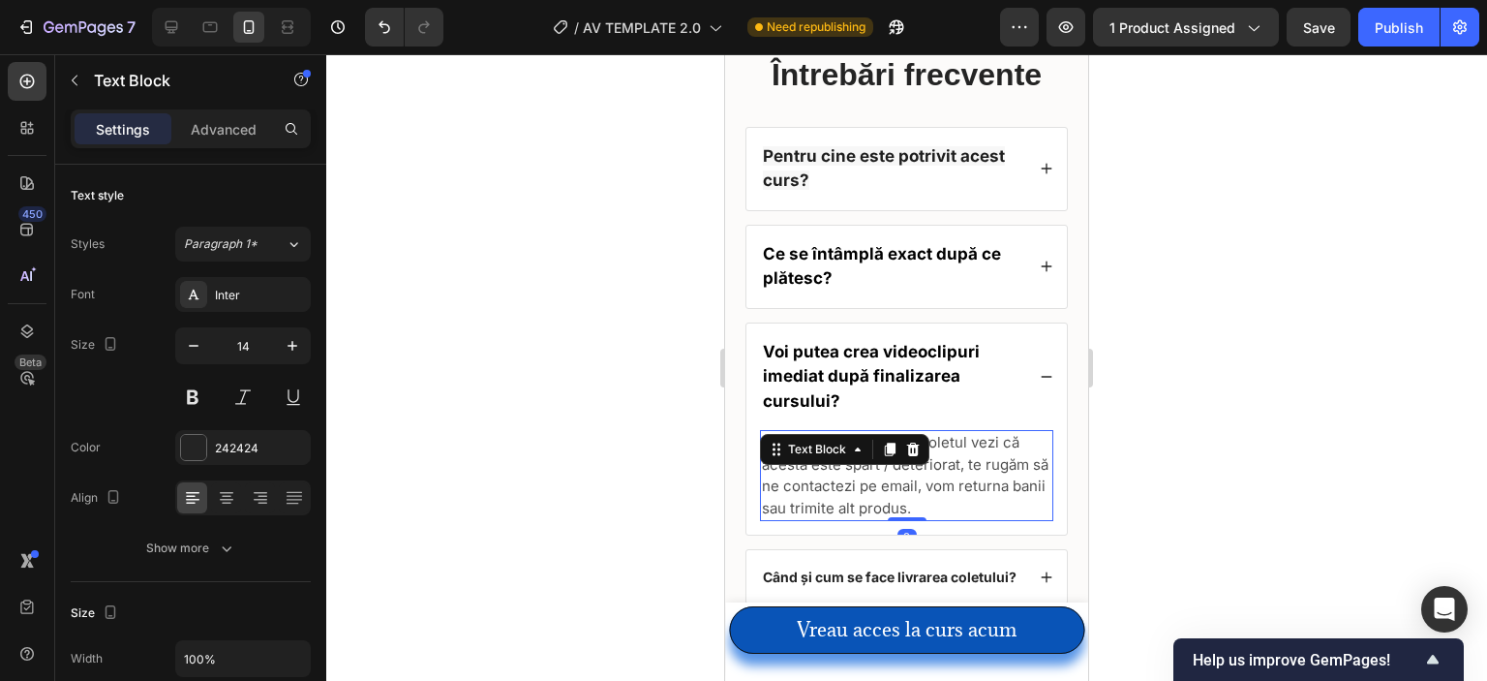
click at [946, 452] on span "Dacă după ce primești coletul vezi că acesta este spart / deteriorat, te rugăm …" at bounding box center [905, 475] width 287 height 84
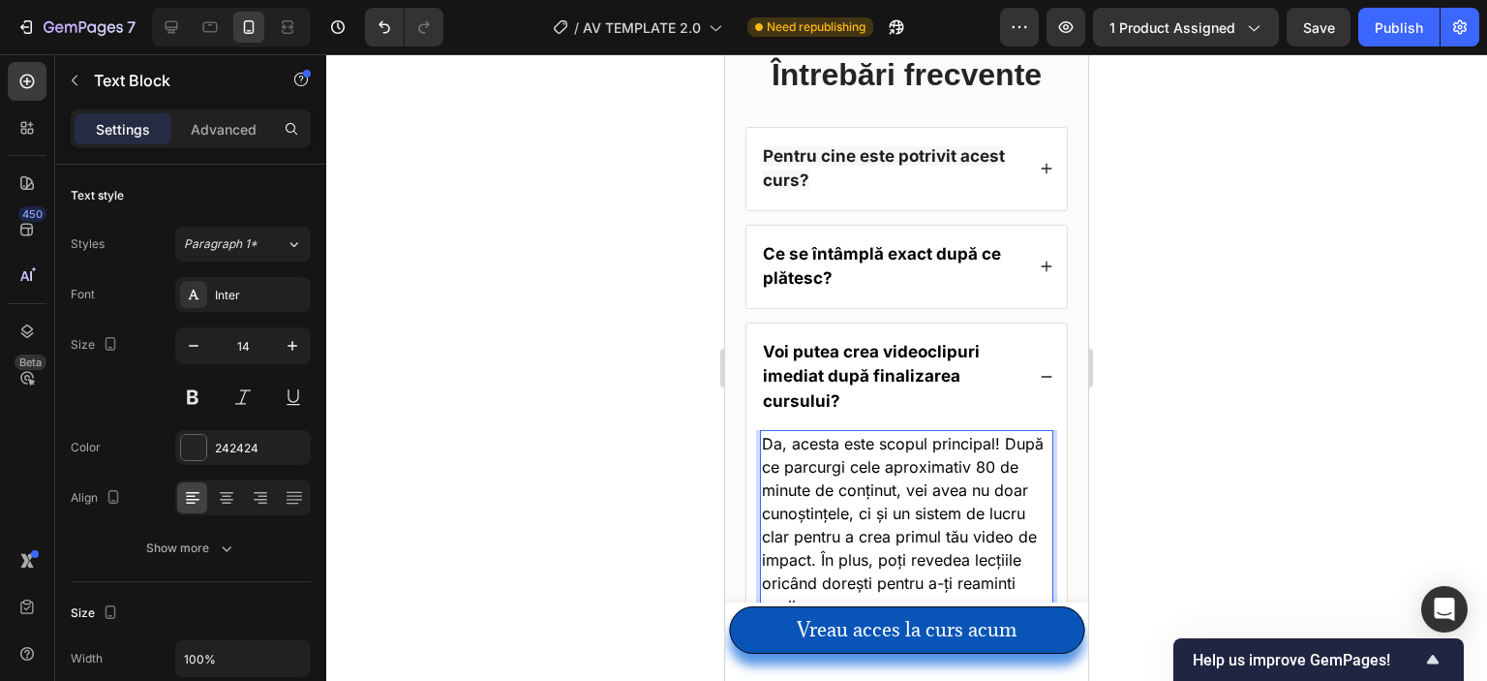
scroll to position [8187, 0]
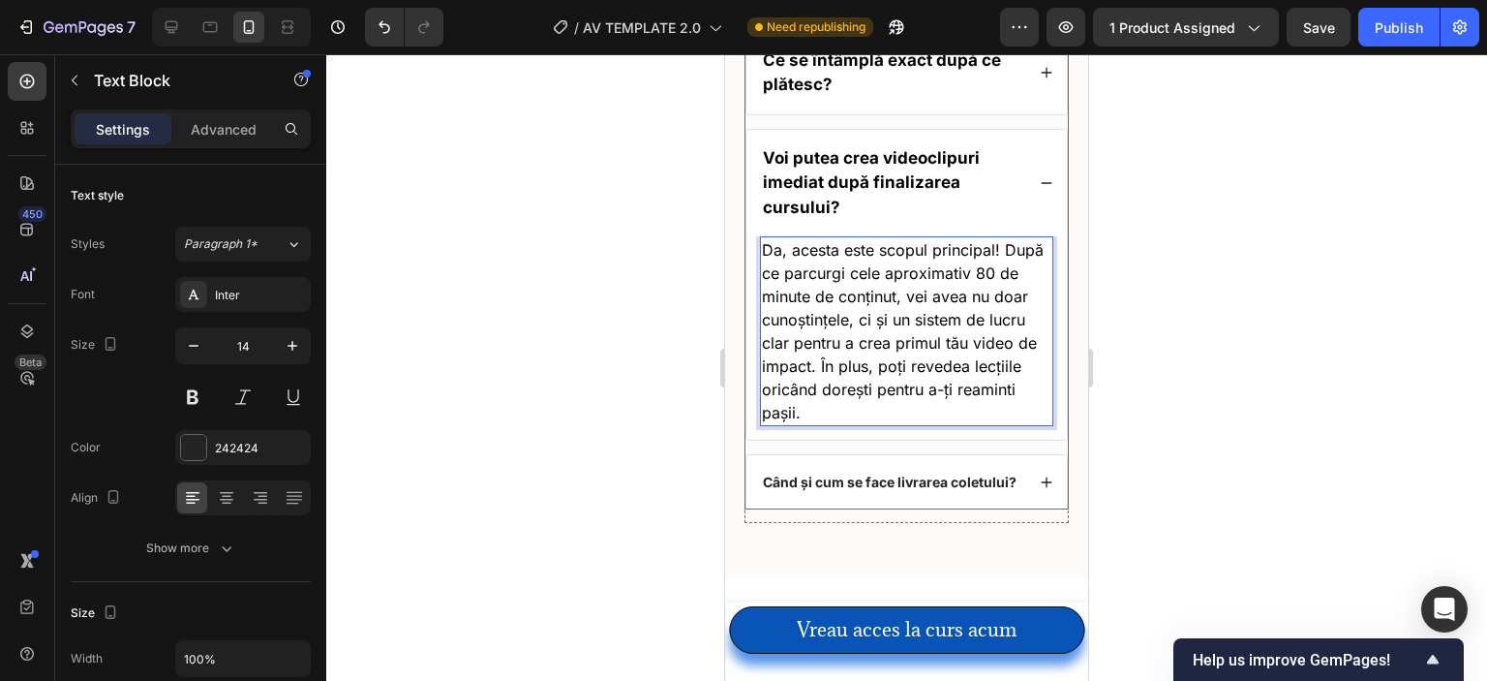
click at [906, 479] on strong "Când și cum se face livrarea coletului?" at bounding box center [890, 481] width 254 height 16
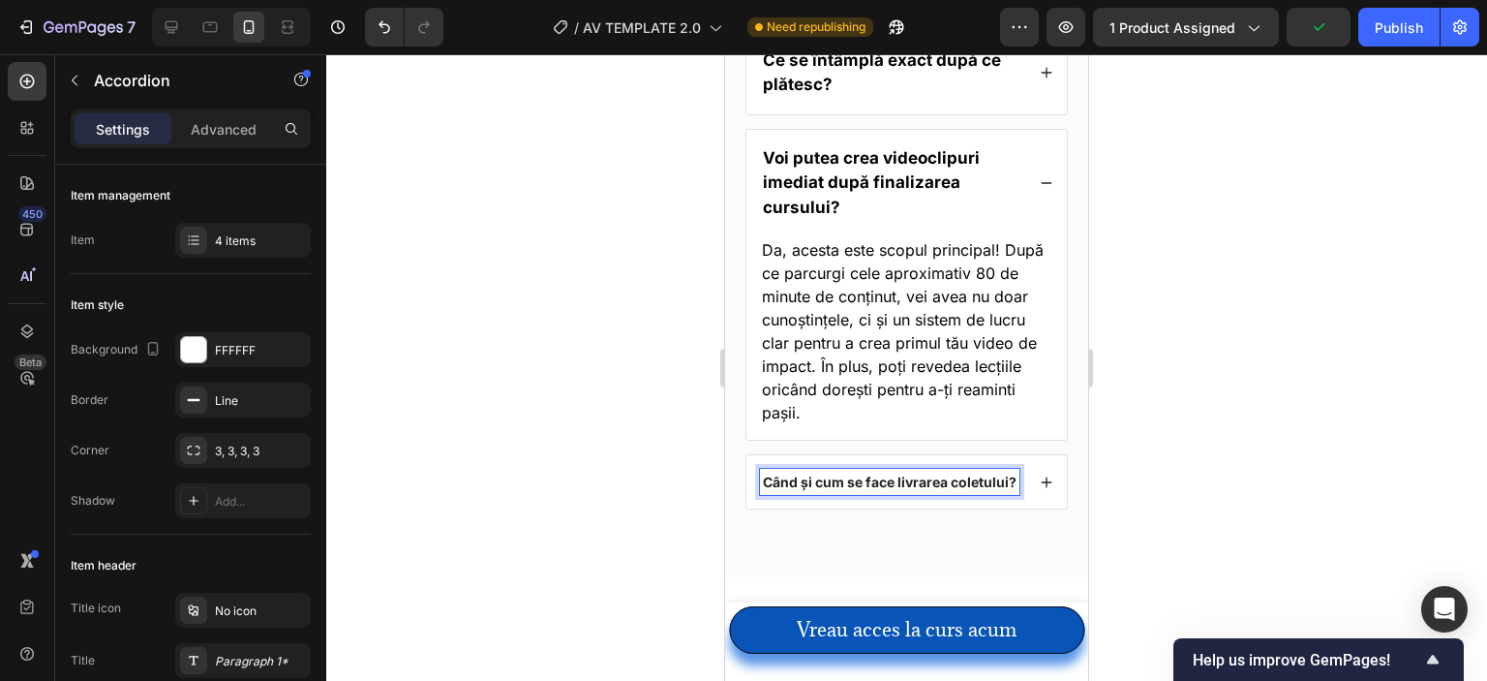
click at [882, 475] on strong "Când și cum se face livrarea coletului?" at bounding box center [890, 481] width 254 height 16
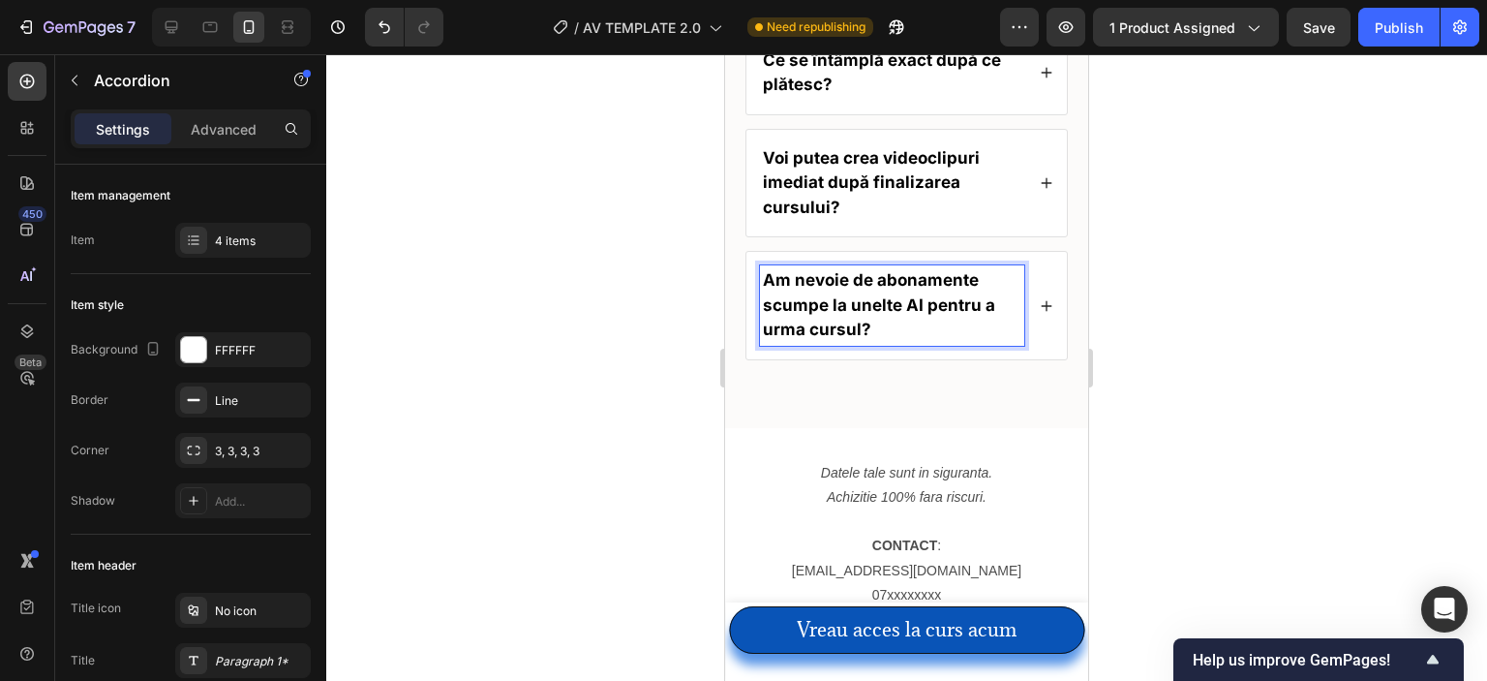
click at [1040, 313] on icon at bounding box center [1047, 306] width 14 height 14
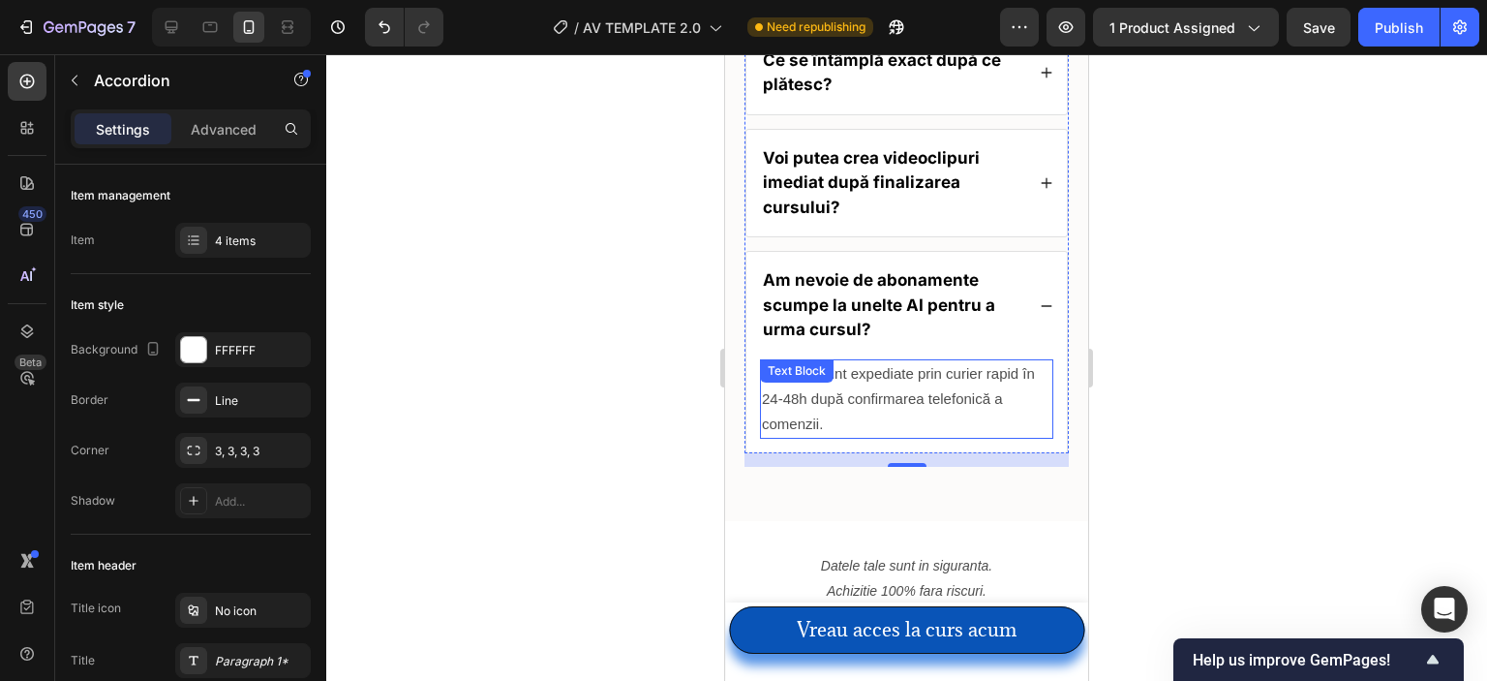
click at [929, 376] on span "Coletele sunt expediate prin curier rapid în 24-48h după confirmarea telefonică…" at bounding box center [898, 398] width 273 height 67
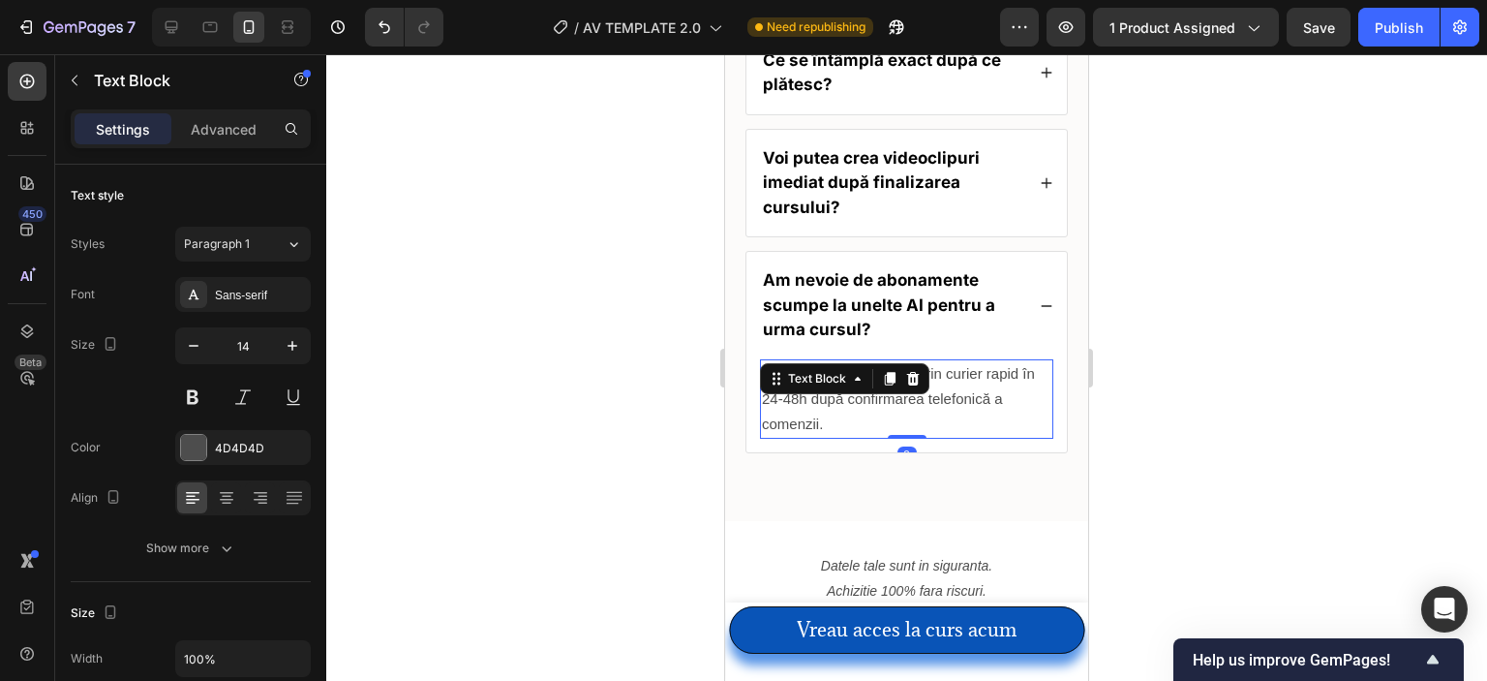
click at [933, 380] on p "Coletele sunt expediate prin curier rapid în 24-48h după confirmarea telefonică…" at bounding box center [906, 399] width 289 height 76
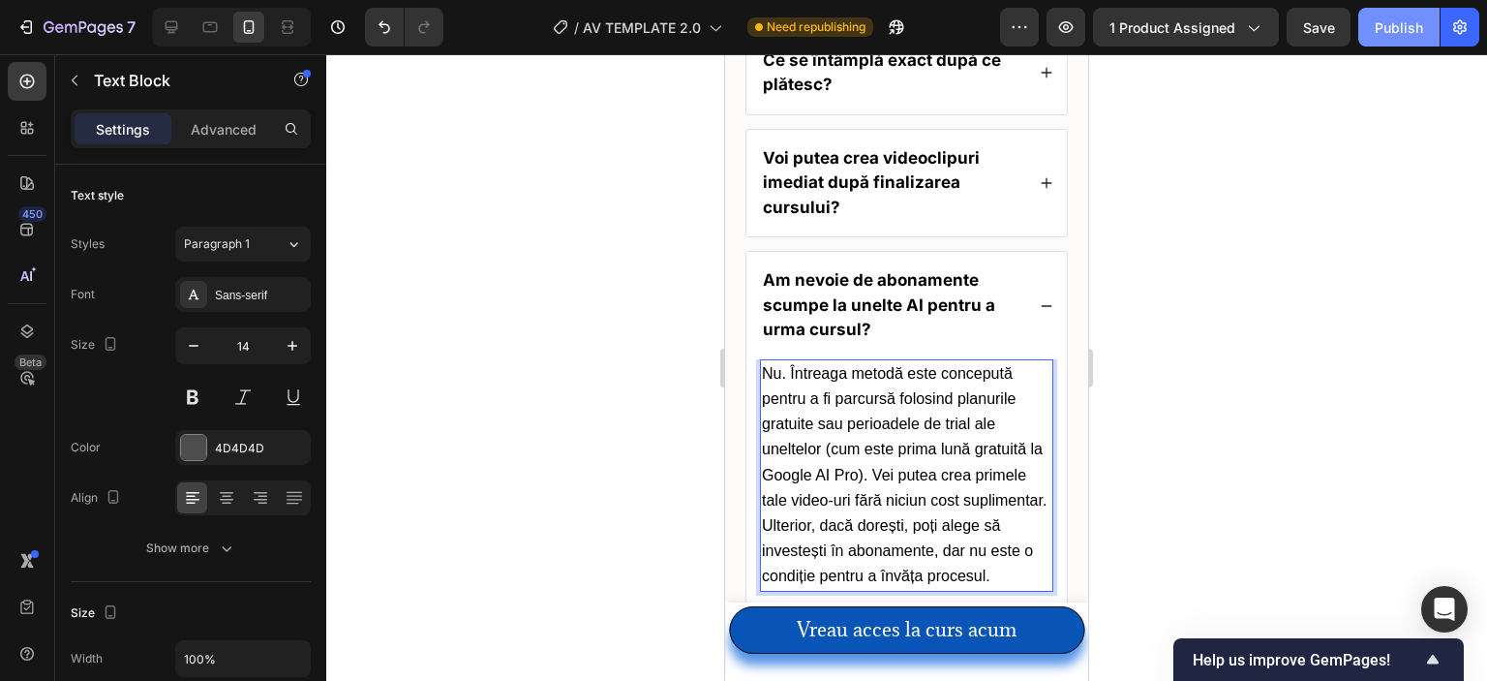
click at [1384, 22] on div "Publish" at bounding box center [1399, 27] width 48 height 20
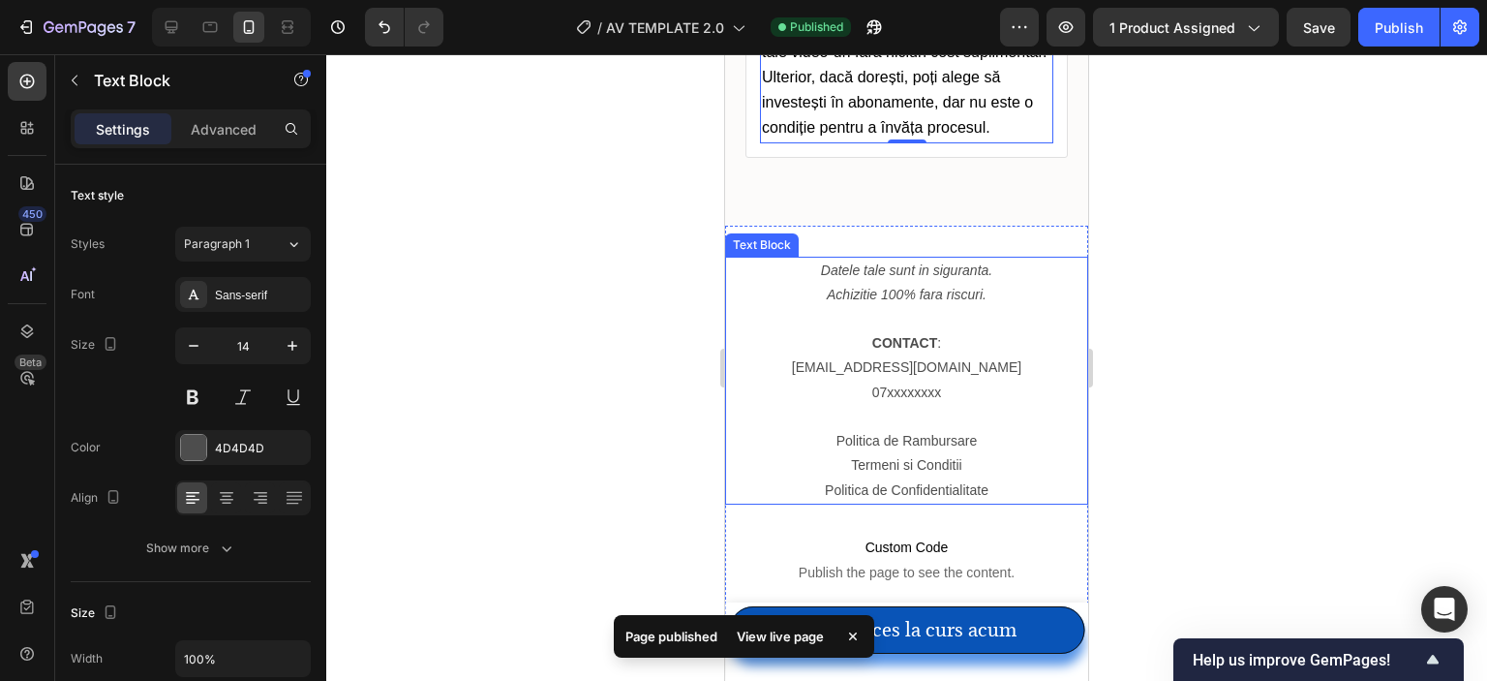
scroll to position [8671, 0]
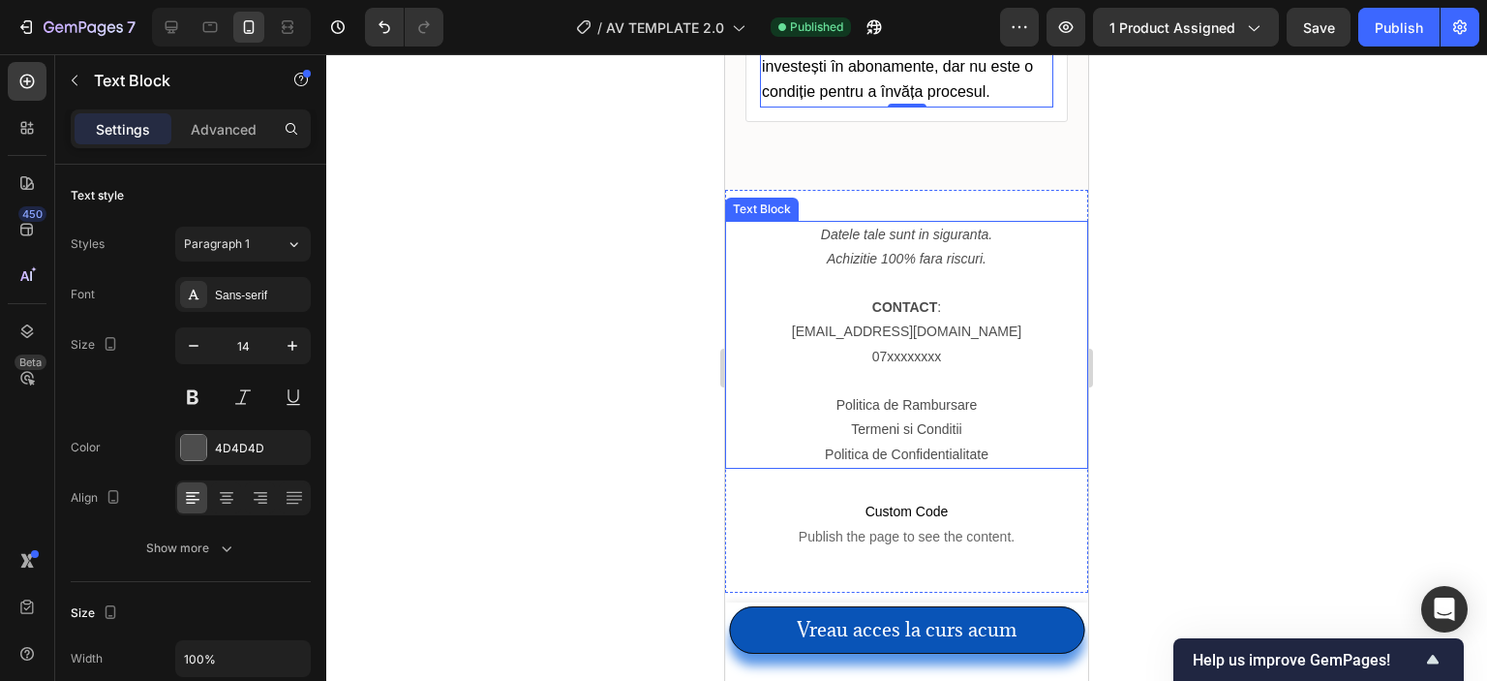
click at [965, 369] on p "07xxxxxxxx" at bounding box center [906, 357] width 359 height 24
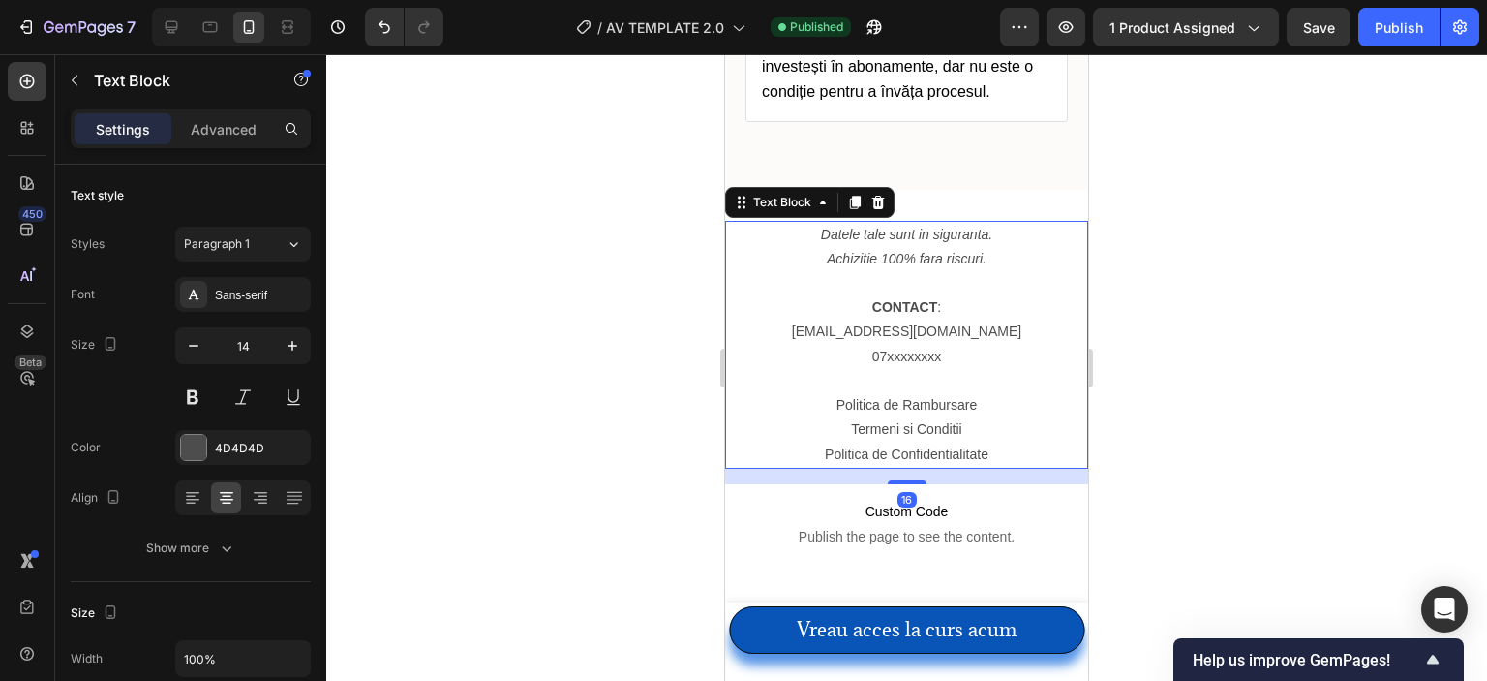
click at [965, 369] on p "07xxxxxxxx" at bounding box center [906, 357] width 359 height 24
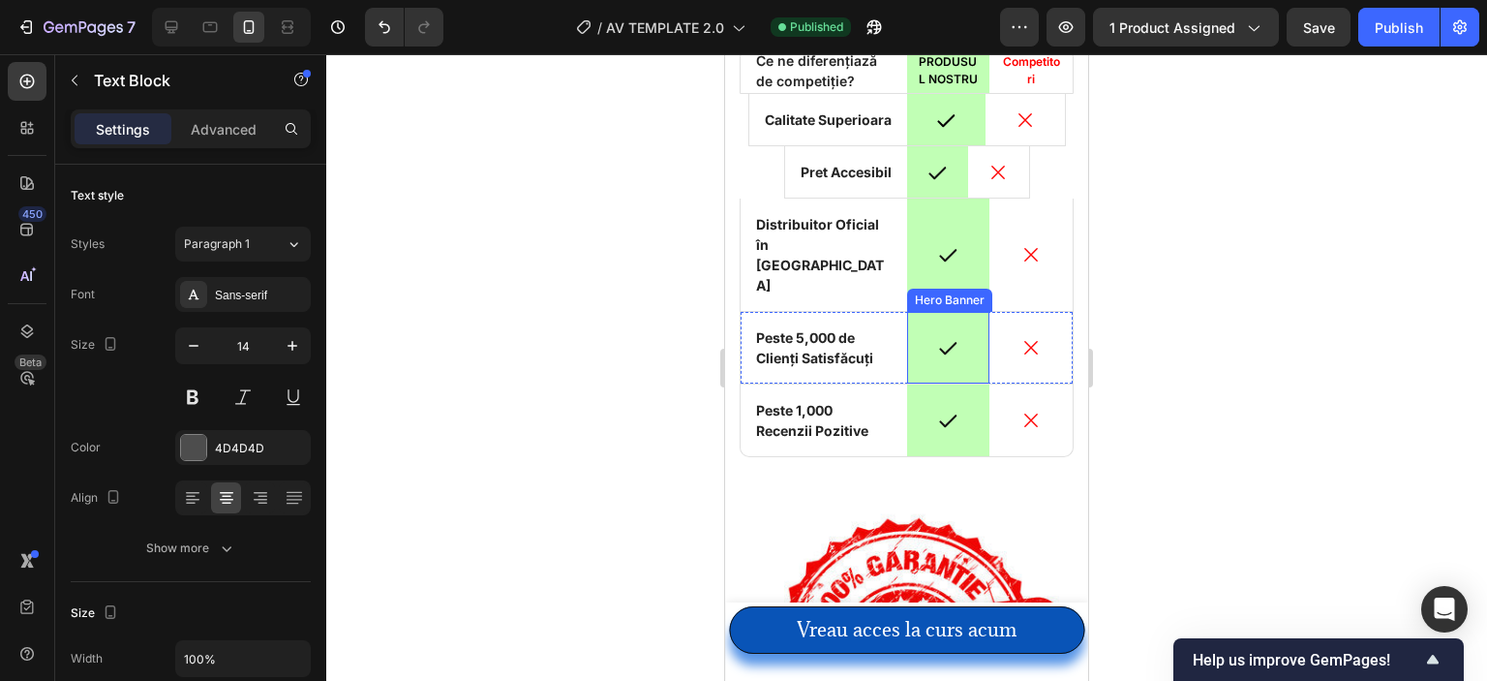
scroll to position [6837, 0]
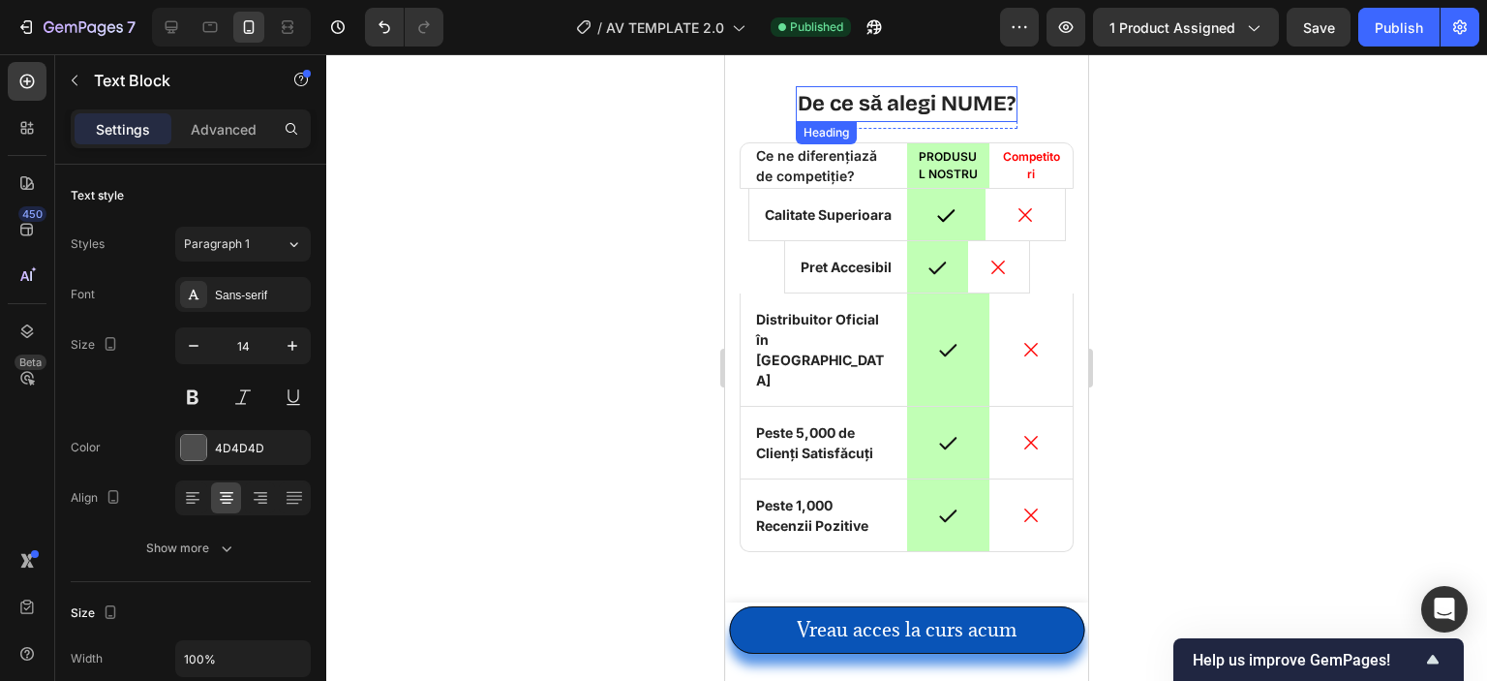
click at [999, 96] on h2 "De ce să alegi NUME?" at bounding box center [907, 104] width 222 height 36
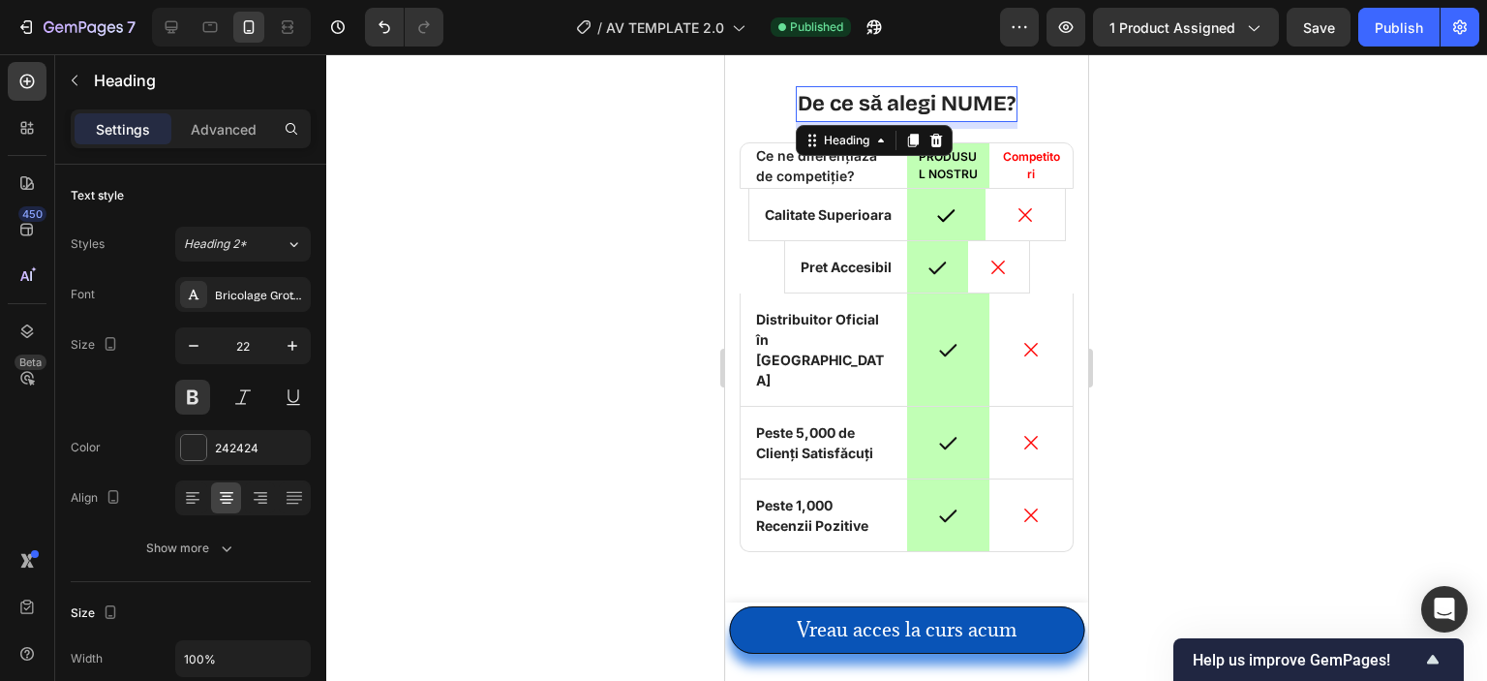
click at [997, 99] on h2 "De ce să alegi NUME?" at bounding box center [907, 104] width 222 height 36
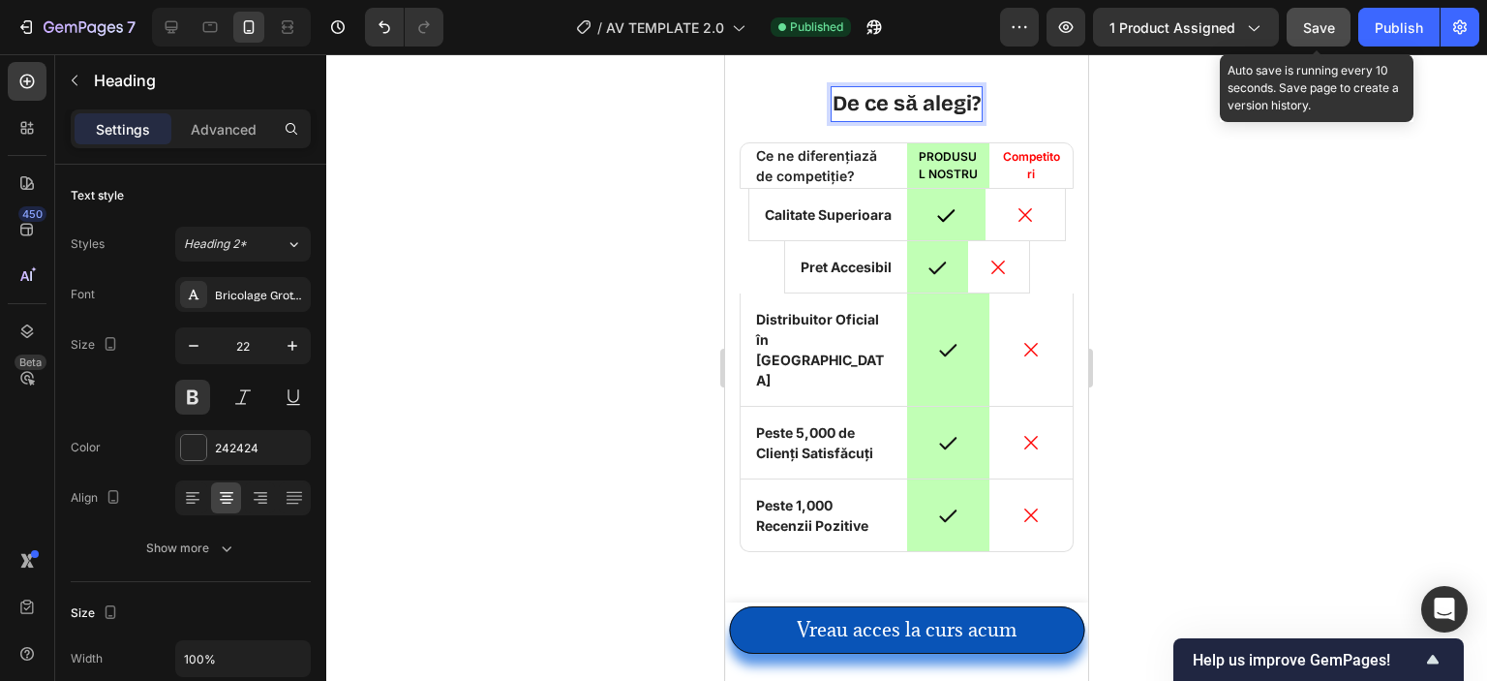
click at [1330, 39] on button "Save" at bounding box center [1319, 27] width 64 height 39
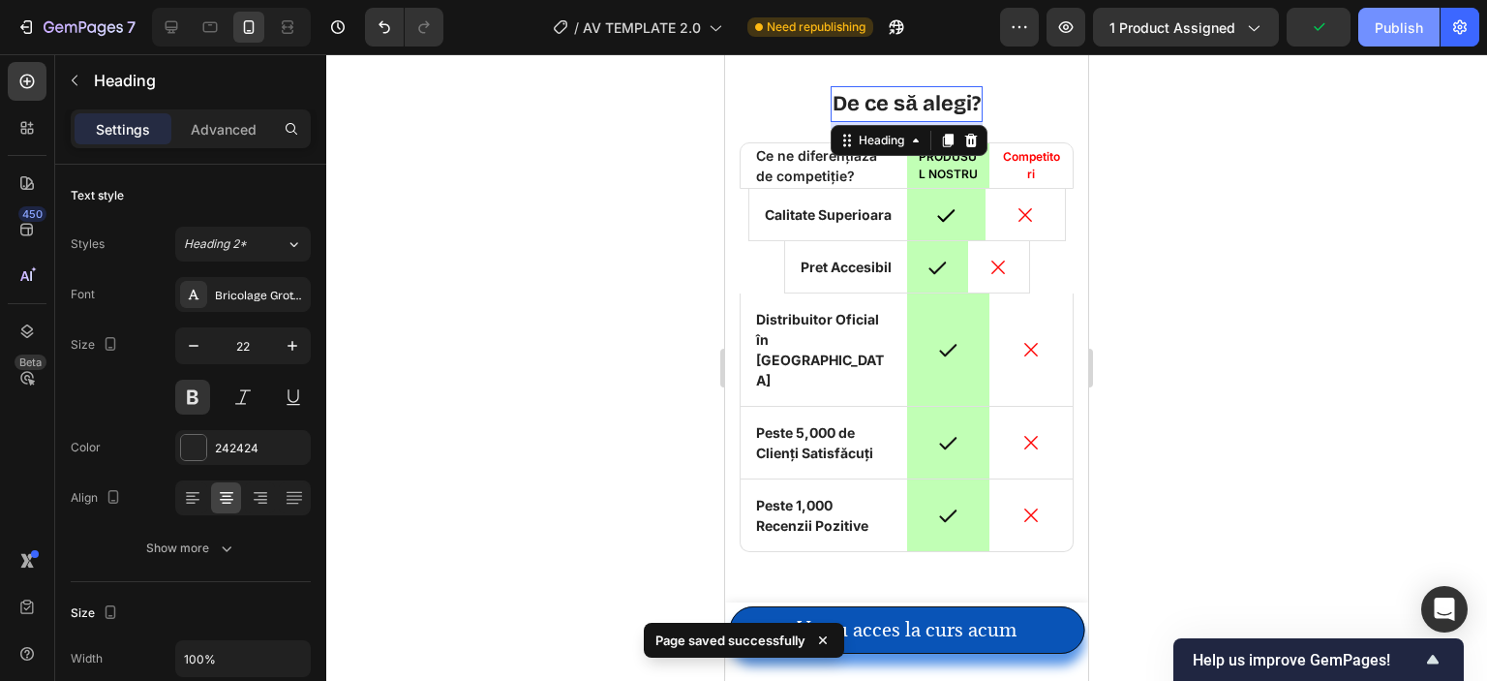
click at [1379, 36] on div "Publish" at bounding box center [1399, 27] width 48 height 20
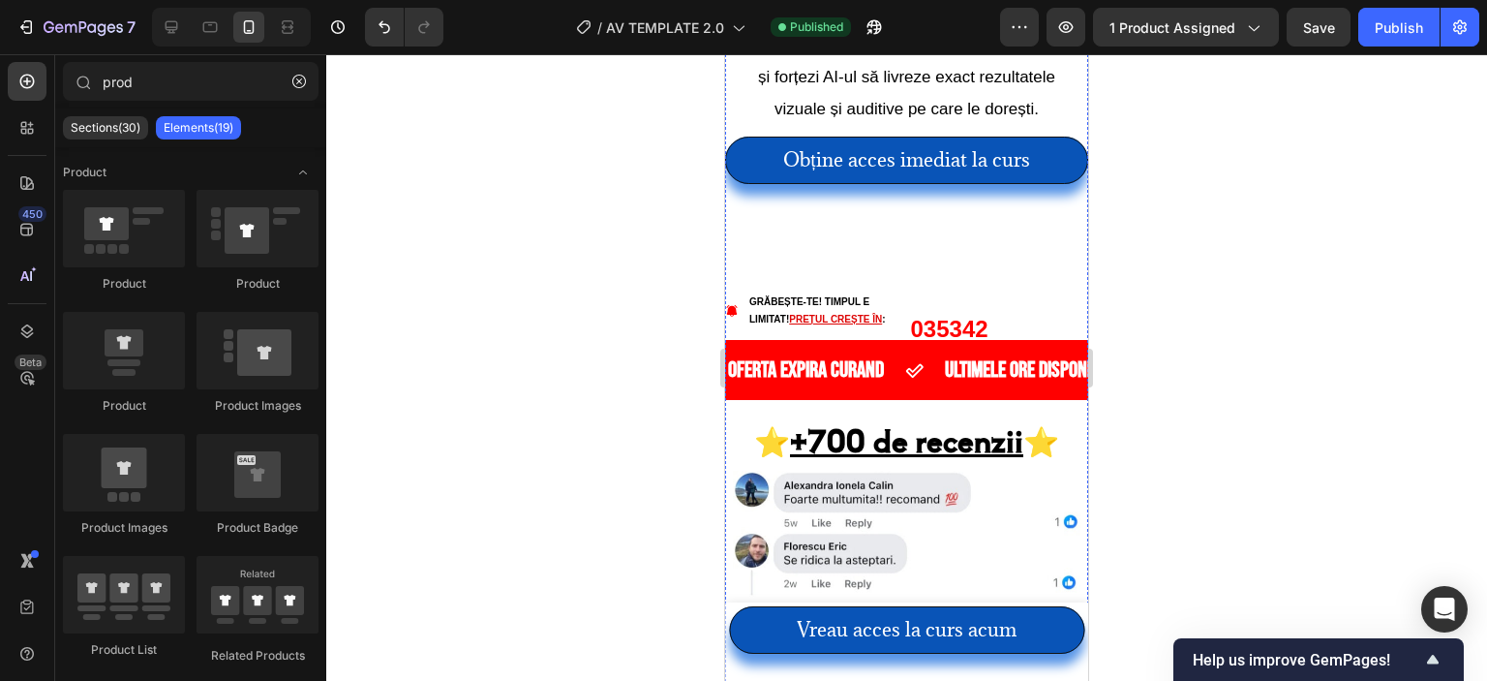
scroll to position [4357, 0]
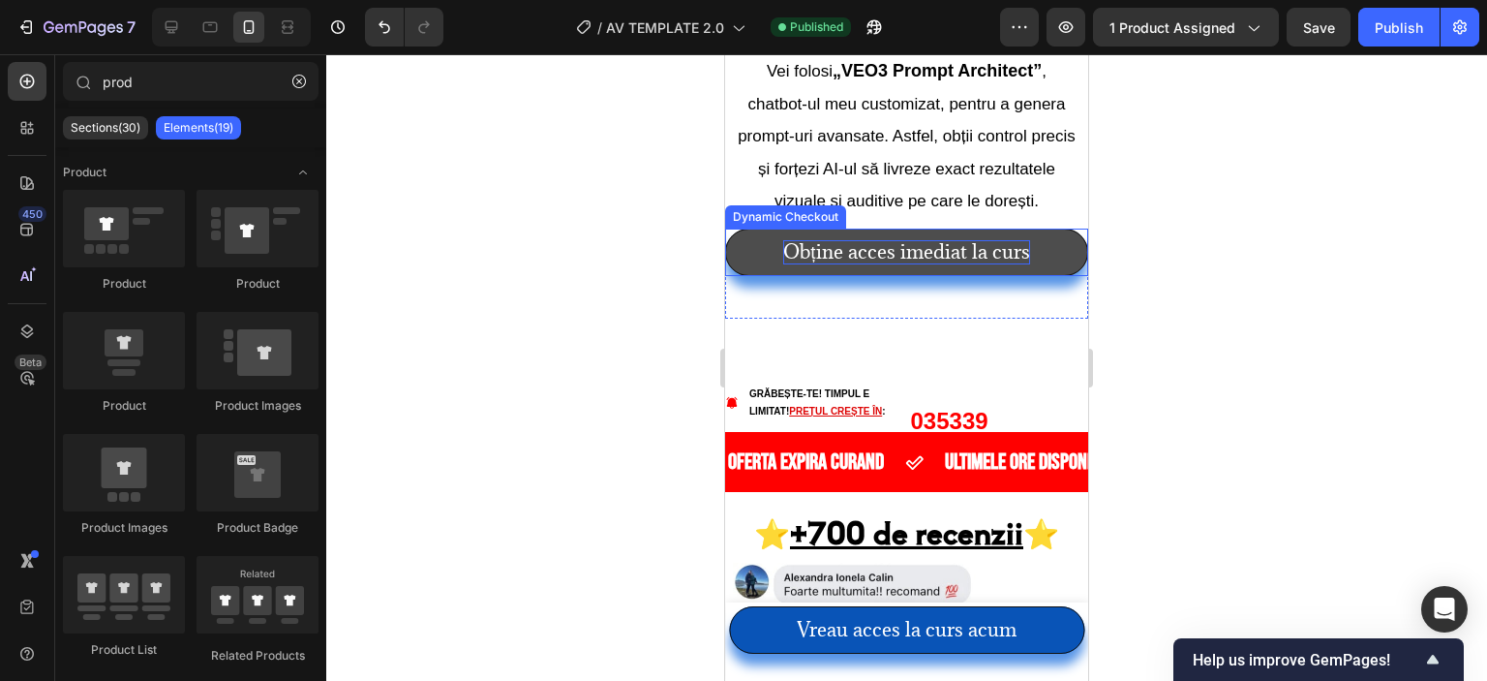
click at [953, 264] on p "Obține acces imediat la curs" at bounding box center [906, 252] width 246 height 24
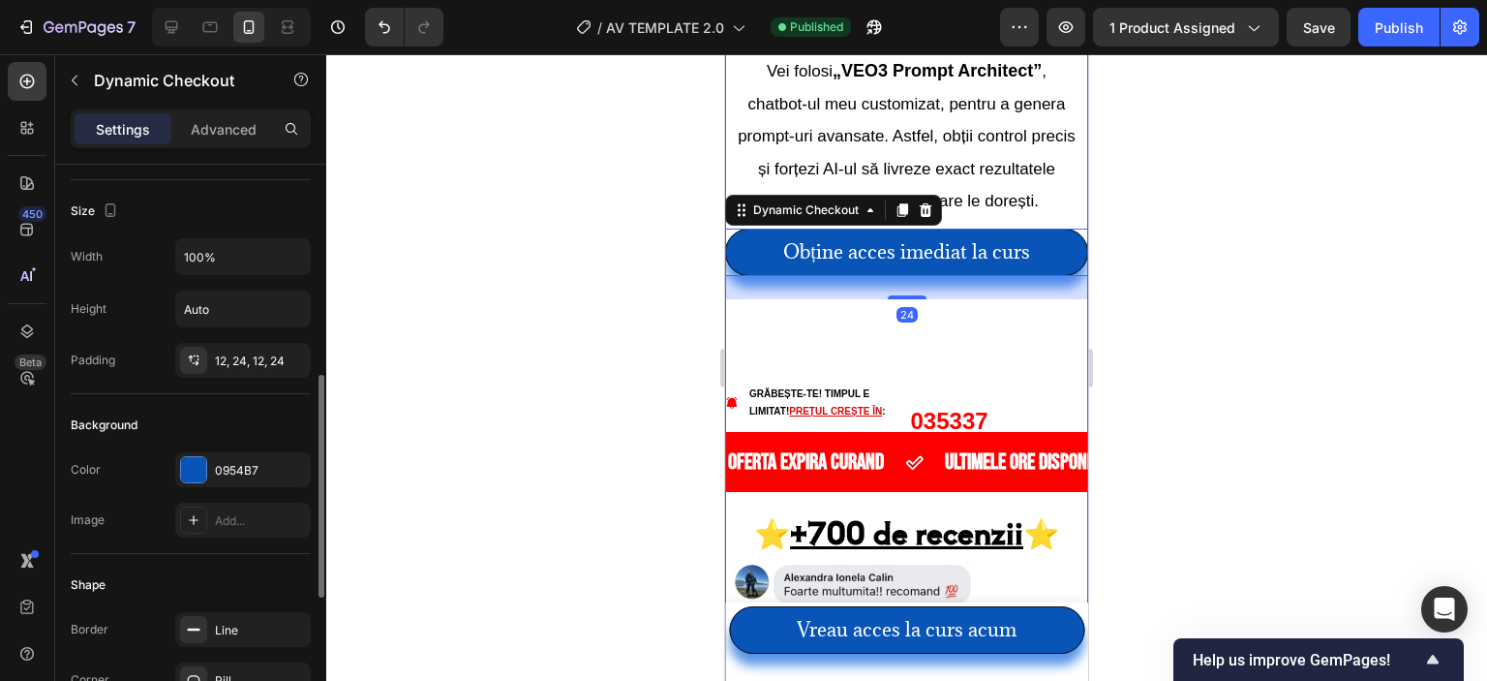
scroll to position [290, 0]
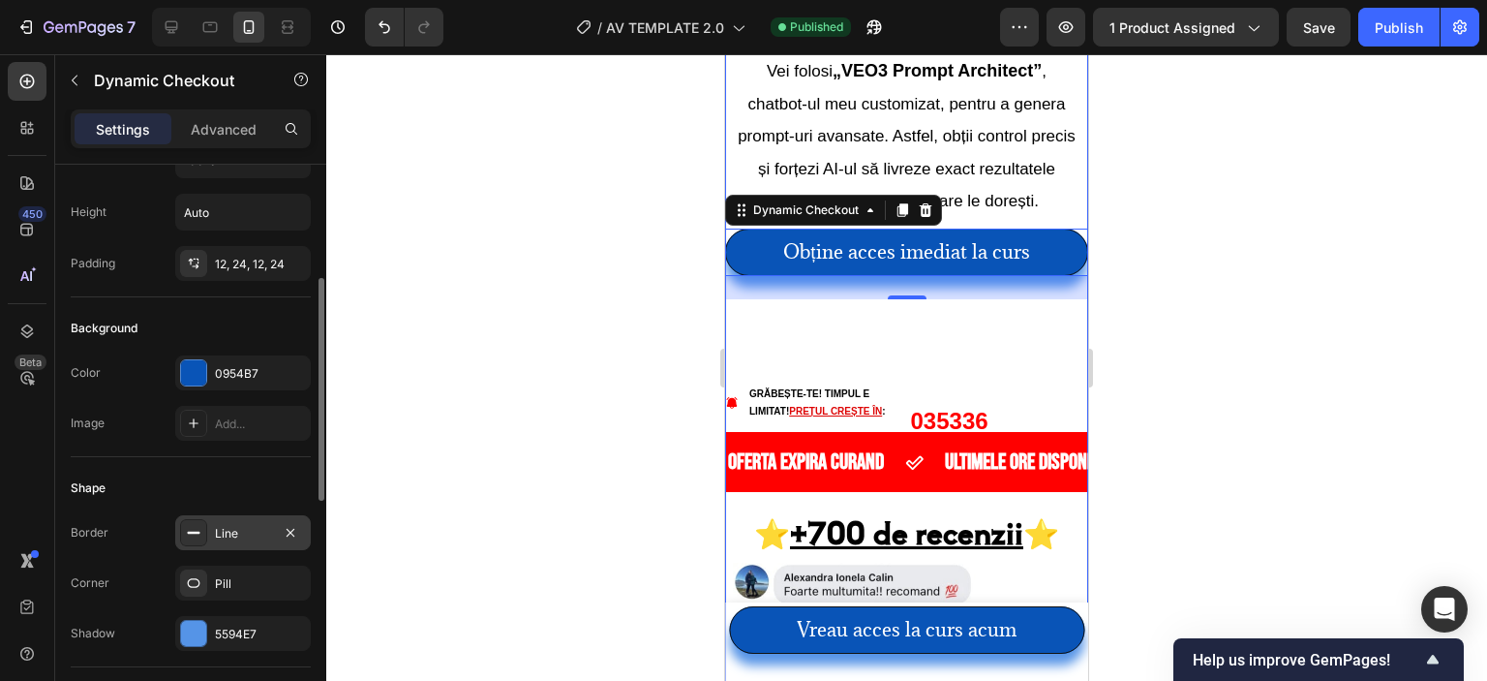
drag, startPoint x: 222, startPoint y: 522, endPoint x: 232, endPoint y: 528, distance: 12.1
click at [224, 525] on div "Line" at bounding box center [243, 533] width 56 height 17
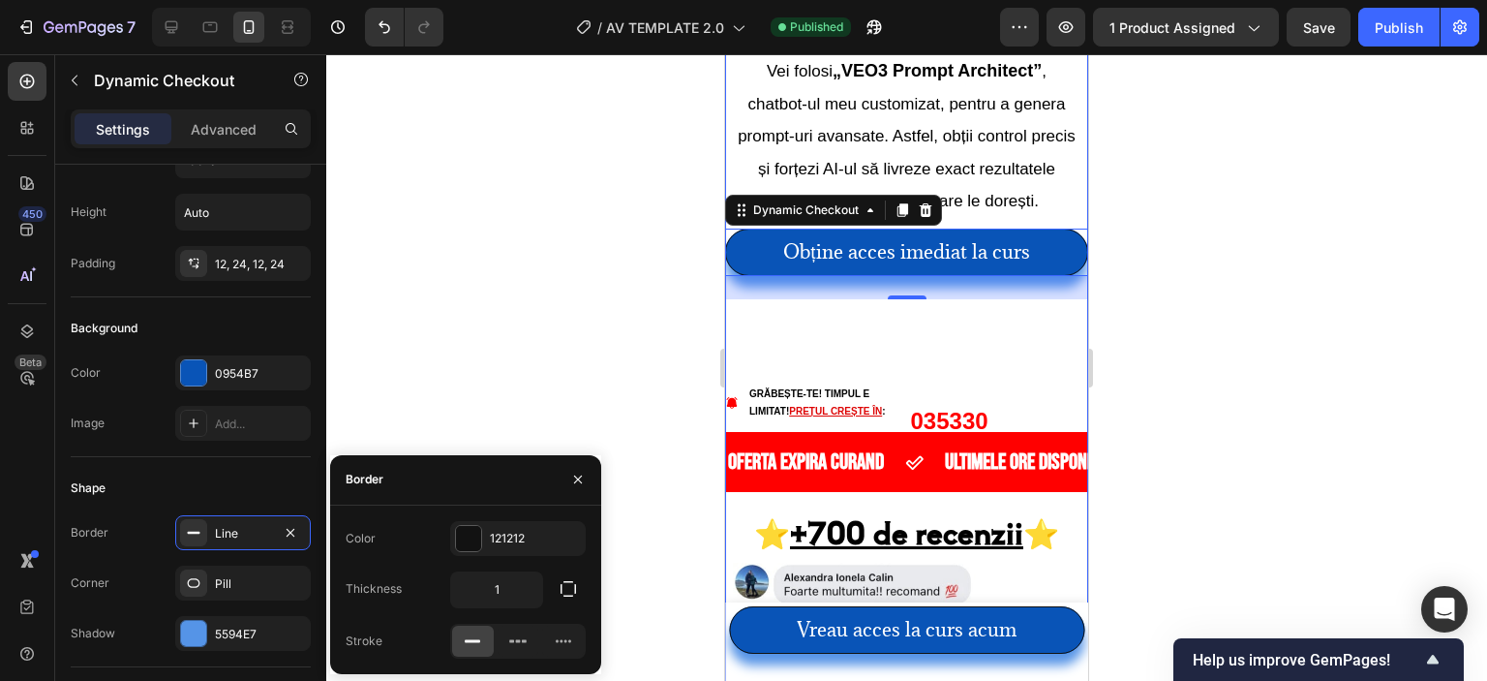
click at [472, 639] on rect at bounding box center [472, 640] width 15 height 3
click at [501, 592] on input "1" at bounding box center [496, 589] width 91 height 35
type input "2"
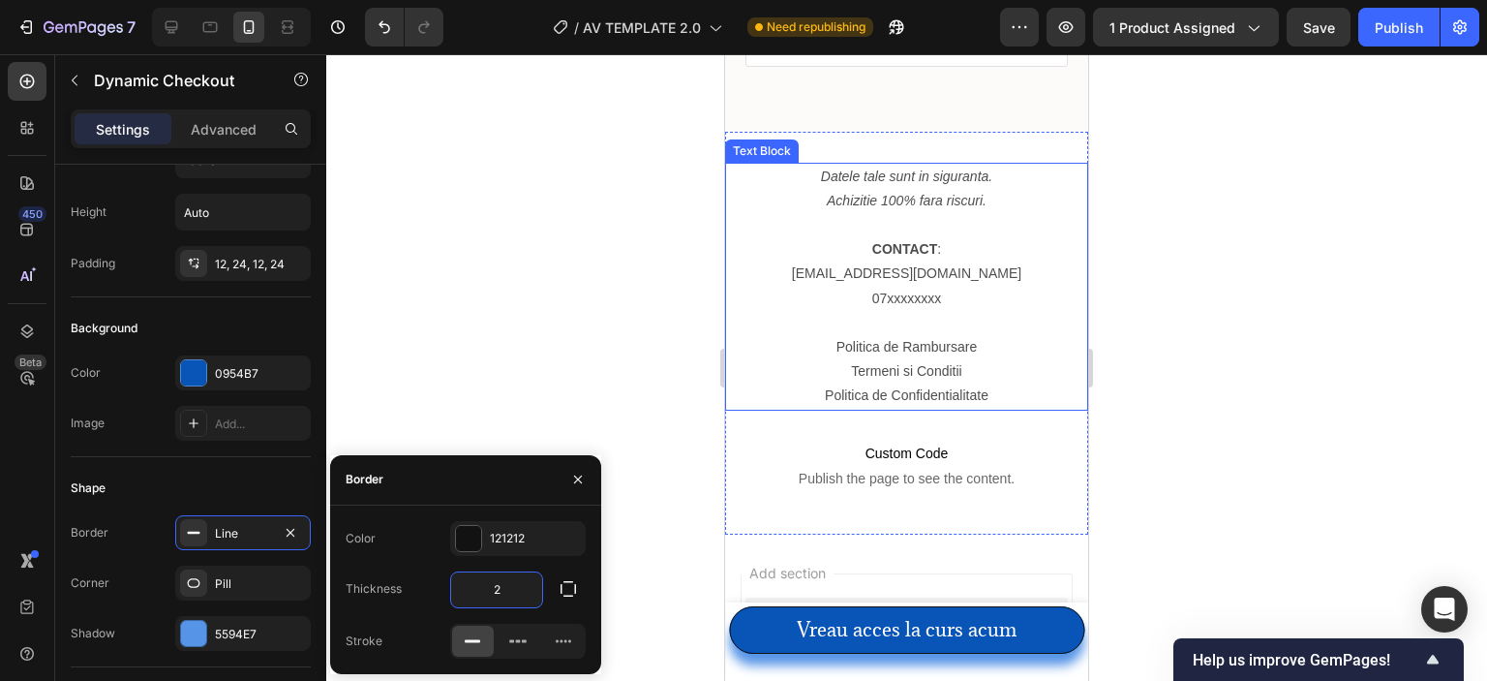
scroll to position [8408, 0]
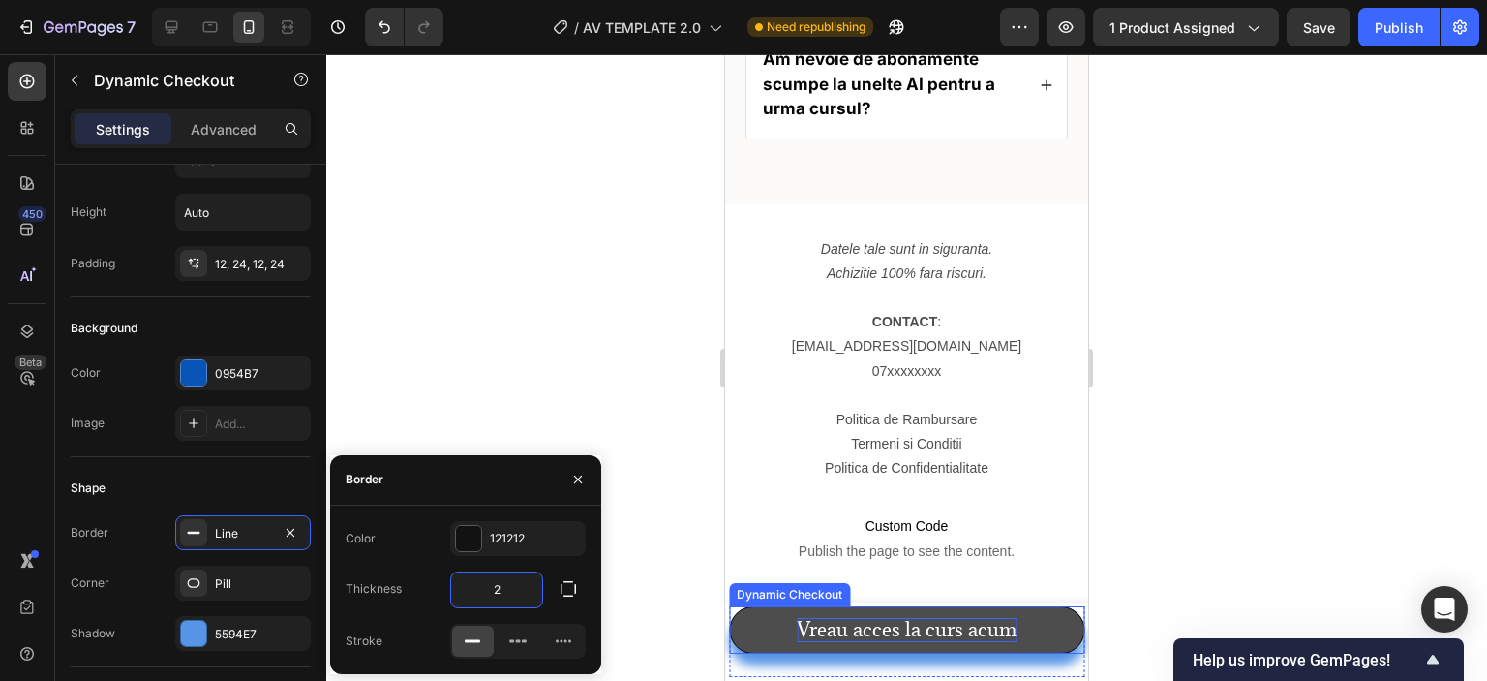
click at [910, 618] on p "Vreau acces la curs acum" at bounding box center [907, 630] width 220 height 24
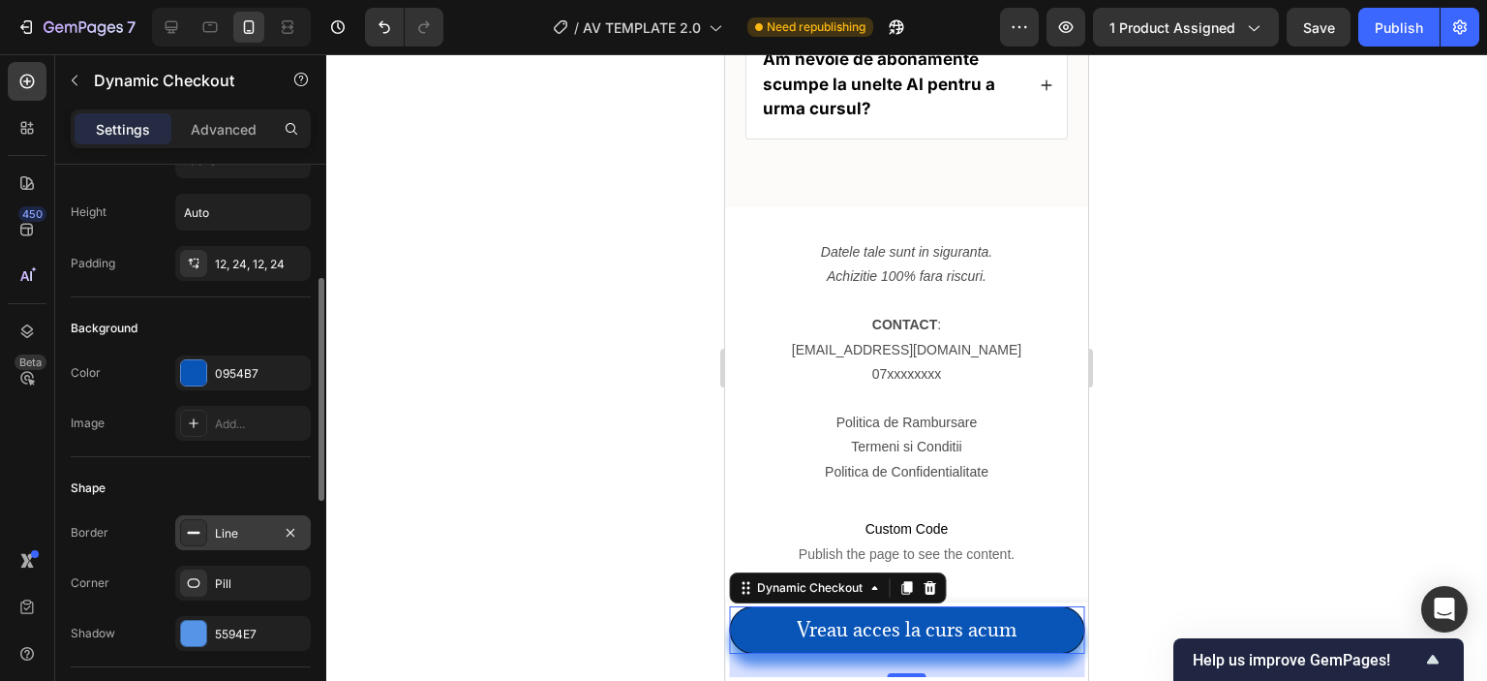
click at [238, 532] on div "Line" at bounding box center [243, 533] width 56 height 17
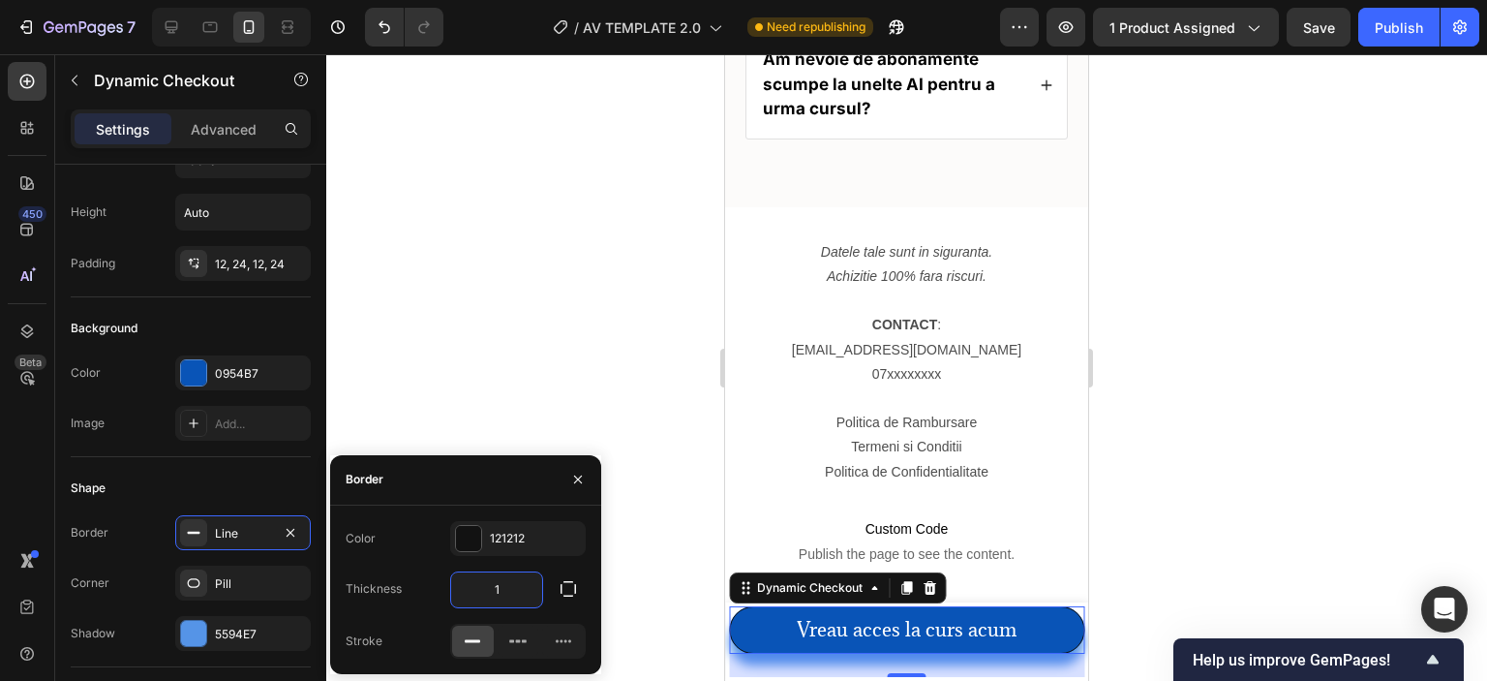
click at [515, 589] on input "1" at bounding box center [496, 589] width 91 height 35
type input "2"
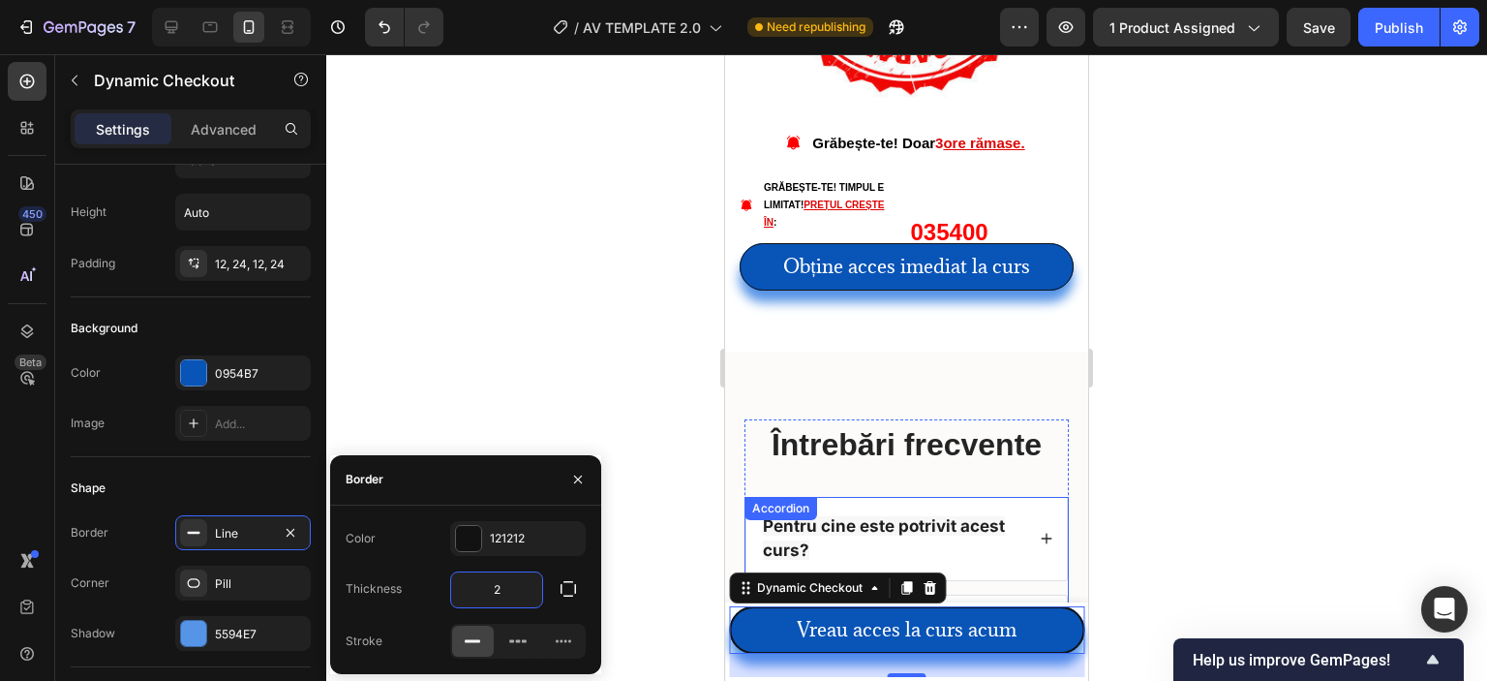
scroll to position [7536, 0]
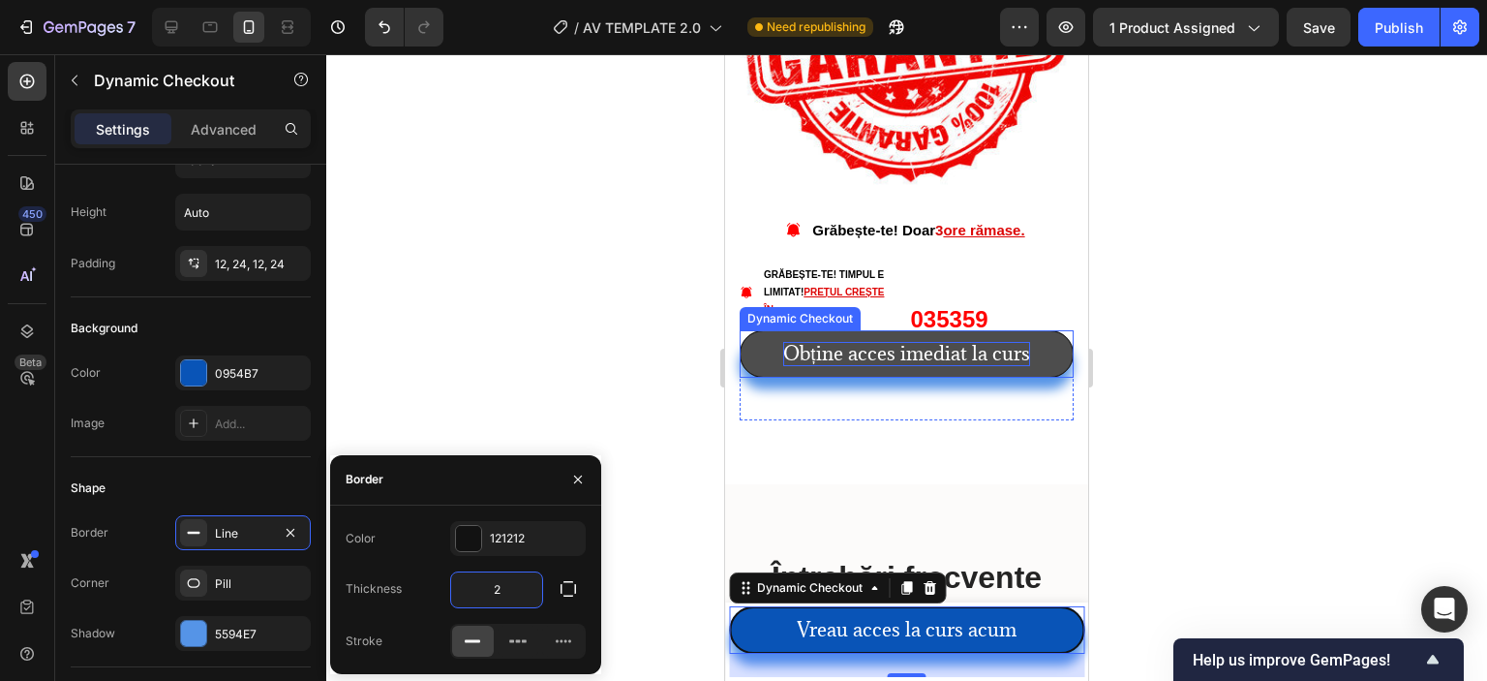
click at [854, 342] on p "Obține acces imediat la curs" at bounding box center [906, 354] width 246 height 24
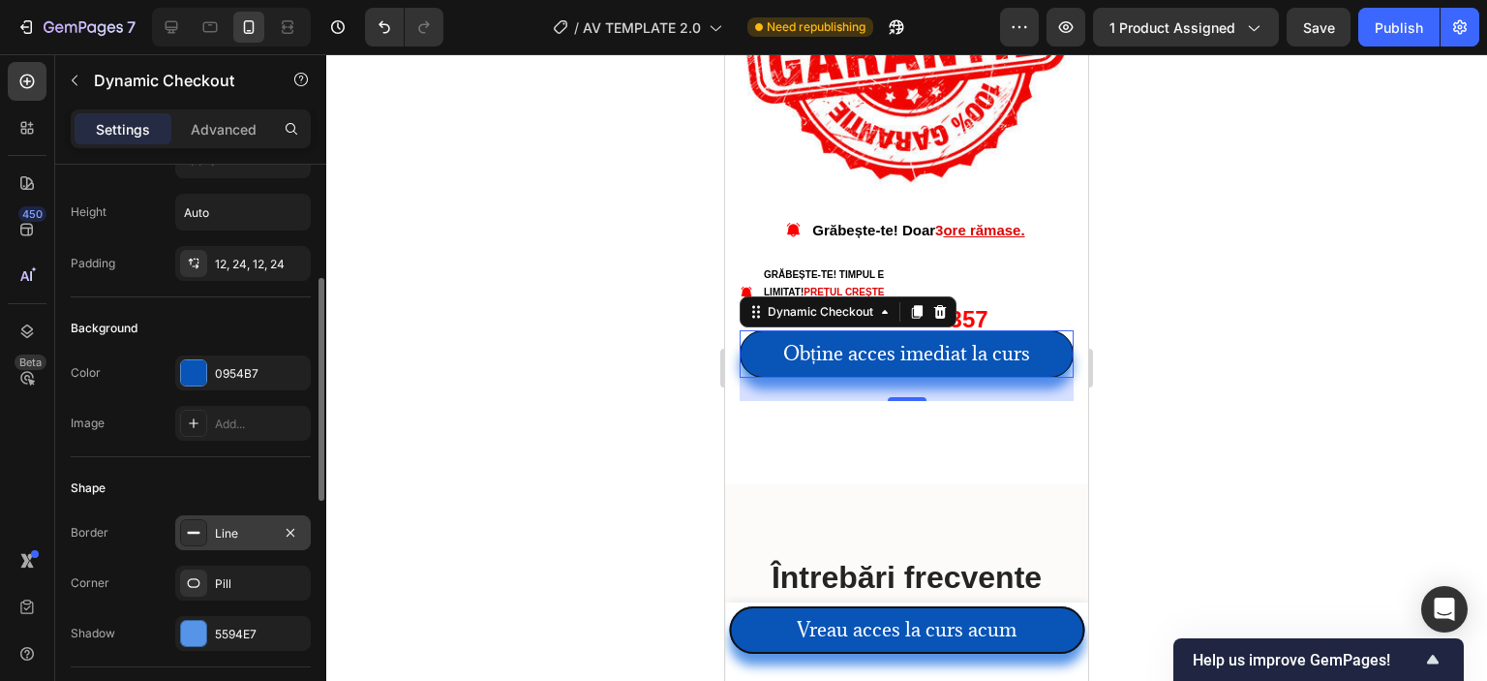
click at [246, 519] on div "Line" at bounding box center [243, 532] width 136 height 35
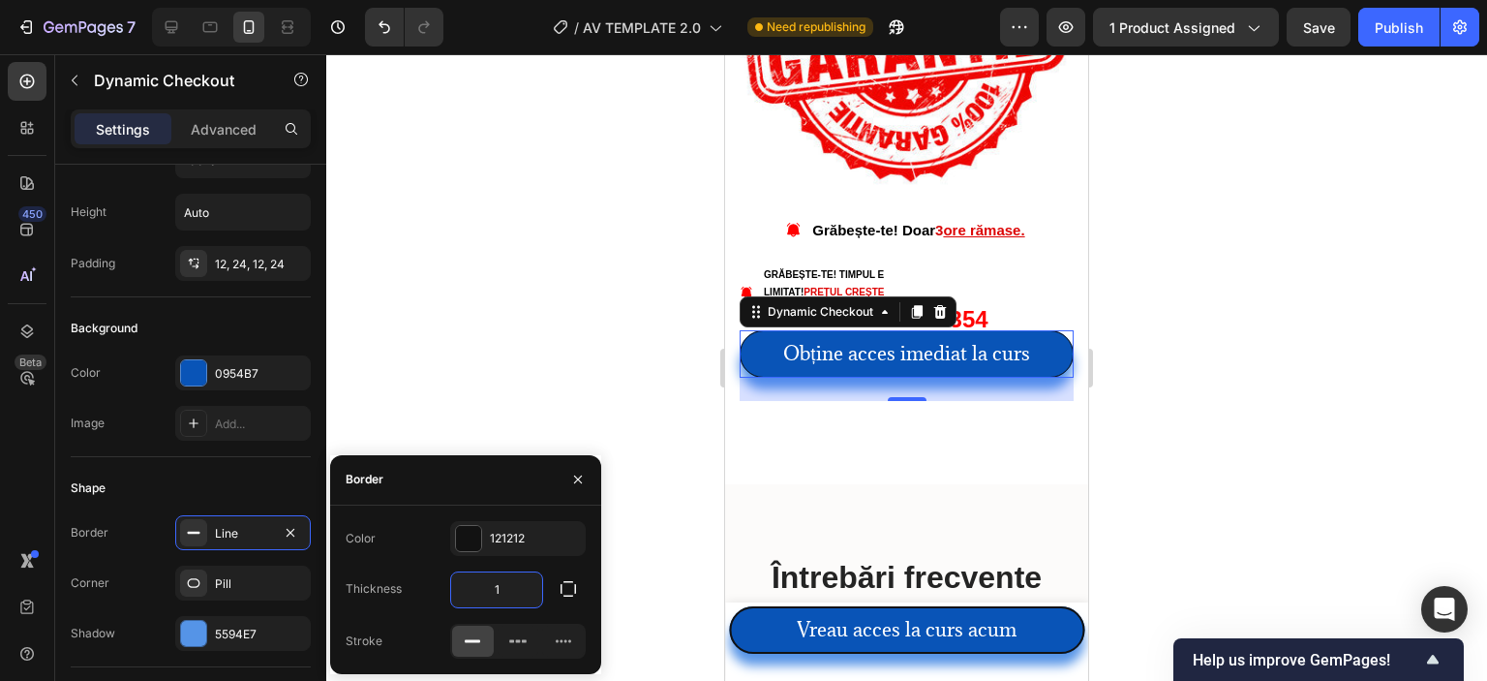
click at [512, 596] on input "1" at bounding box center [496, 589] width 91 height 35
type input "2"
click at [585, 376] on div at bounding box center [906, 367] width 1161 height 626
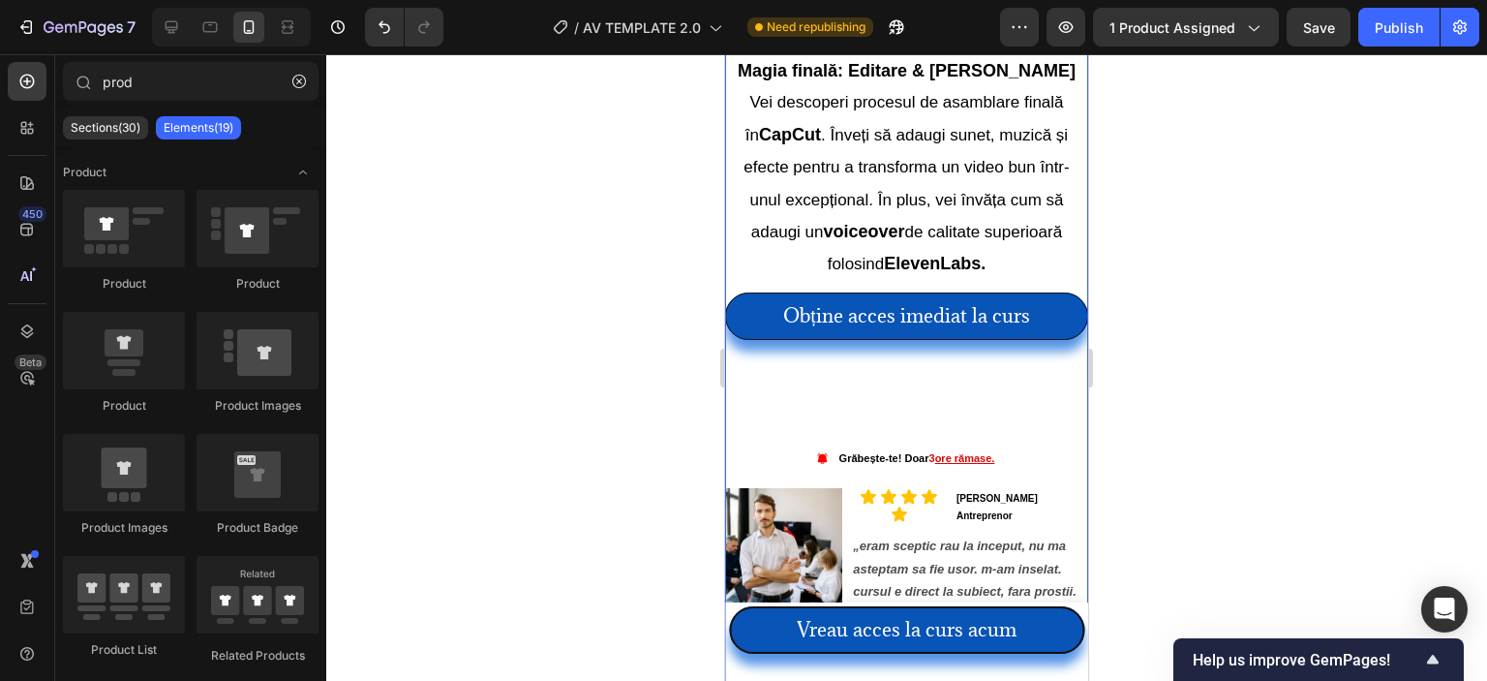
scroll to position [6181, 0]
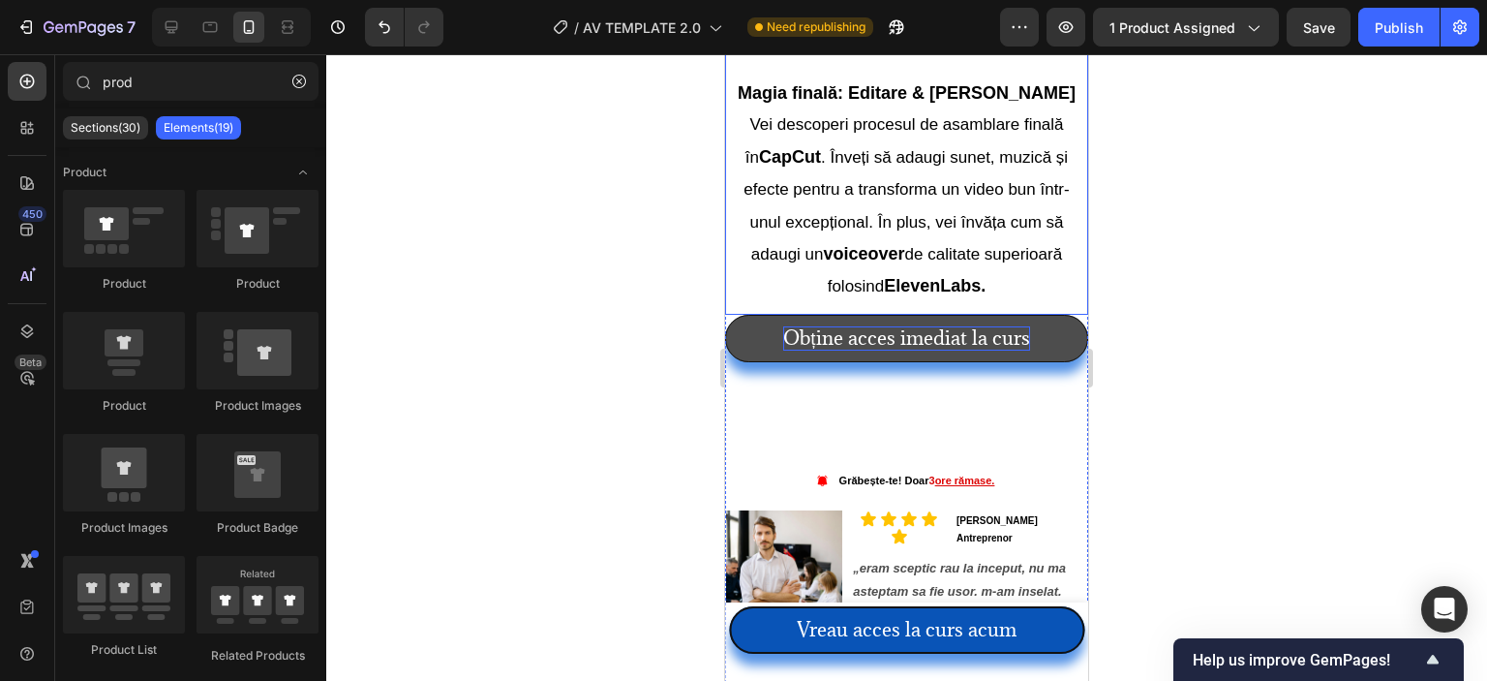
click at [793, 330] on p "Obține acces imediat la curs" at bounding box center [906, 338] width 246 height 24
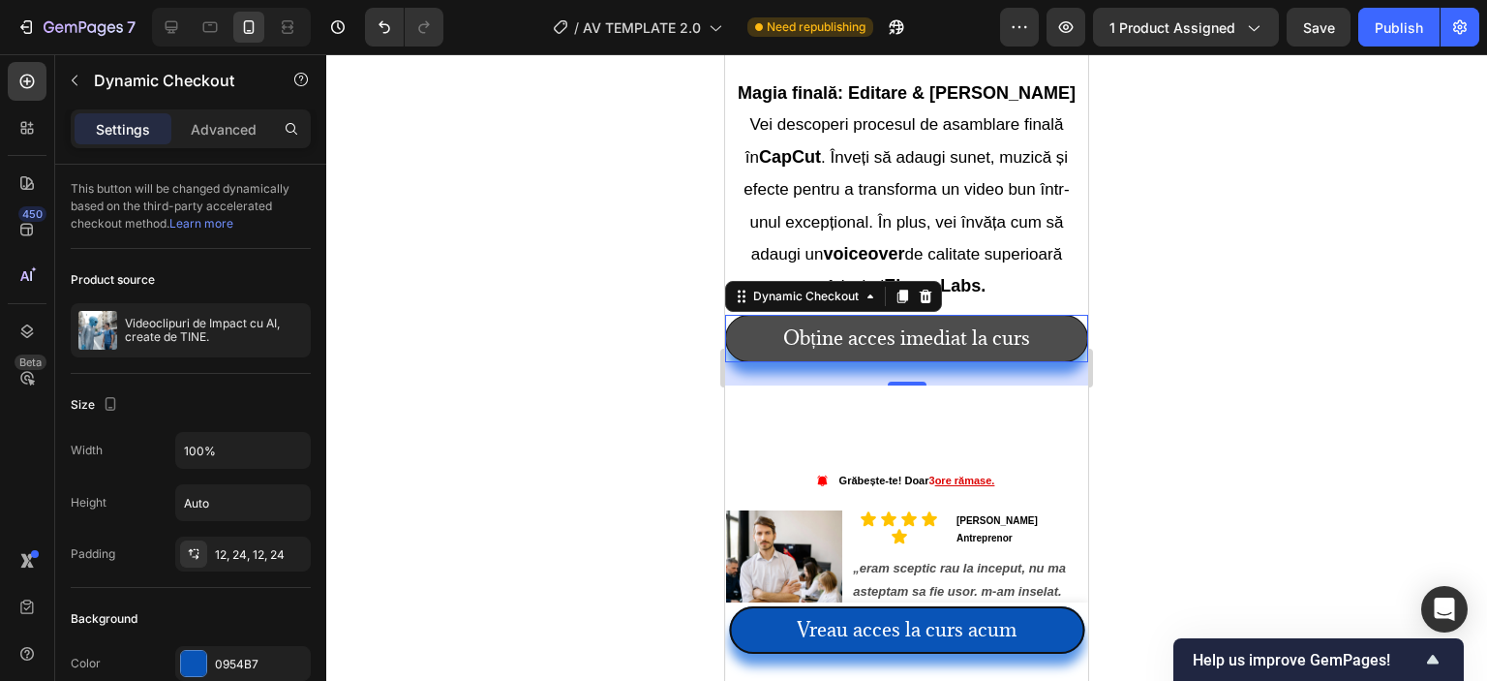
click at [769, 329] on button "Obține acces imediat la curs" at bounding box center [906, 338] width 363 height 47
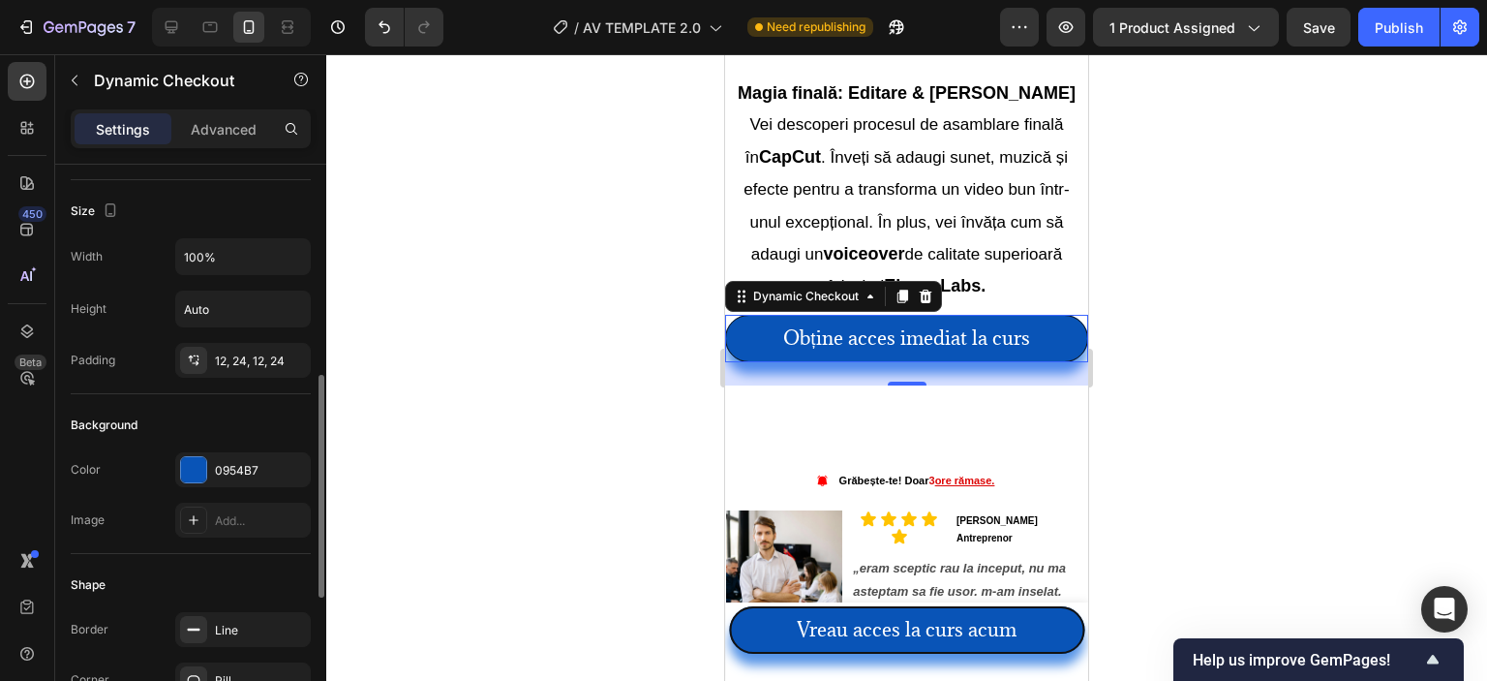
scroll to position [290, 0]
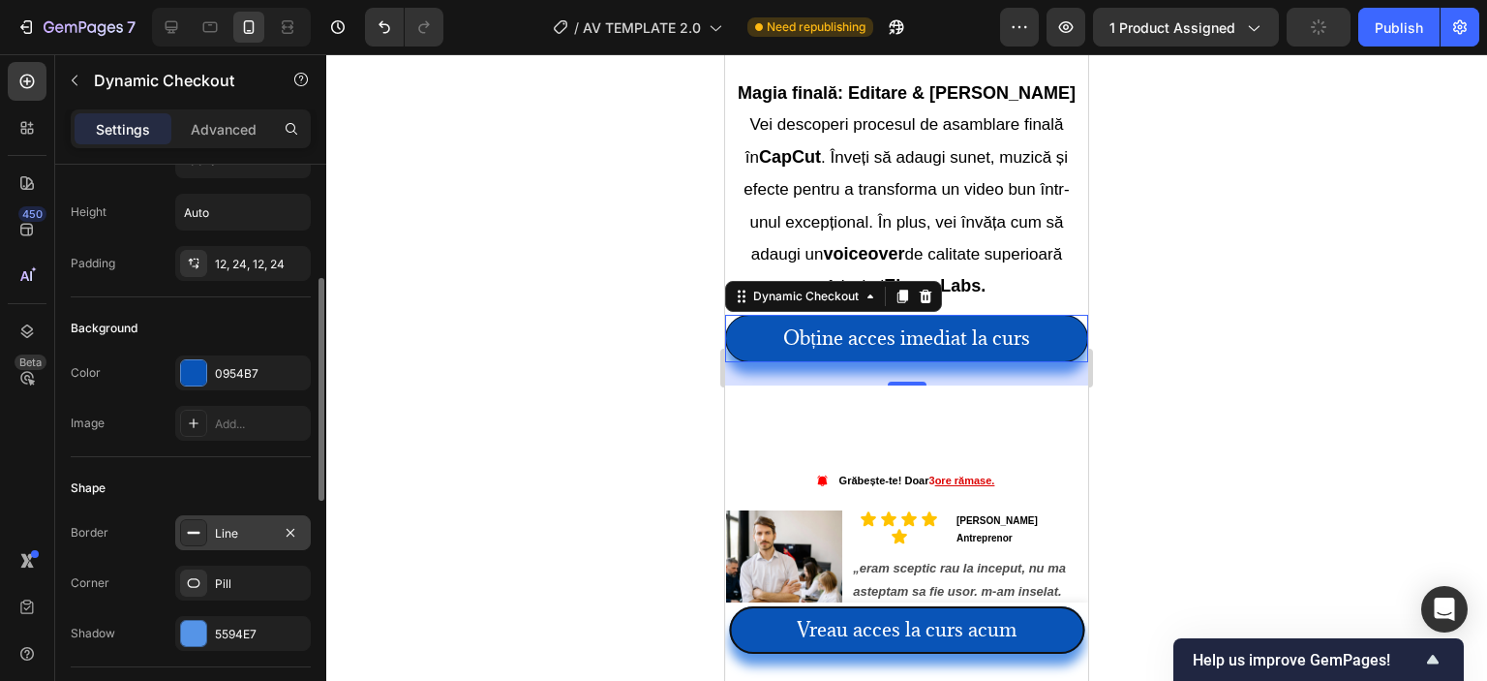
click at [236, 526] on div "Line" at bounding box center [243, 533] width 56 height 17
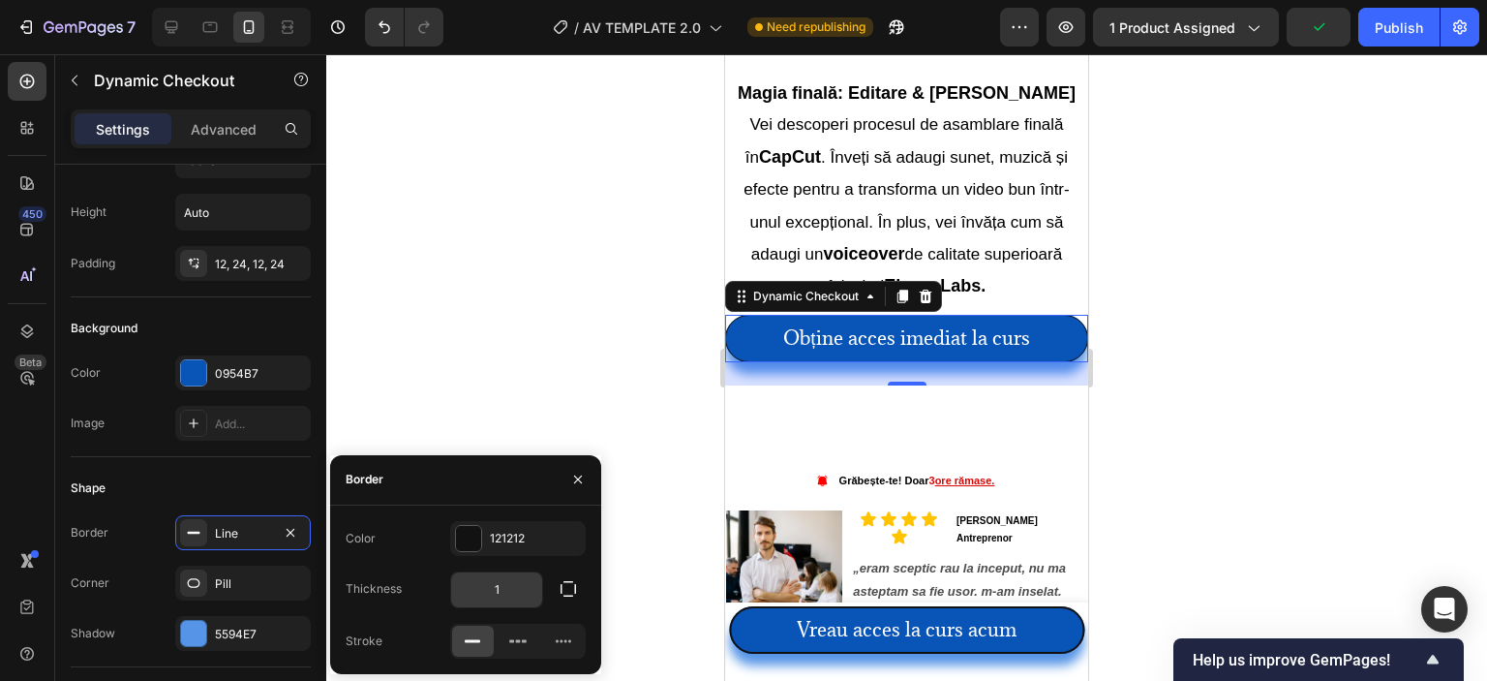
click at [509, 584] on input "1" at bounding box center [496, 589] width 91 height 35
type input "2"
click at [538, 333] on div at bounding box center [906, 367] width 1161 height 626
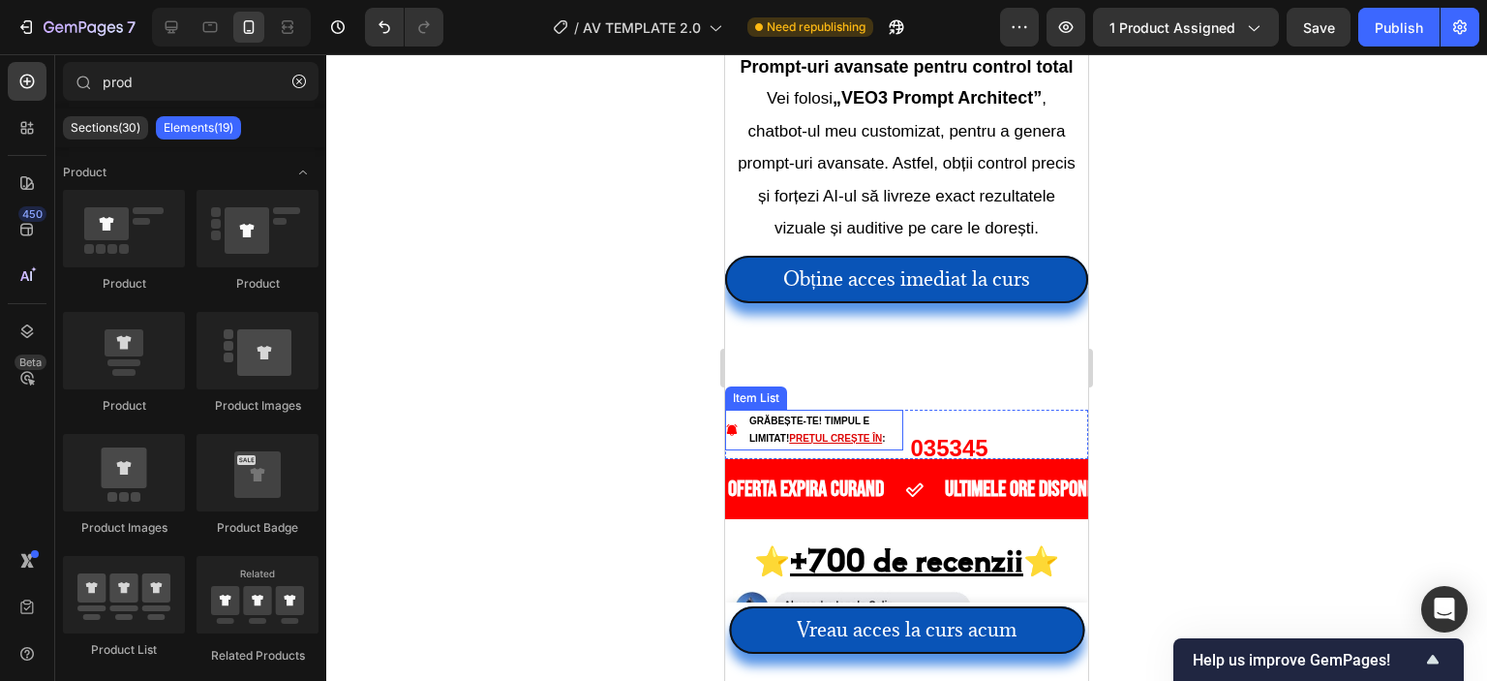
scroll to position [4245, 0]
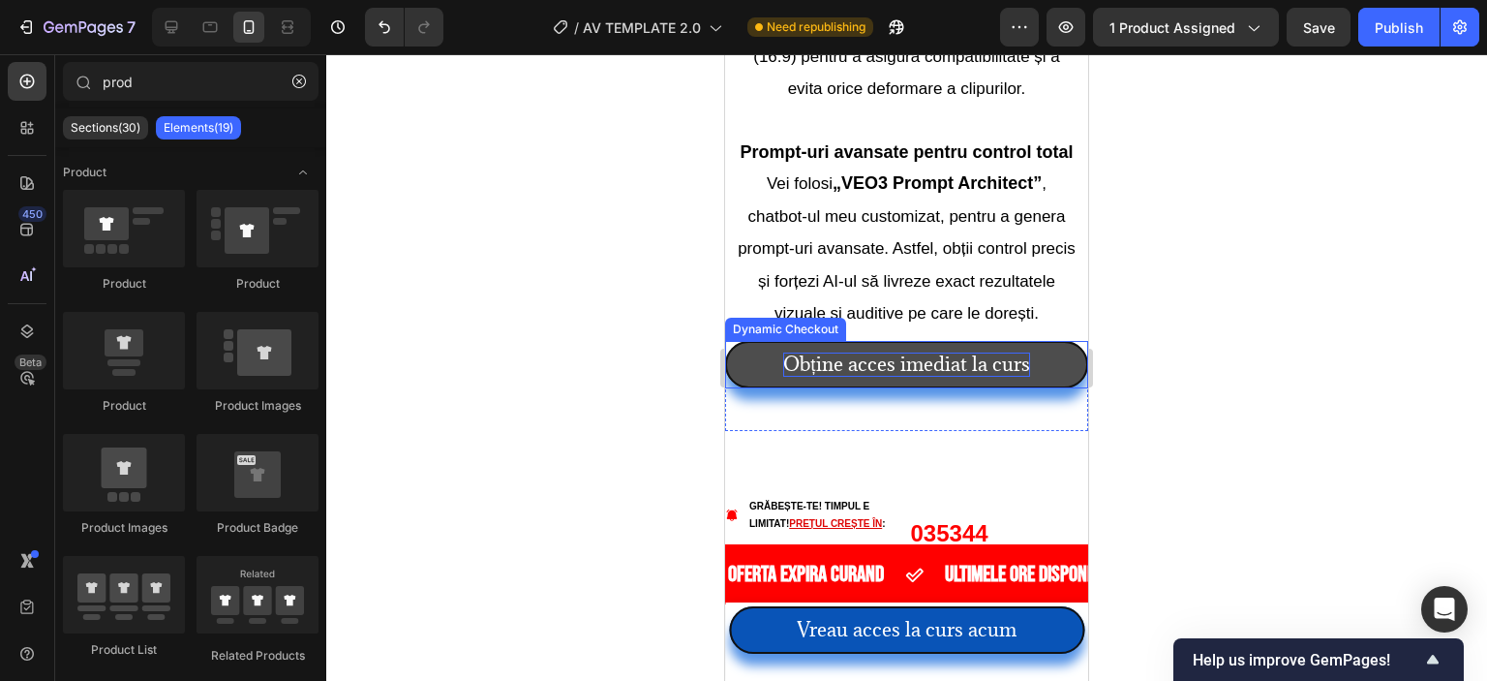
click at [842, 377] on p "Obține acces imediat la curs" at bounding box center [906, 364] width 246 height 24
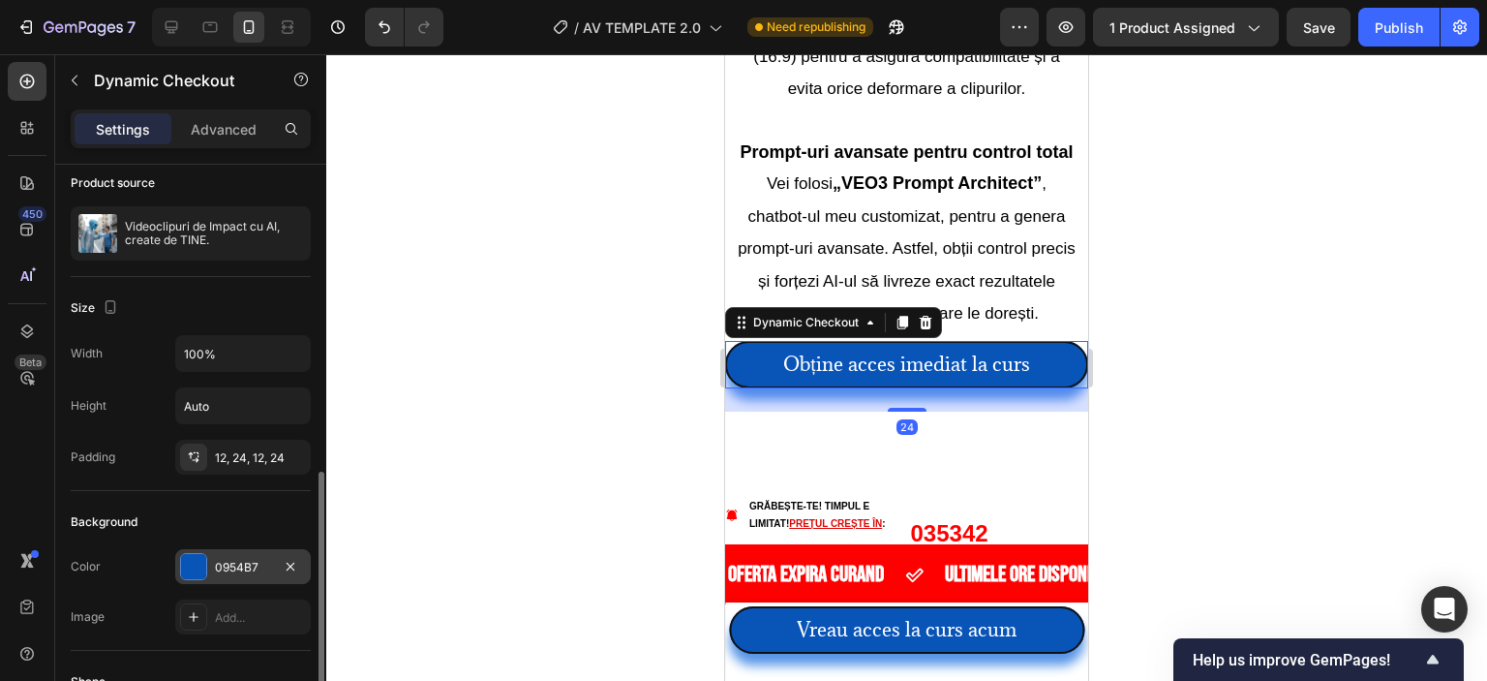
scroll to position [290, 0]
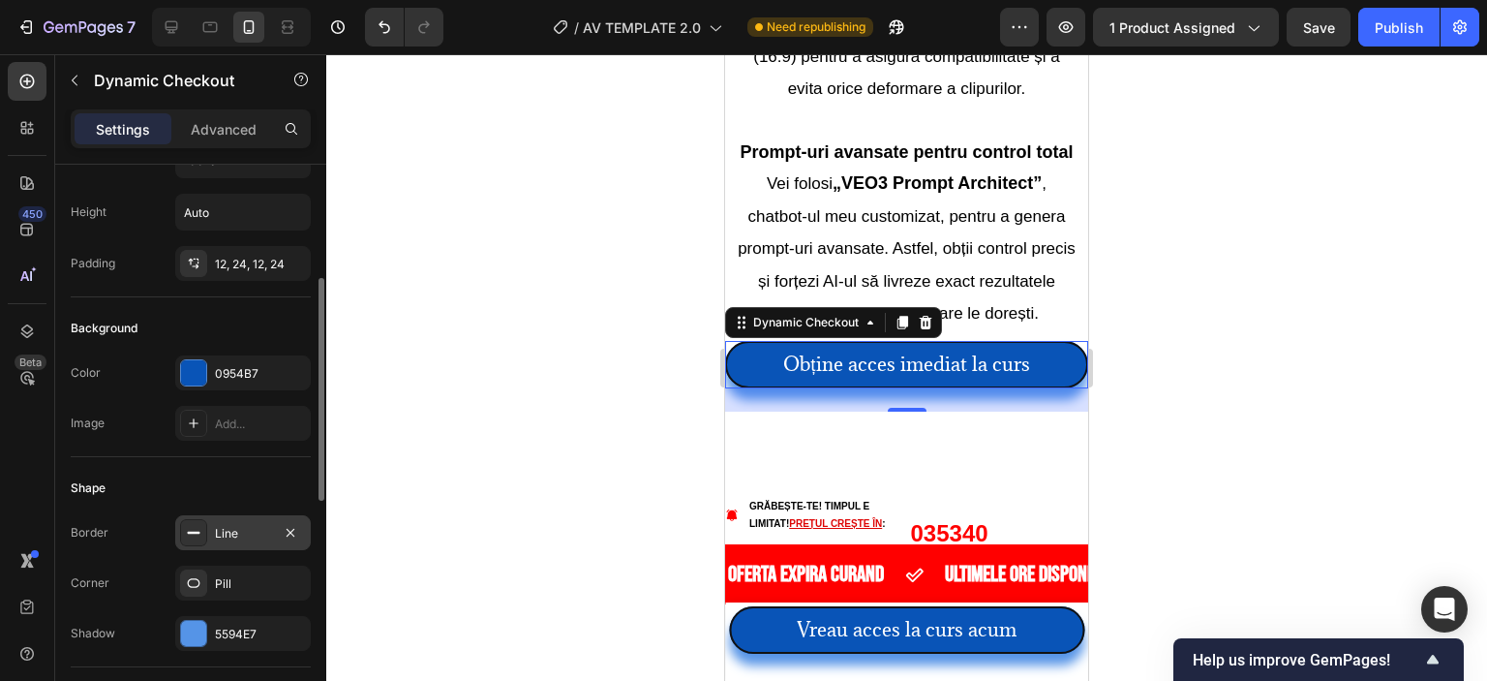
click at [232, 539] on div "Line" at bounding box center [243, 533] width 56 height 17
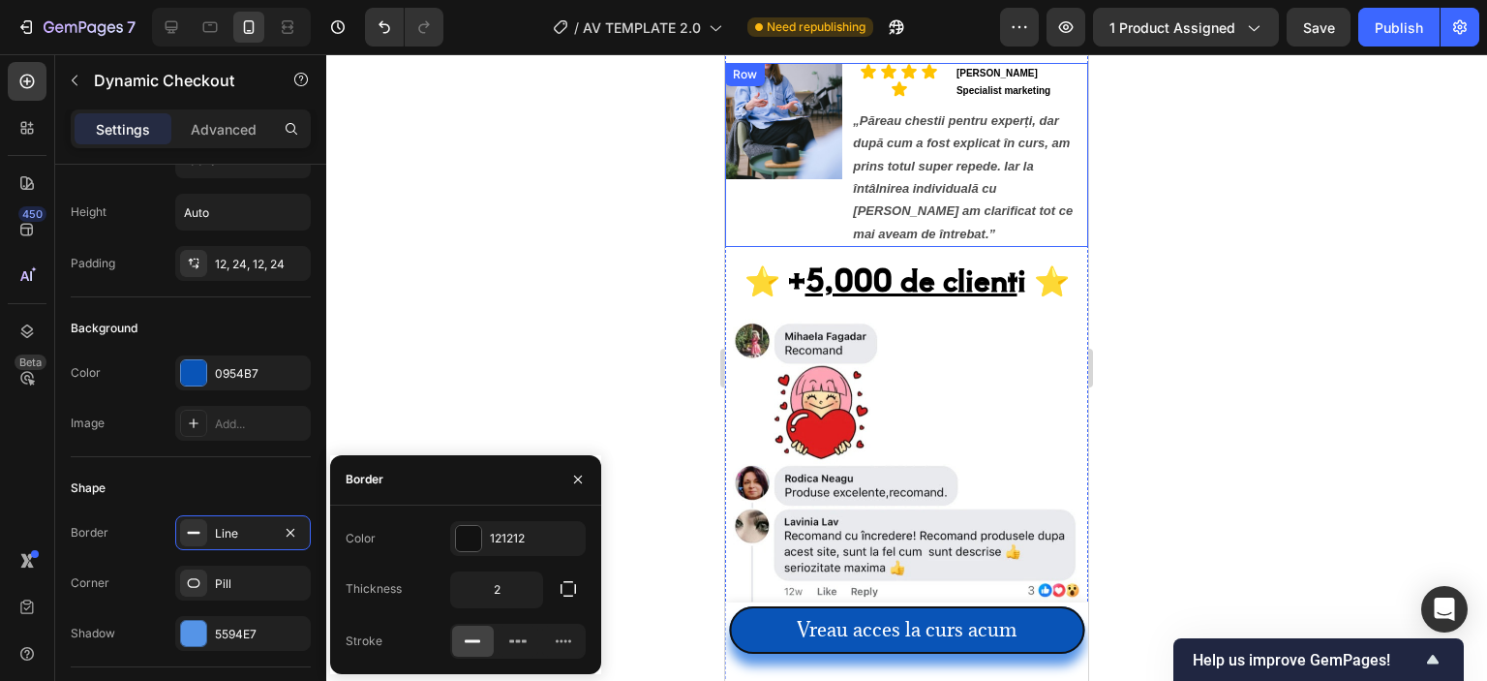
scroll to position [2308, 0]
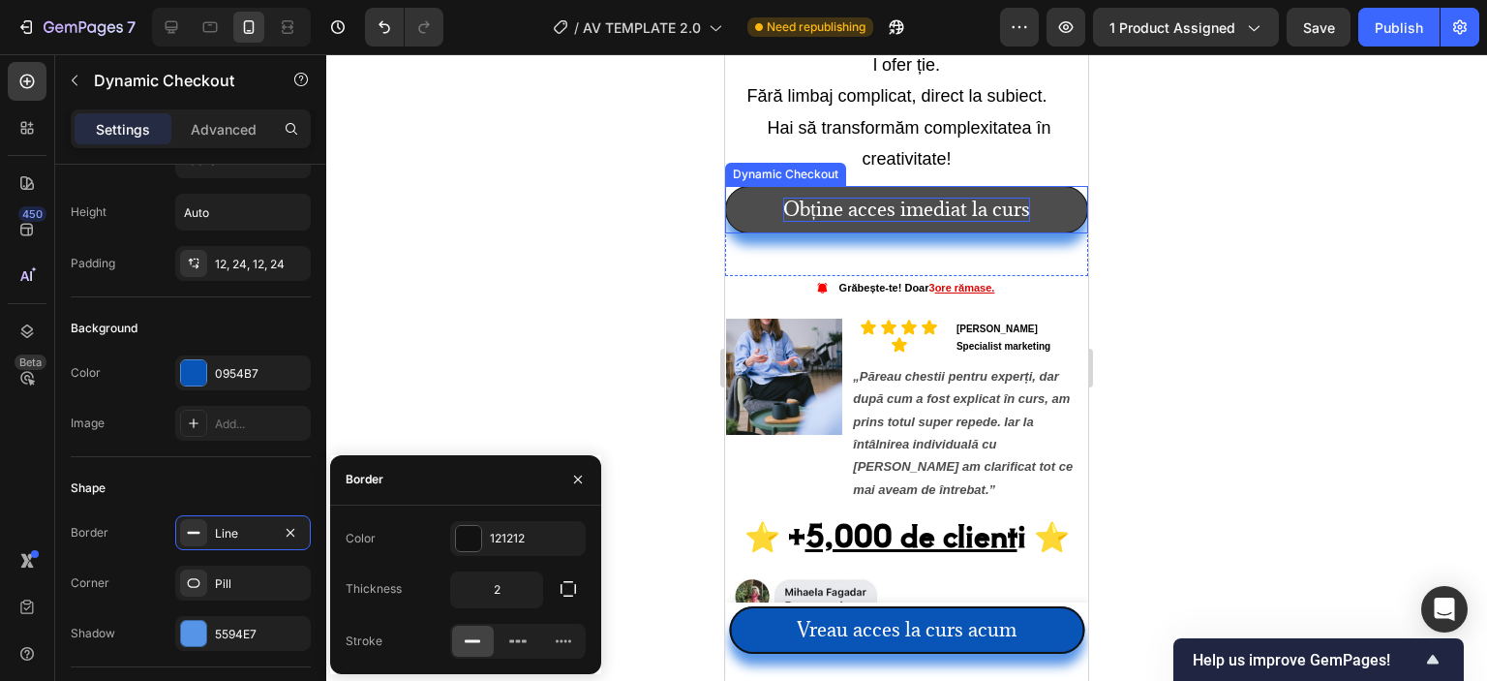
click at [802, 198] on p "Obține acces imediat la curs" at bounding box center [906, 210] width 246 height 24
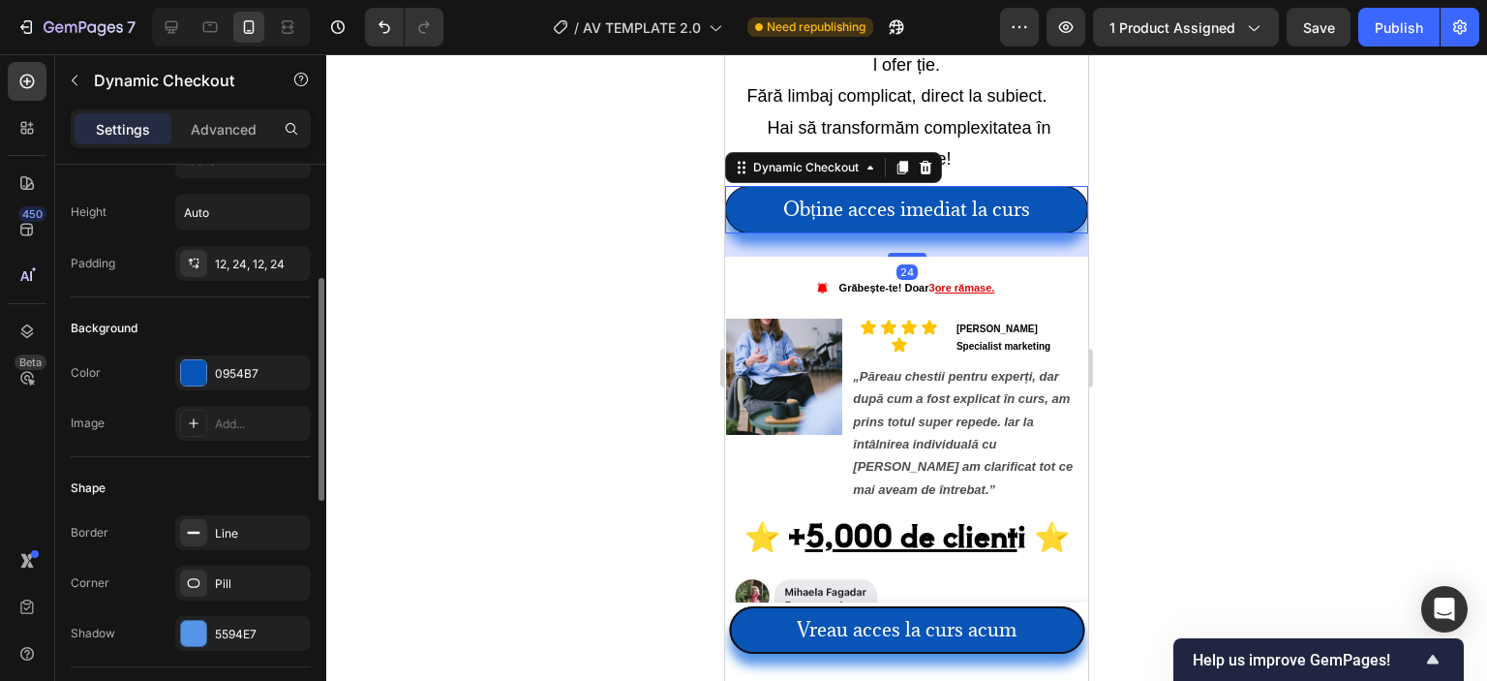
scroll to position [484, 0]
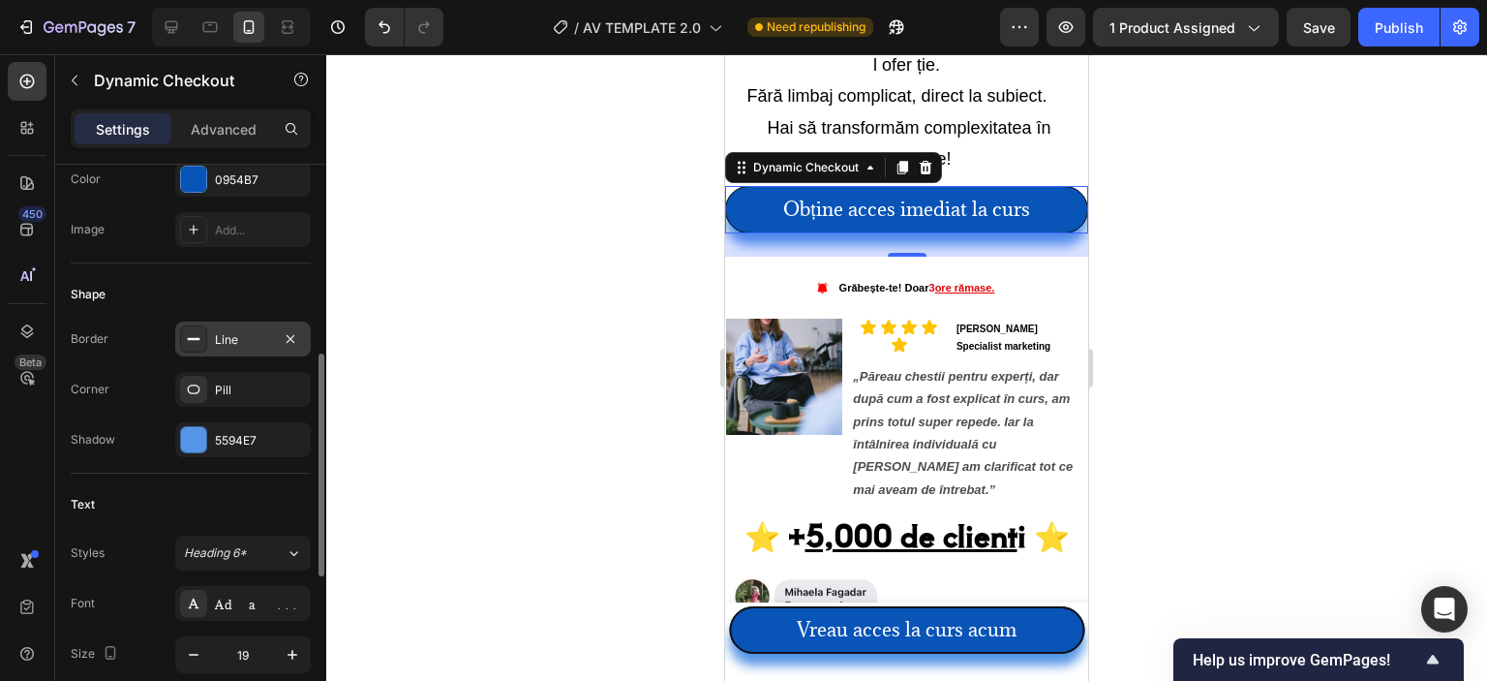
click at [261, 344] on div "Line" at bounding box center [243, 339] width 56 height 17
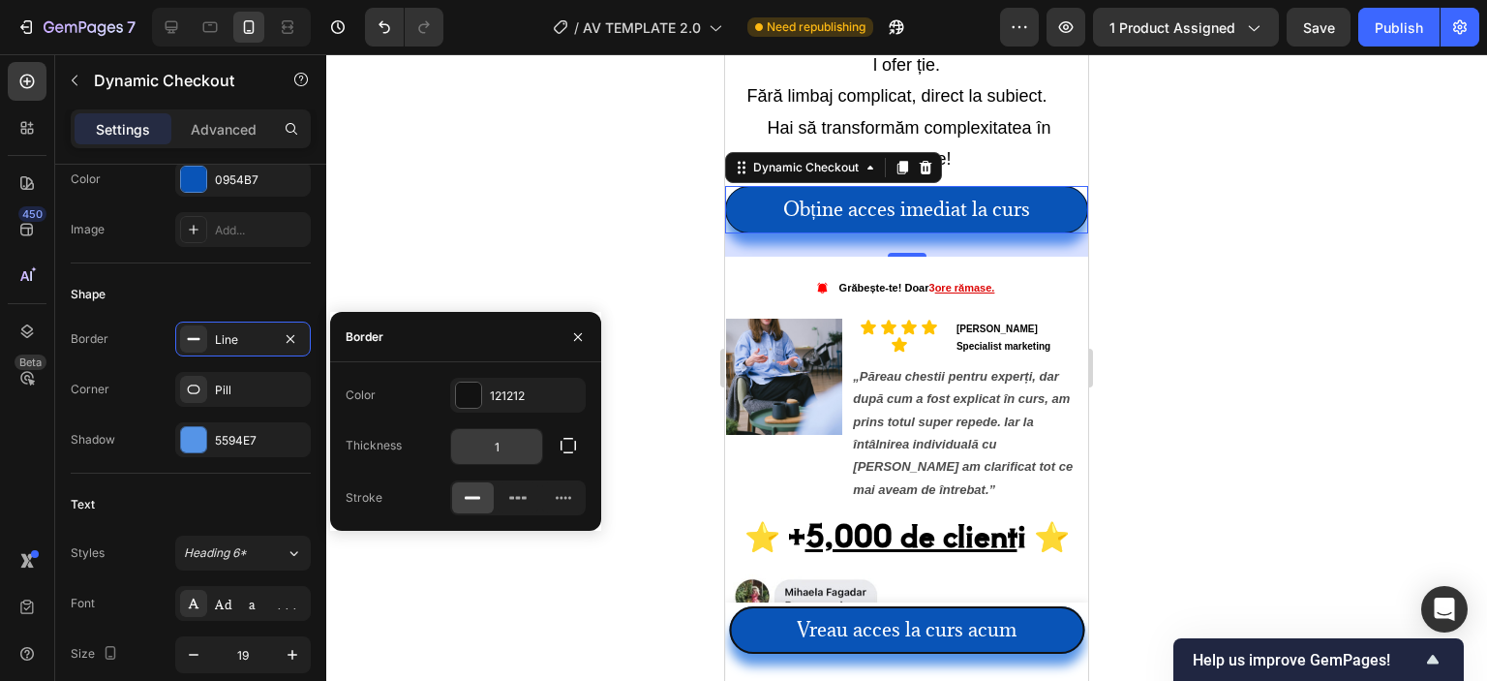
click at [483, 446] on input "1" at bounding box center [496, 446] width 91 height 35
type input "2"
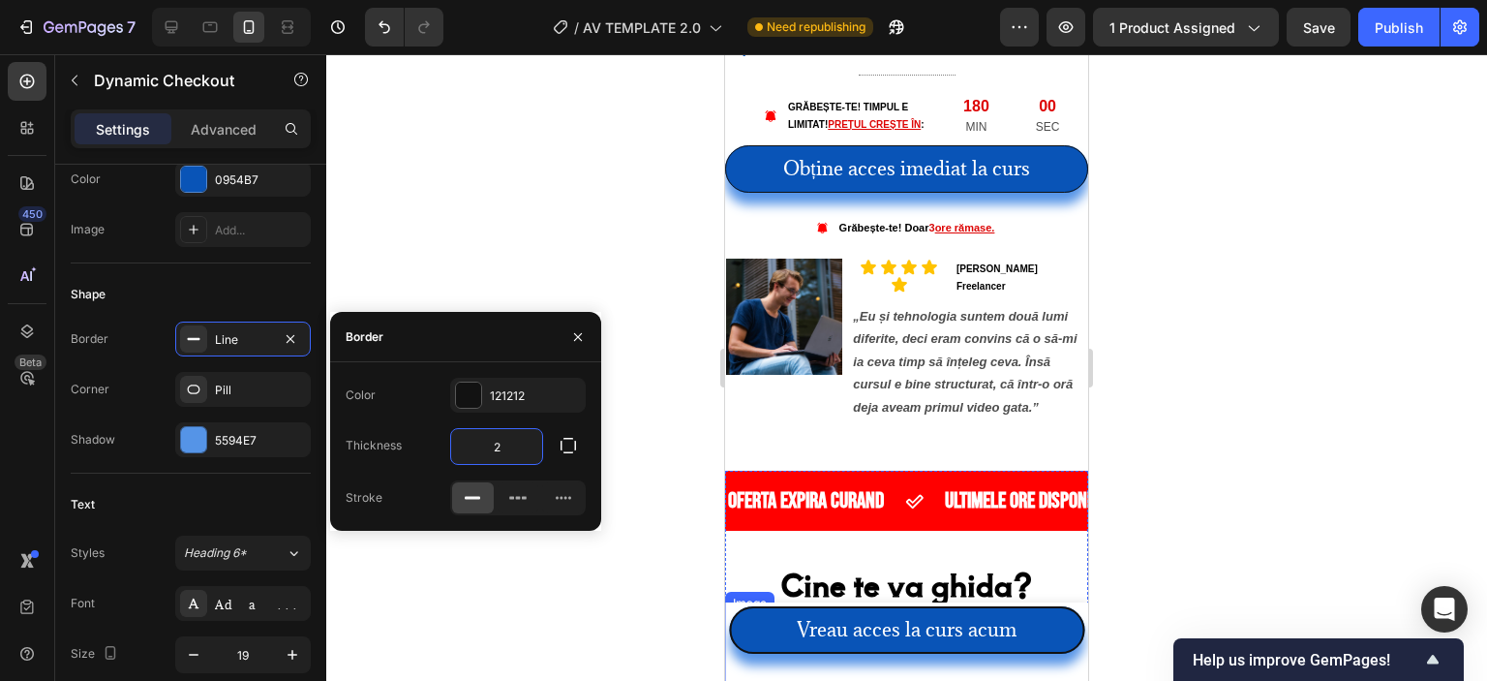
scroll to position [856, 0]
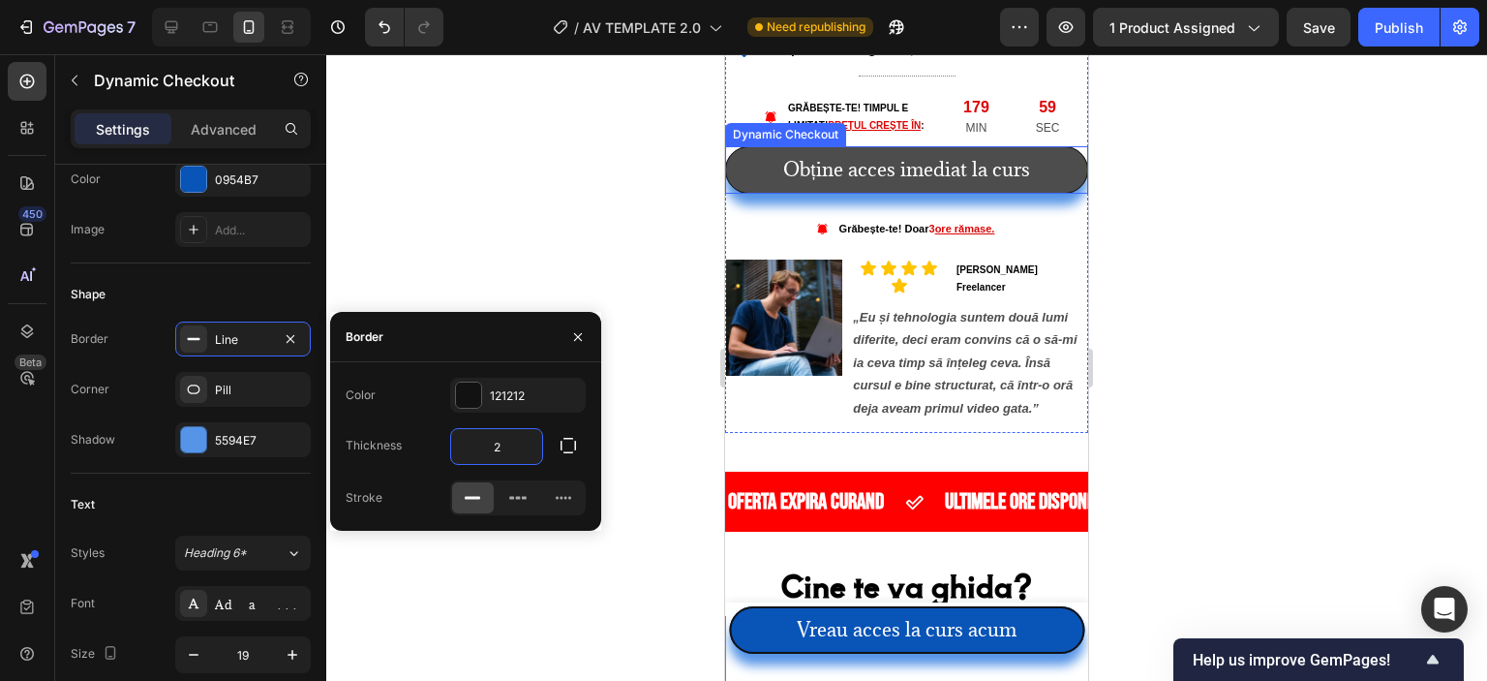
click at [864, 194] on button "Obține acces imediat la curs" at bounding box center [906, 169] width 363 height 47
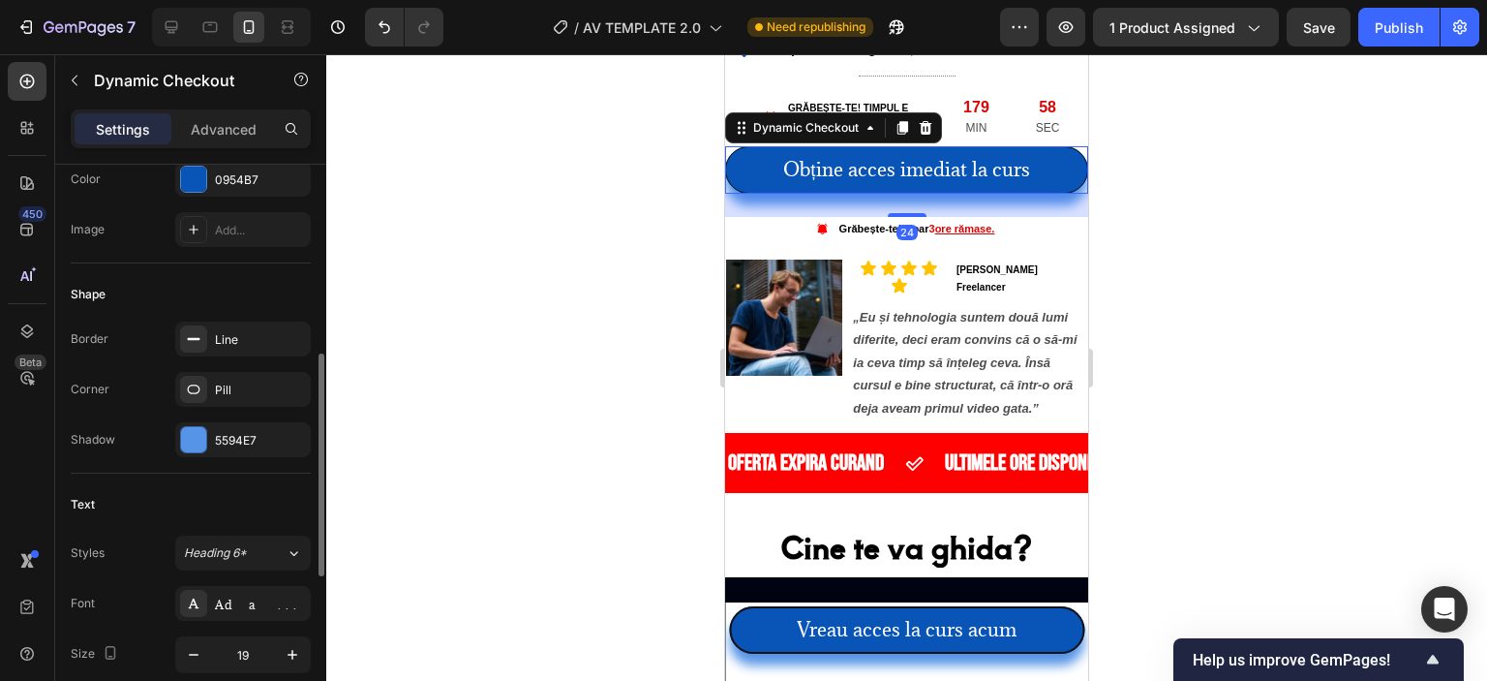
scroll to position [581, 0]
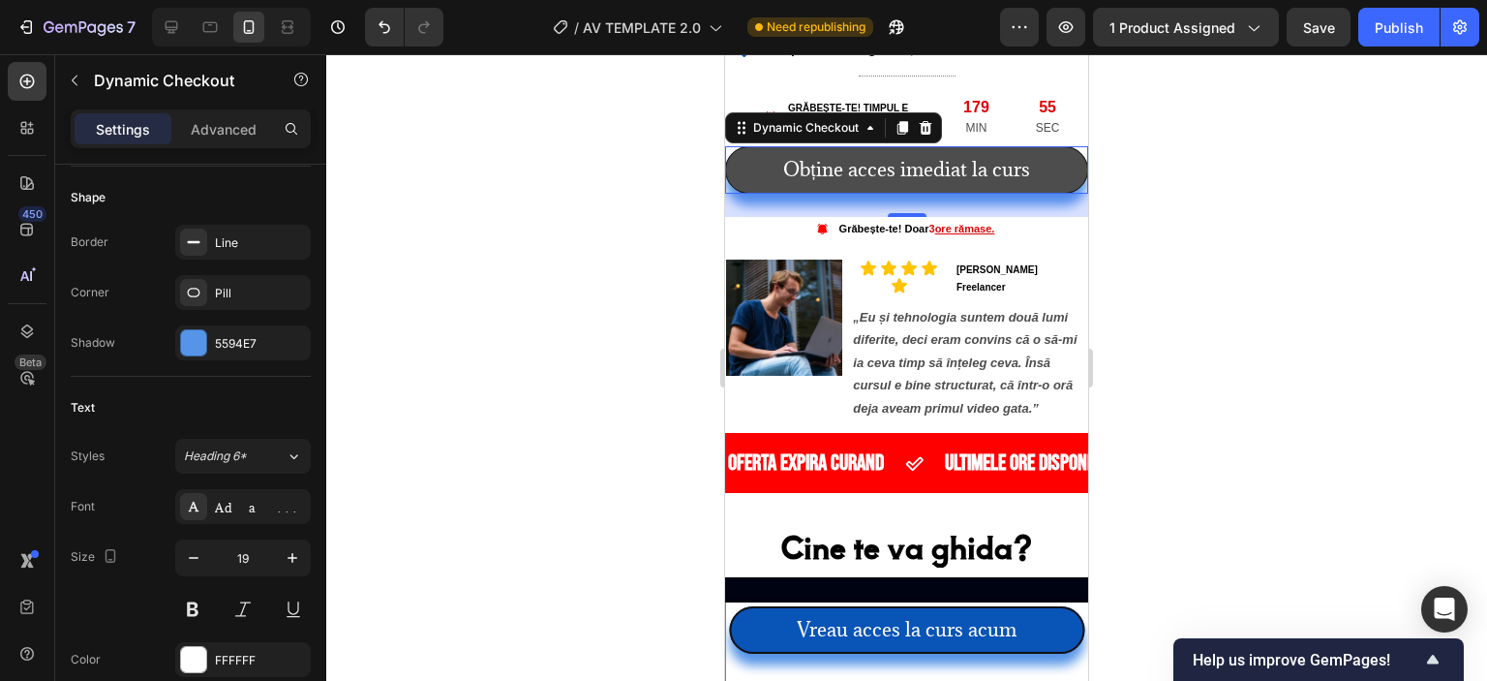
click at [750, 194] on button "Obține acces imediat la curs" at bounding box center [906, 169] width 363 height 47
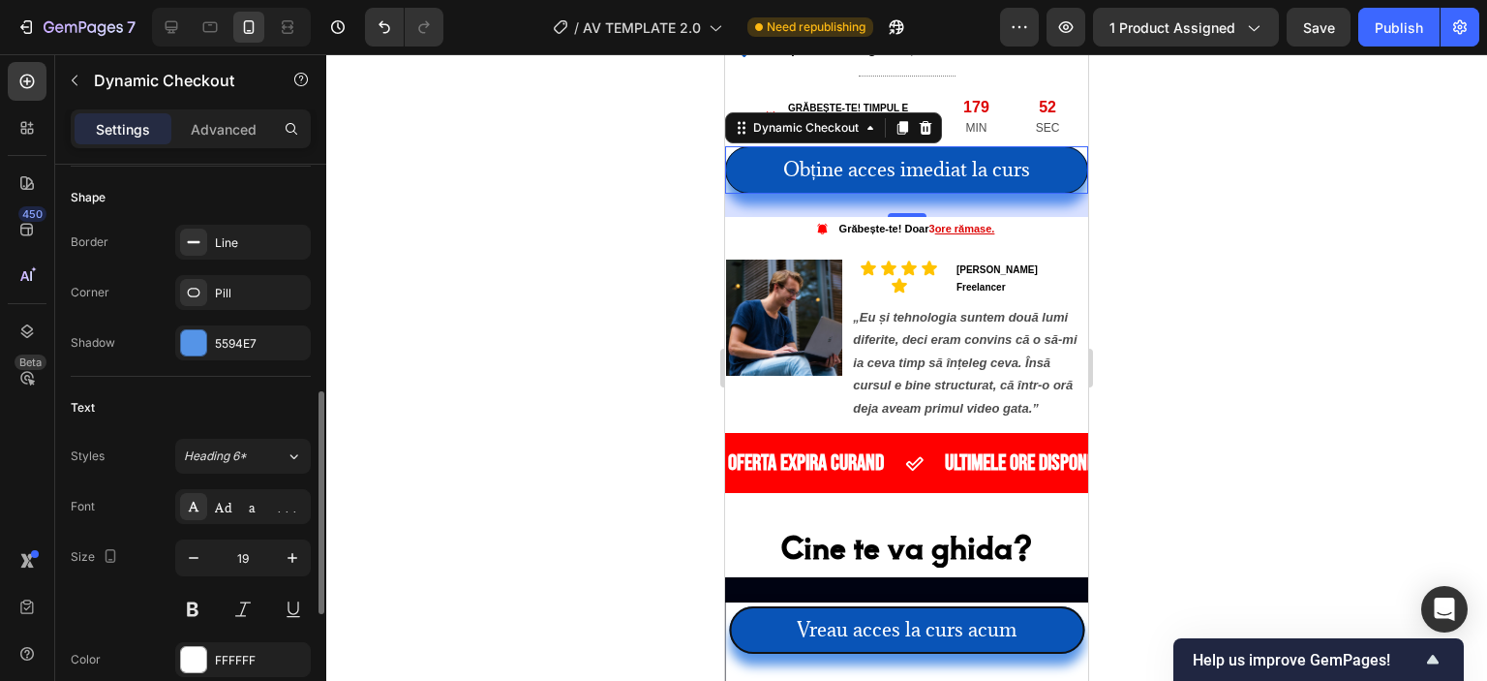
scroll to position [484, 0]
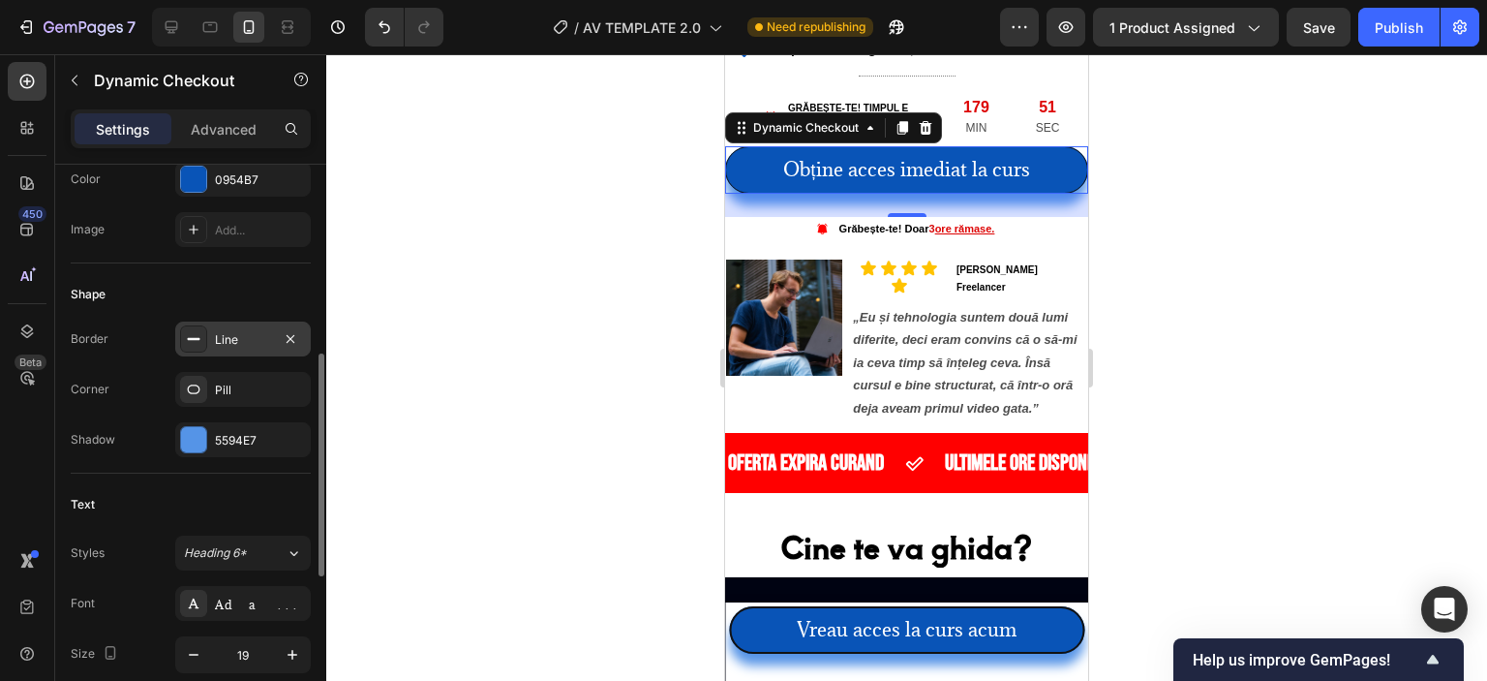
click at [233, 350] on div "Line" at bounding box center [243, 338] width 136 height 35
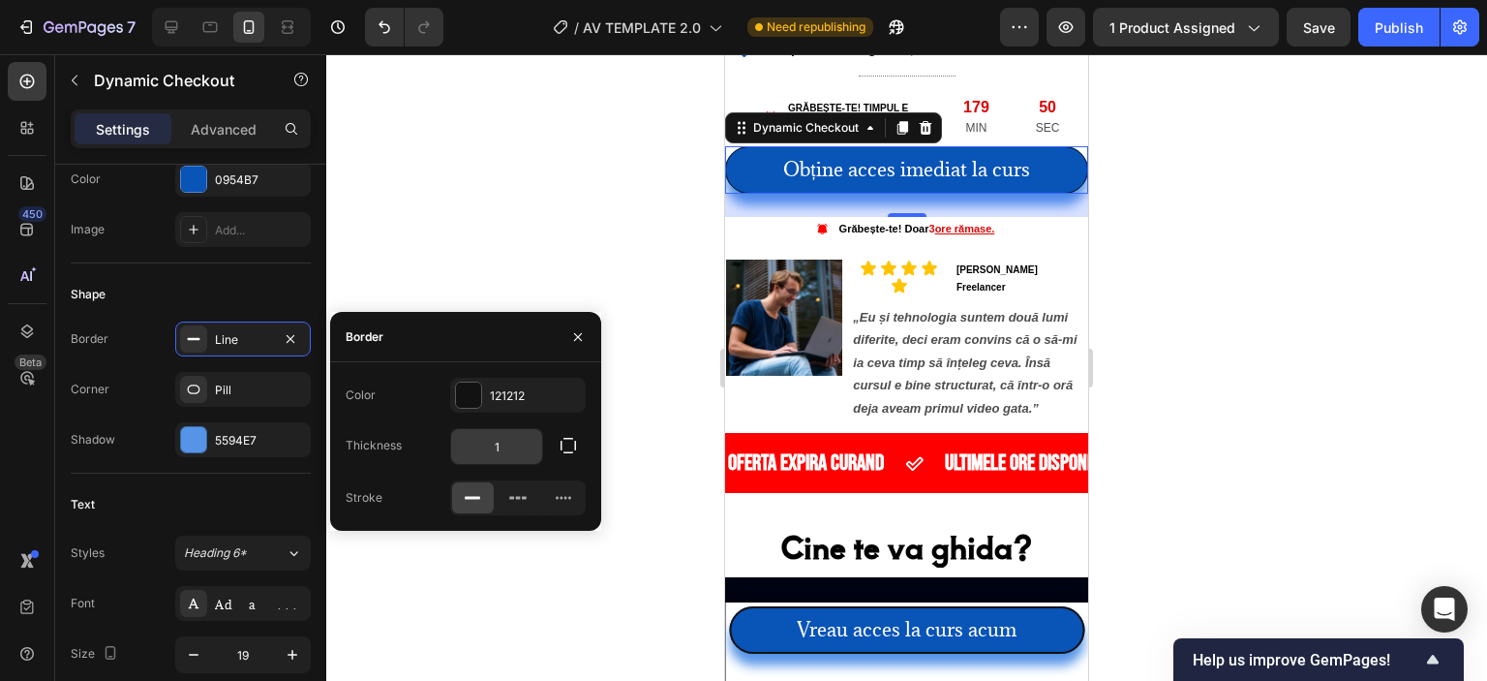
click at [496, 452] on input "1" at bounding box center [496, 446] width 91 height 35
type input "2"
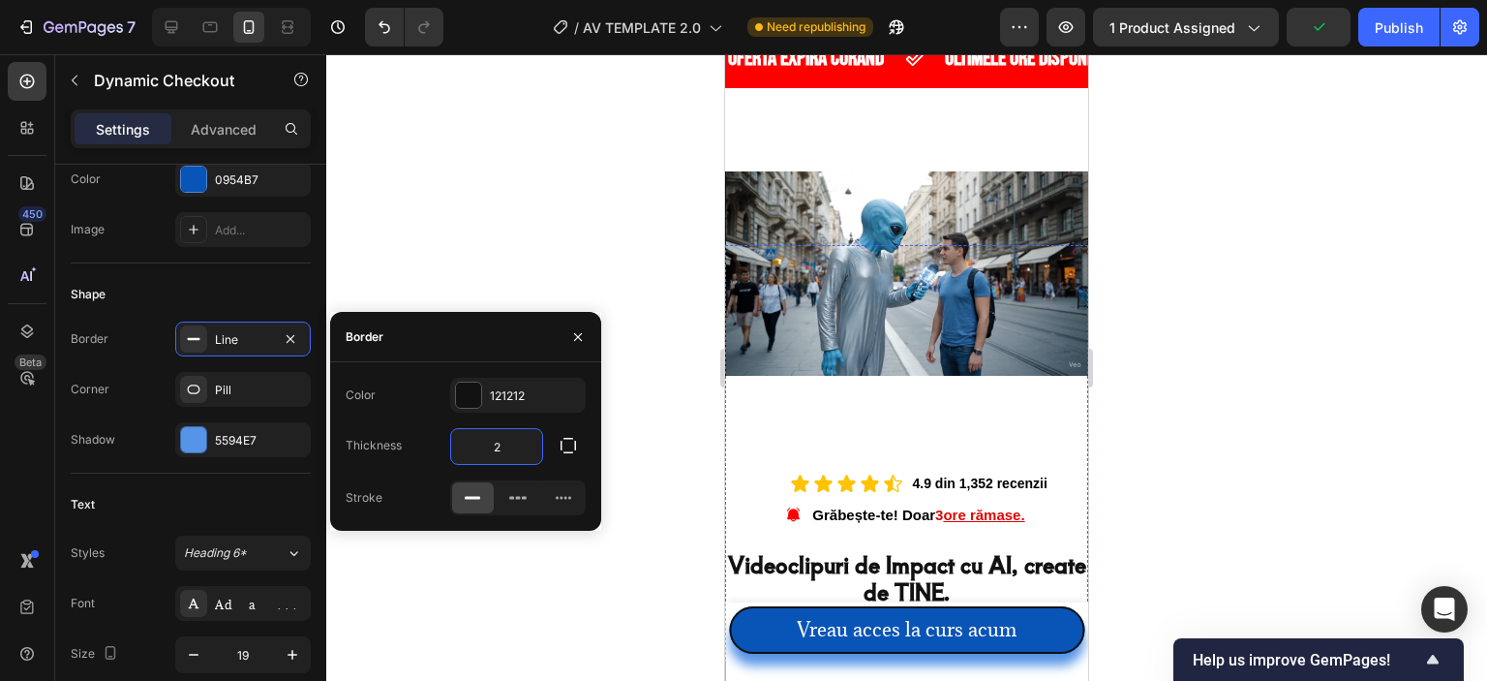
scroll to position [0, 0]
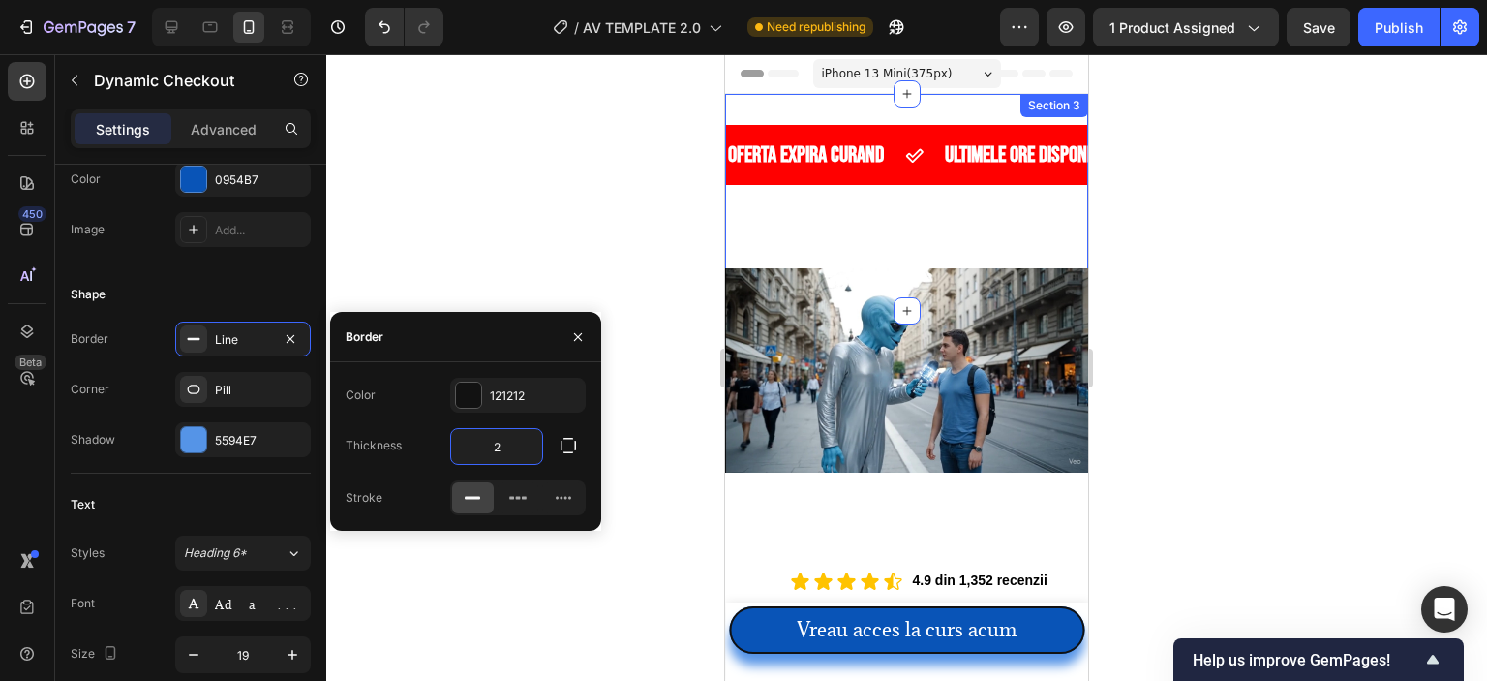
click at [1355, 27] on div "Preview 1 product assigned Save Publish" at bounding box center [1239, 27] width 479 height 39
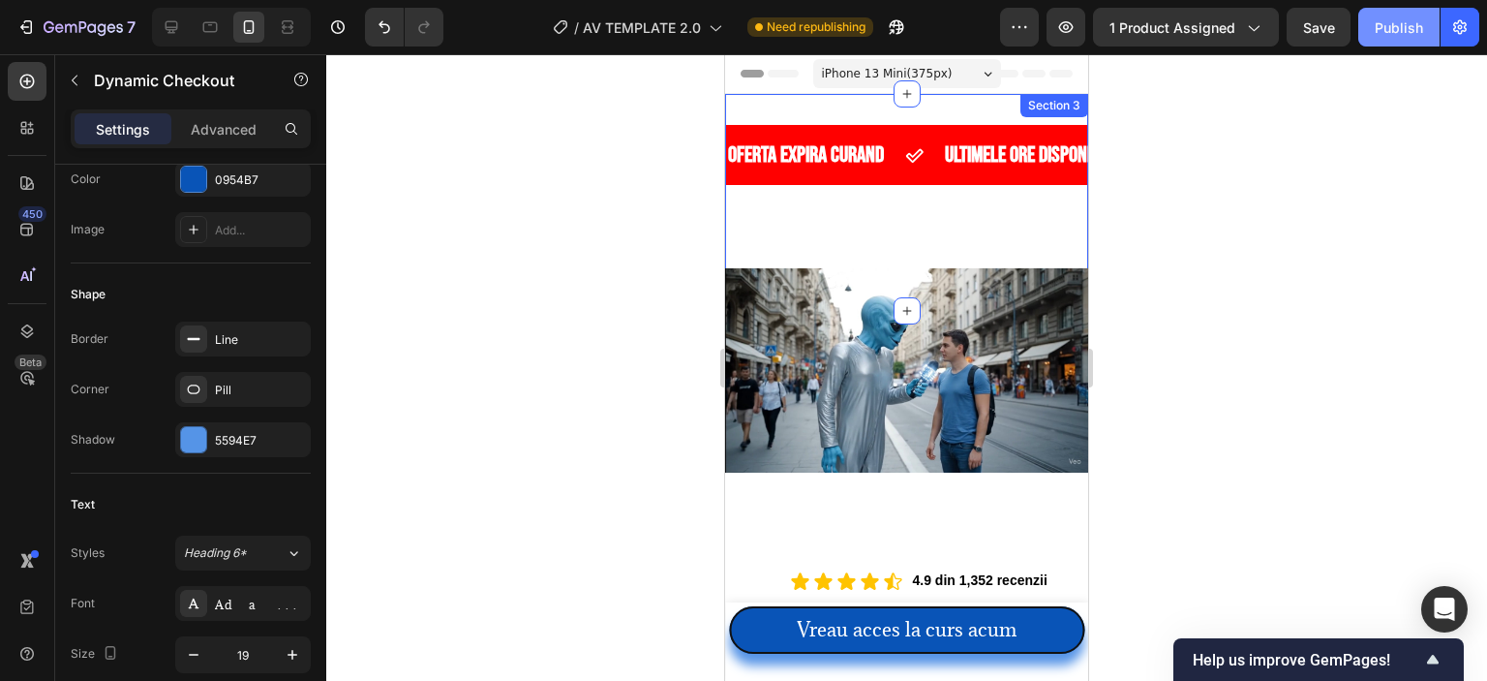
click at [1379, 29] on div "Publish" at bounding box center [1399, 27] width 48 height 20
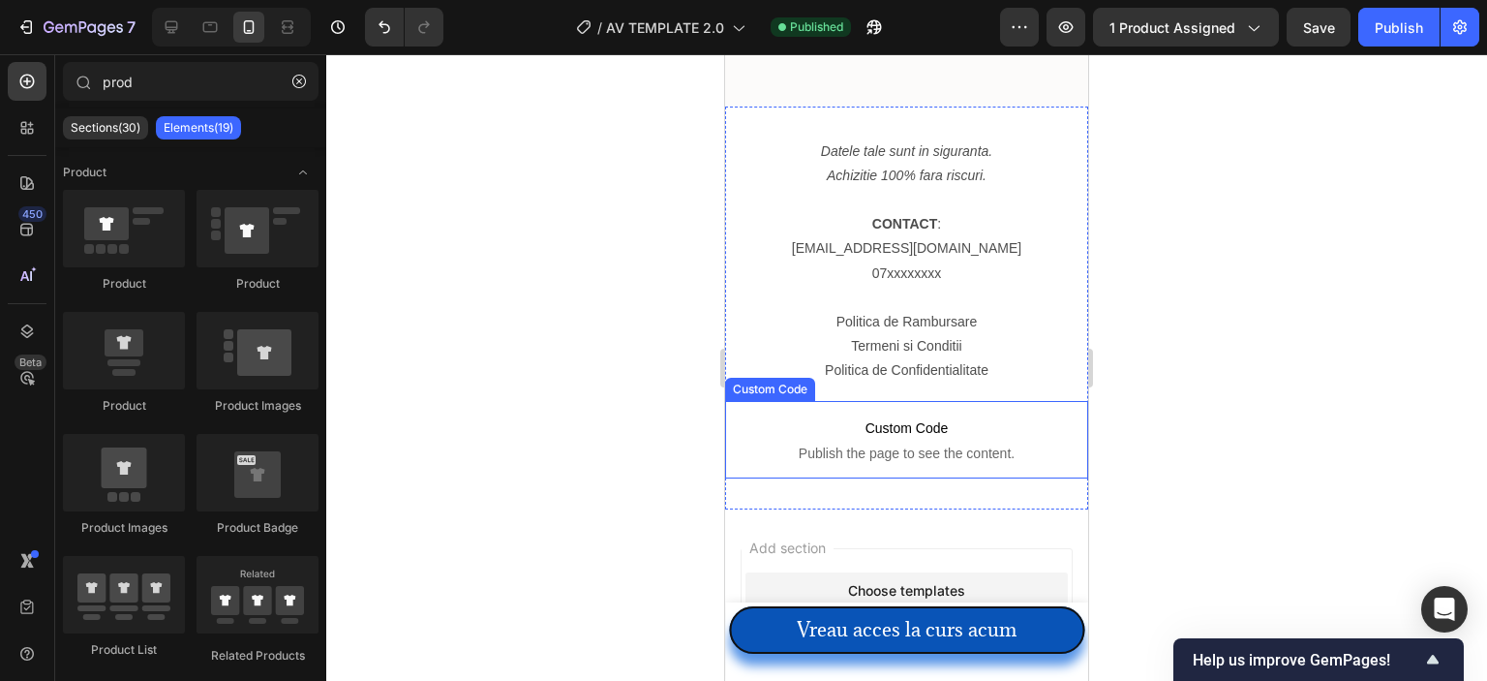
scroll to position [8505, 0]
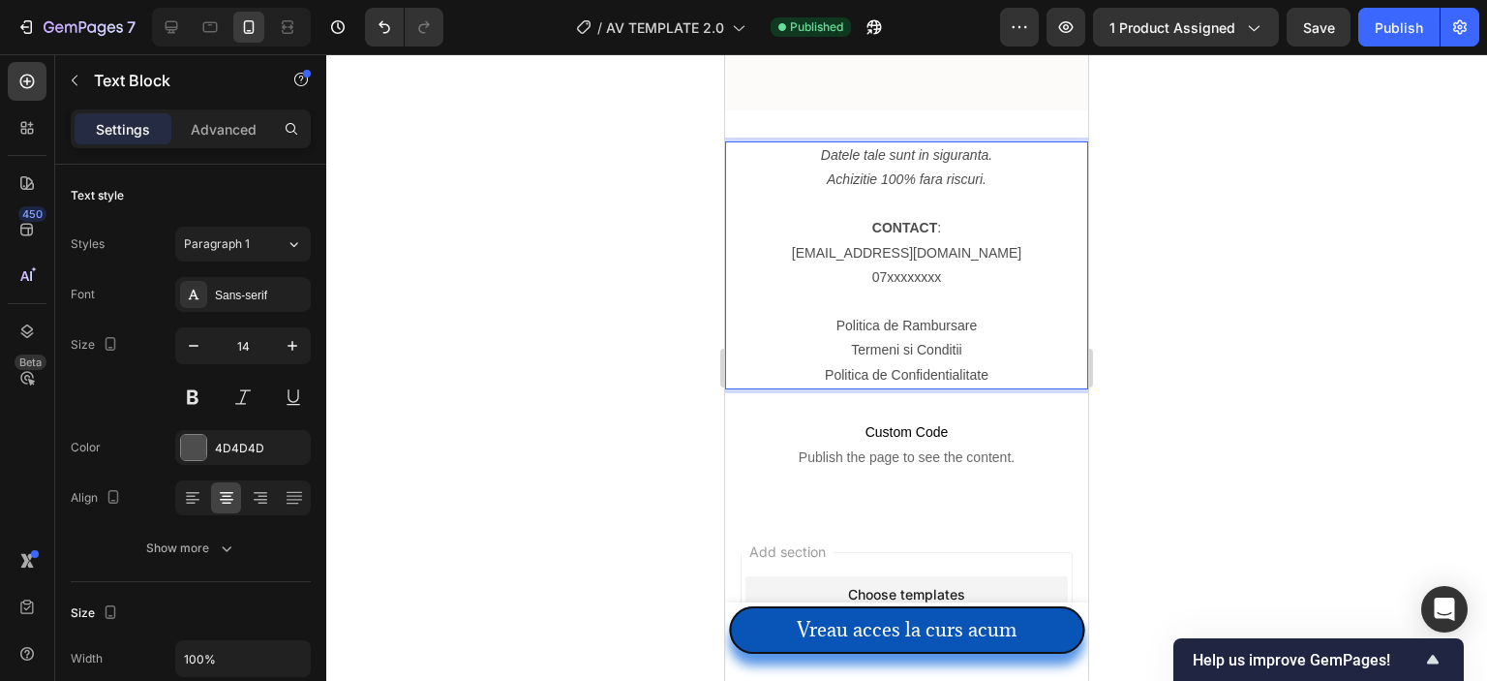
click at [933, 275] on p "07xxxxxxxx" at bounding box center [906, 277] width 359 height 24
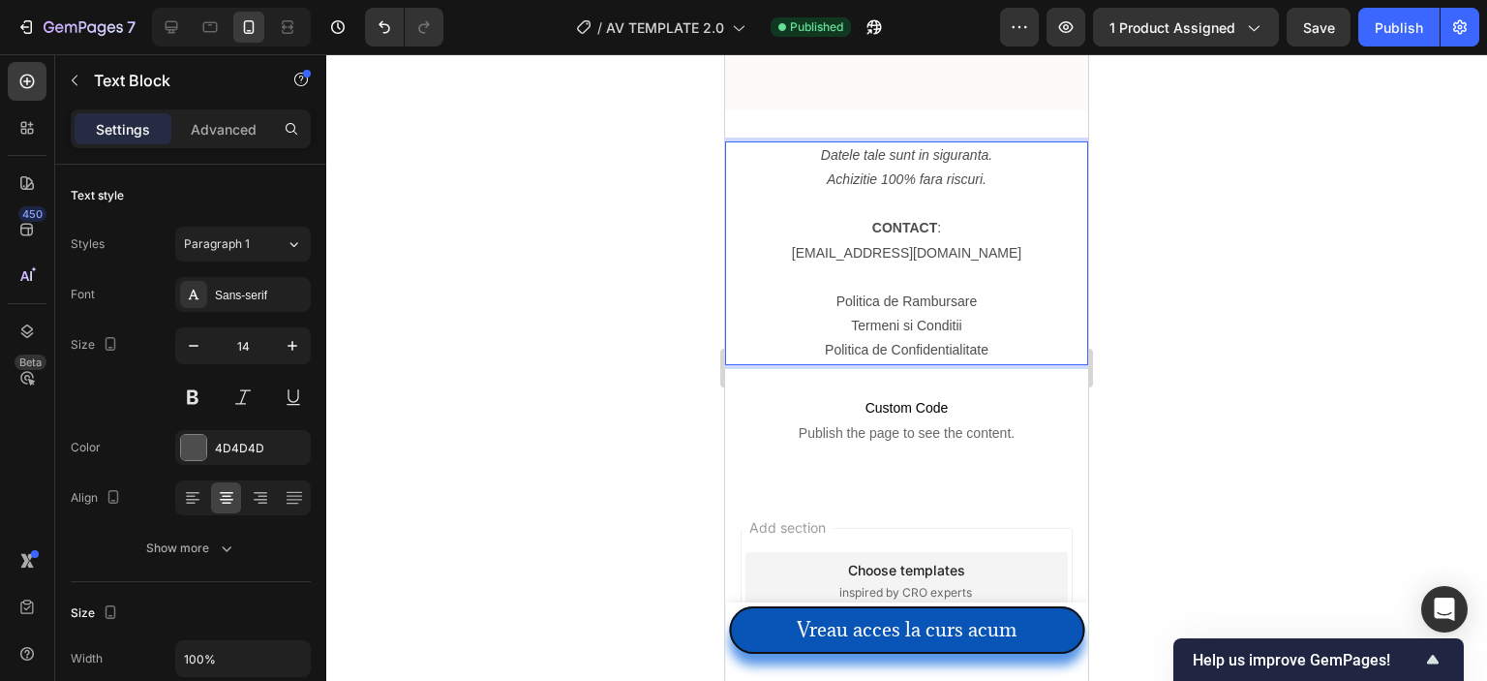
click at [875, 250] on link "[EMAIL_ADDRESS][DOMAIN_NAME]" at bounding box center [906, 252] width 229 height 15
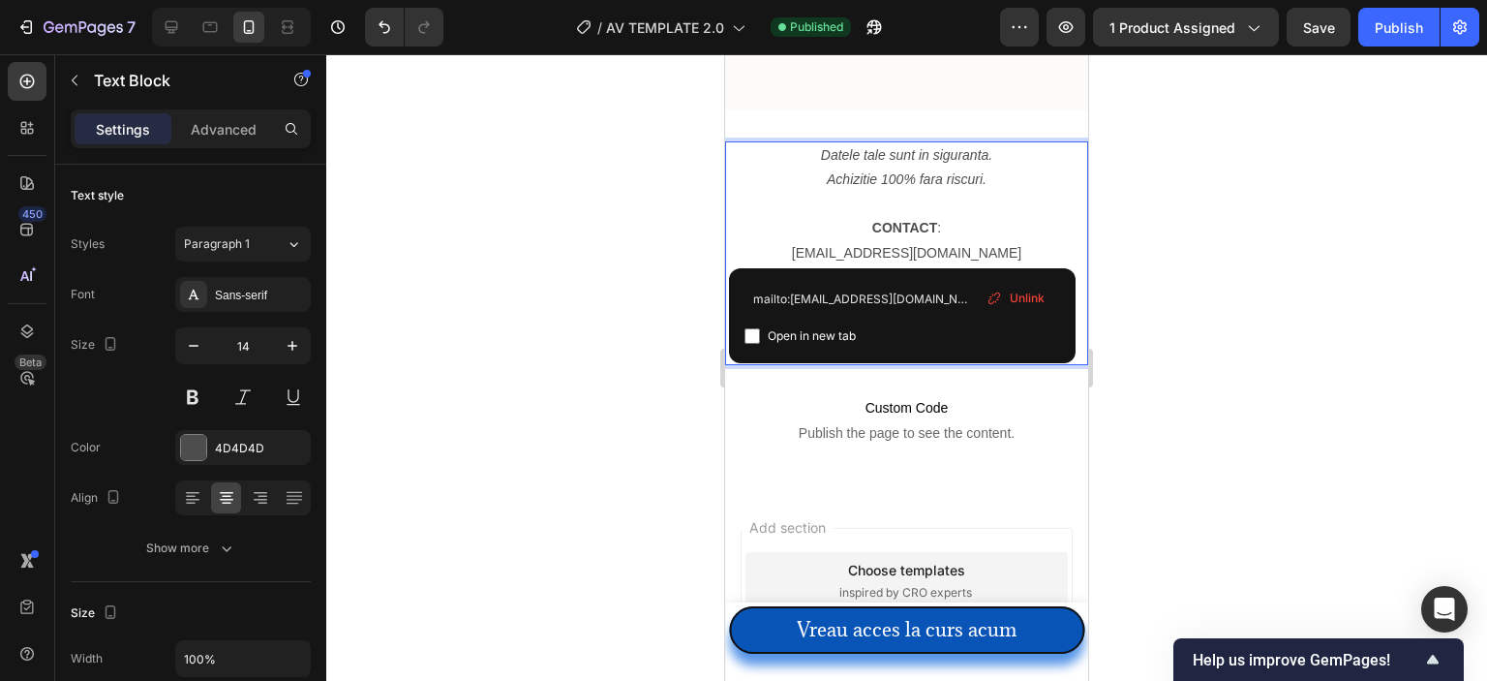
click at [877, 251] on link "[EMAIL_ADDRESS][DOMAIN_NAME]" at bounding box center [906, 252] width 229 height 15
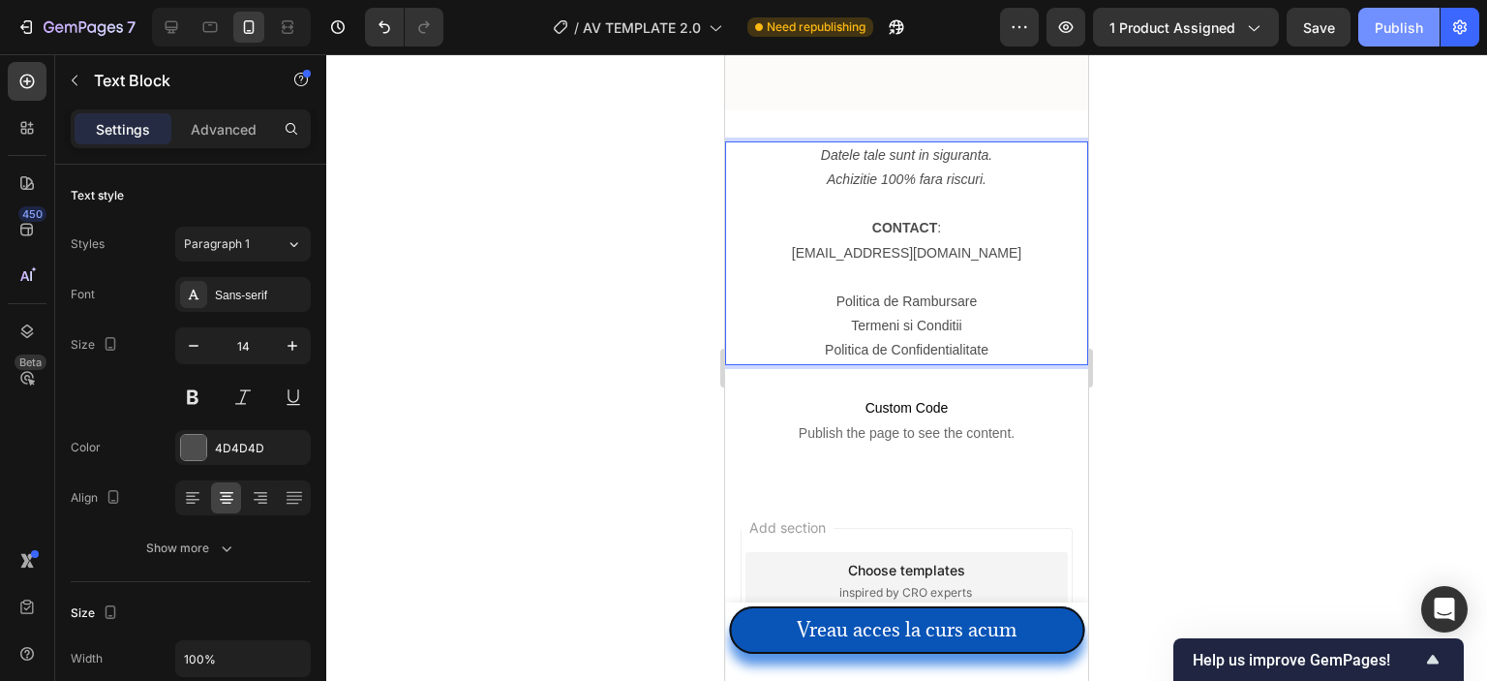
click at [1409, 44] on button "Publish" at bounding box center [1398, 27] width 81 height 39
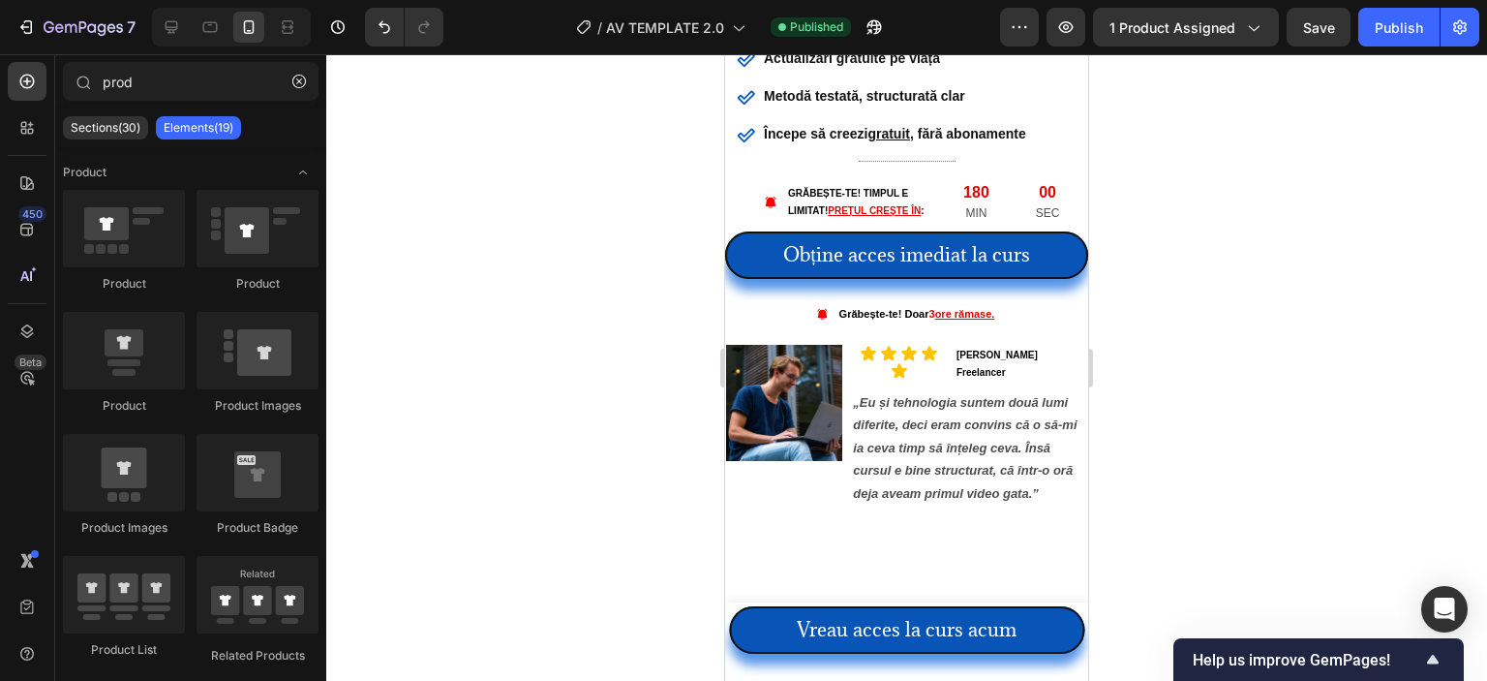
scroll to position [0, 0]
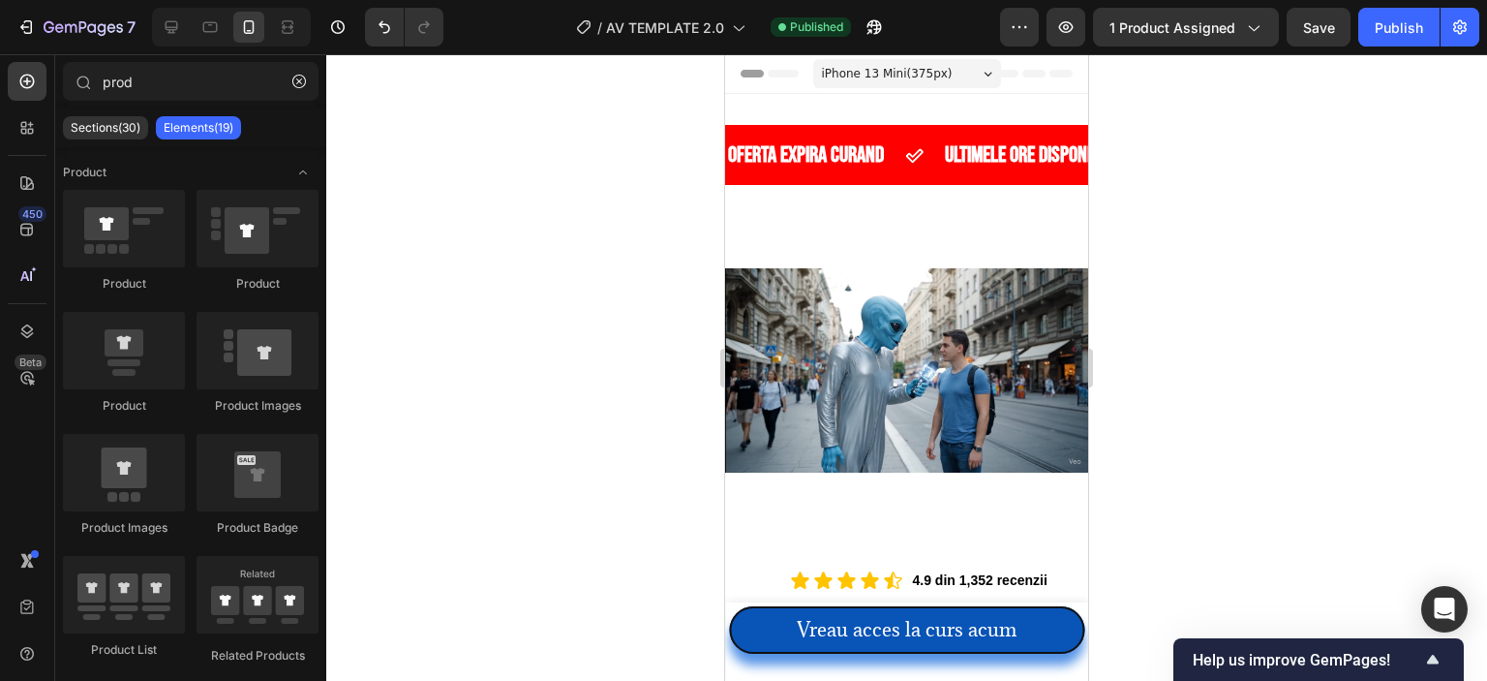
drag, startPoint x: 1084, startPoint y: 309, endPoint x: 1812, endPoint y: 108, distance: 755.2
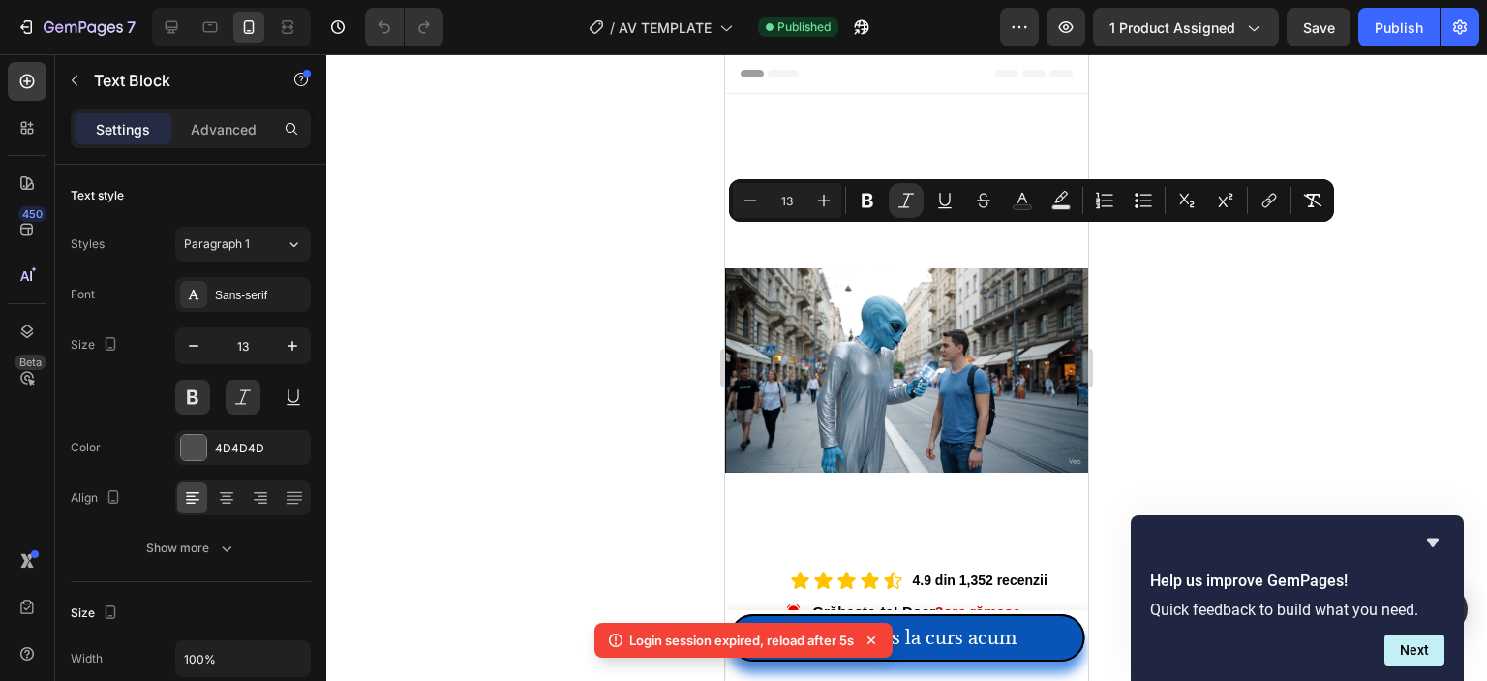
scroll to position [1162, 0]
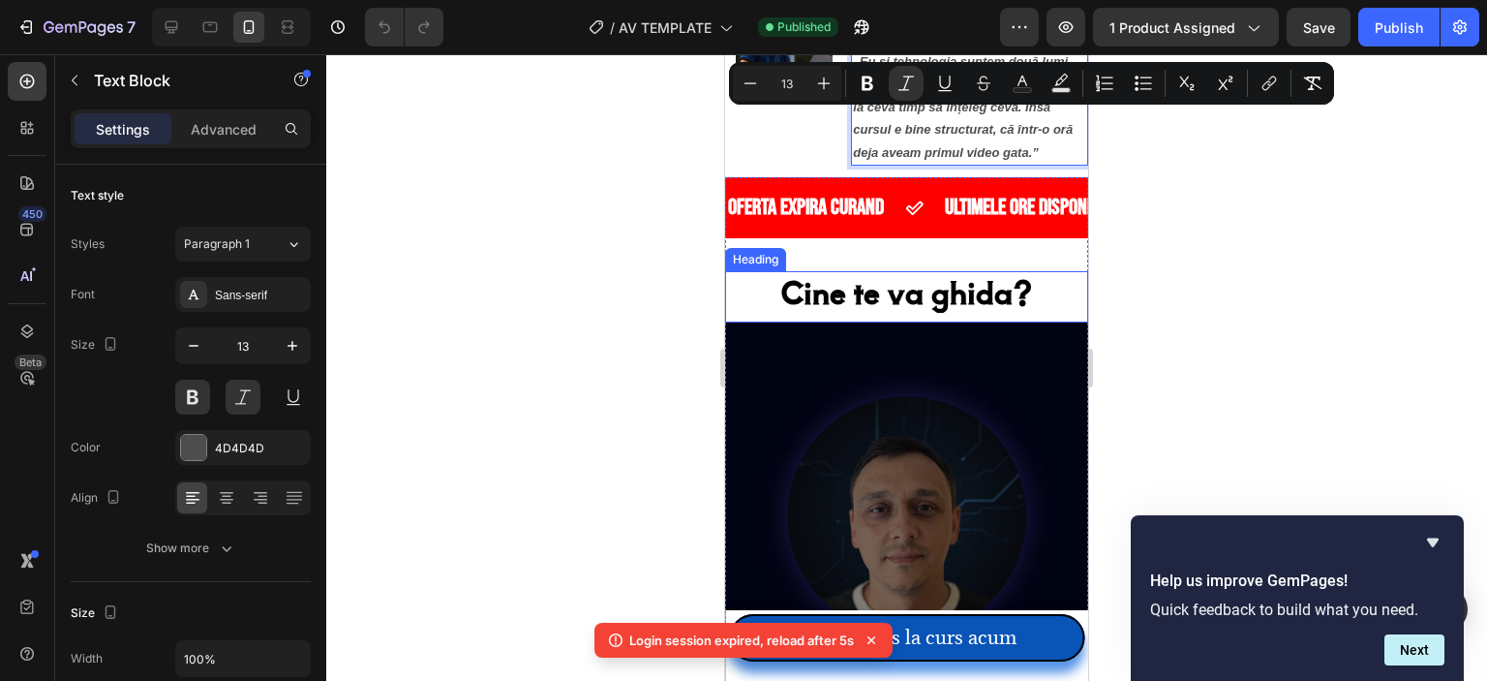
click at [939, 276] on strong "Cine te va ghida?" at bounding box center [906, 291] width 251 height 43
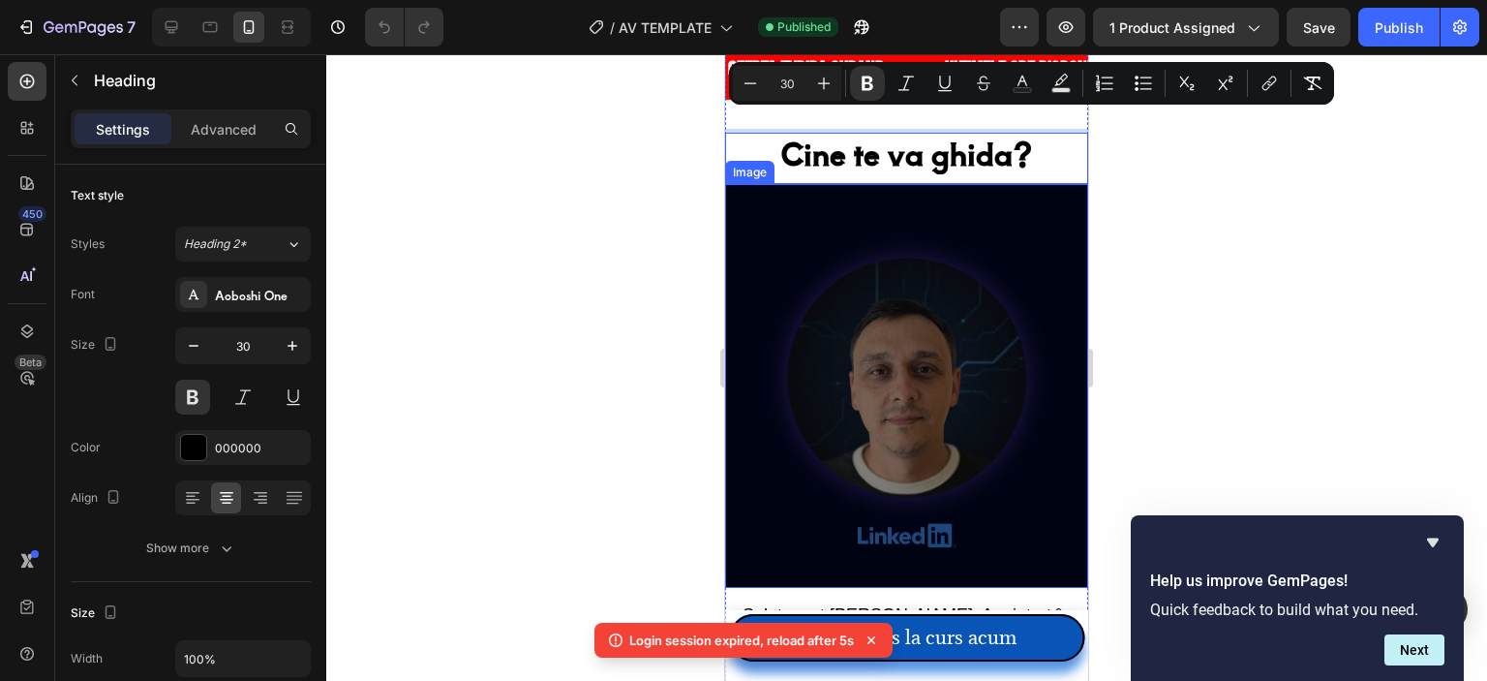
scroll to position [1355, 0]
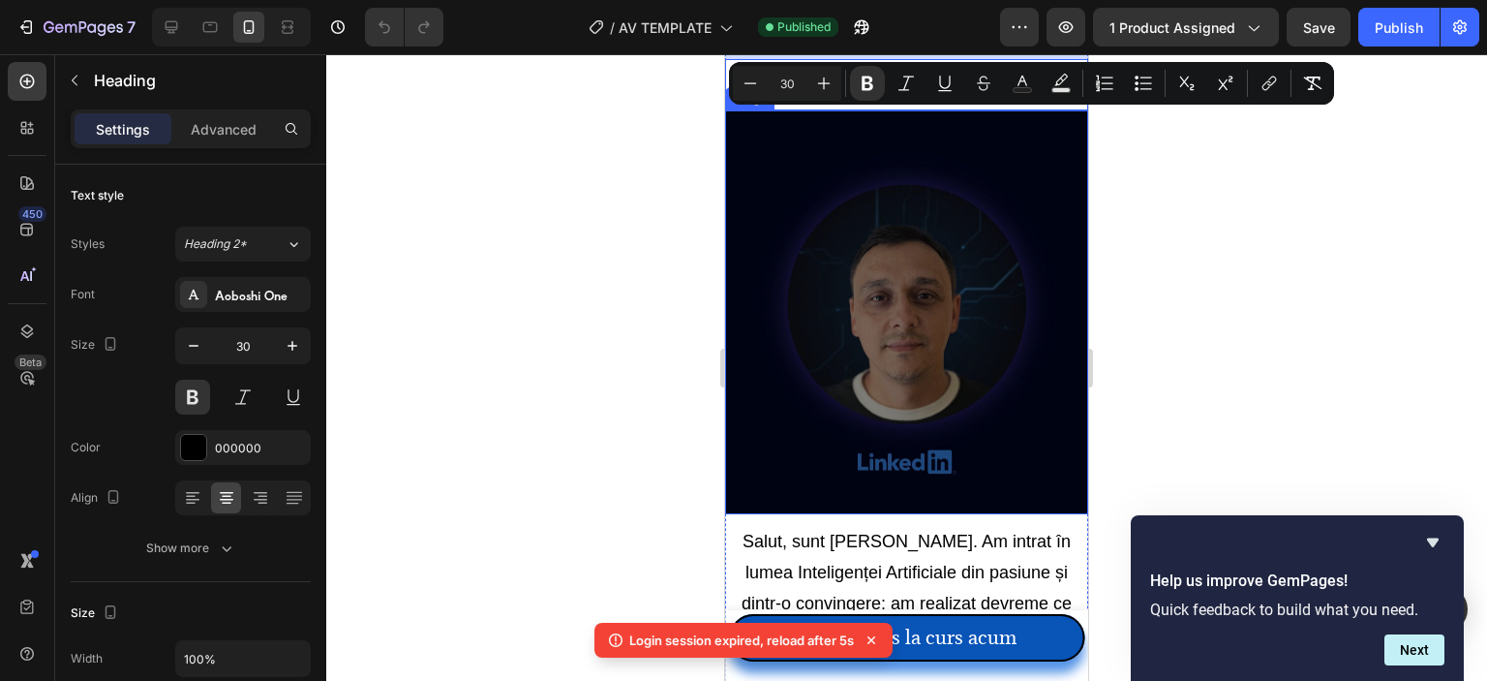
click at [879, 373] on img at bounding box center [906, 311] width 363 height 403
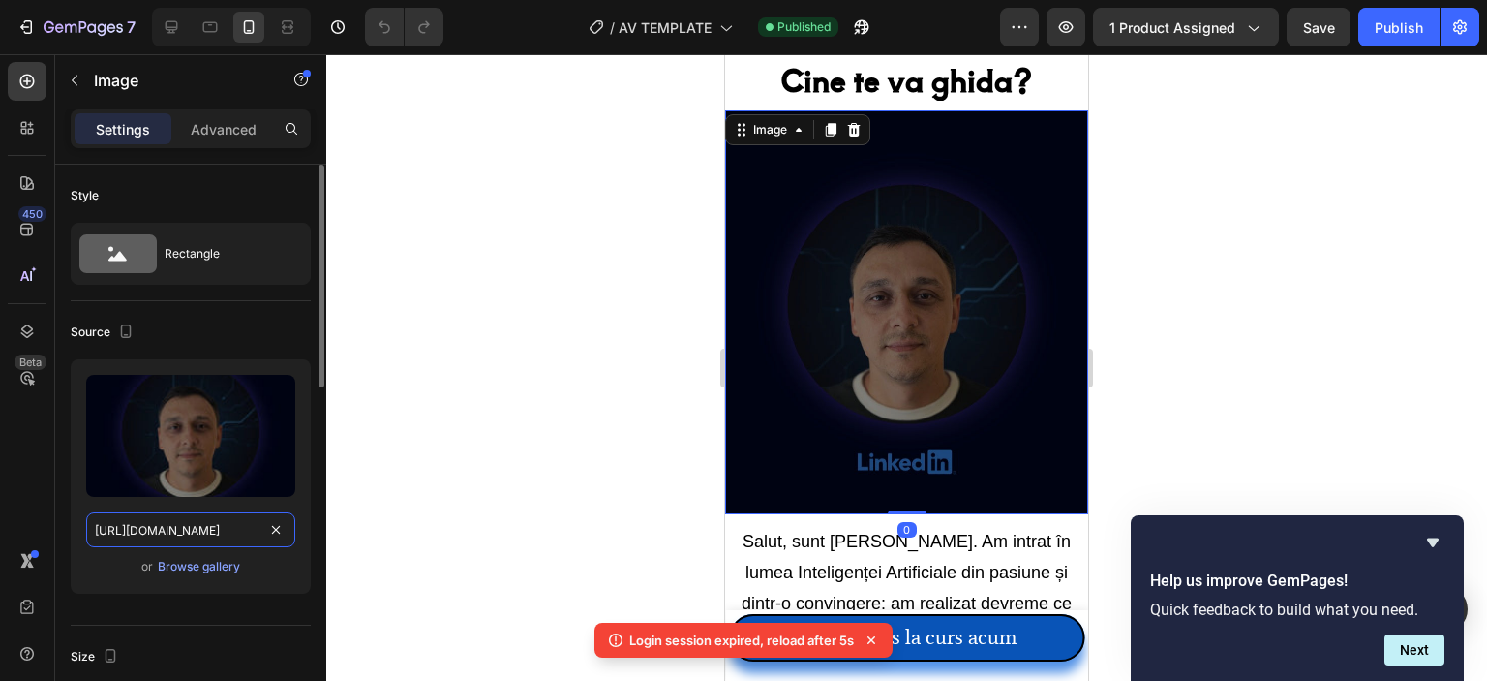
click at [179, 535] on input "[URL][DOMAIN_NAME]" at bounding box center [190, 529] width 209 height 35
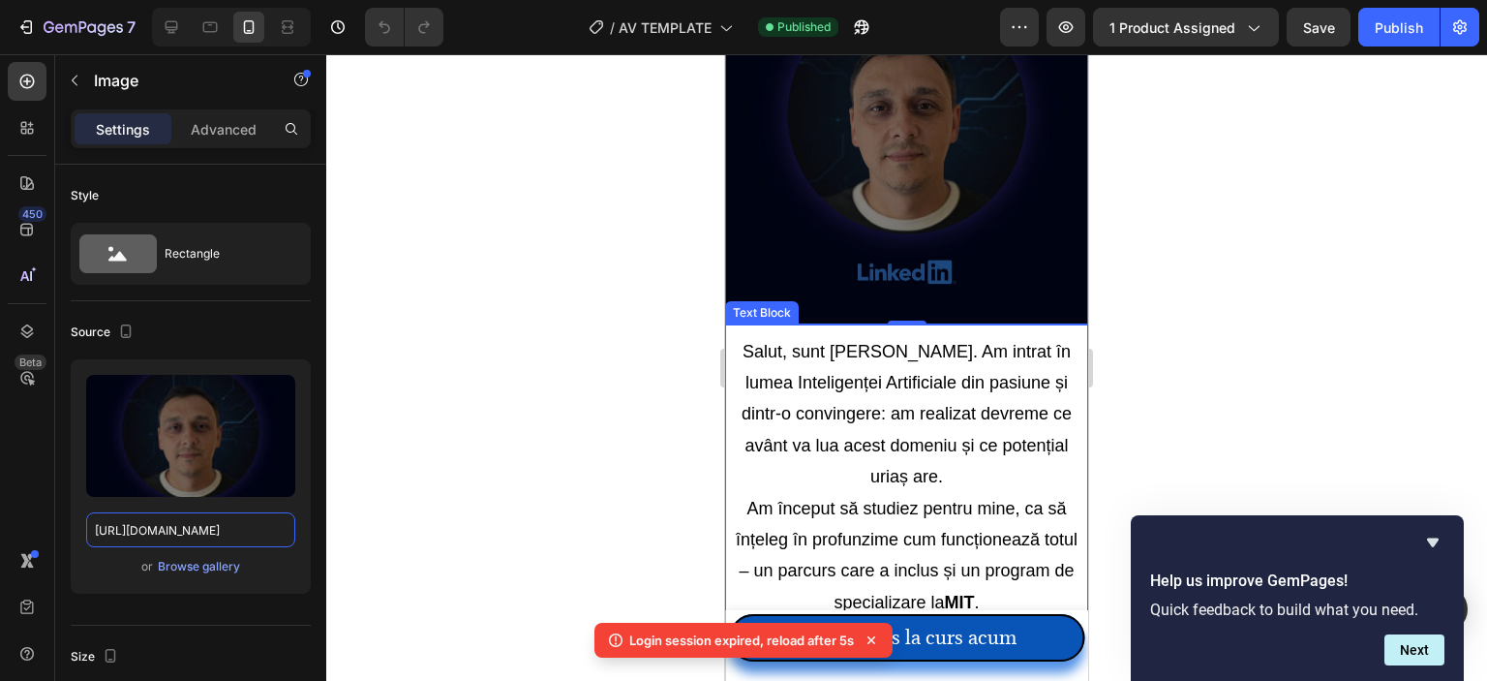
scroll to position [1549, 0]
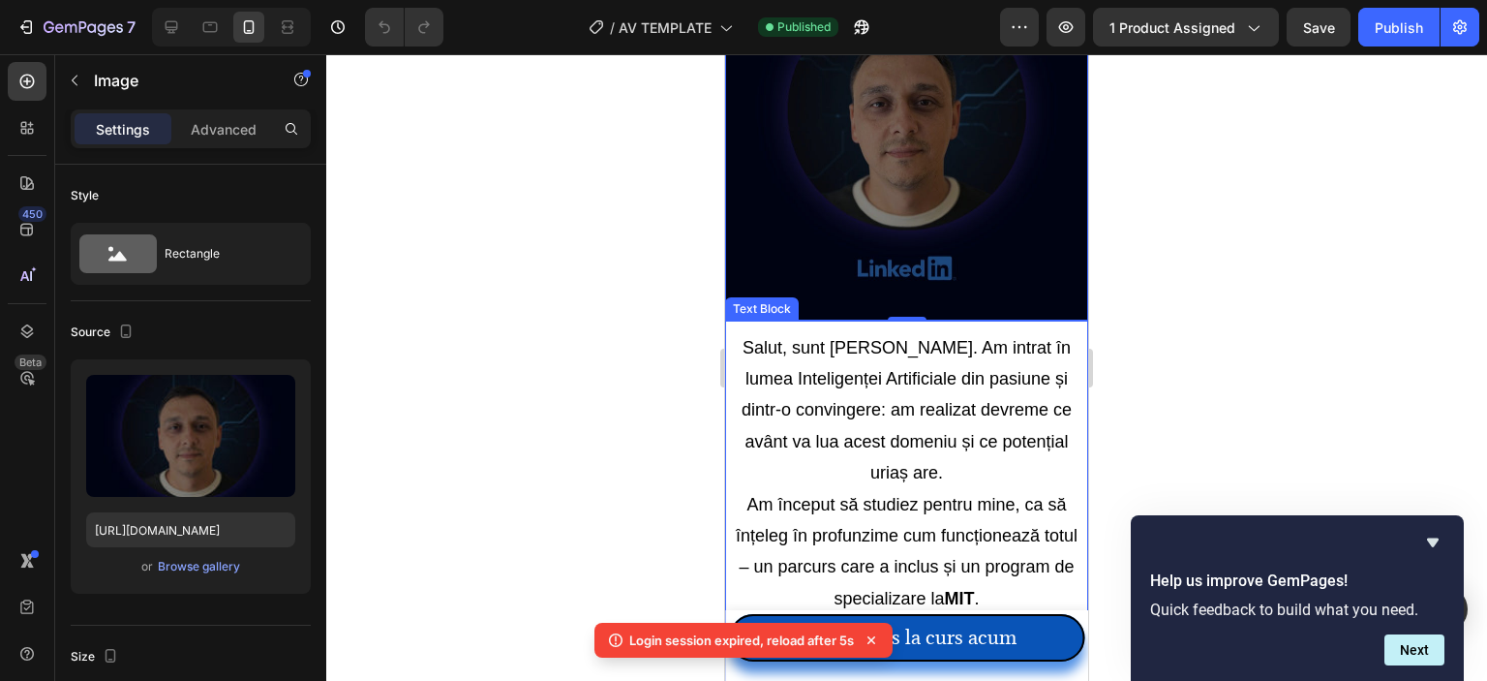
click at [855, 374] on p "Salut, sunt [PERSON_NAME]. Am intrat în lumea Inteligenței Artificiale din pasi…" at bounding box center [907, 410] width 344 height 157
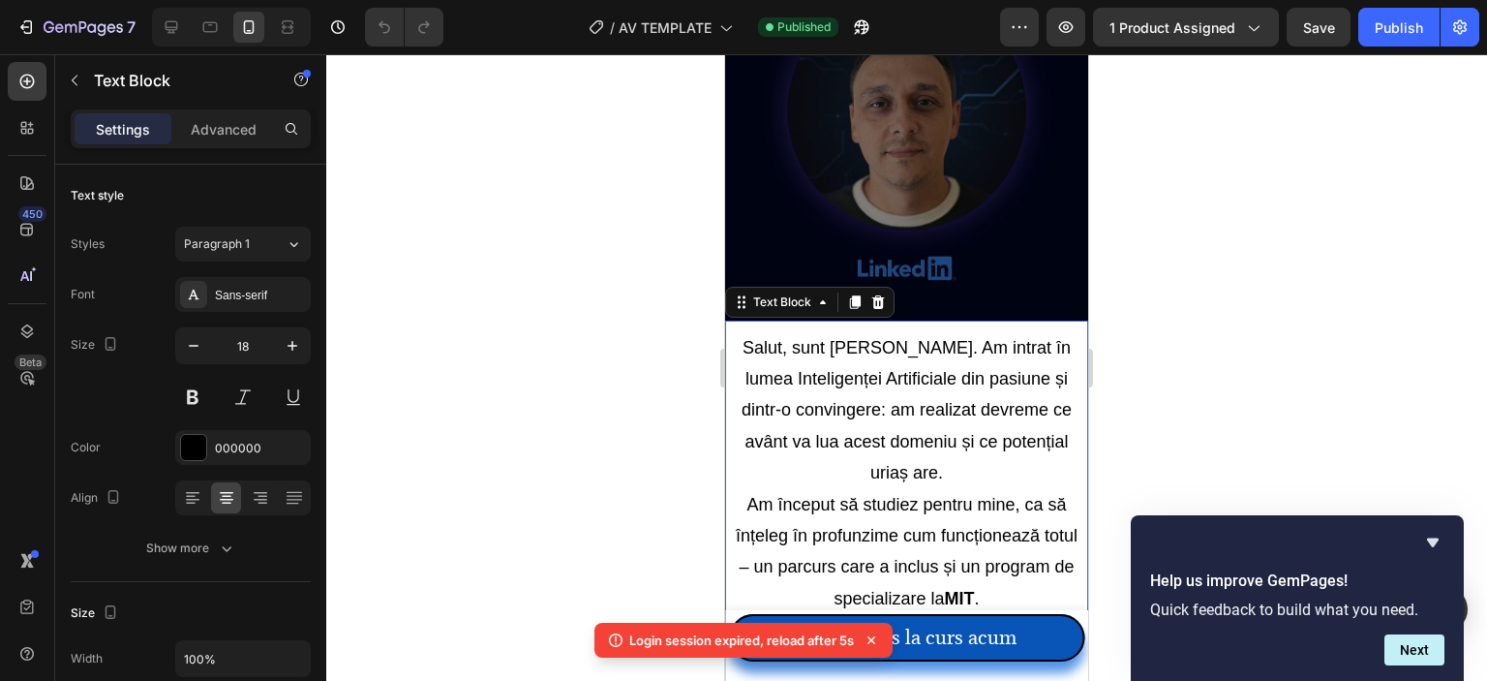
click at [876, 367] on p "Salut, sunt [PERSON_NAME]. Am intrat în lumea Inteligenței Artificiale din pasi…" at bounding box center [907, 410] width 344 height 157
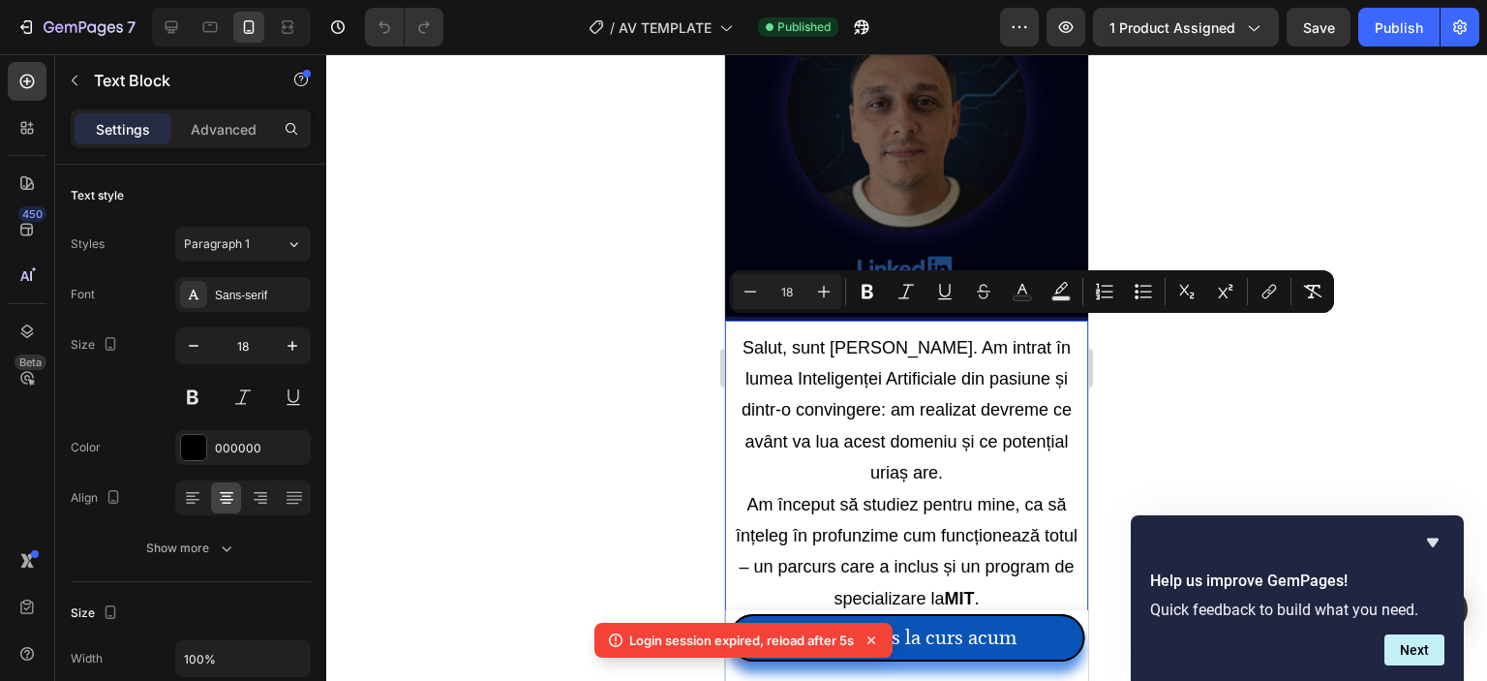
copy div "Salut, sunt Claudiu. Am intrat în lumea Inteligenței Artificiale din pasiune și…"
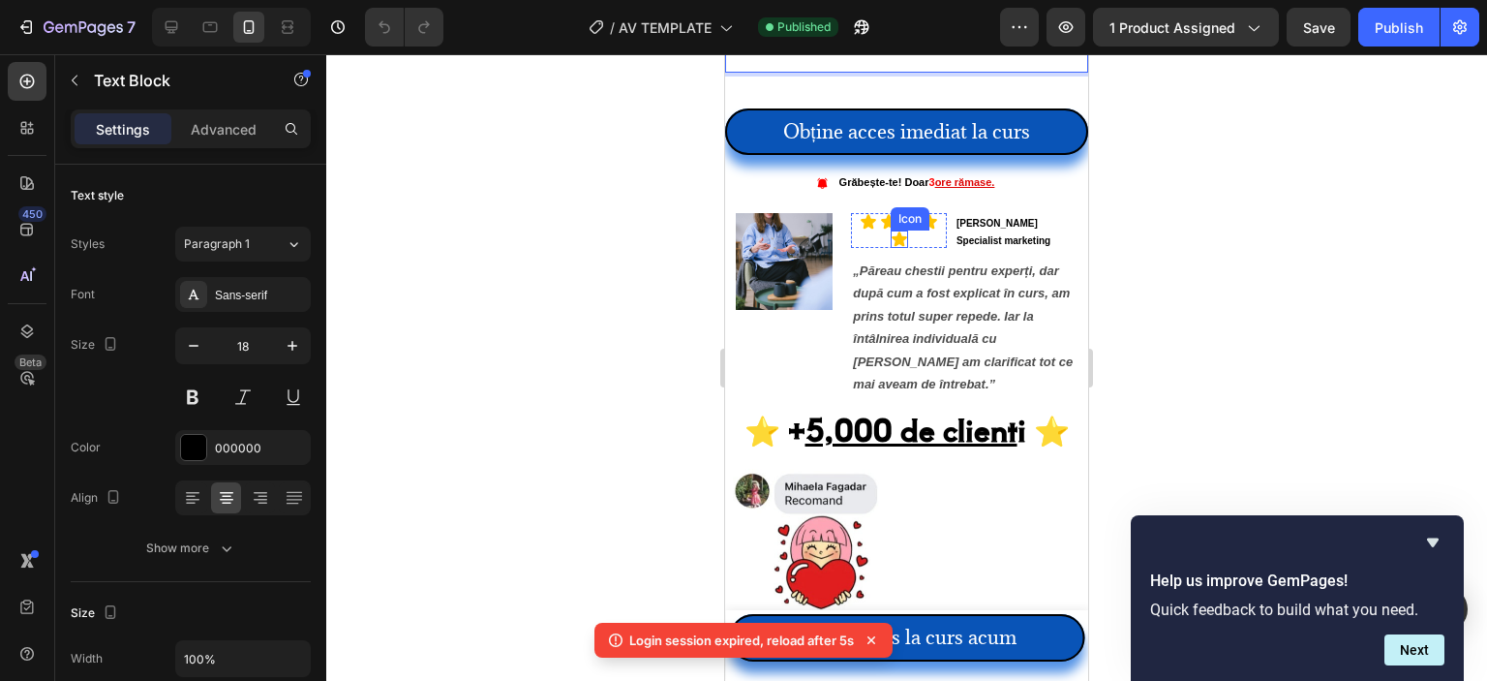
scroll to position [2420, 0]
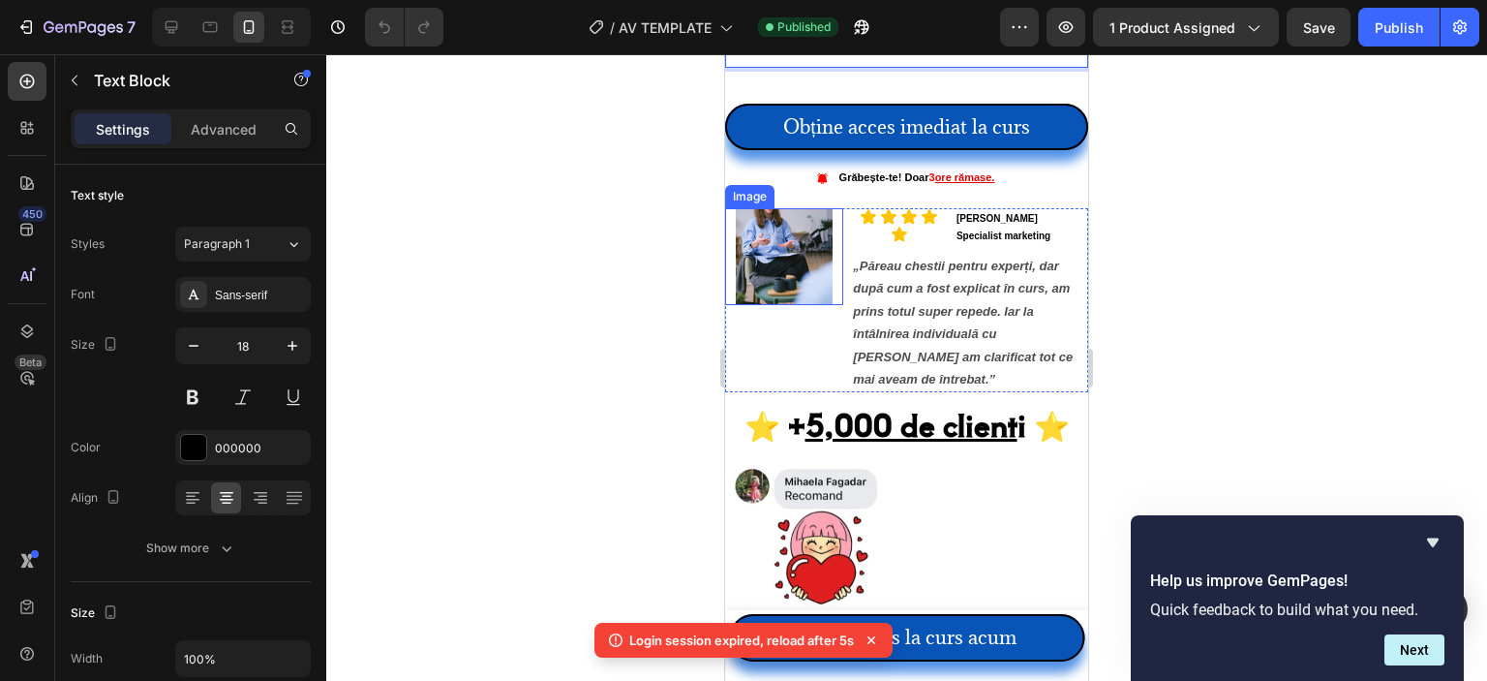
click at [783, 235] on img at bounding box center [784, 256] width 97 height 97
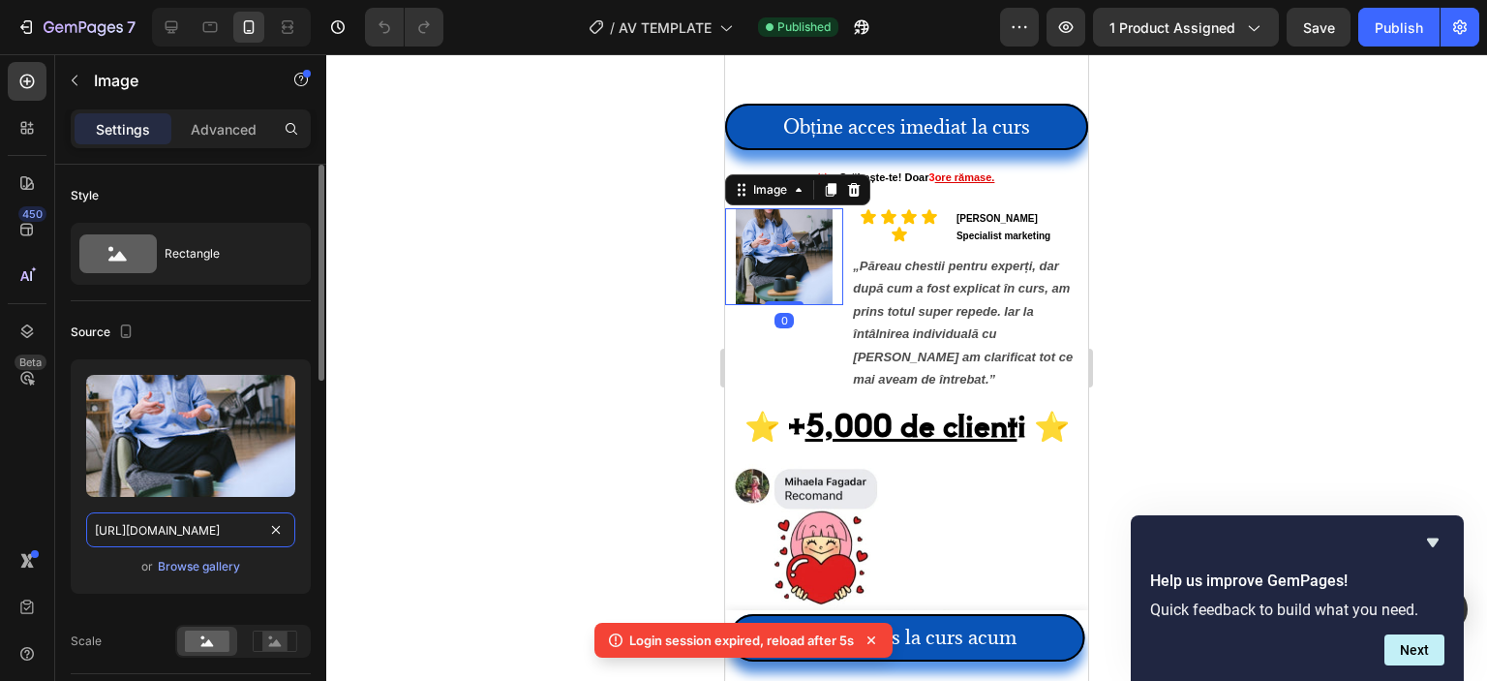
click at [169, 532] on input "[URL][DOMAIN_NAME]" at bounding box center [190, 529] width 209 height 35
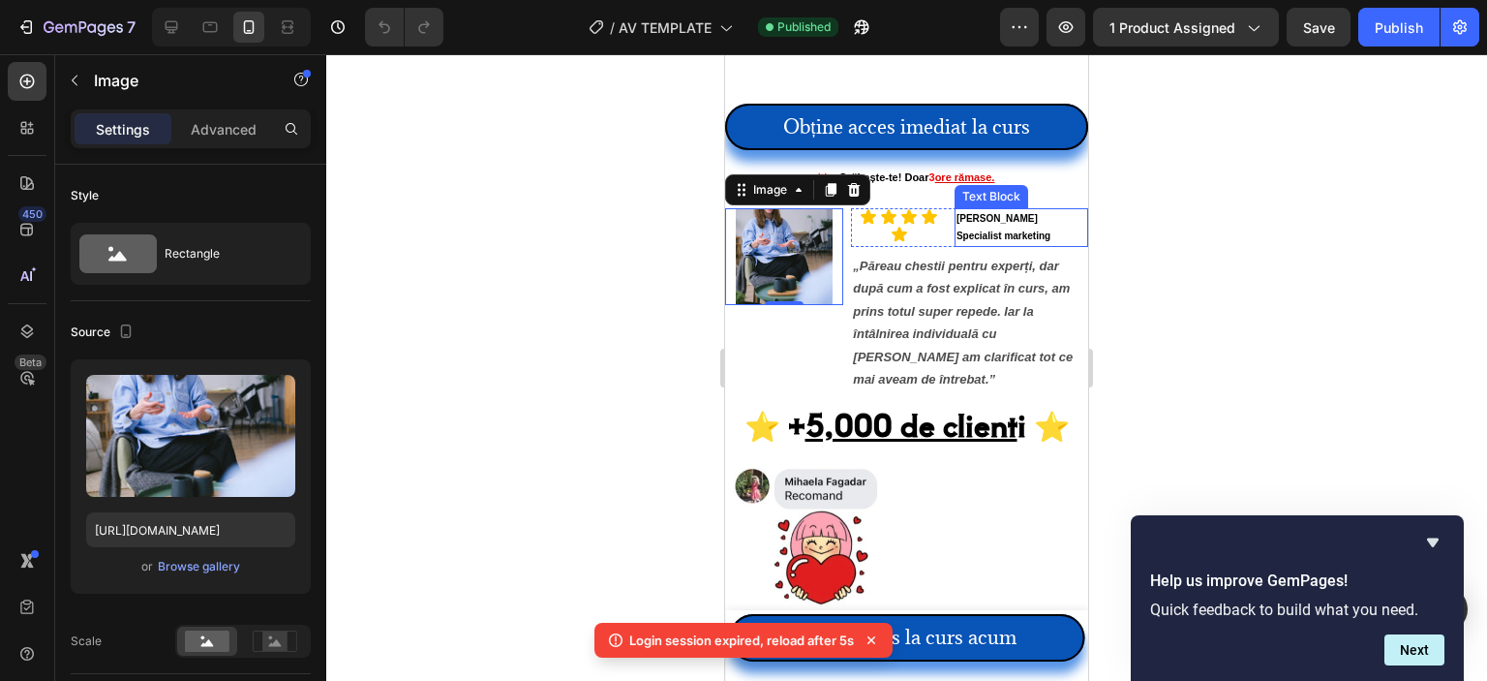
click at [991, 228] on p "Specialist marketing" at bounding box center [1022, 236] width 130 height 17
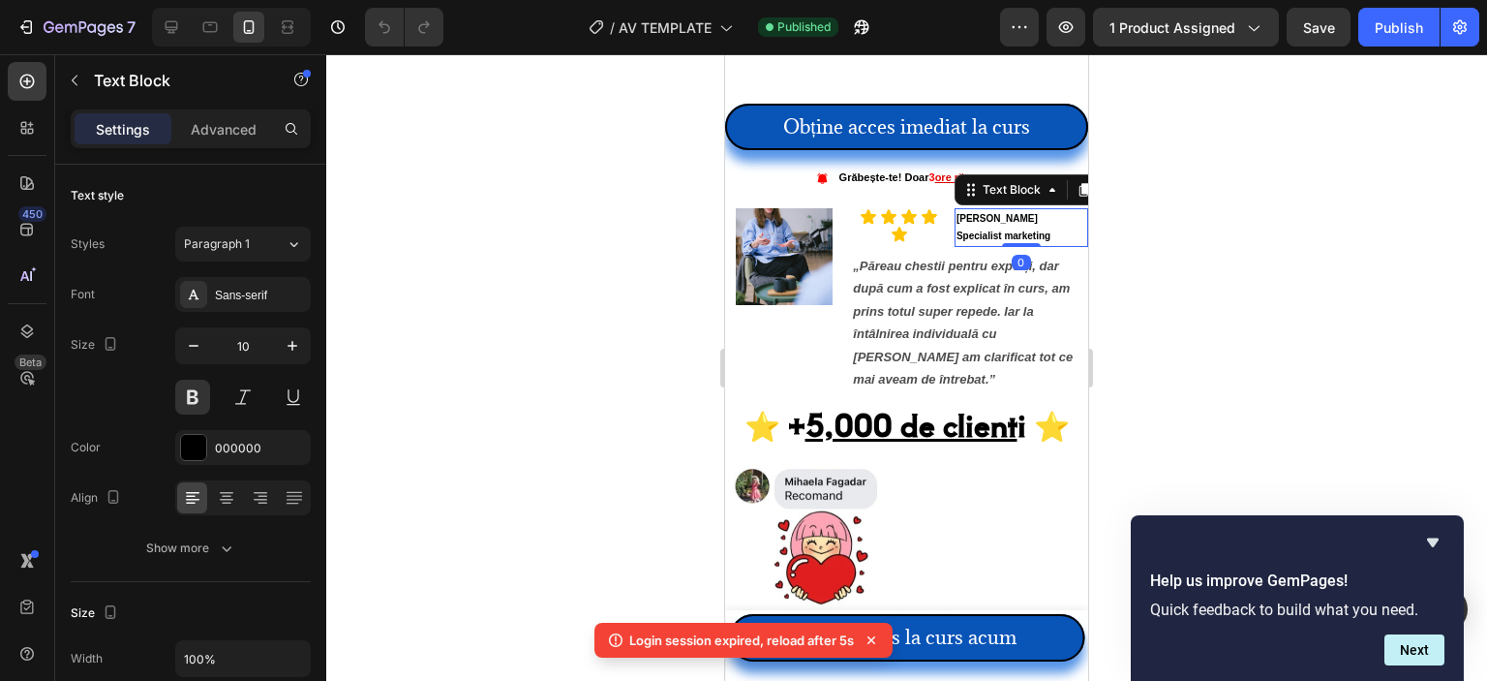
click at [990, 213] on strong "[PERSON_NAME]" at bounding box center [997, 218] width 81 height 11
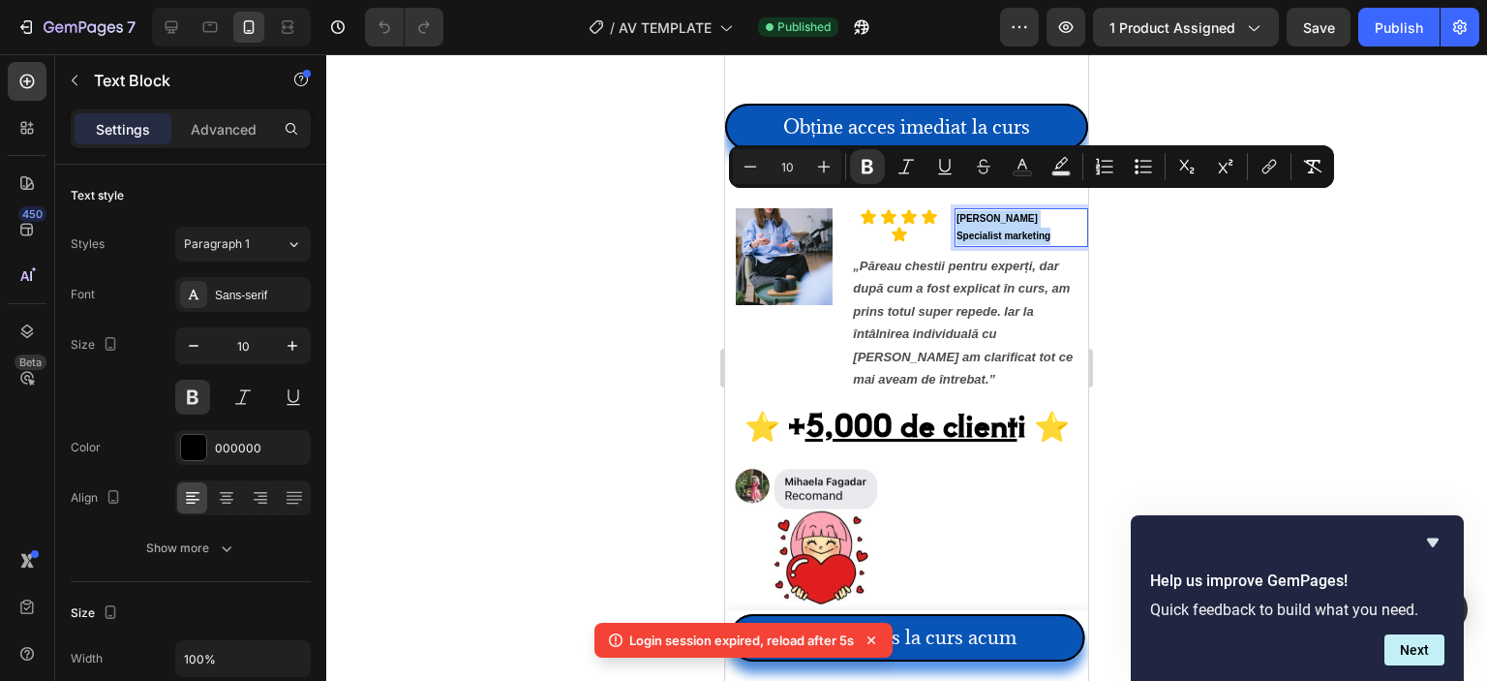
copy div "Alexandra N. Specialist marketing"
click at [906, 266] on icon "„Păreau chestii pentru experți, dar după cum a fost explicat în curs, am prins …" at bounding box center [963, 323] width 220 height 128
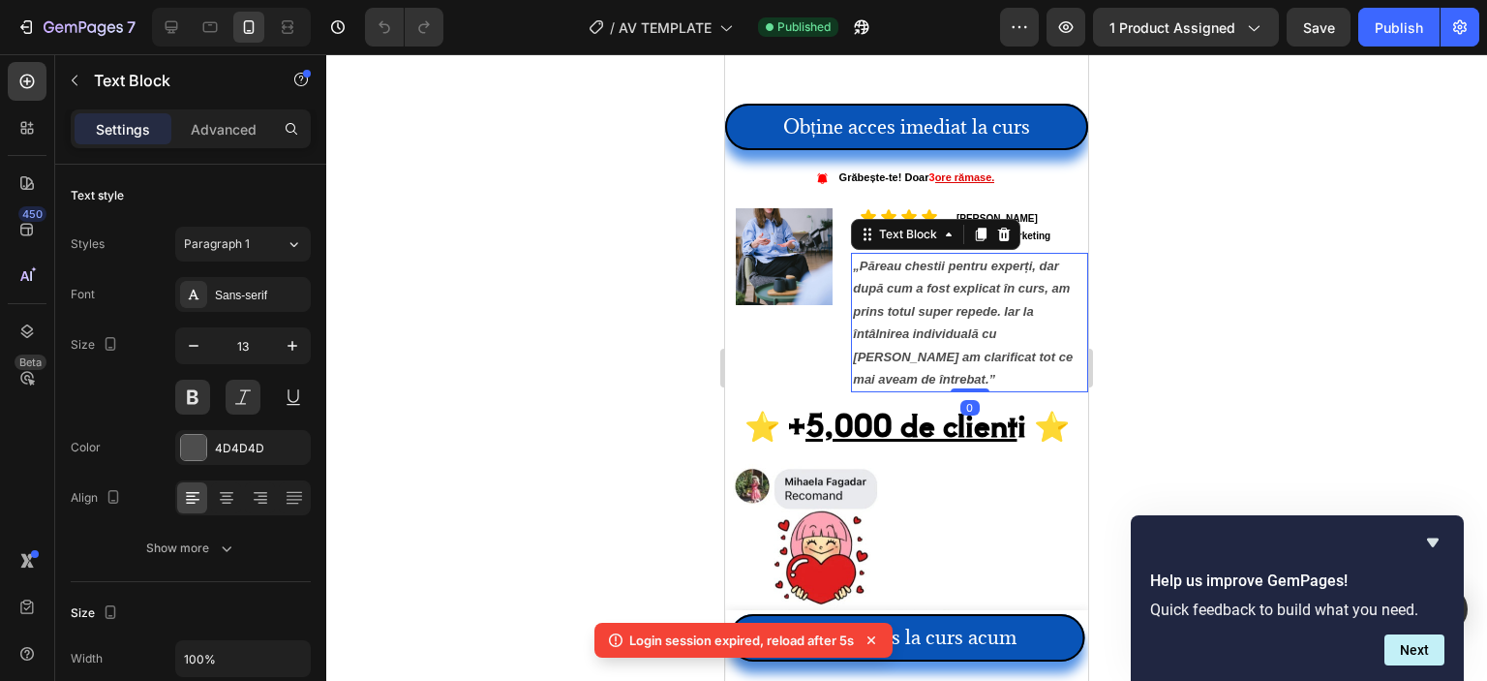
click at [907, 269] on icon "„Păreau chestii pentru experți, dar după cum a fost explicat în curs, am prins …" at bounding box center [963, 323] width 220 height 128
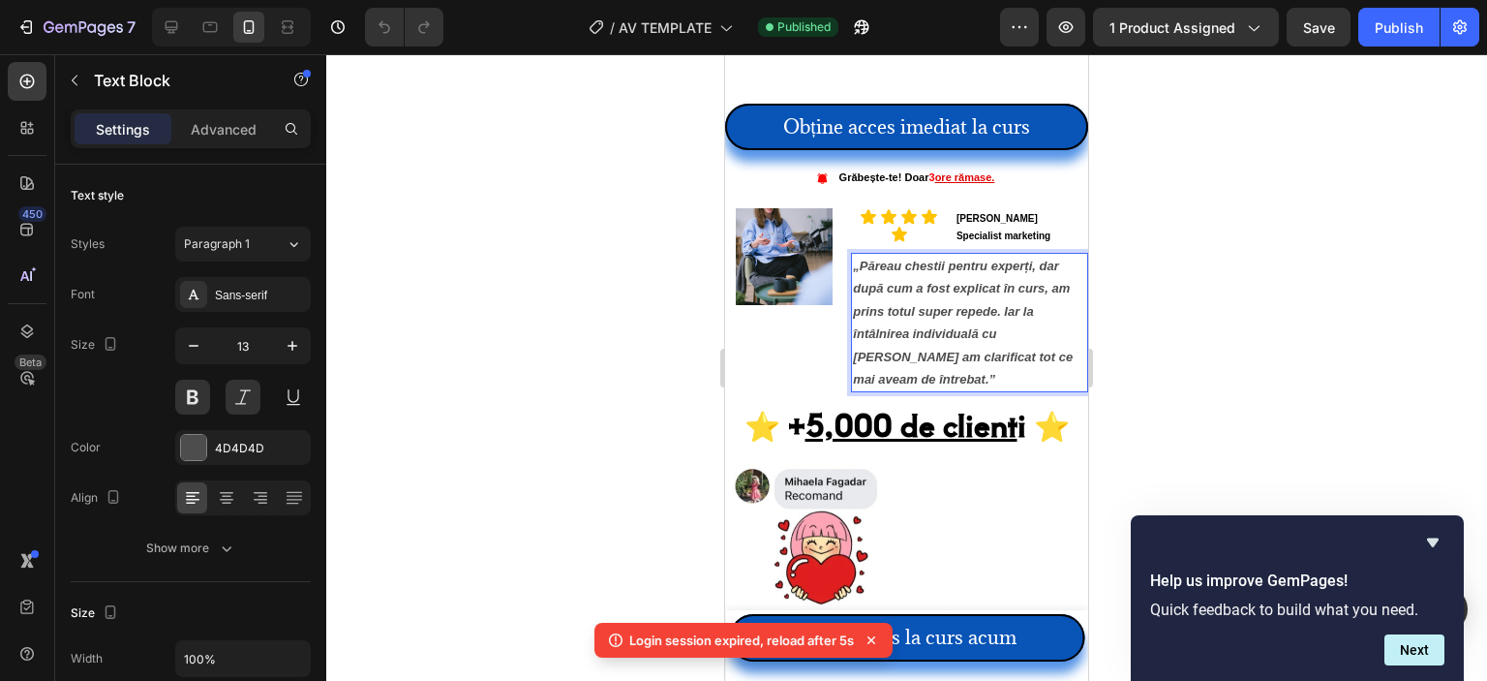
click at [907, 269] on icon "„Păreau chestii pentru experți, dar după cum a fost explicat în curs, am prins …" at bounding box center [963, 323] width 220 height 128
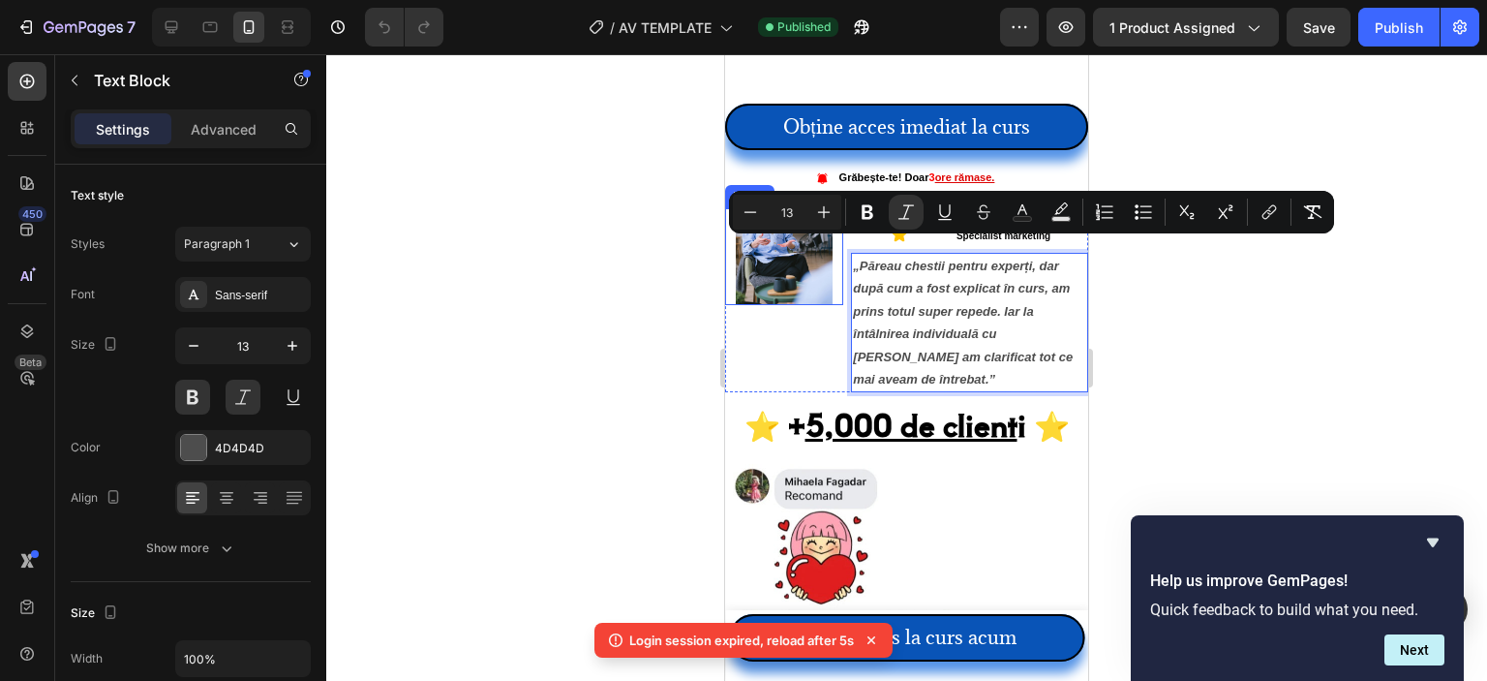
click at [794, 254] on img at bounding box center [784, 256] width 97 height 97
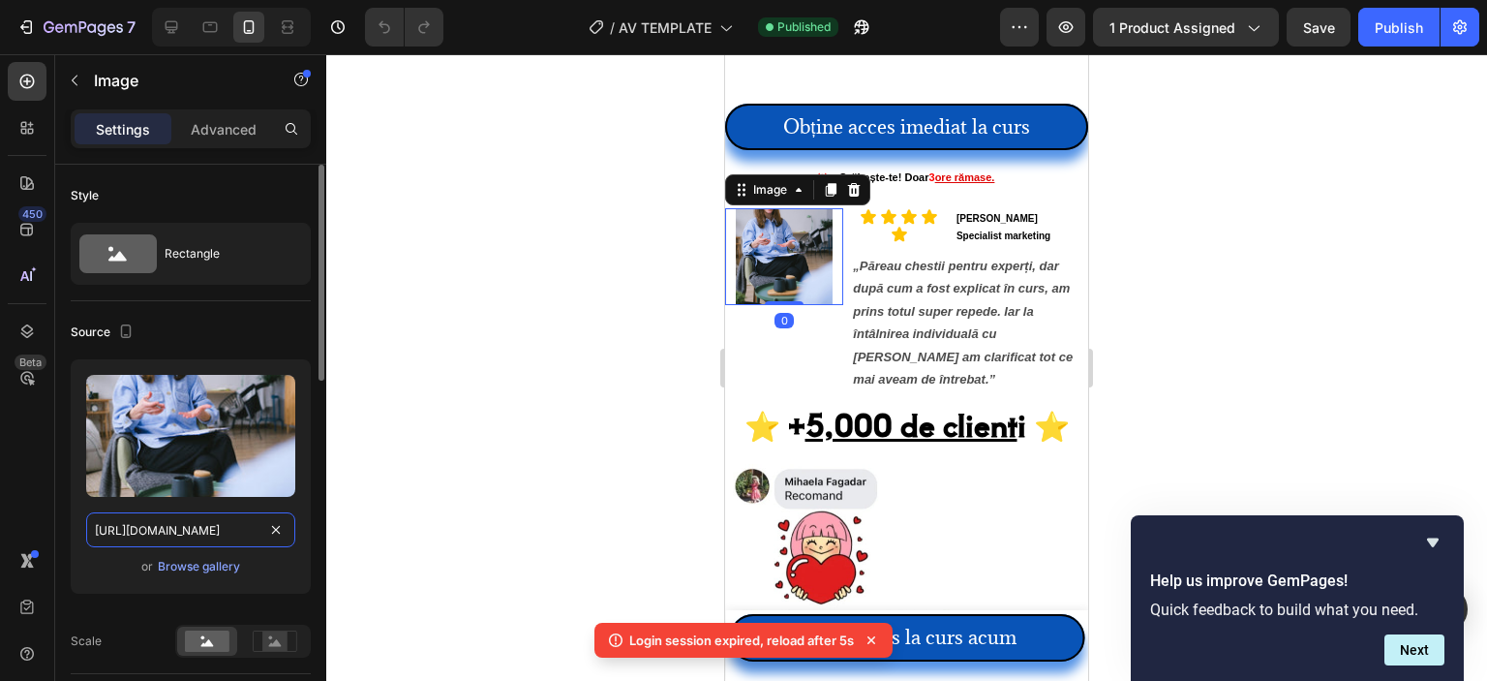
click at [167, 527] on input "[URL][DOMAIN_NAME]" at bounding box center [190, 529] width 209 height 35
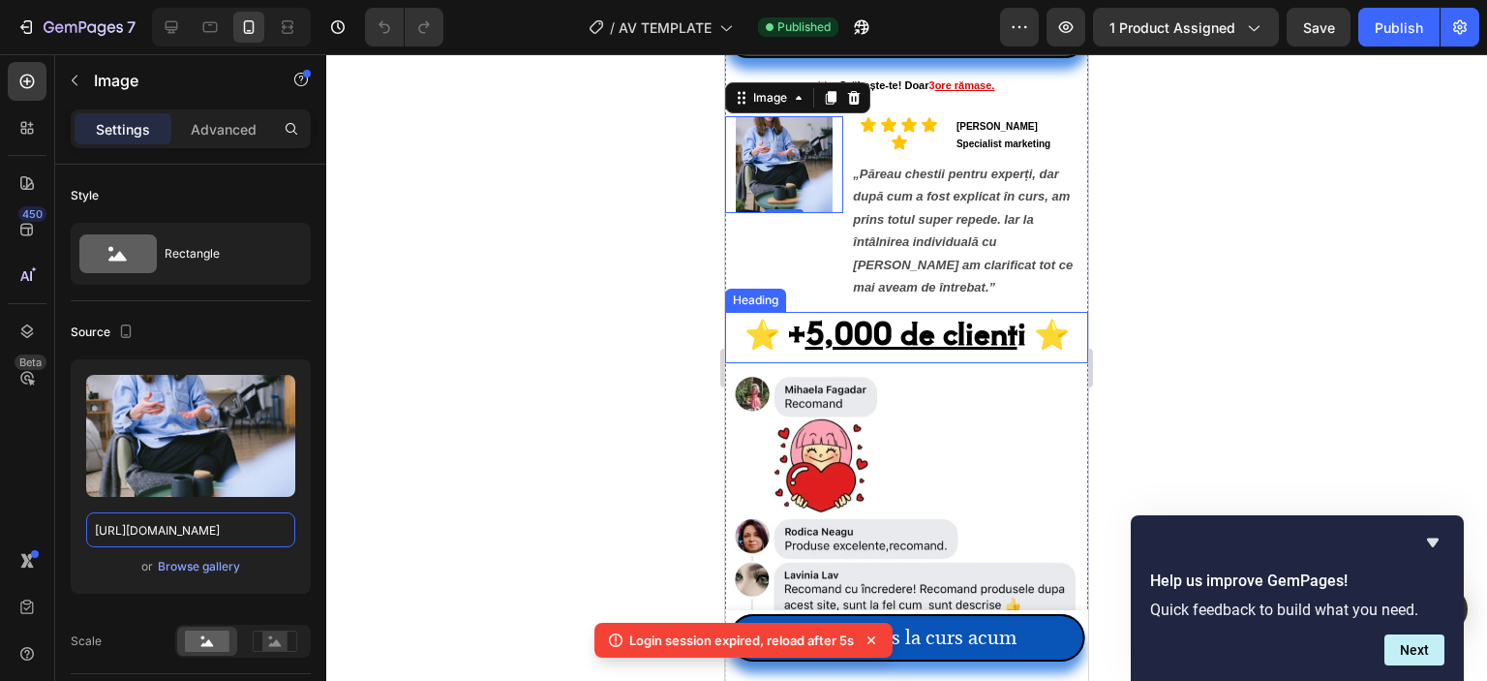
scroll to position [2517, 0]
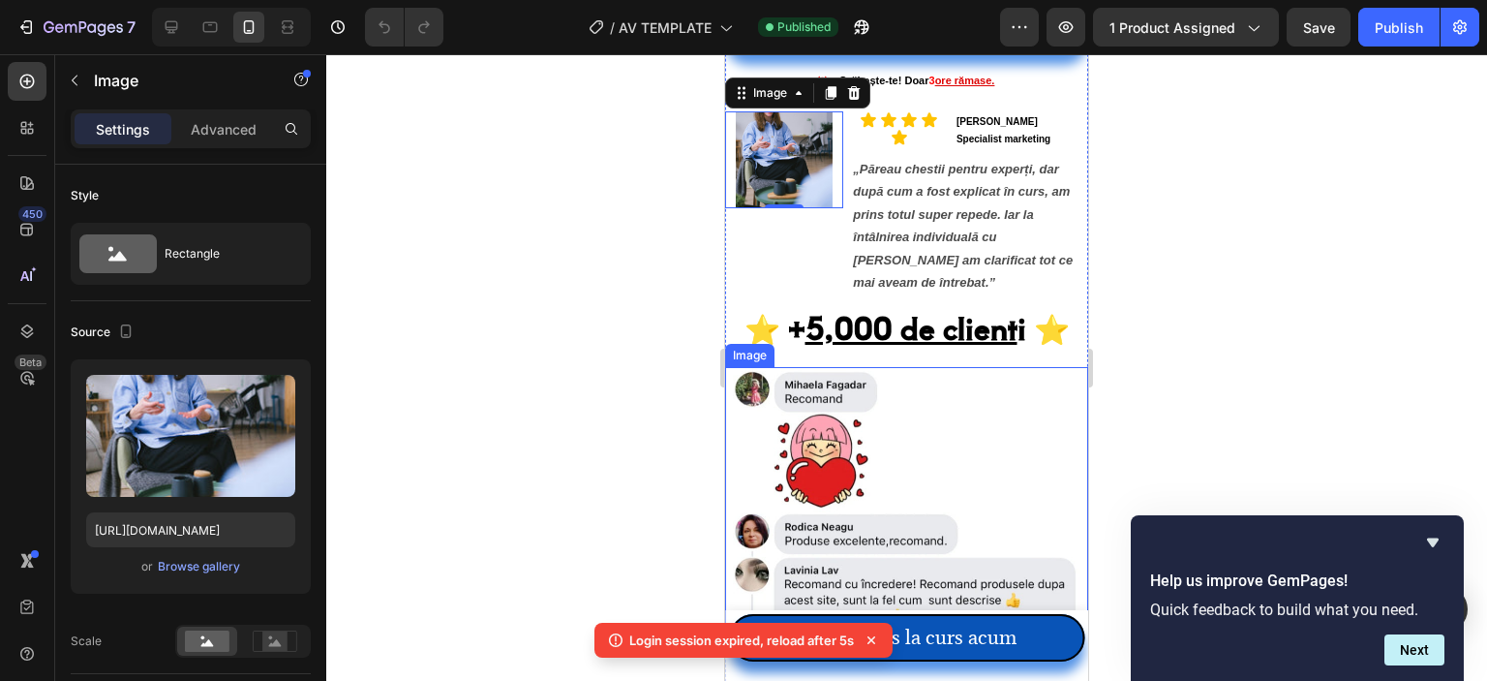
drag, startPoint x: 919, startPoint y: 414, endPoint x: 910, endPoint y: 425, distance: 13.8
click at [918, 415] on img at bounding box center [906, 510] width 363 height 287
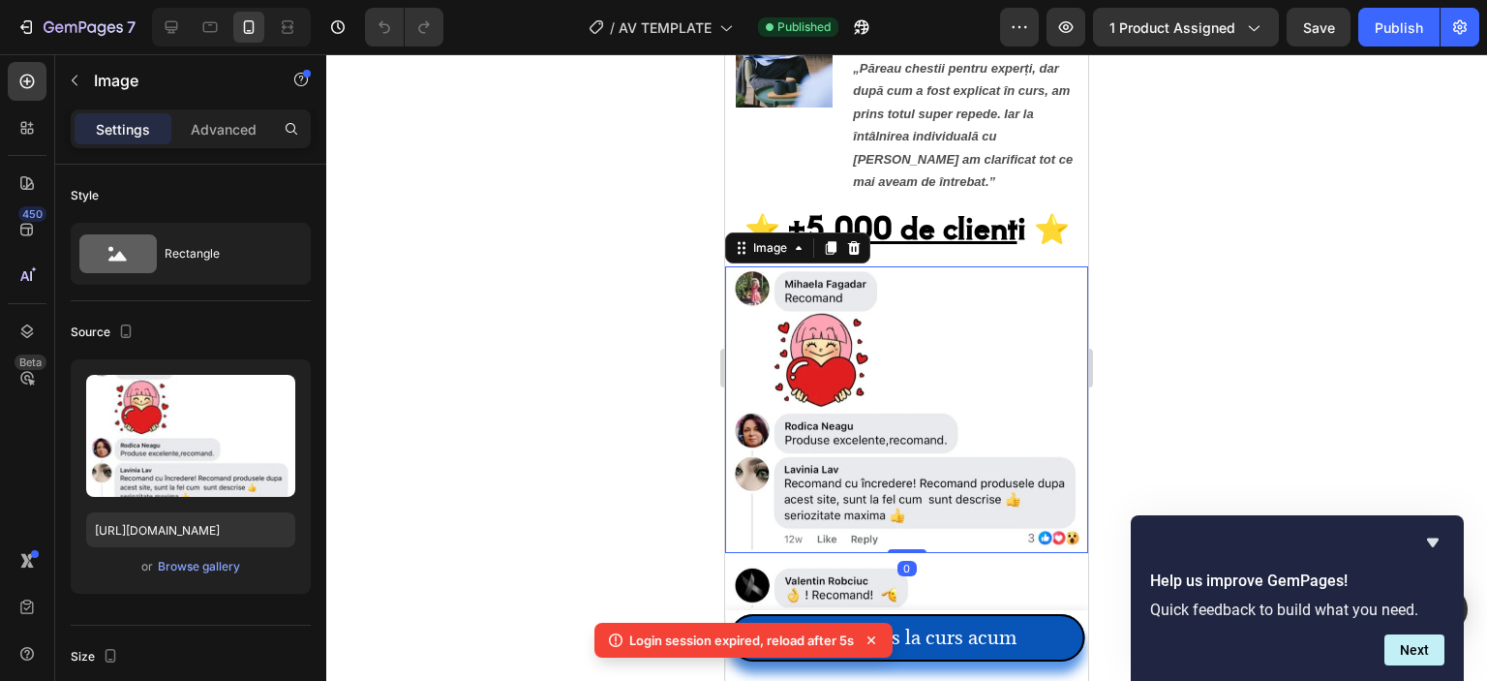
scroll to position [2711, 0]
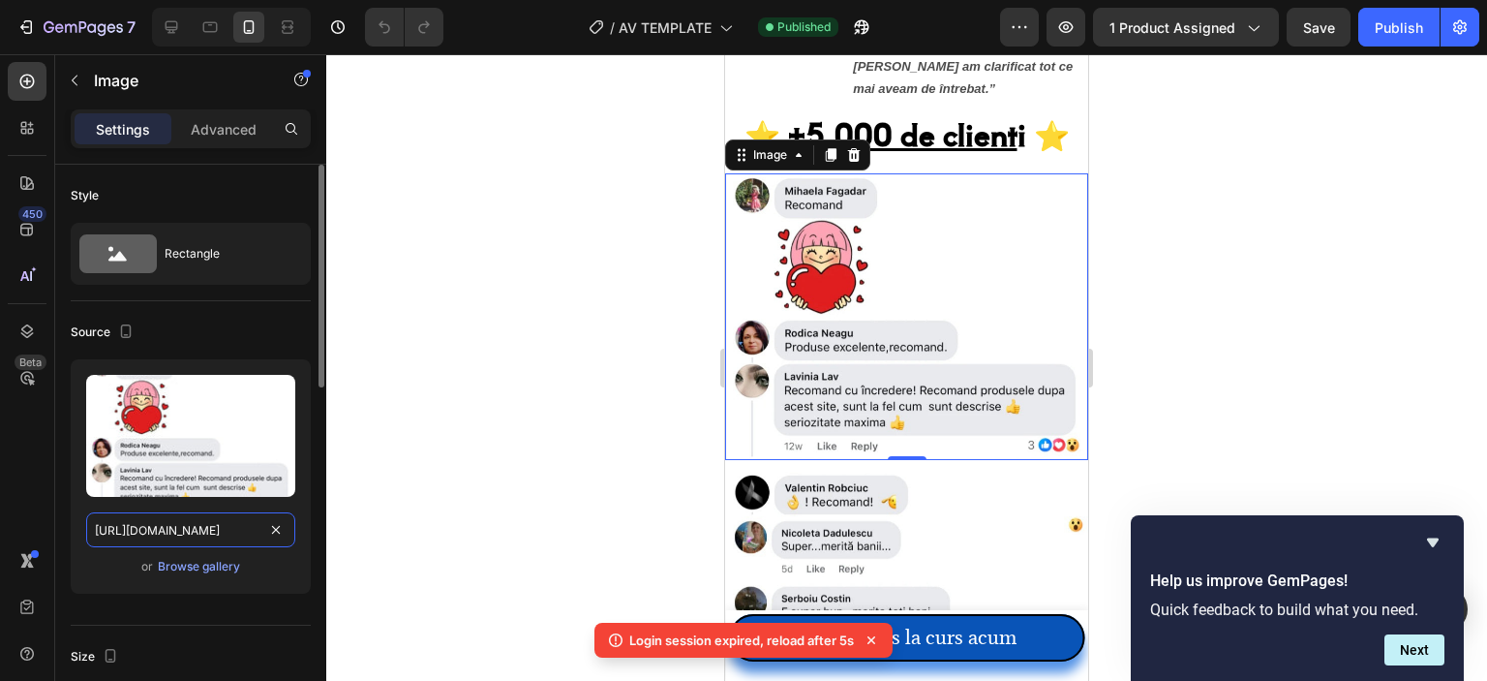
click at [205, 533] on input "[URL][DOMAIN_NAME]" at bounding box center [190, 529] width 209 height 35
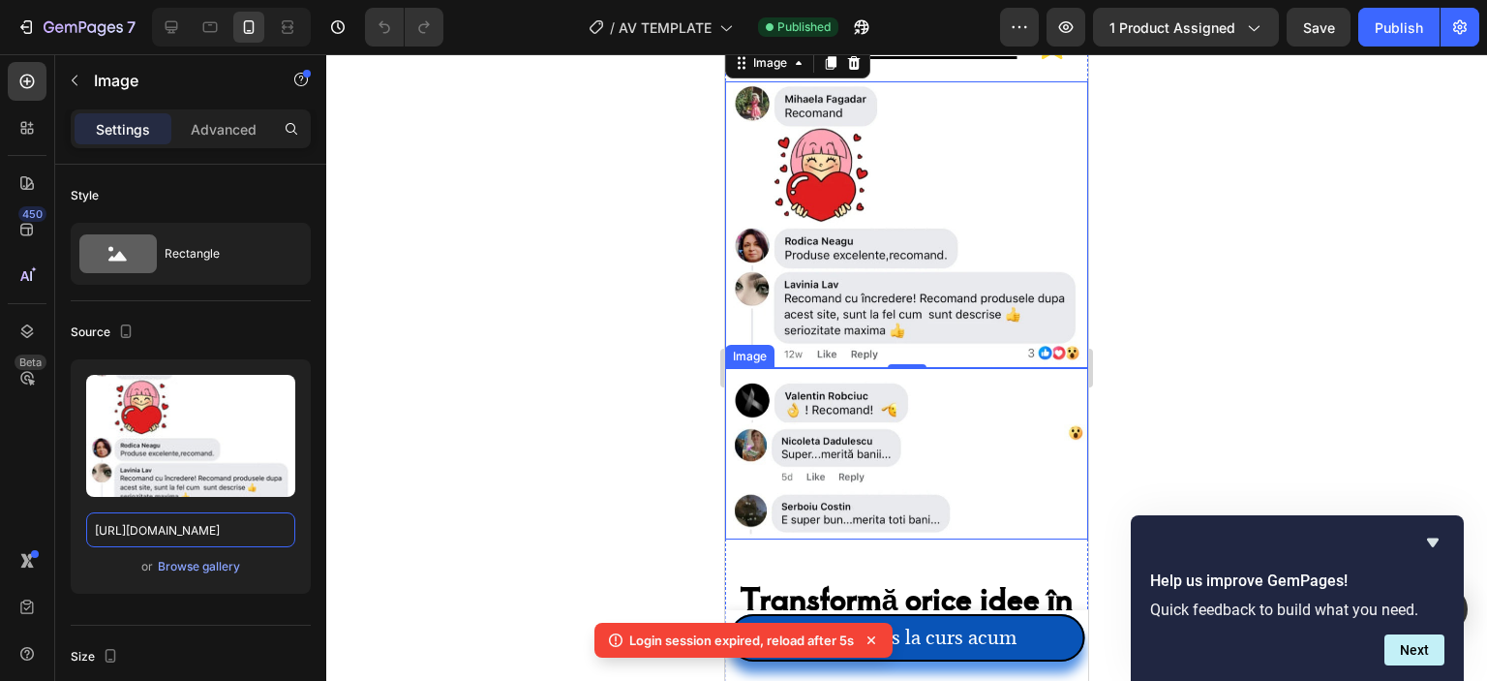
scroll to position [2808, 0]
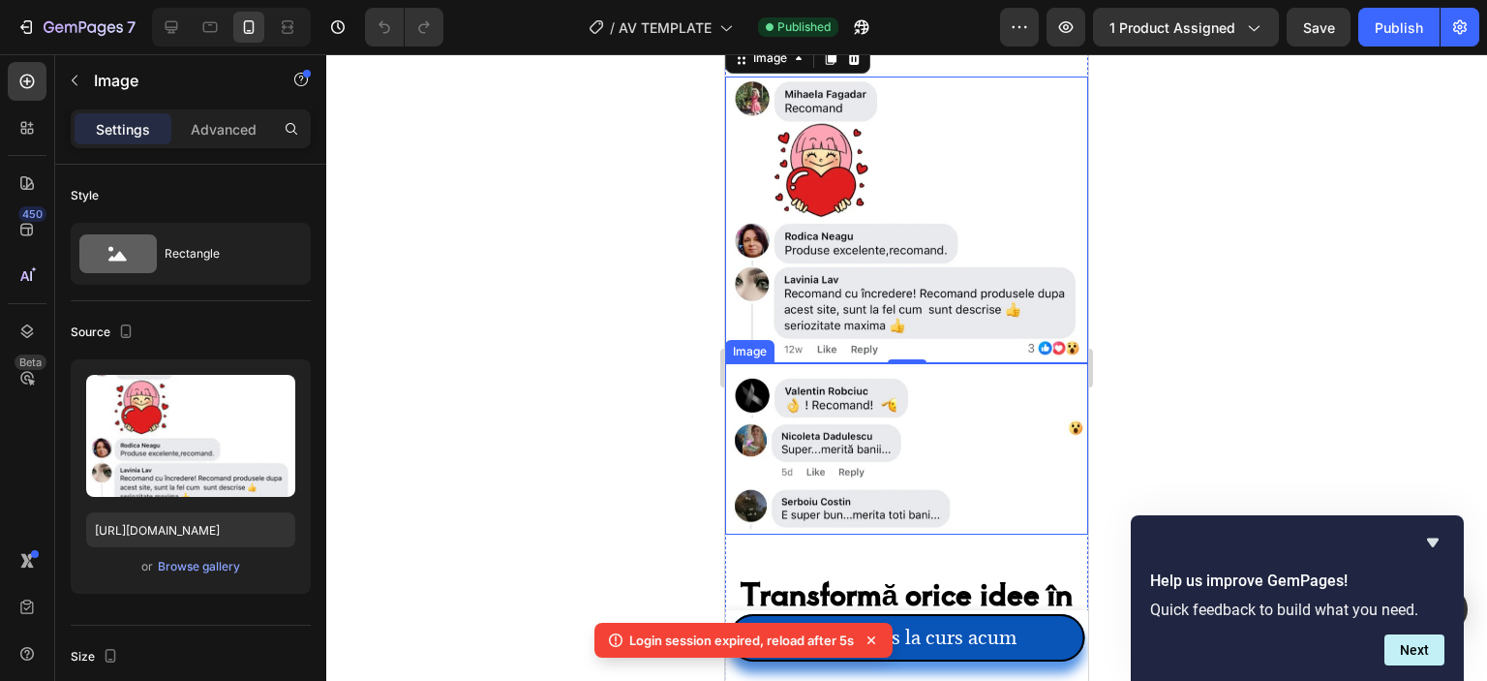
click at [826, 411] on img at bounding box center [906, 448] width 363 height 171
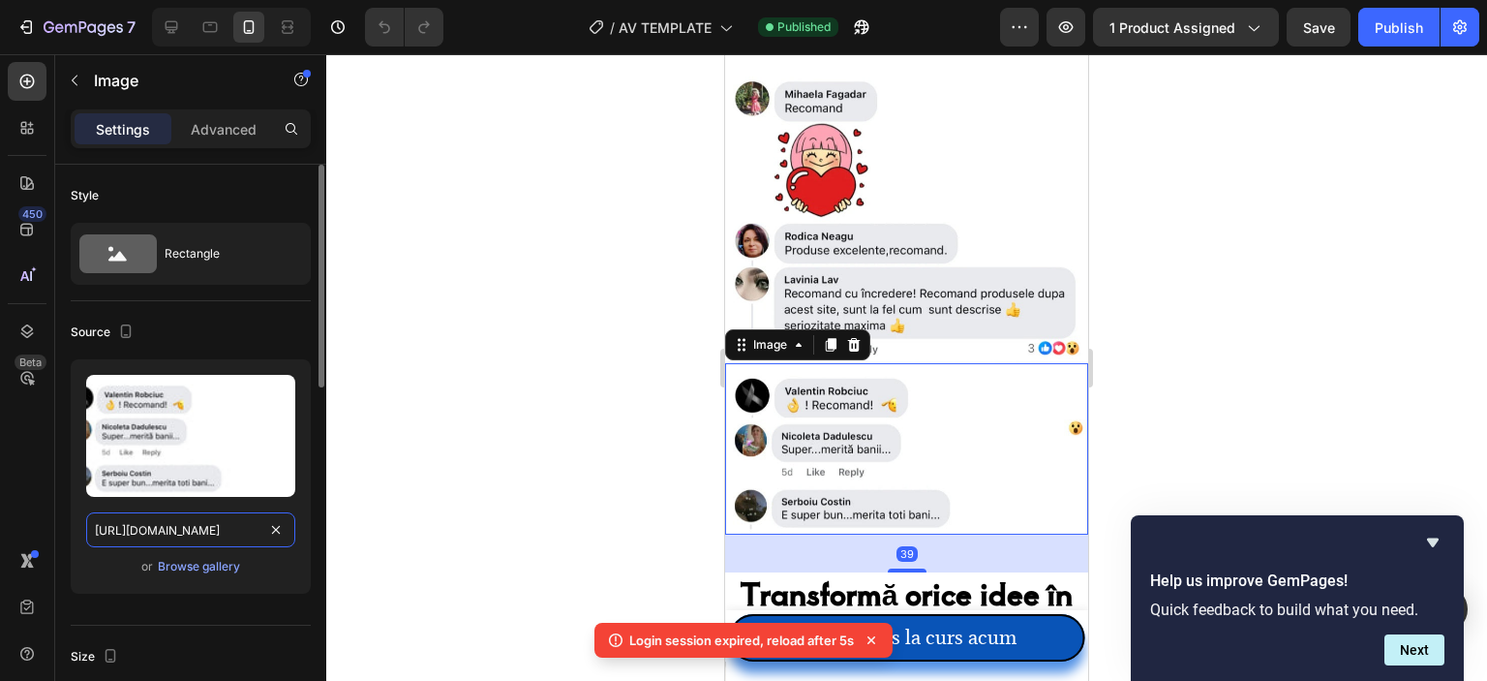
click at [160, 526] on input "[URL][DOMAIN_NAME]" at bounding box center [190, 529] width 209 height 35
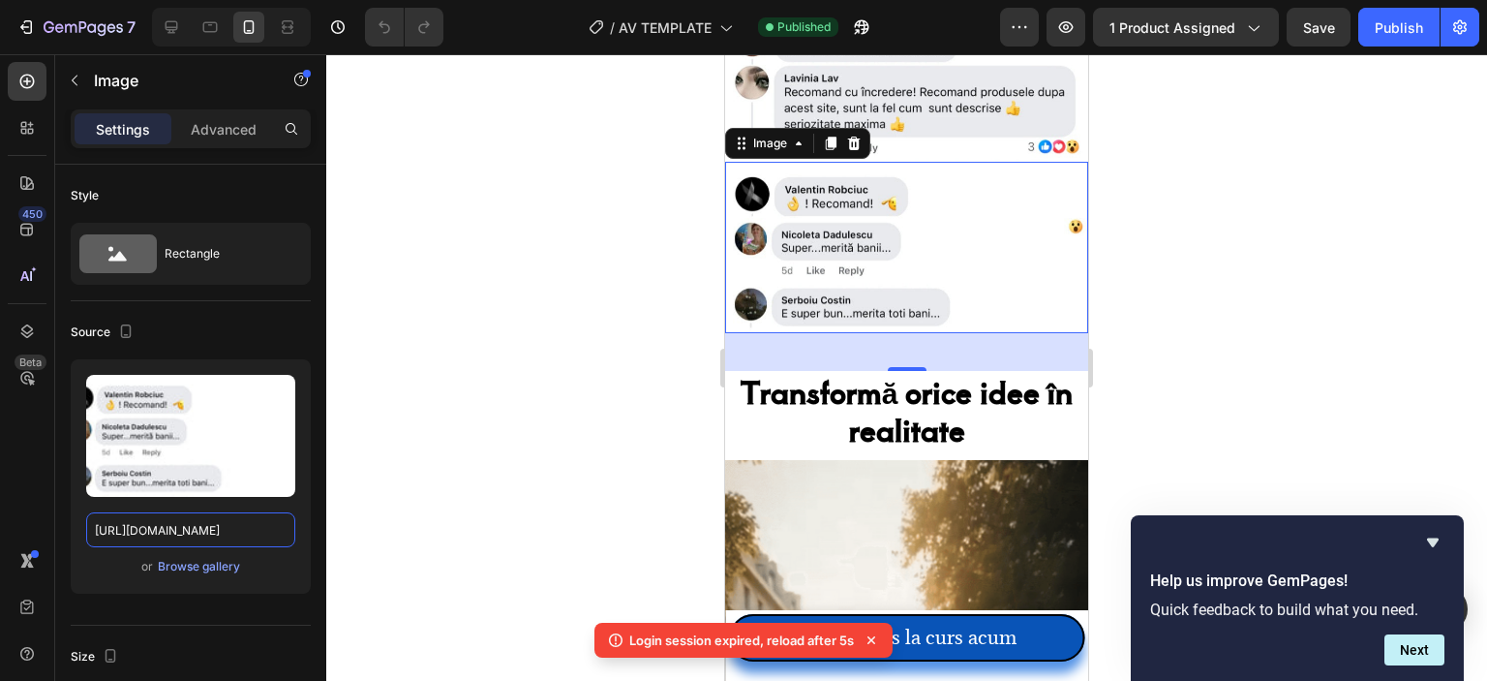
scroll to position [3098, 0]
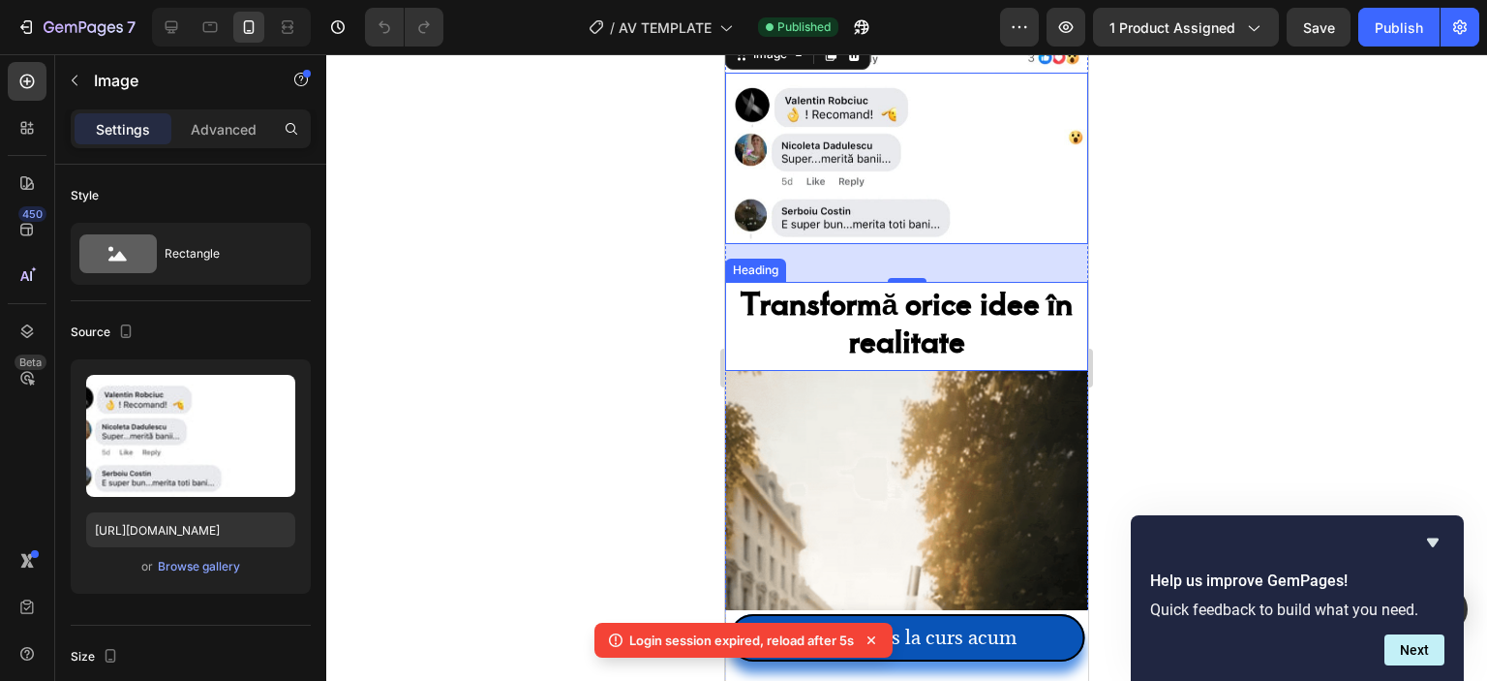
click at [905, 281] on strong "Transformă orice idee în realitate" at bounding box center [907, 321] width 333 height 80
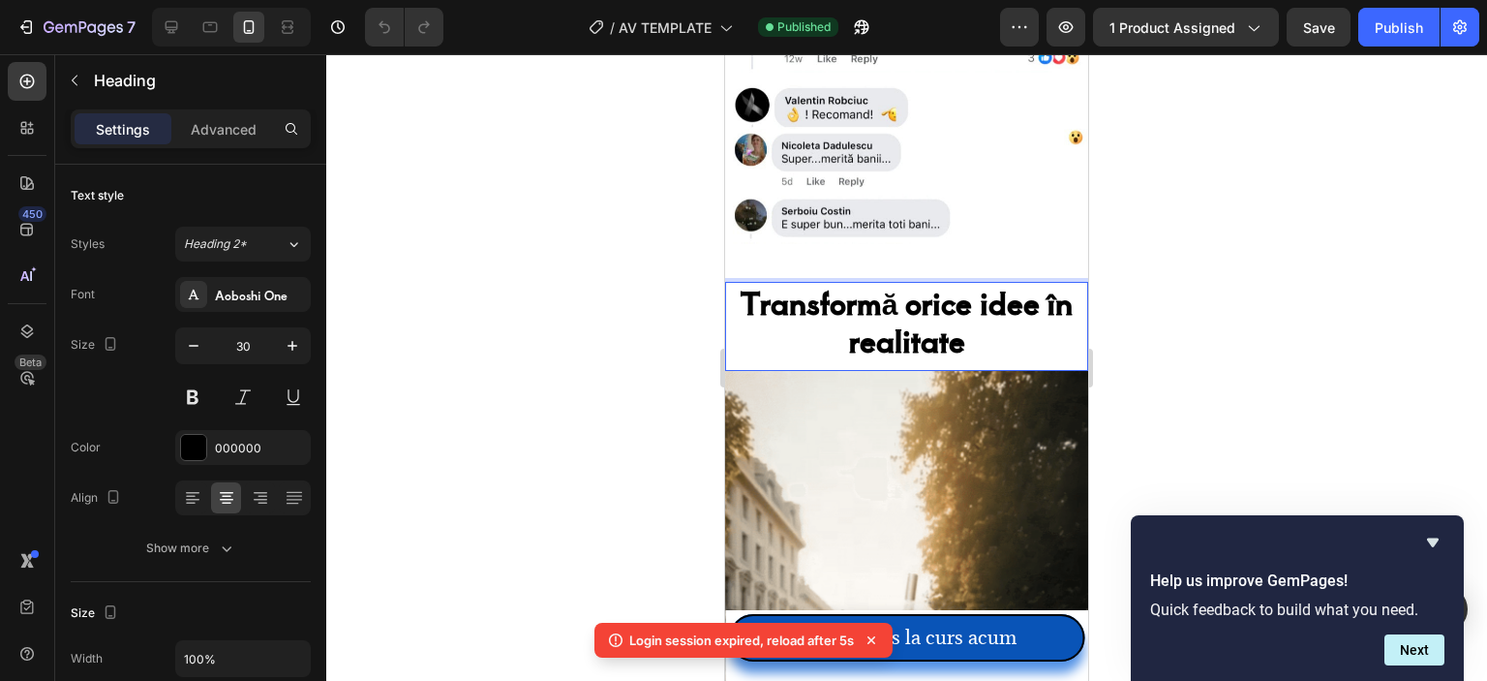
click at [914, 283] on strong "Transformă orice idee în realitate" at bounding box center [907, 321] width 333 height 80
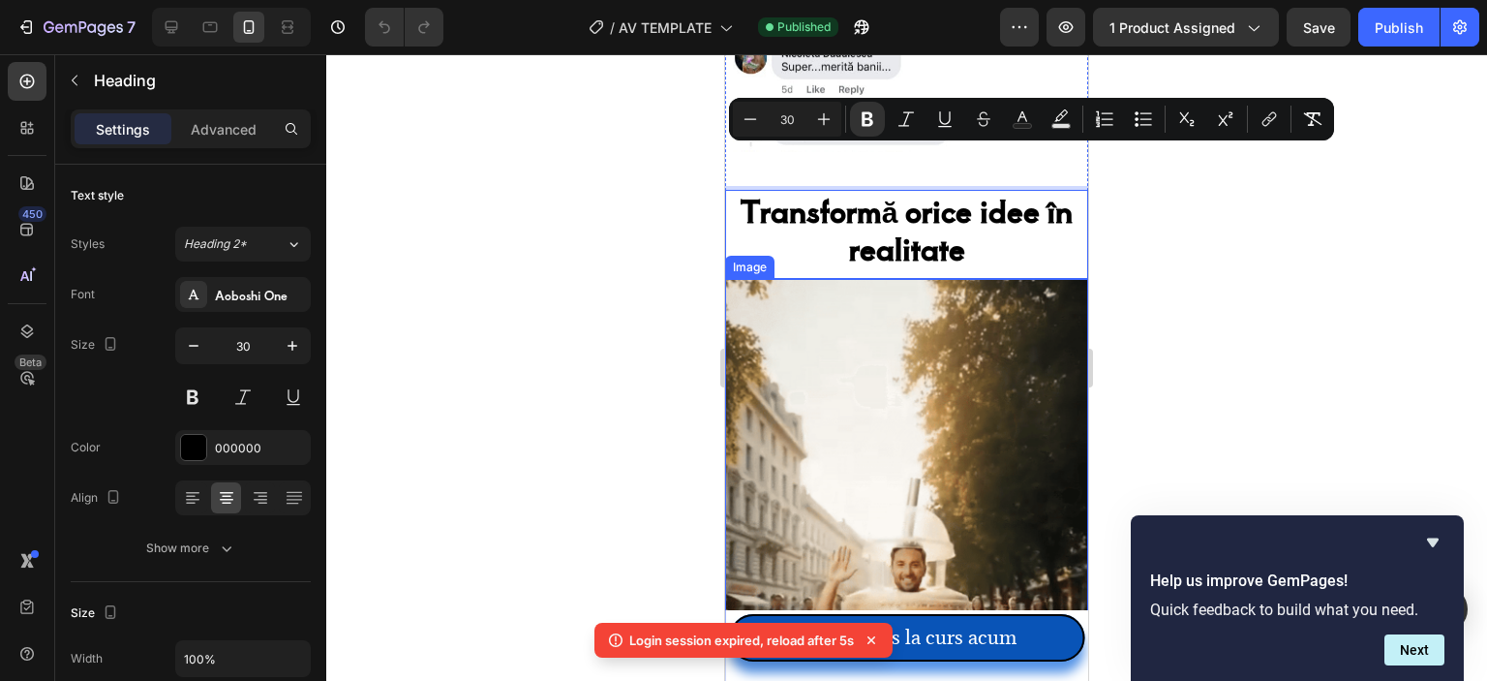
scroll to position [3195, 0]
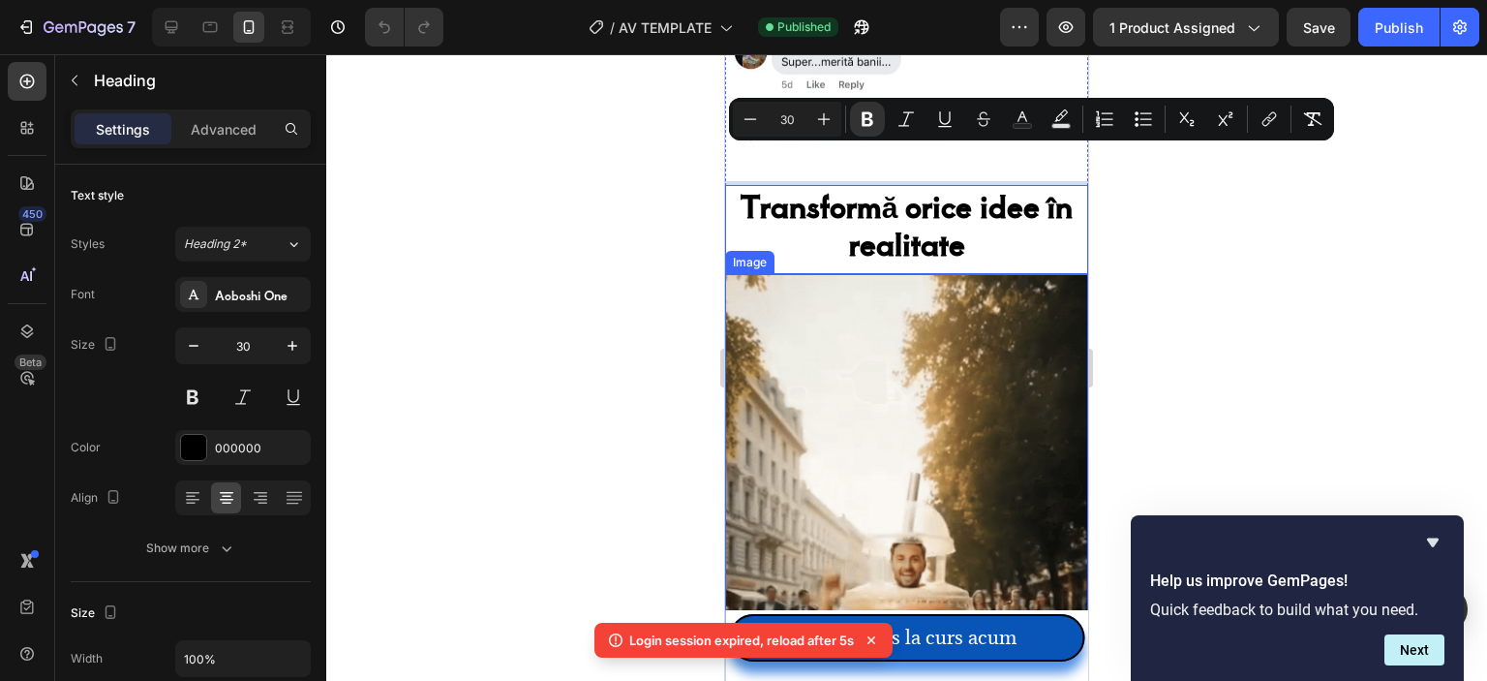
click at [886, 423] on img at bounding box center [906, 597] width 363 height 646
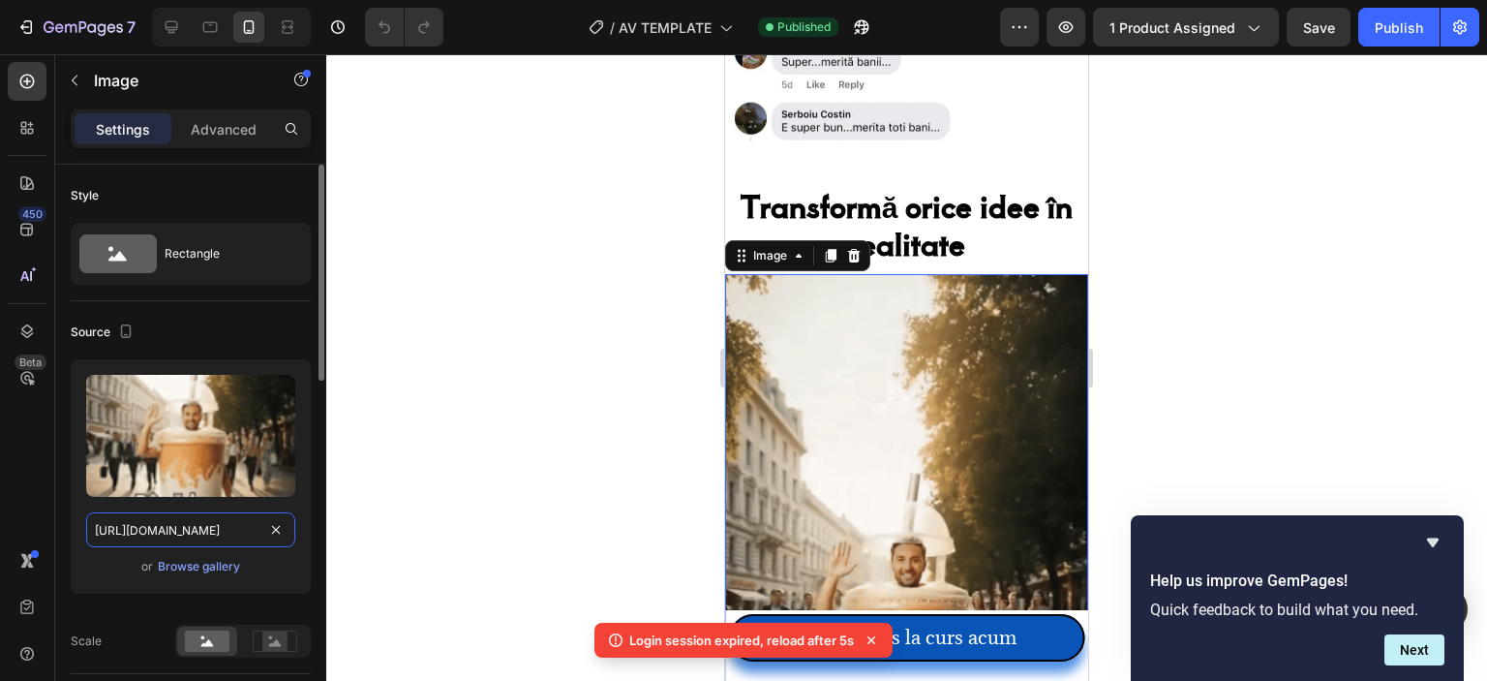
click at [167, 528] on input "[URL][DOMAIN_NAME]" at bounding box center [190, 529] width 209 height 35
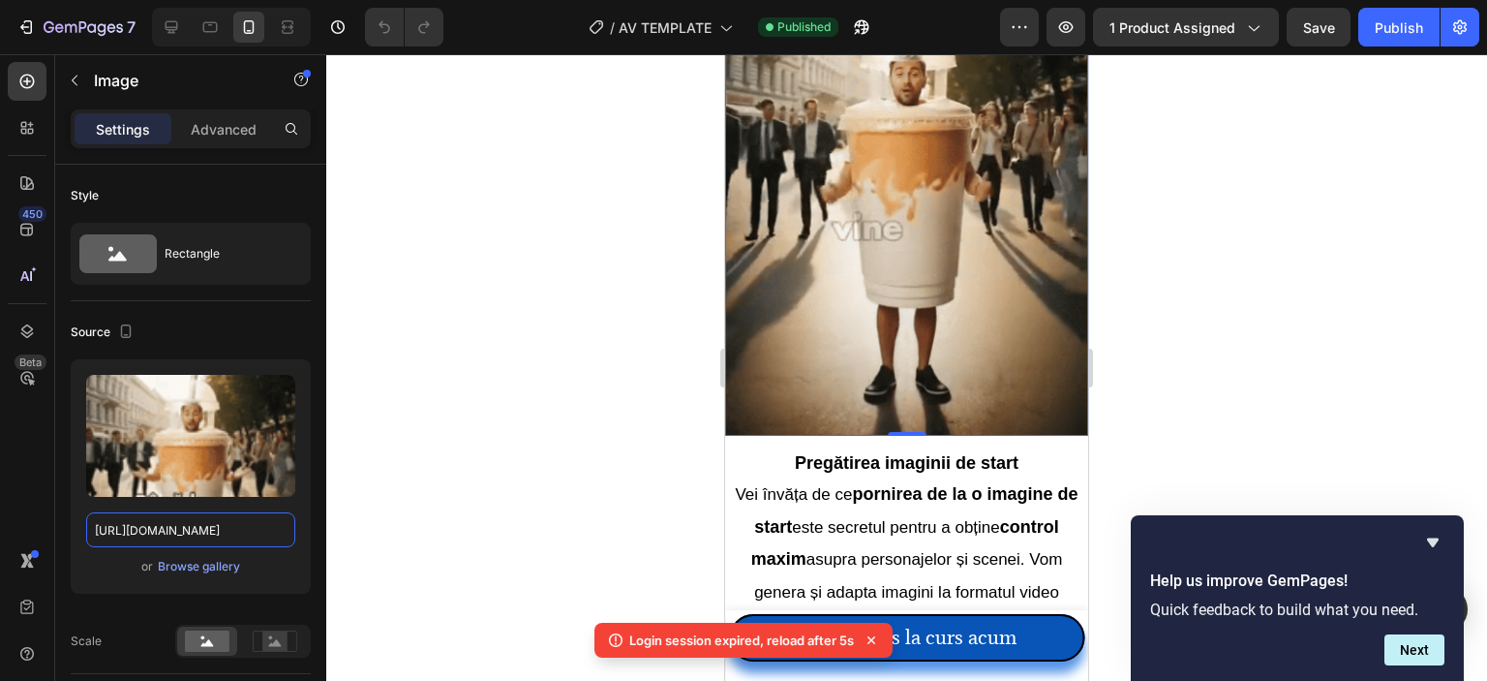
scroll to position [3873, 0]
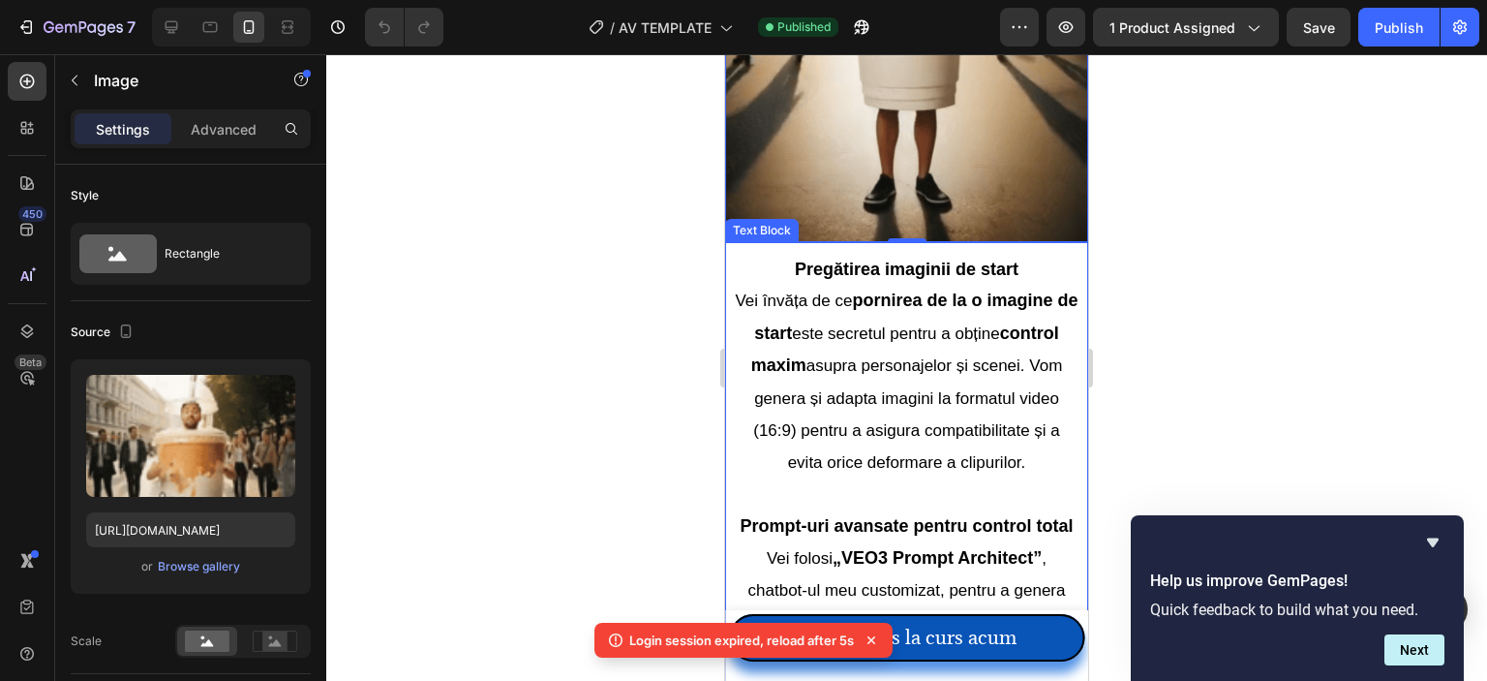
click at [859, 356] on span "asupra personajelor și scenei. Vom genera și adapta imagini la formatul video (…" at bounding box center [907, 413] width 309 height 115
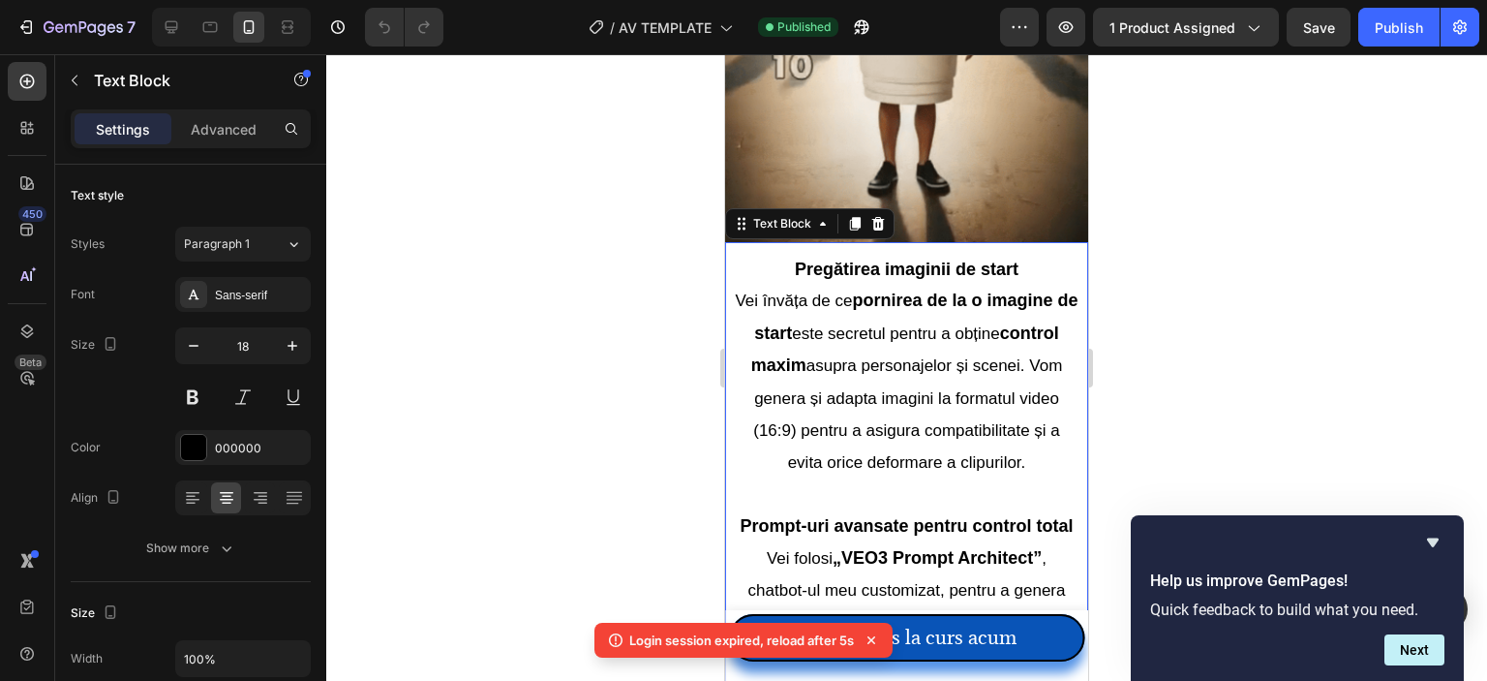
click at [857, 370] on span "asupra personajelor și scenei. Vom genera și adapta imagini la formatul video (…" at bounding box center [907, 413] width 309 height 115
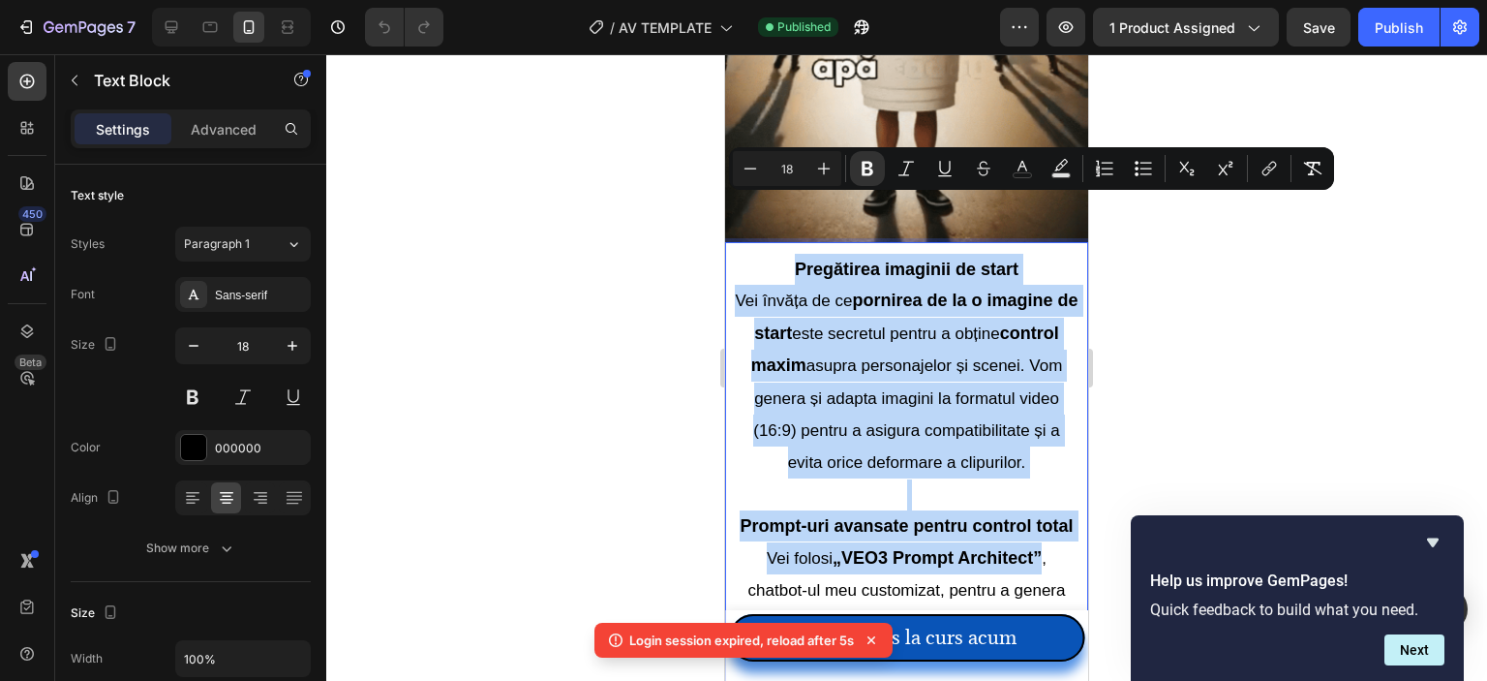
copy div "Pregătirea imaginii de start Vei învăța de ce pornirea de la o imagine de start…"
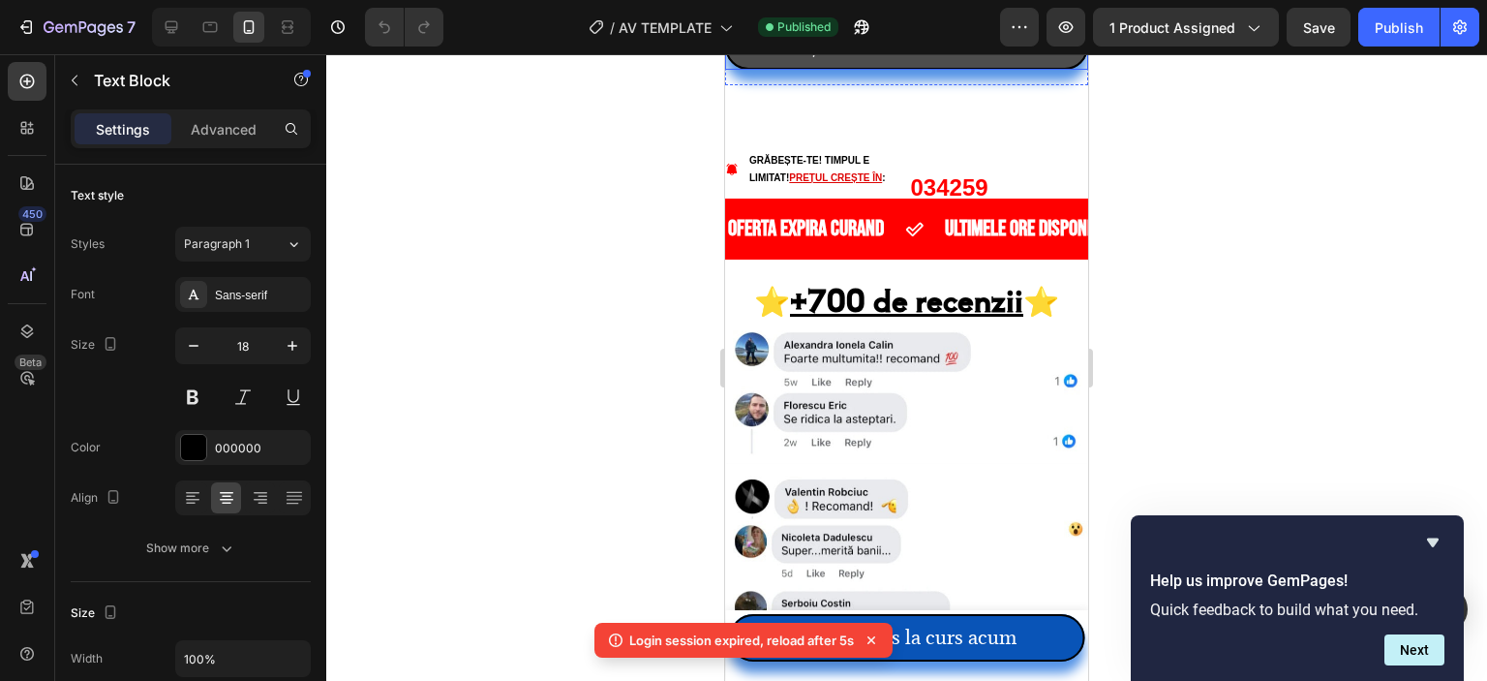
scroll to position [4744, 0]
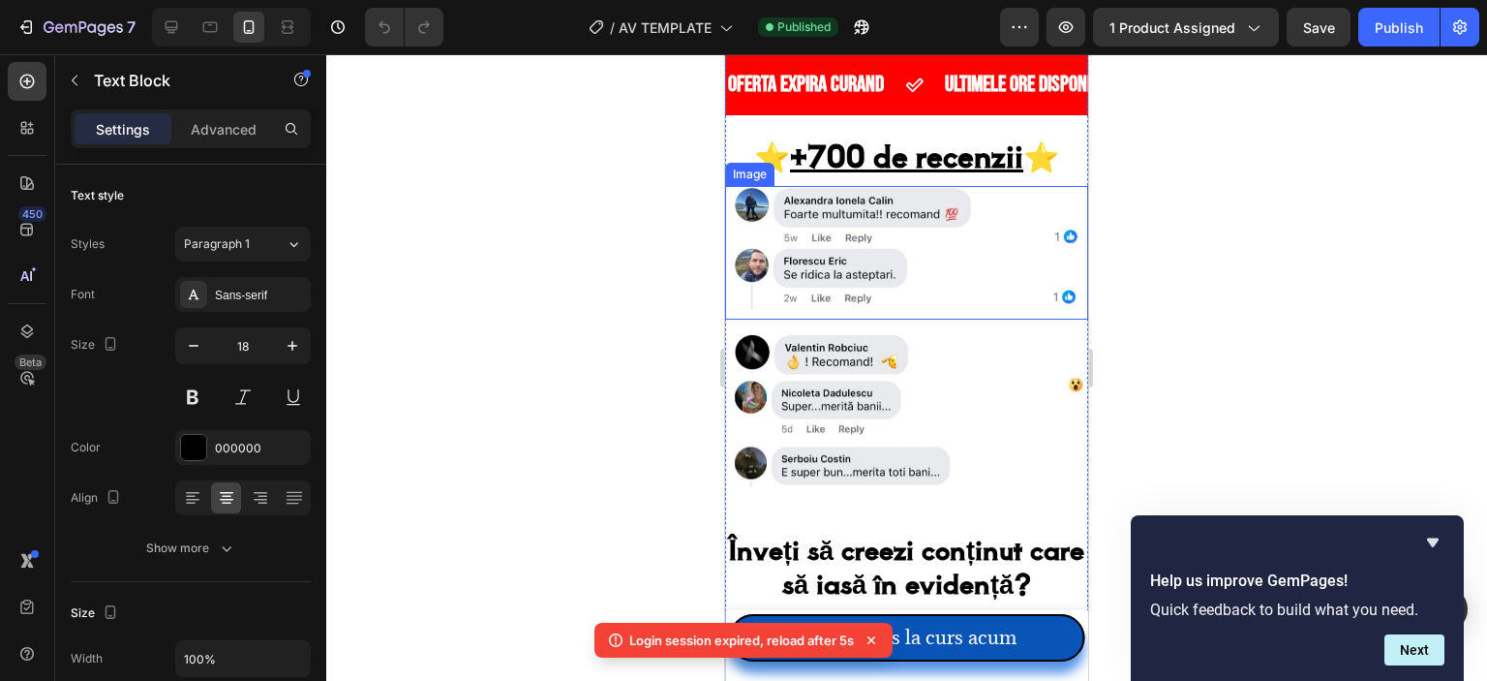
click at [876, 297] on img at bounding box center [906, 253] width 363 height 135
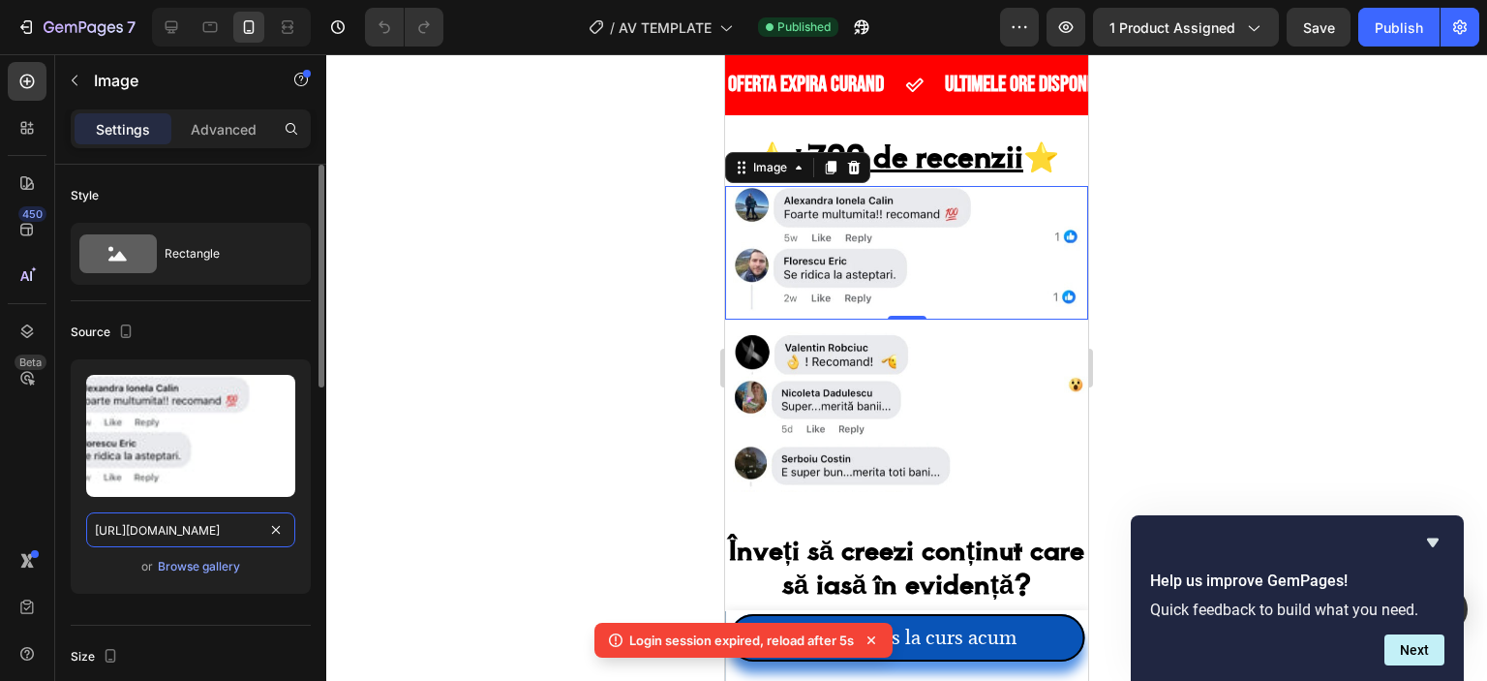
click at [209, 534] on input "[URL][DOMAIN_NAME]" at bounding box center [190, 529] width 209 height 35
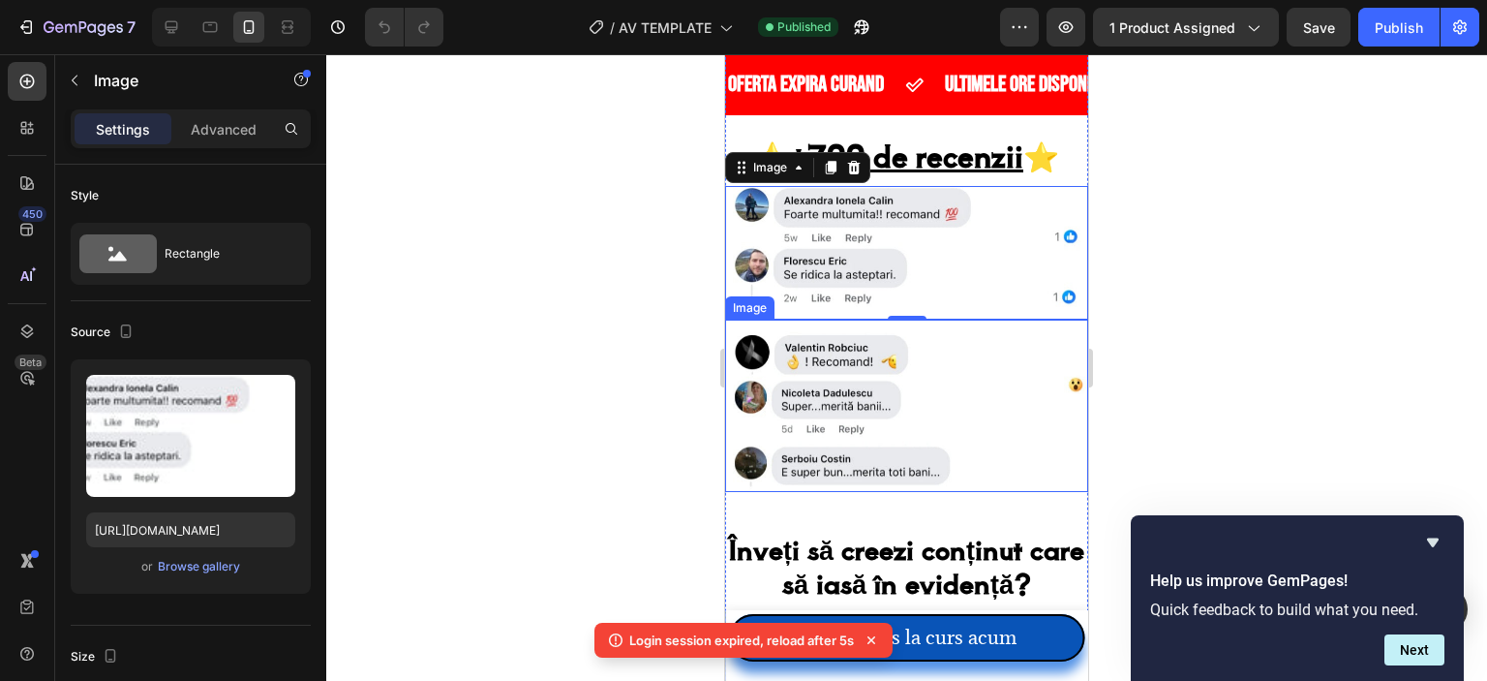
click at [921, 448] on img at bounding box center [906, 404] width 363 height 171
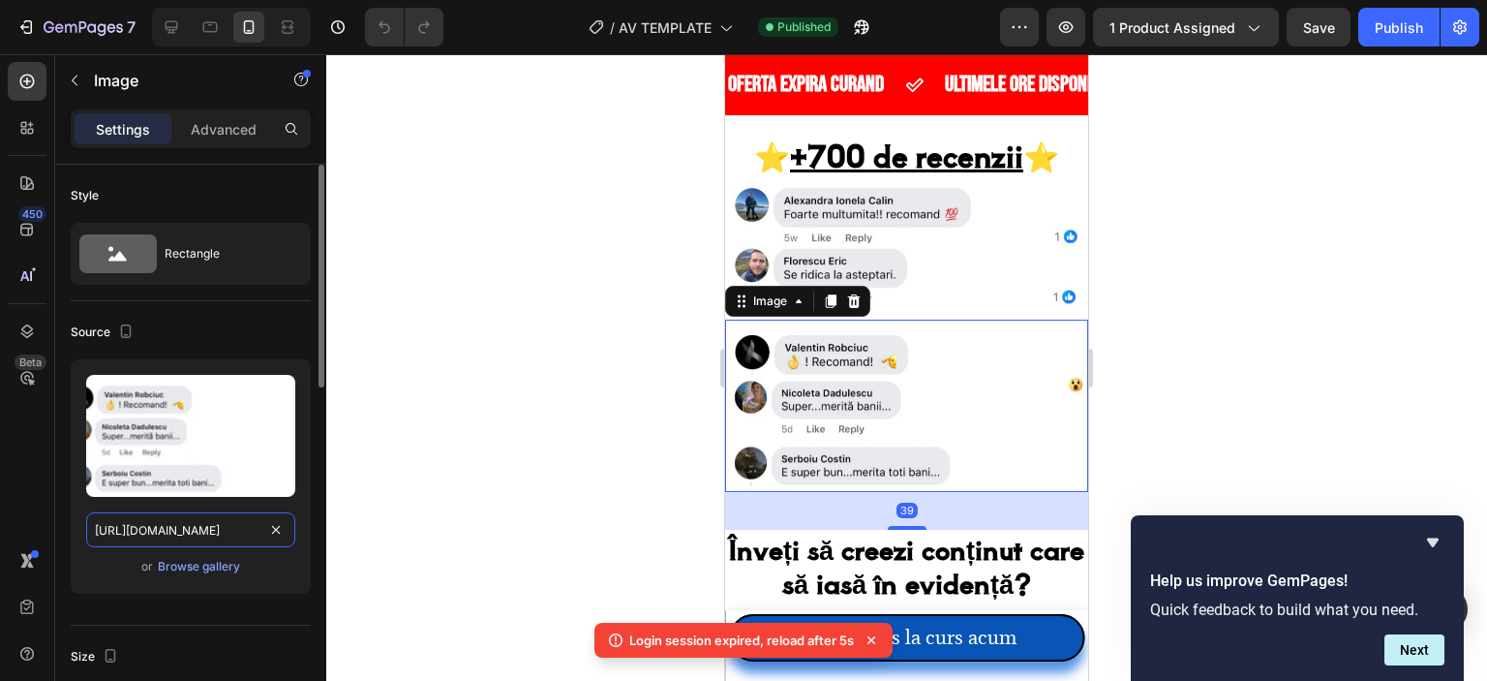
click at [206, 537] on input "[URL][DOMAIN_NAME]" at bounding box center [190, 529] width 209 height 35
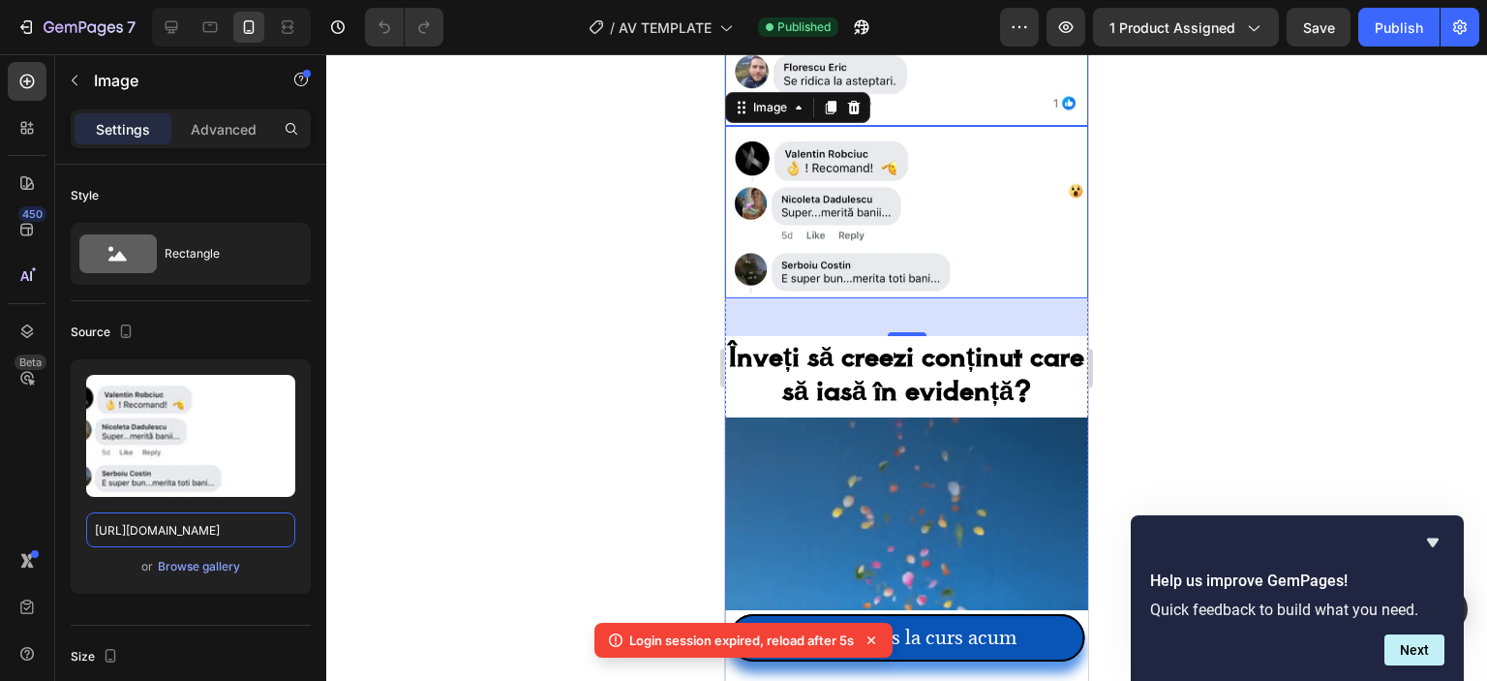
scroll to position [5035, 0]
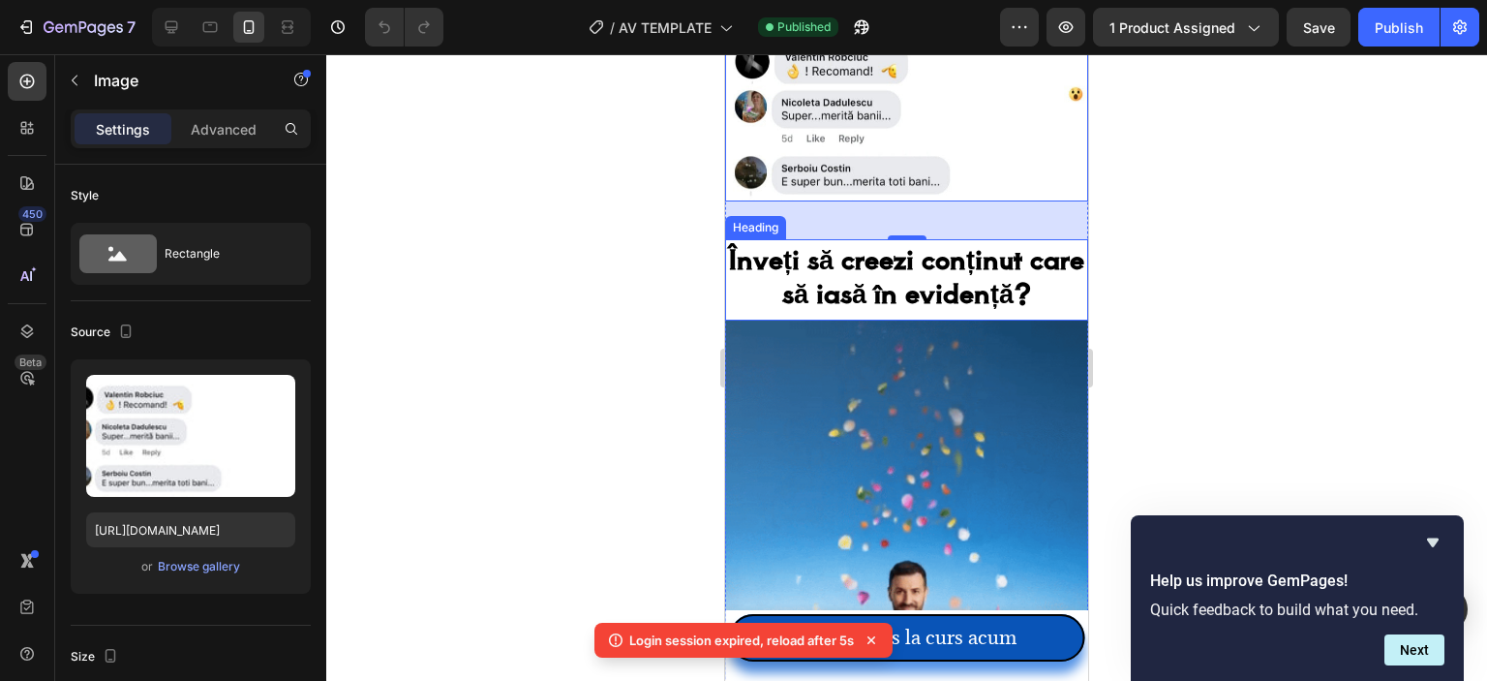
click at [895, 297] on strong "Înveți să creezi conținut care să iasă în evidență?" at bounding box center [906, 275] width 355 height 72
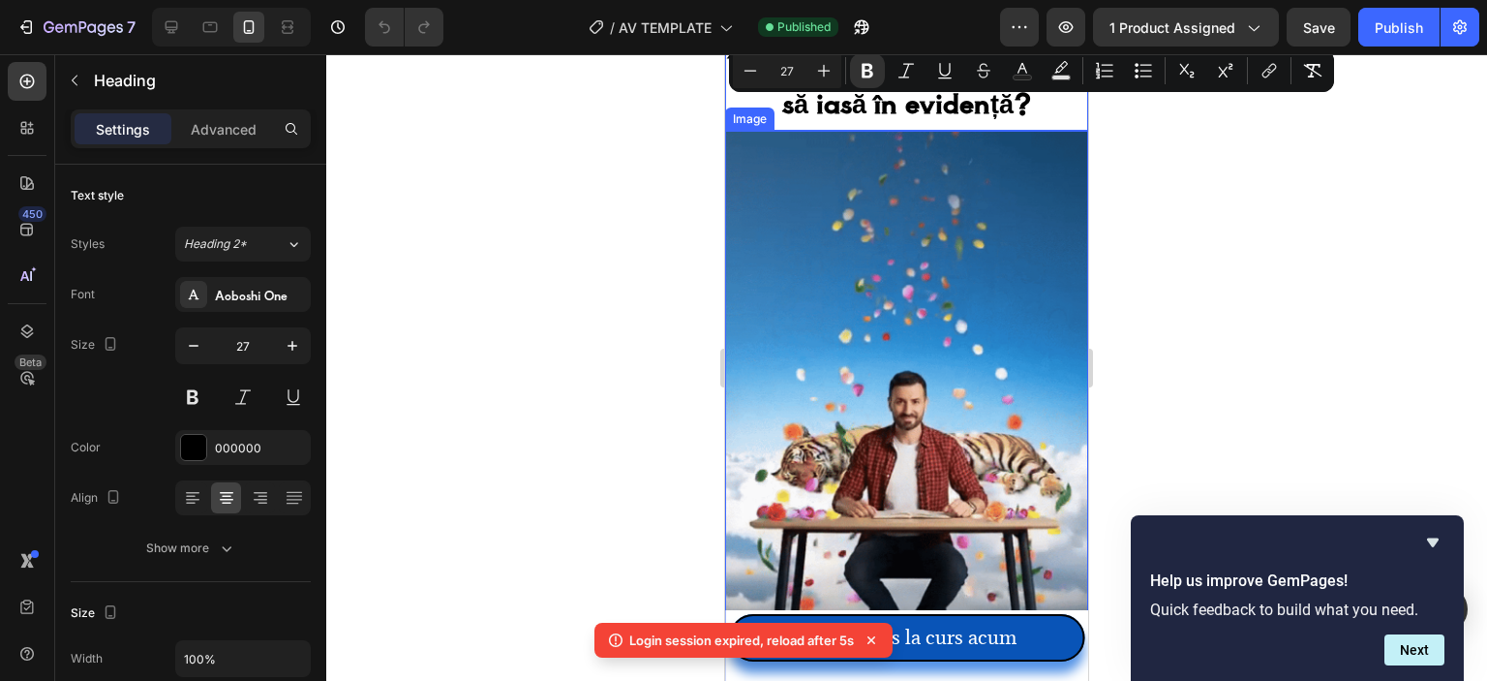
scroll to position [5228, 0]
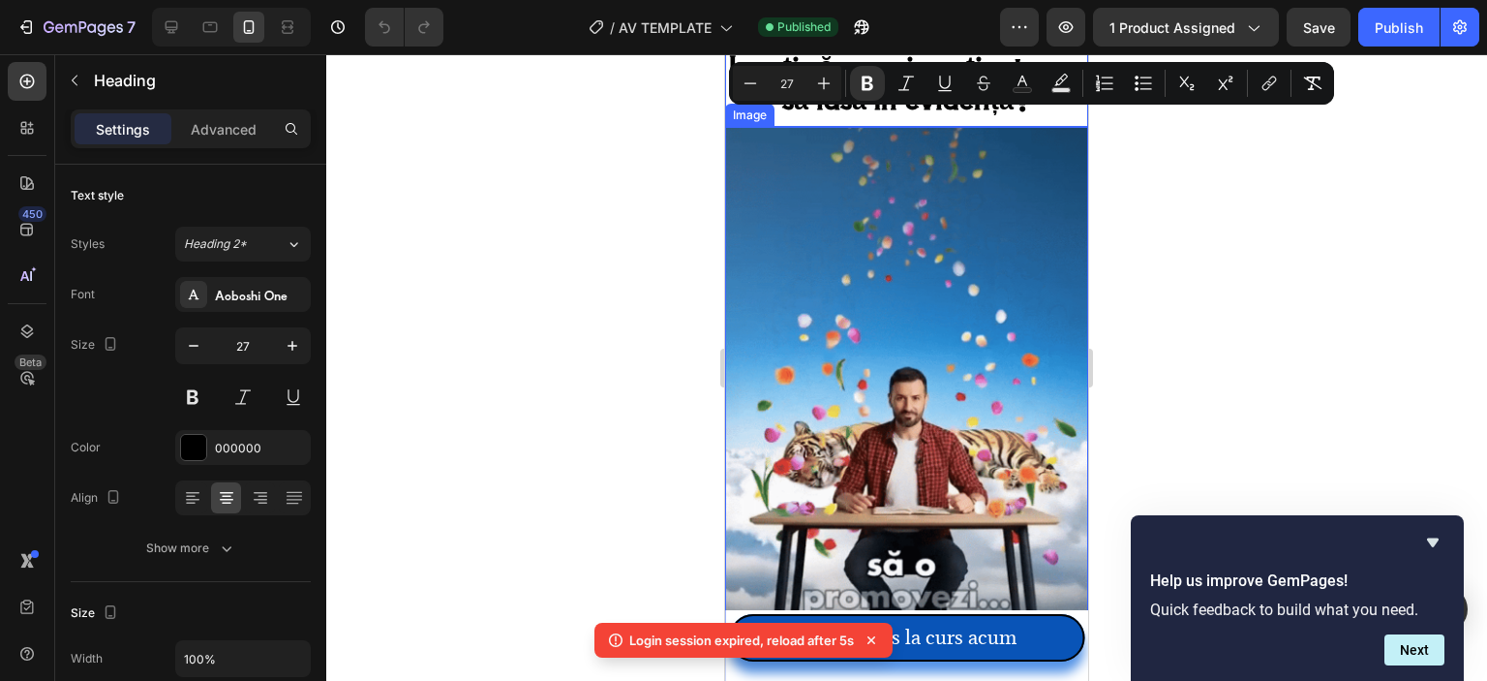
click at [860, 310] on img at bounding box center [906, 450] width 363 height 646
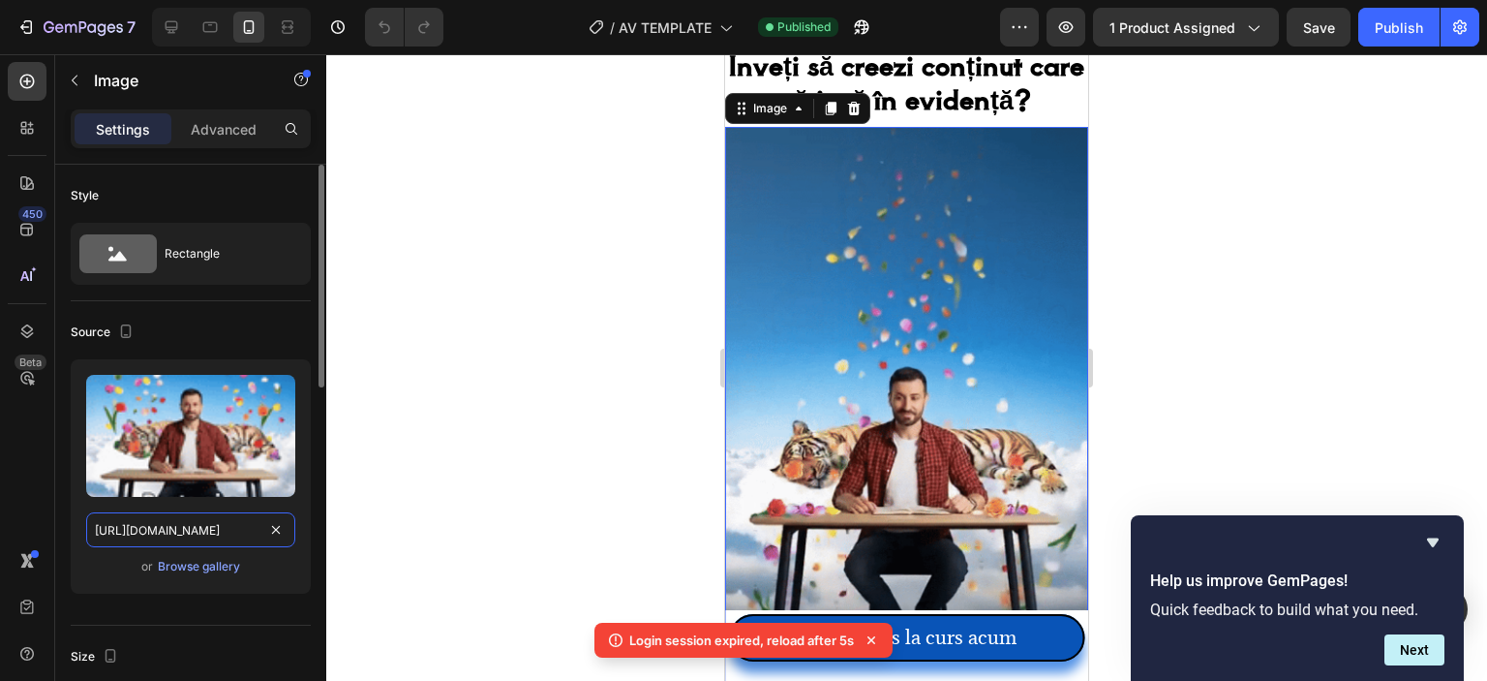
click at [181, 537] on input "[URL][DOMAIN_NAME]" at bounding box center [190, 529] width 209 height 35
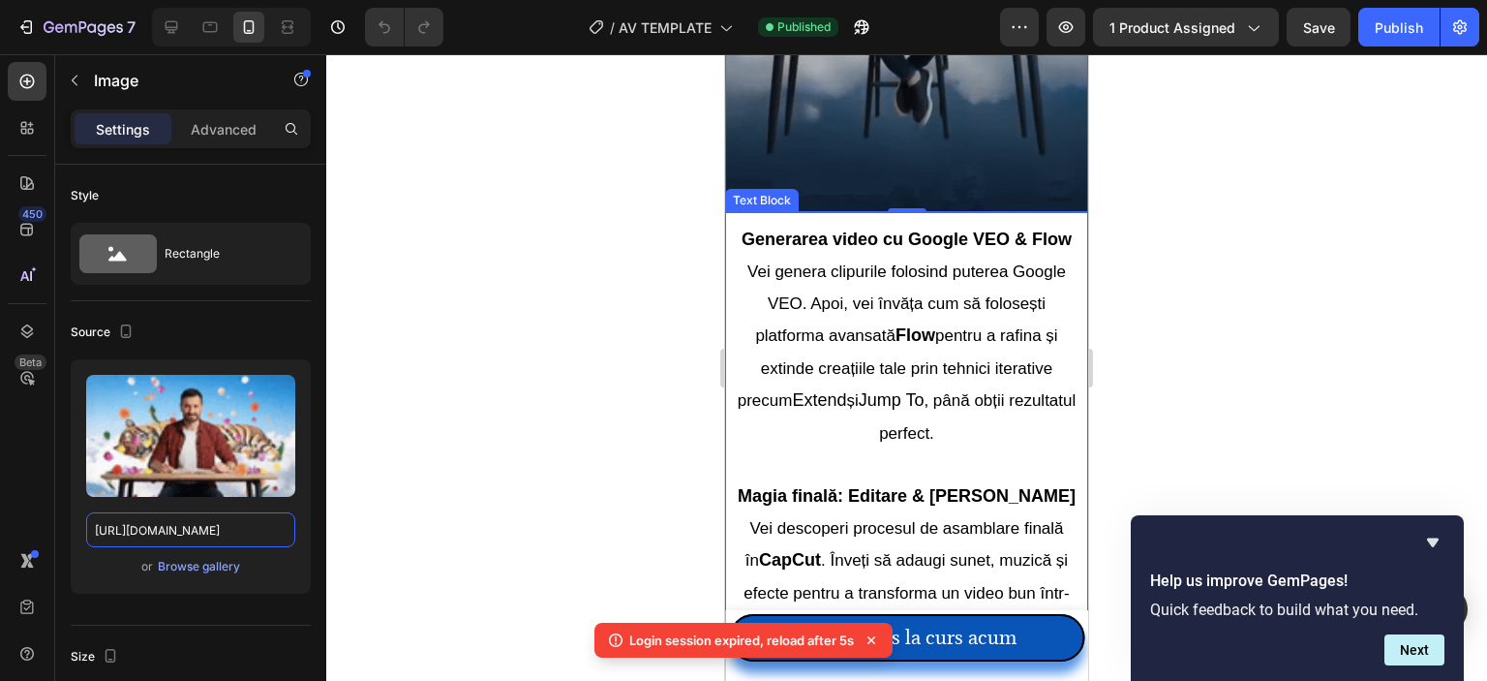
scroll to position [5809, 0]
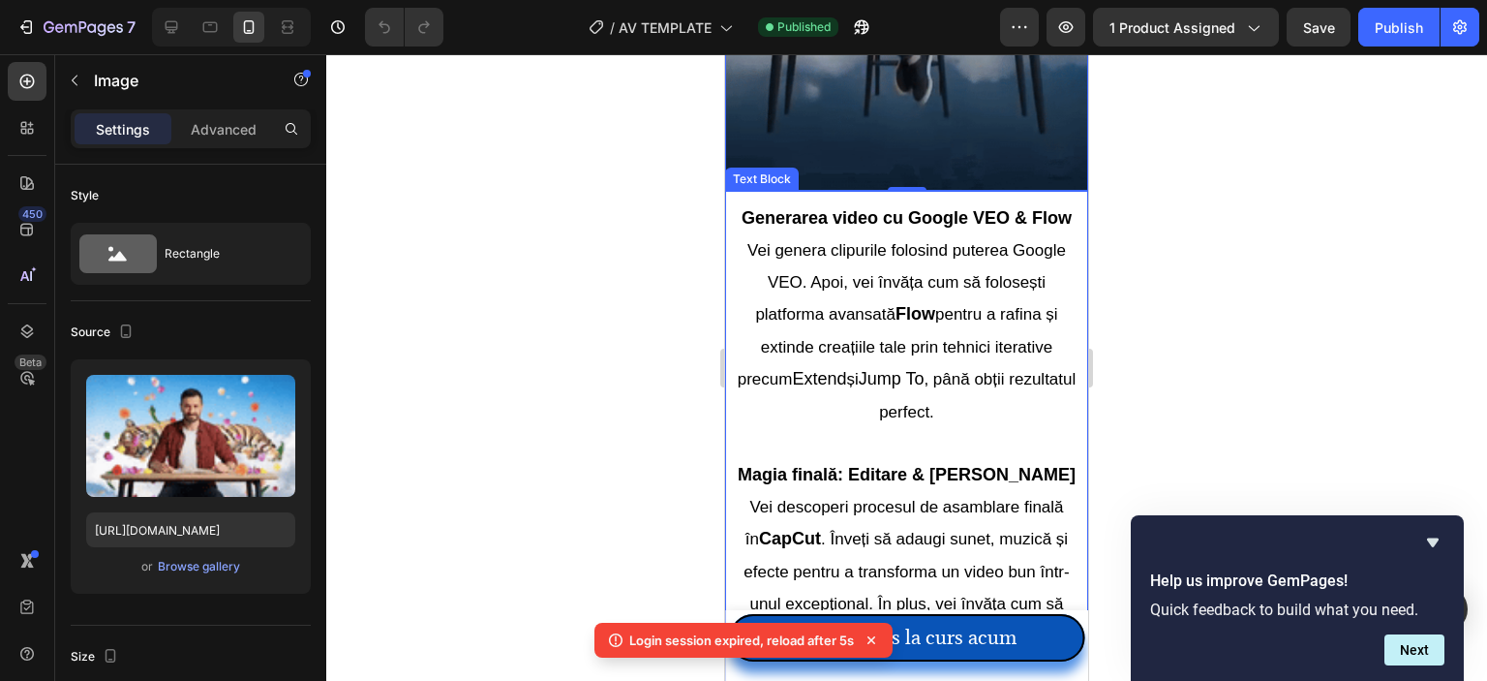
click at [881, 289] on span "Vei genera clipurile folosind puterea Google VEO. Apoi, vei învăța cum să folos…" at bounding box center [906, 282] width 319 height 83
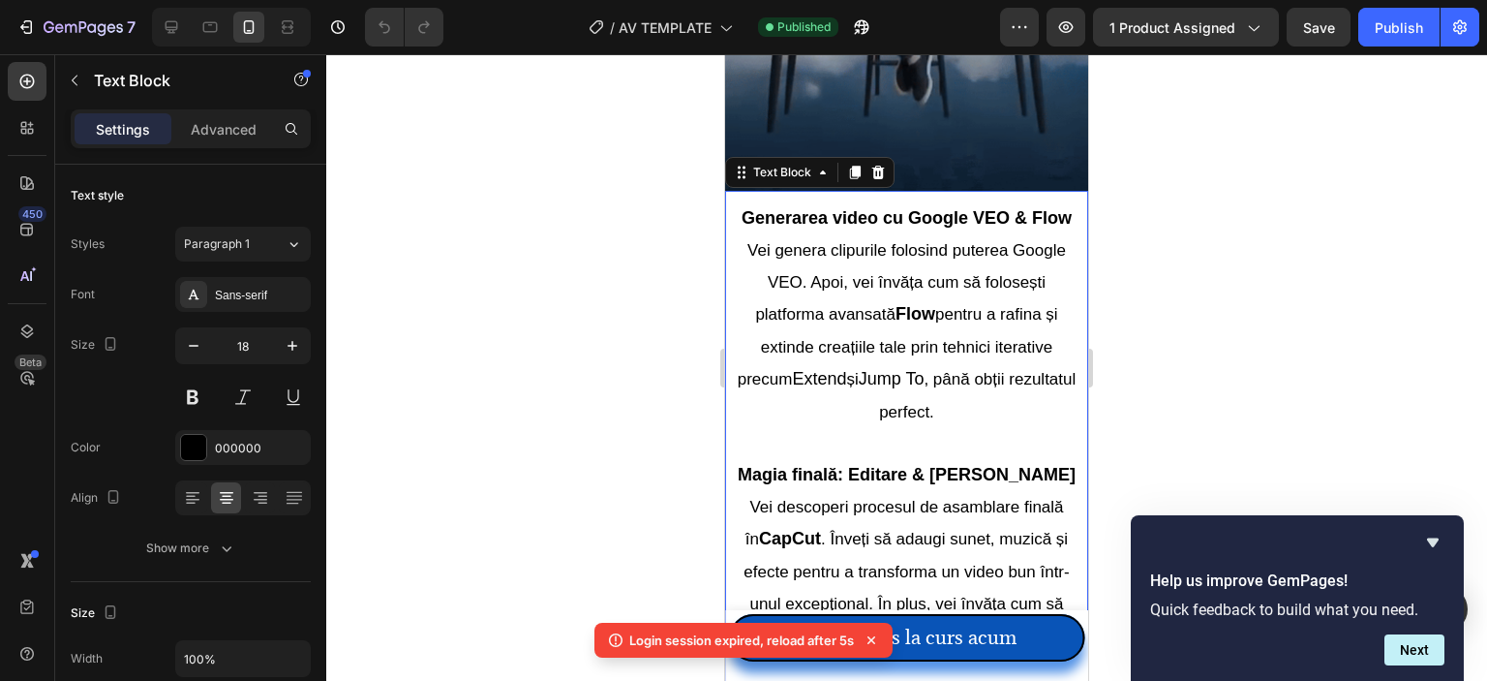
click at [880, 293] on span "Vei genera clipurile folosind puterea Google VEO. Apoi, vei învăța cum să folos…" at bounding box center [906, 282] width 319 height 83
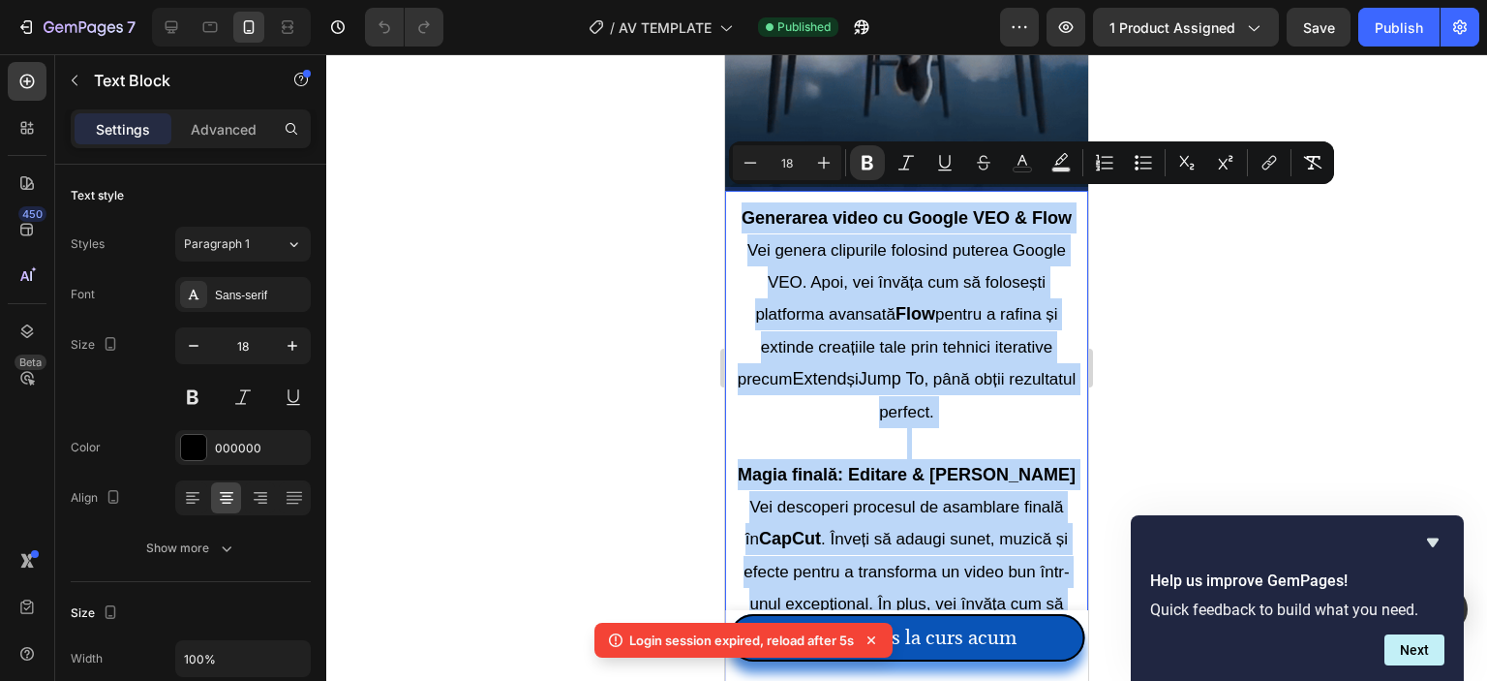
copy div "Generarea video cu Google VEO & Flow Vei genera clipurile folosind puterea Goog…"
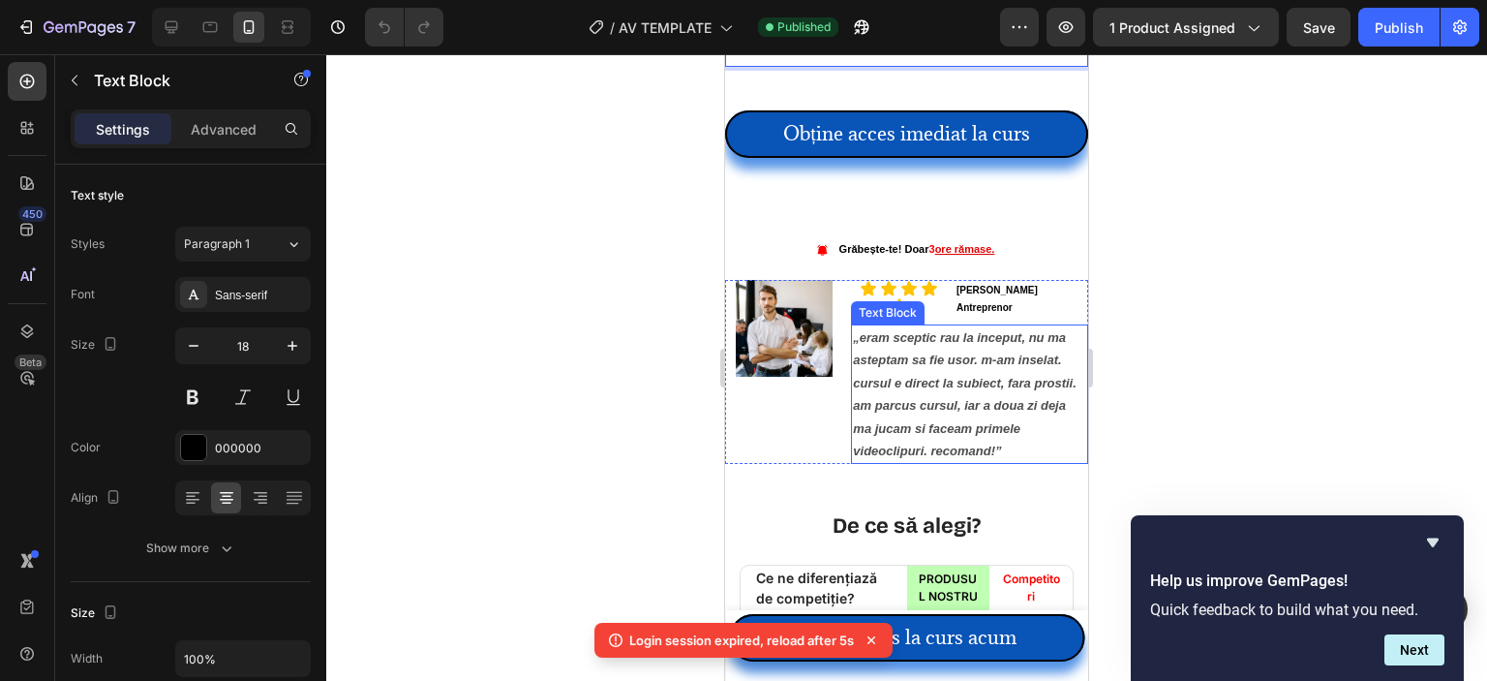
scroll to position [6487, 0]
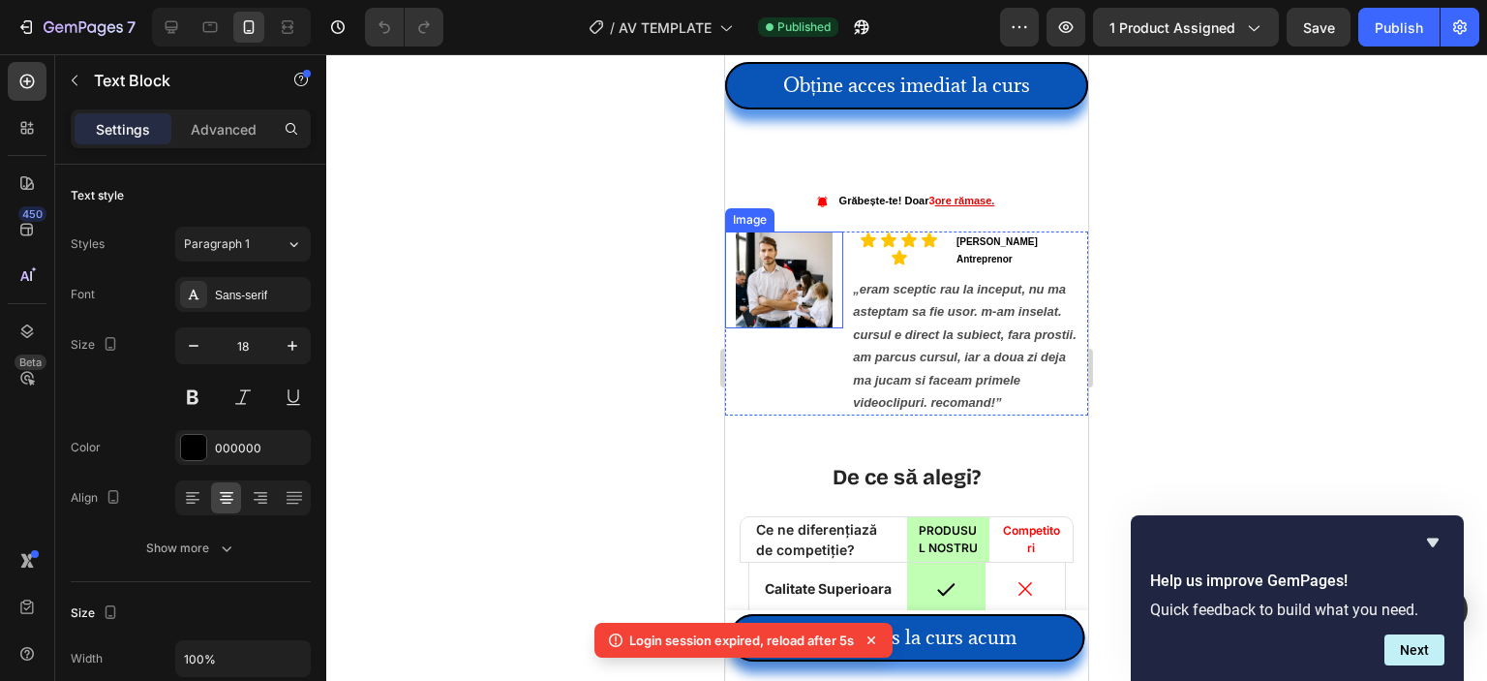
click at [785, 276] on img at bounding box center [784, 279] width 97 height 97
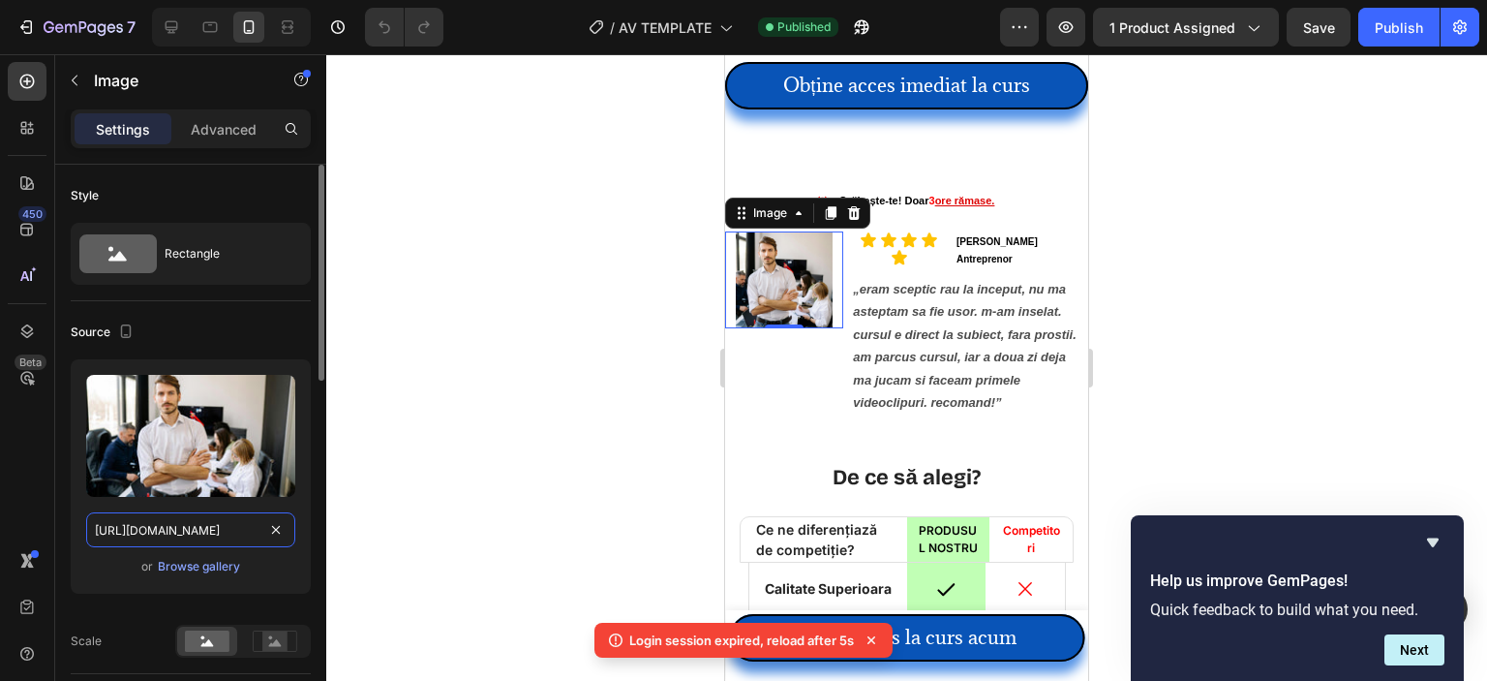
click at [196, 527] on input "[URL][DOMAIN_NAME]" at bounding box center [190, 529] width 209 height 35
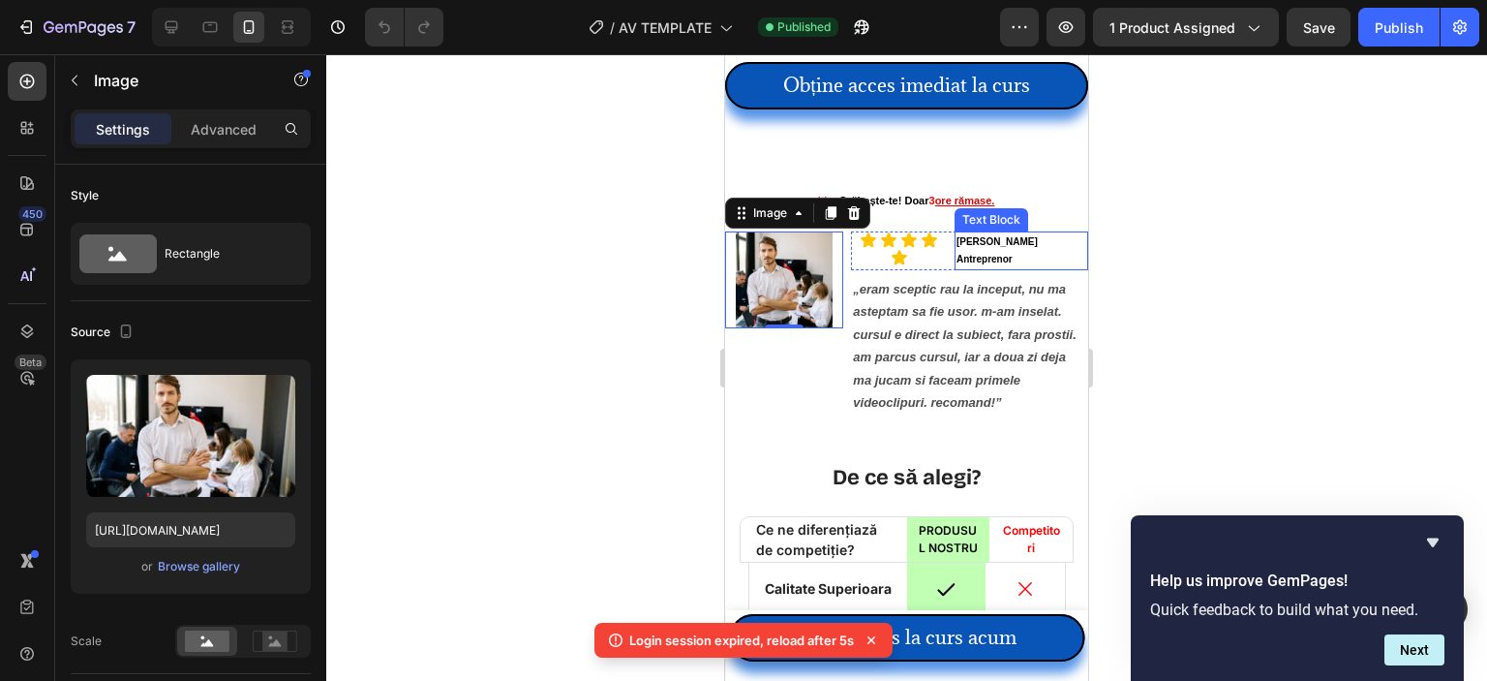
click at [960, 243] on strong "[PERSON_NAME]" at bounding box center [997, 241] width 81 height 11
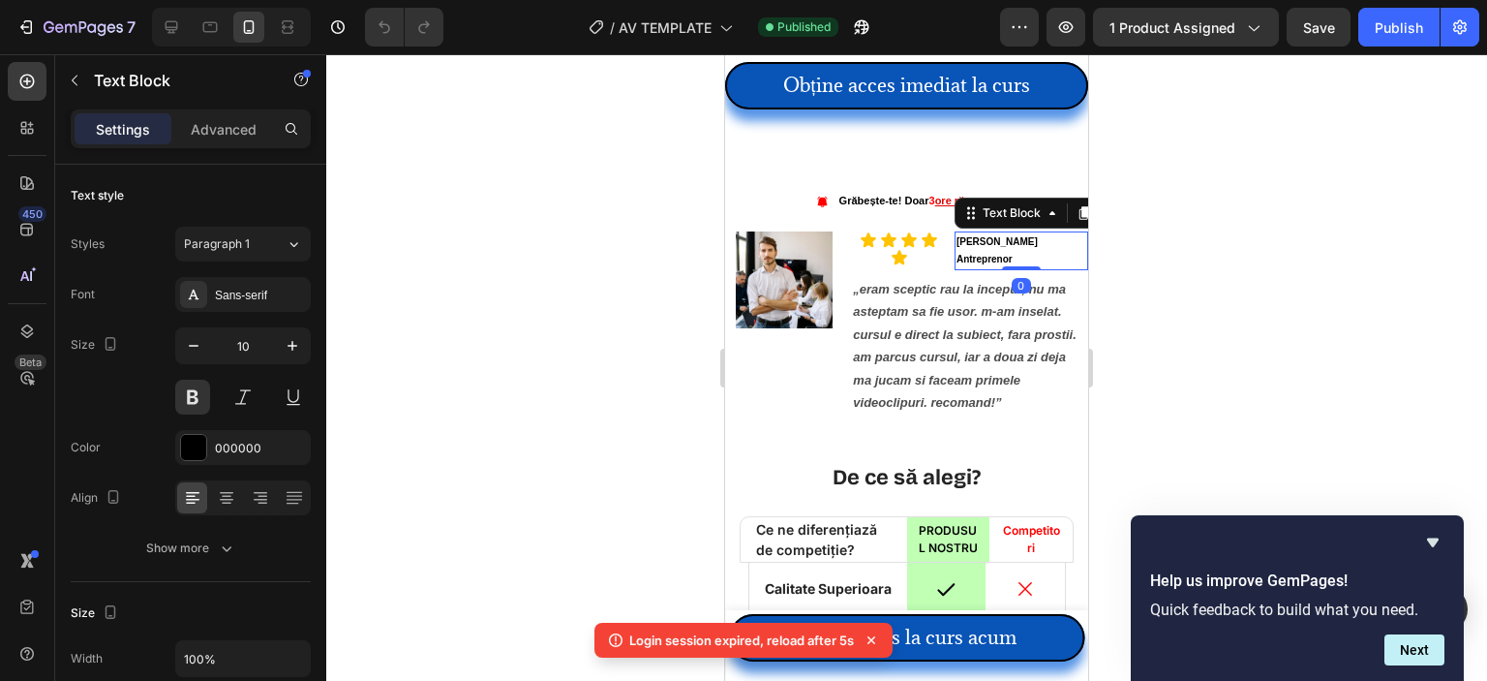
click at [957, 247] on strong "[PERSON_NAME]" at bounding box center [997, 241] width 81 height 11
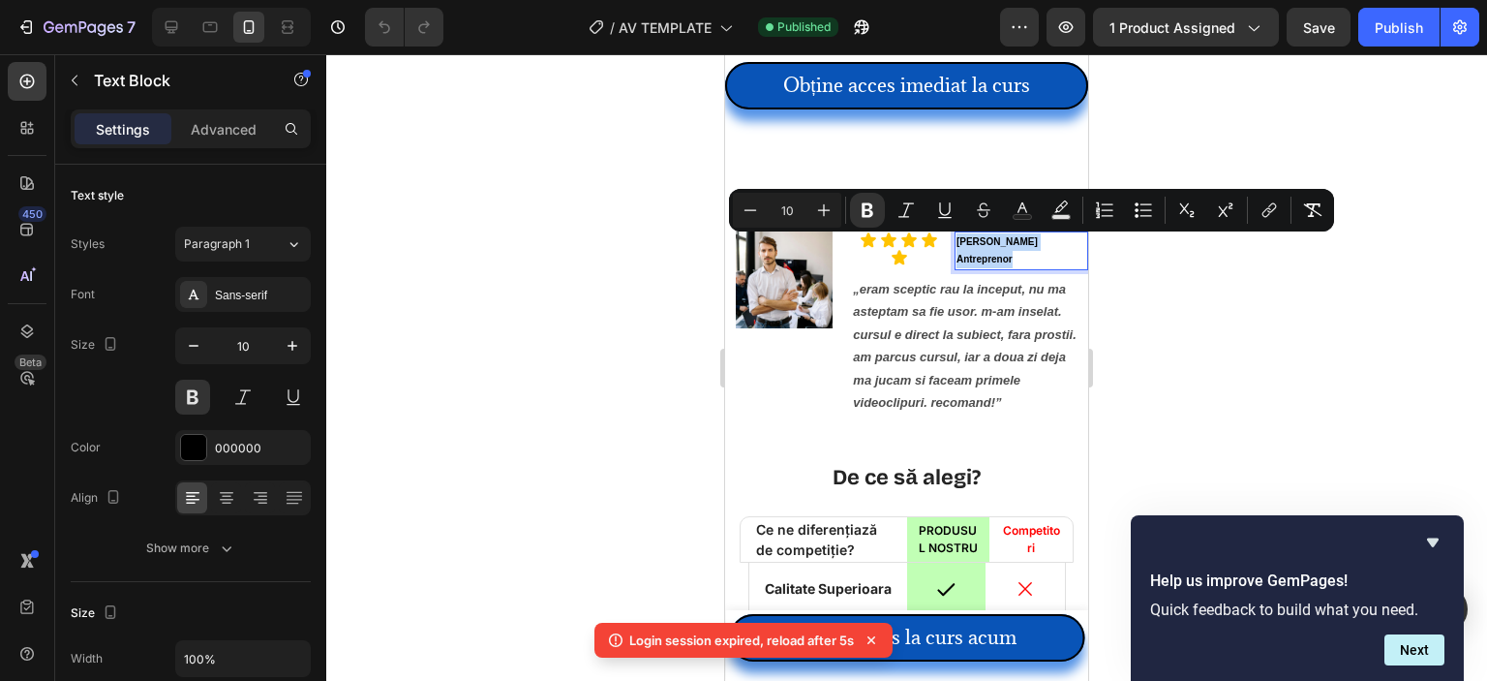
copy div "[PERSON_NAME] Antreprenor"
click at [795, 307] on img at bounding box center [784, 279] width 97 height 97
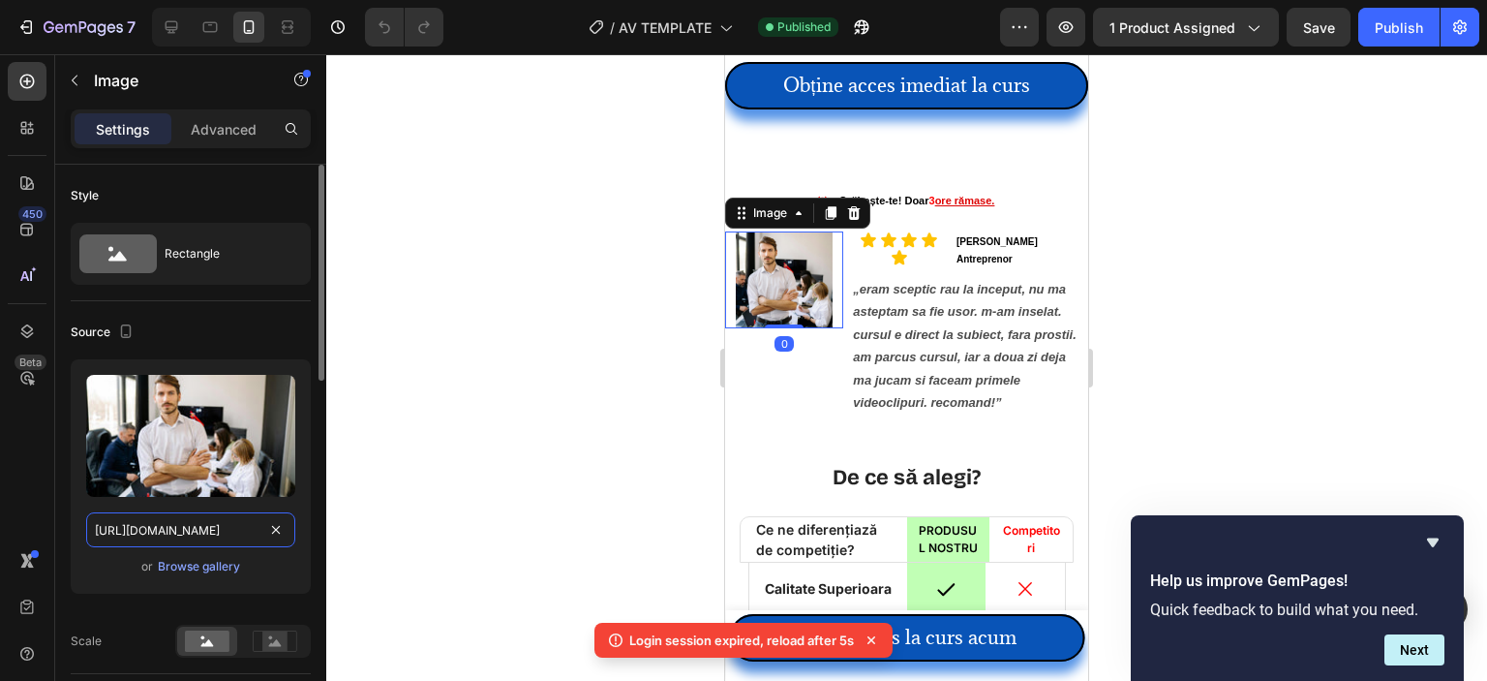
click at [237, 531] on input "[URL][DOMAIN_NAME]" at bounding box center [190, 529] width 209 height 35
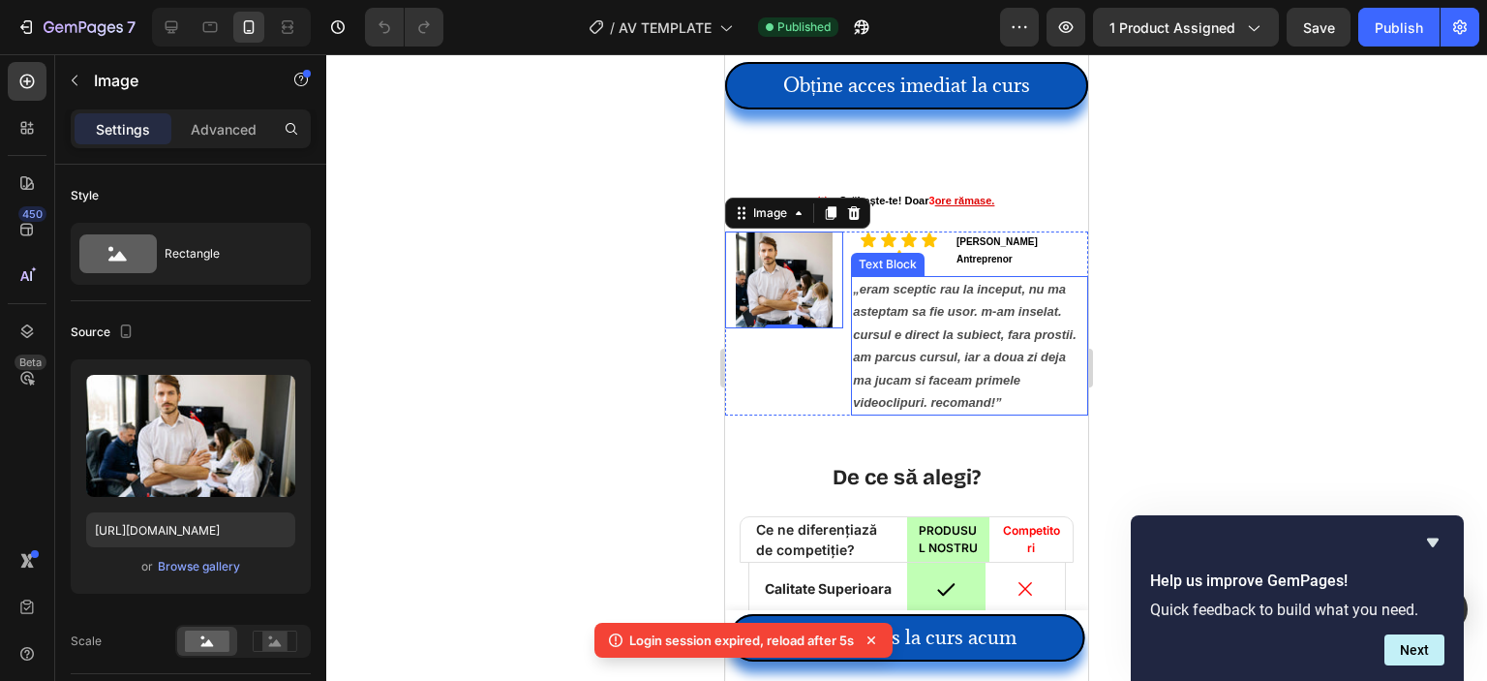
click at [885, 320] on icon "„eram sceptic rau la inceput, nu ma asteptam sa fie usor. m-am inselat. cursul …" at bounding box center [964, 346] width 223 height 128
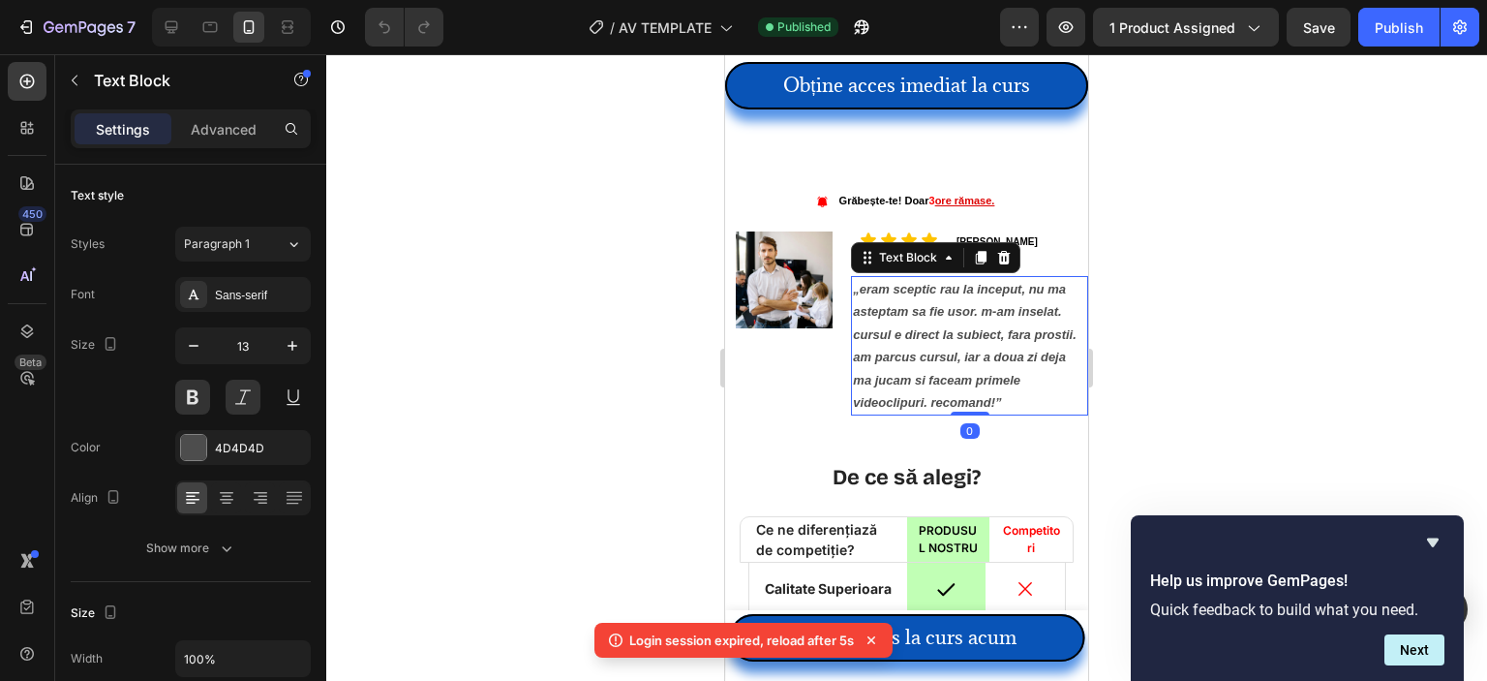
click at [885, 320] on icon "„eram sceptic rau la inceput, nu ma asteptam sa fie usor. m-am inselat. cursul …" at bounding box center [964, 346] width 223 height 128
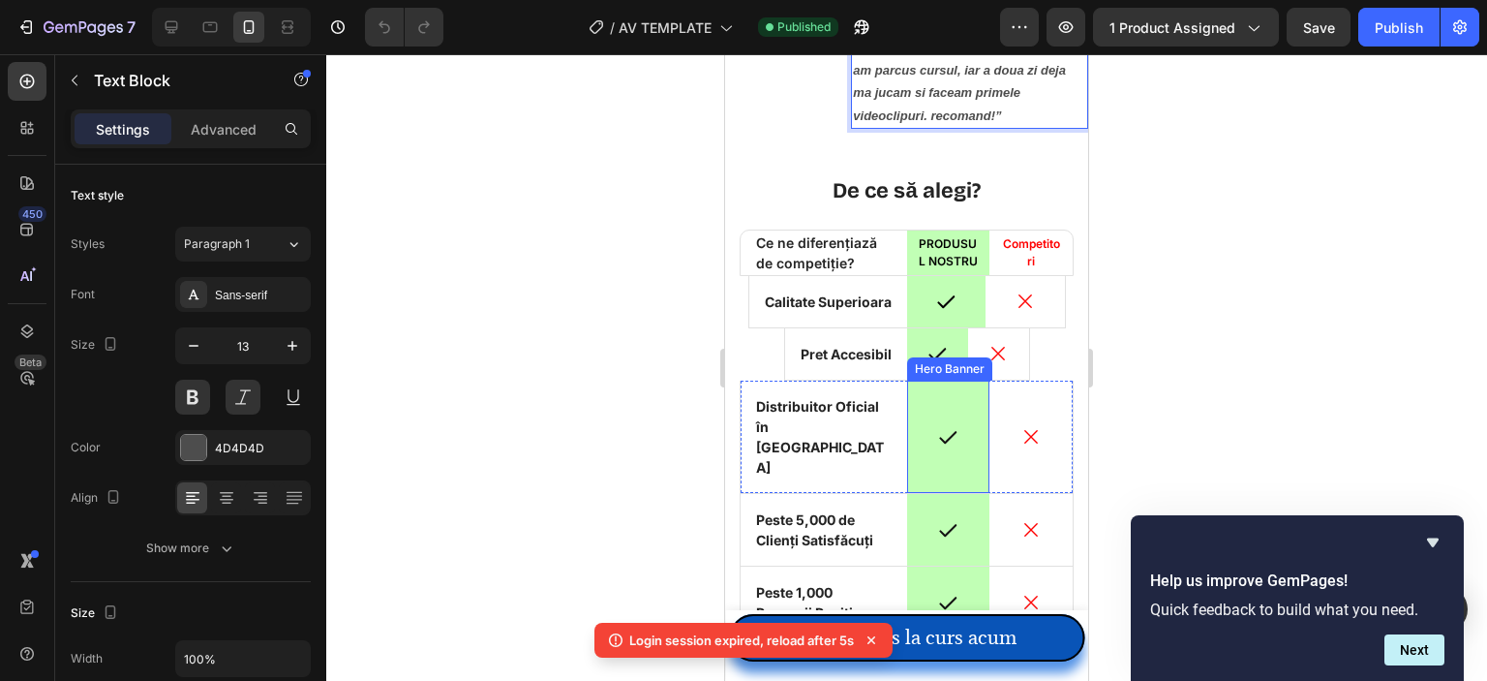
type input "16"
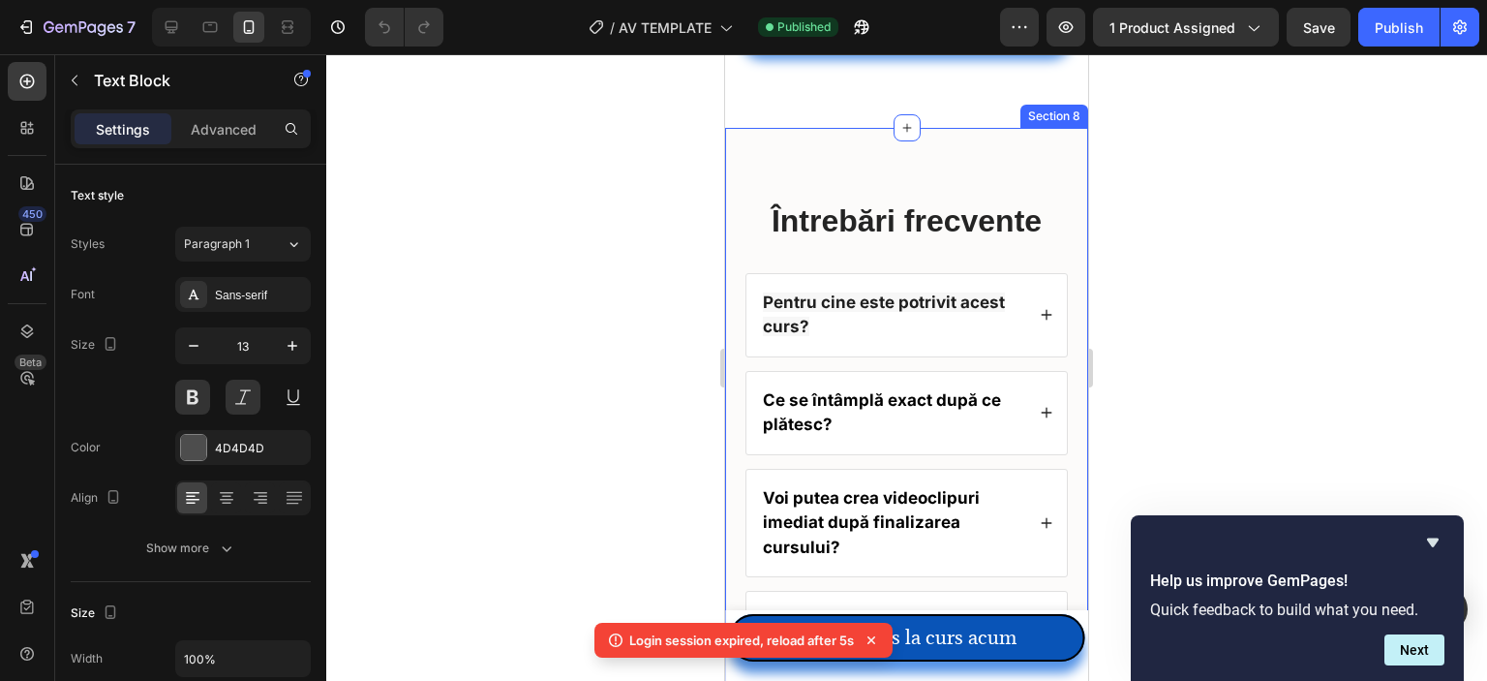
scroll to position [7939, 0]
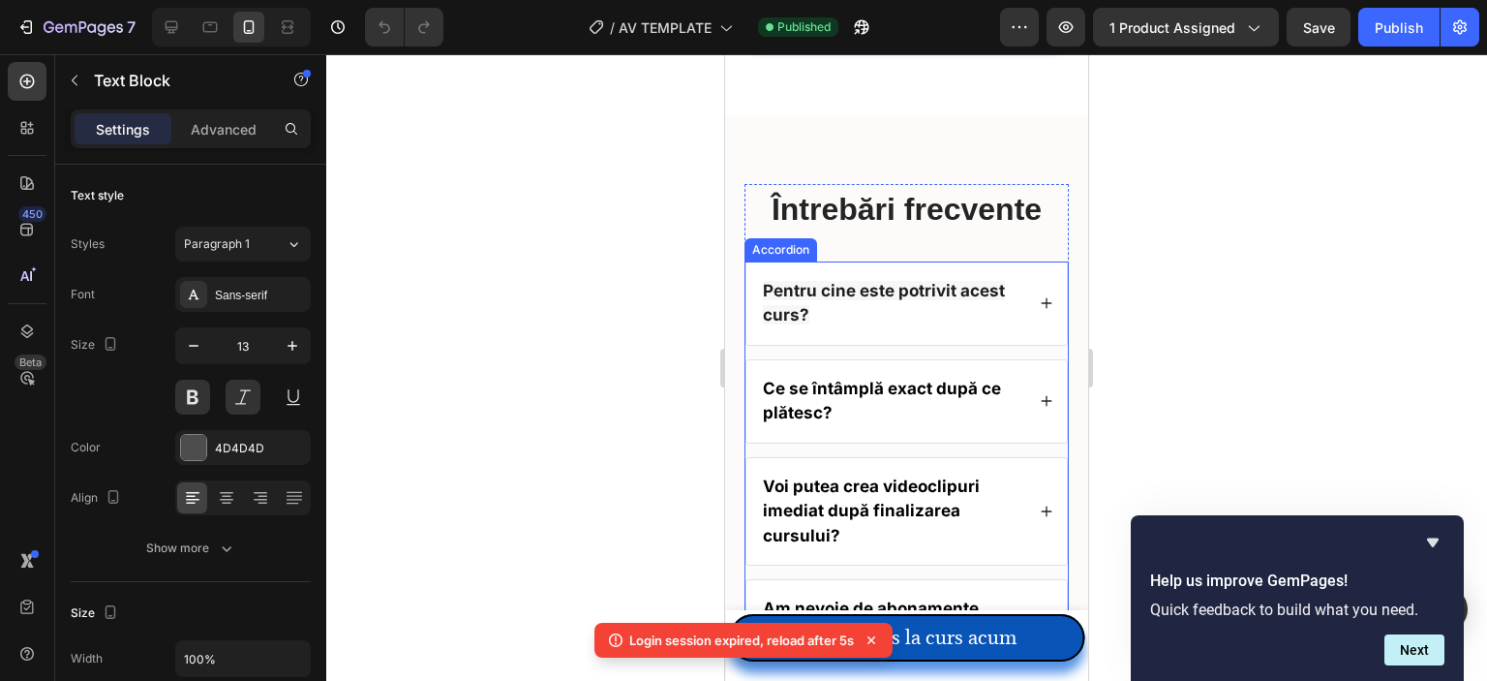
click at [896, 281] on strong "Pentru cine este potrivit acest curs?" at bounding box center [884, 303] width 242 height 45
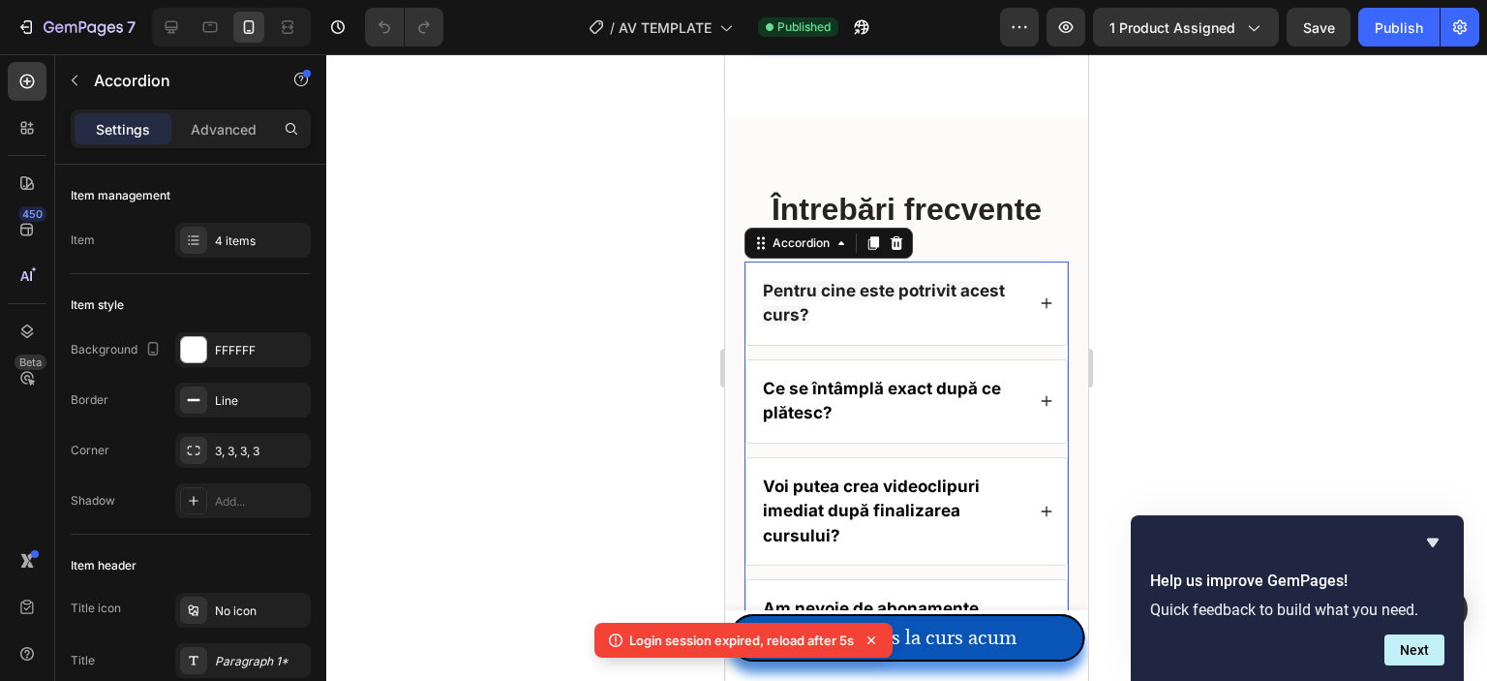
click at [896, 281] on strong "Pentru cine este potrivit acest curs?" at bounding box center [884, 303] width 242 height 45
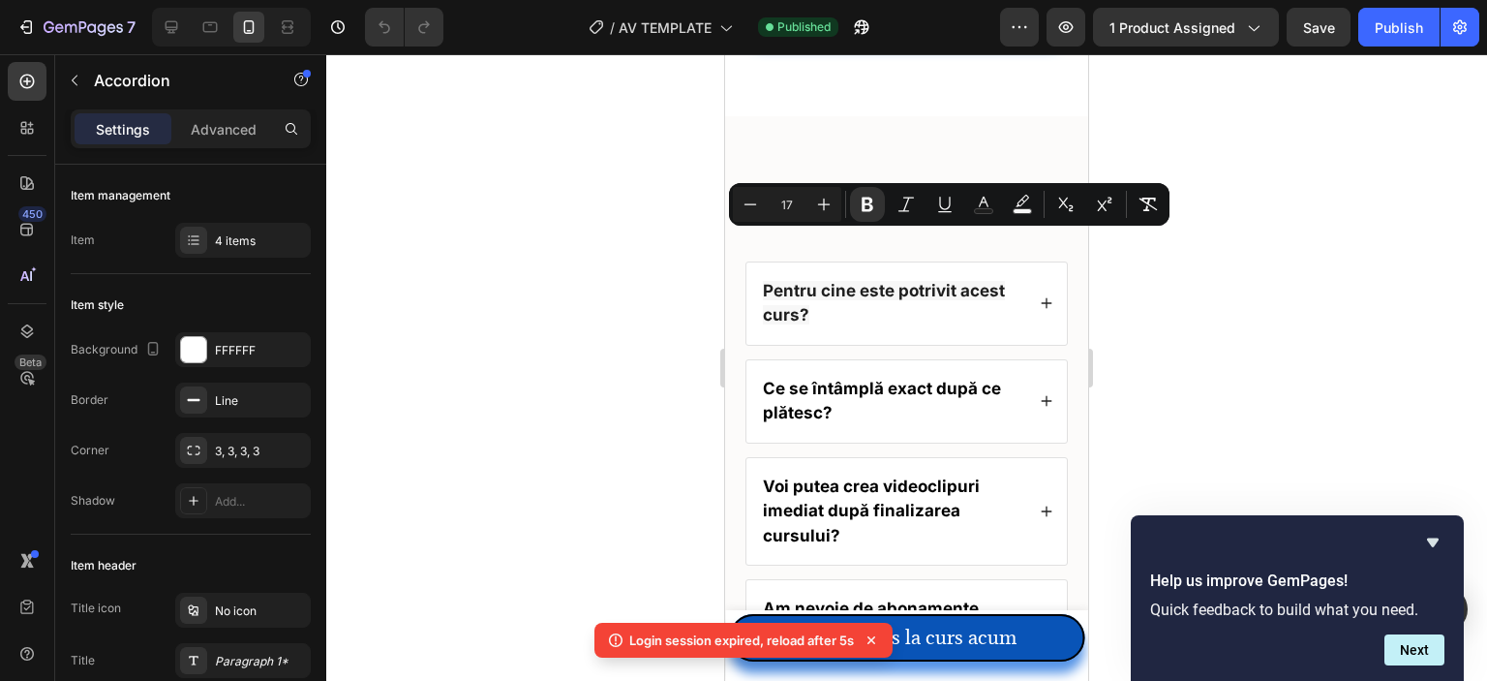
click at [1023, 262] on div "Pentru cine este potrivit acest curs?" at bounding box center [906, 303] width 320 height 82
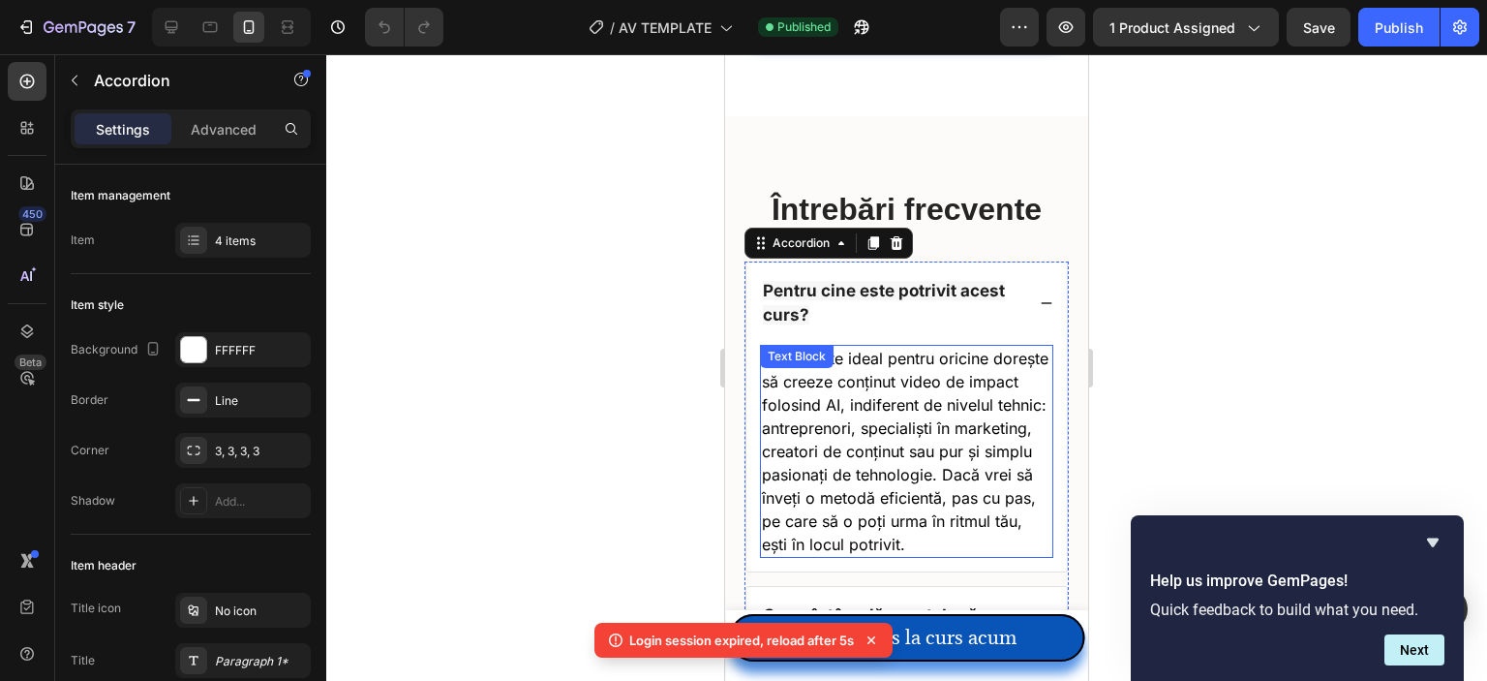
click at [916, 349] on span "Cursul este ideal pentru oricine dorește să creeze conținut video de impact fol…" at bounding box center [905, 451] width 287 height 205
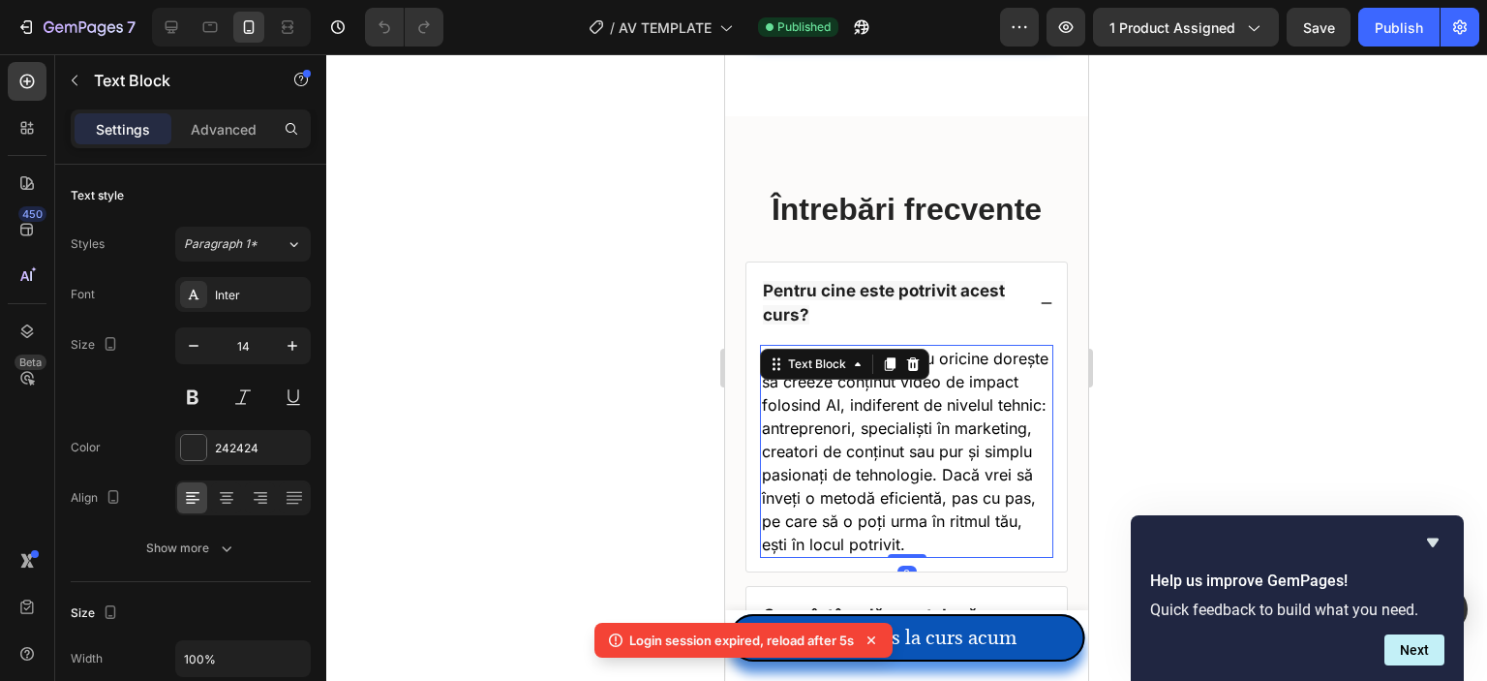
click at [926, 349] on span "Cursul este ideal pentru oricine dorește să creeze conținut video de impact fol…" at bounding box center [905, 451] width 287 height 205
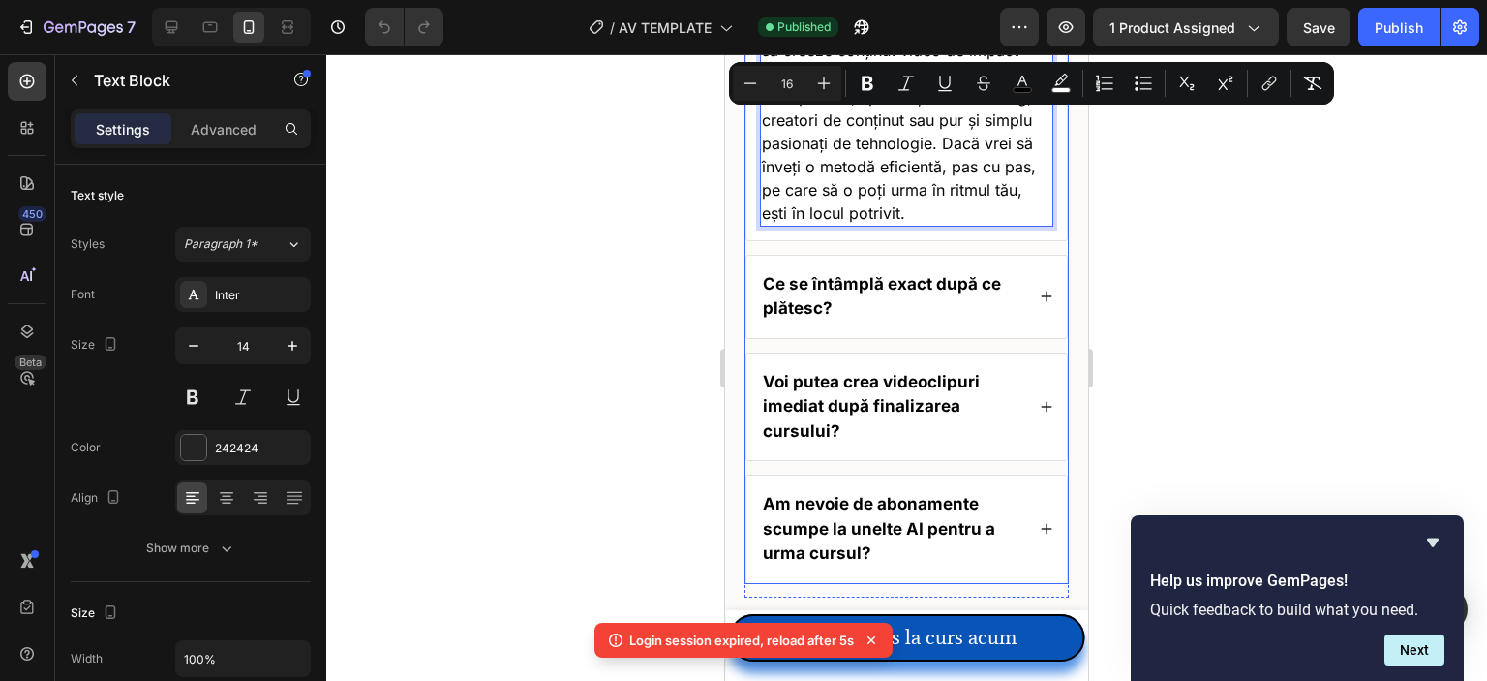
scroll to position [8230, 0]
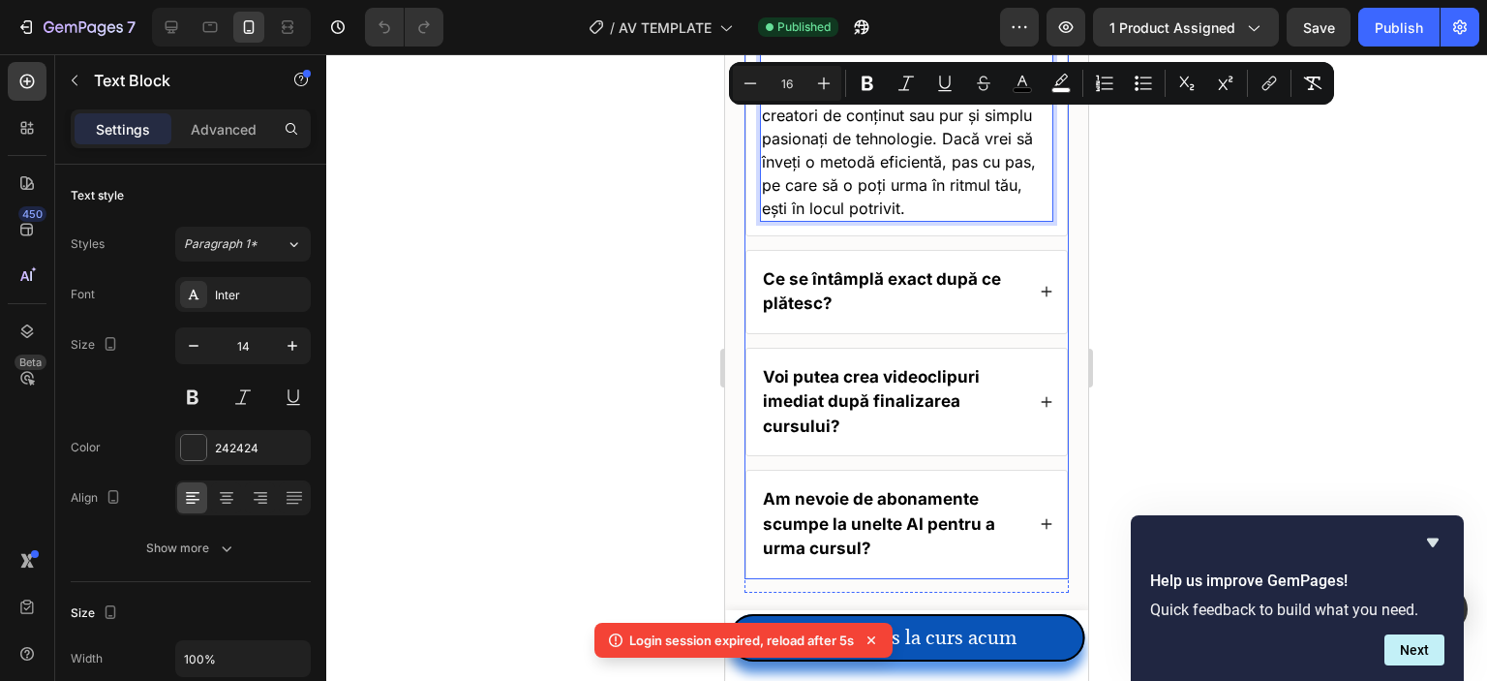
click at [889, 286] on div "Ce se întâmplă exact după ce plătesc?" at bounding box center [892, 291] width 264 height 55
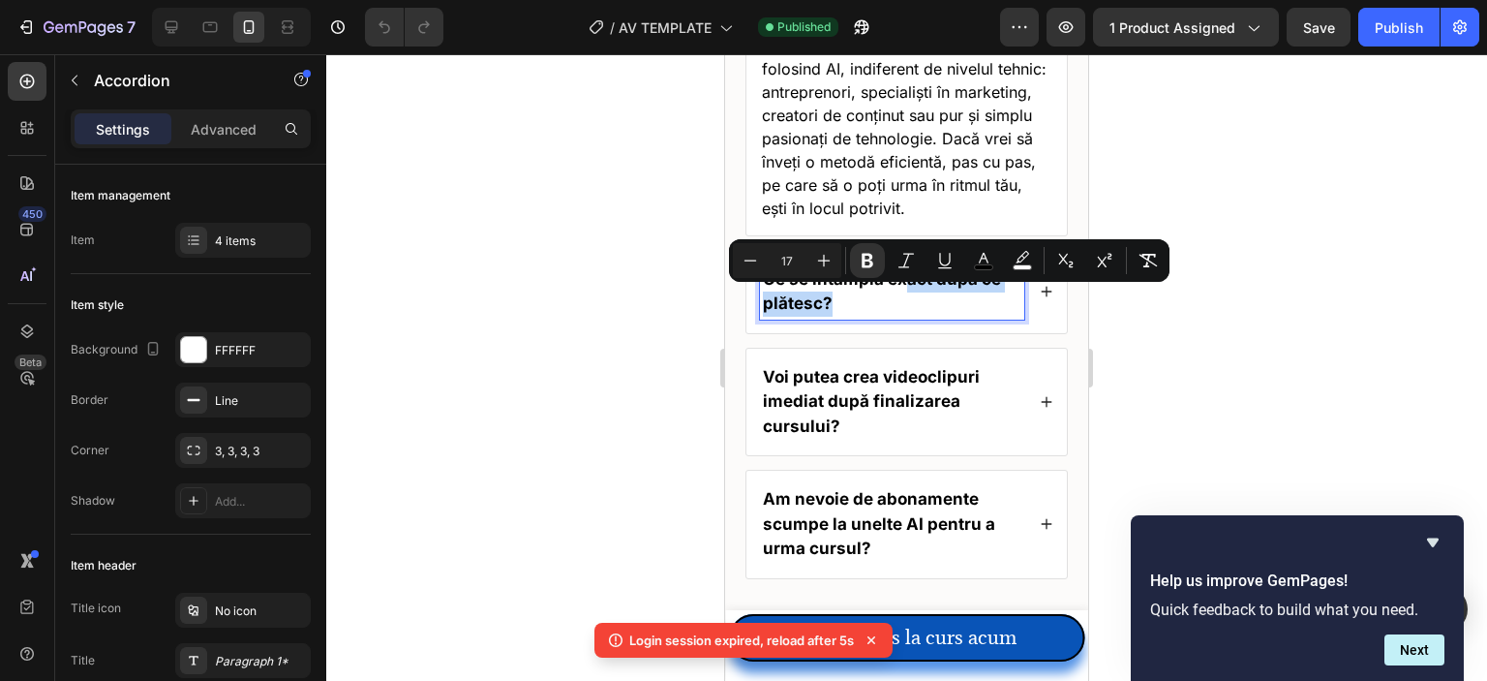
click at [899, 313] on p "Ce se întâmplă exact după ce plătesc?" at bounding box center [892, 291] width 259 height 49
click at [1024, 318] on div "Ce se întâmplă exact după ce plătesc?" at bounding box center [906, 292] width 320 height 82
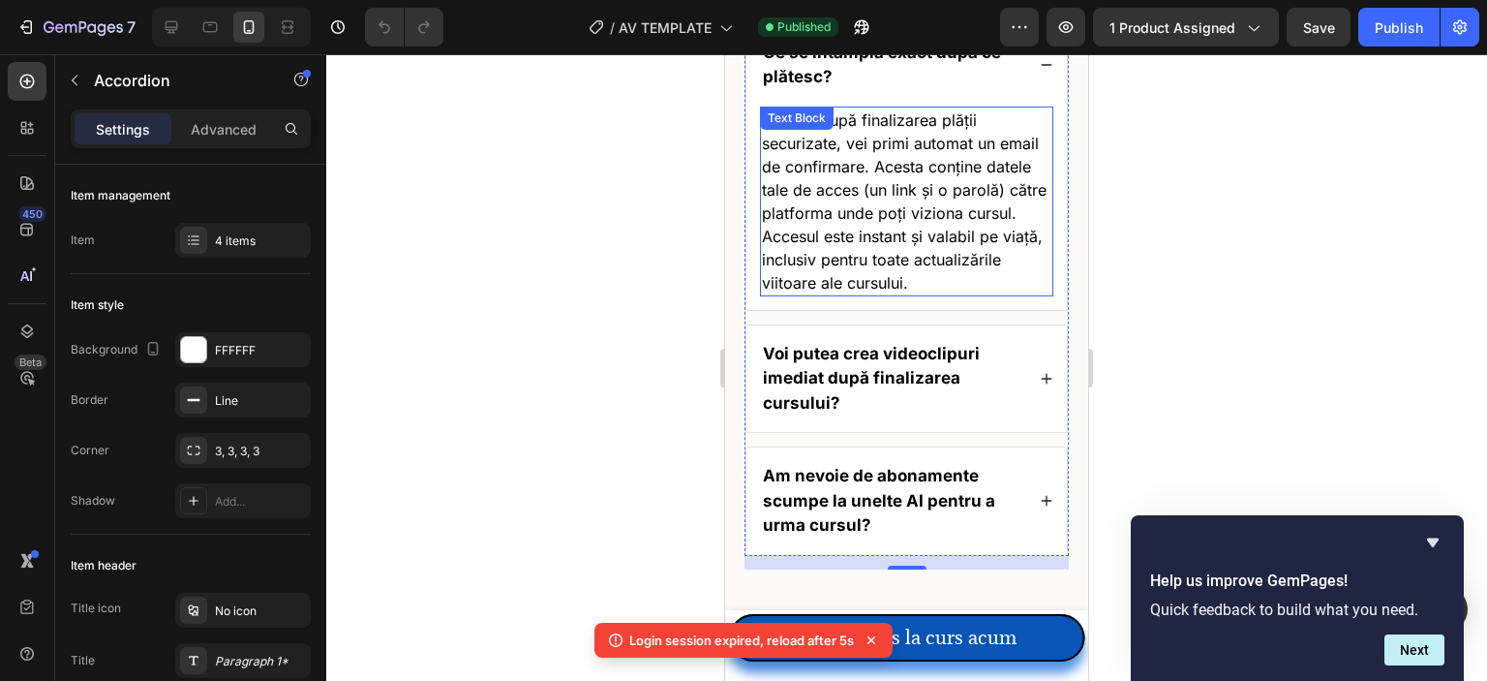
click at [894, 208] on span "Imediat după finalizarea plății securizate, vei primi automat un email de confi…" at bounding box center [904, 201] width 285 height 182
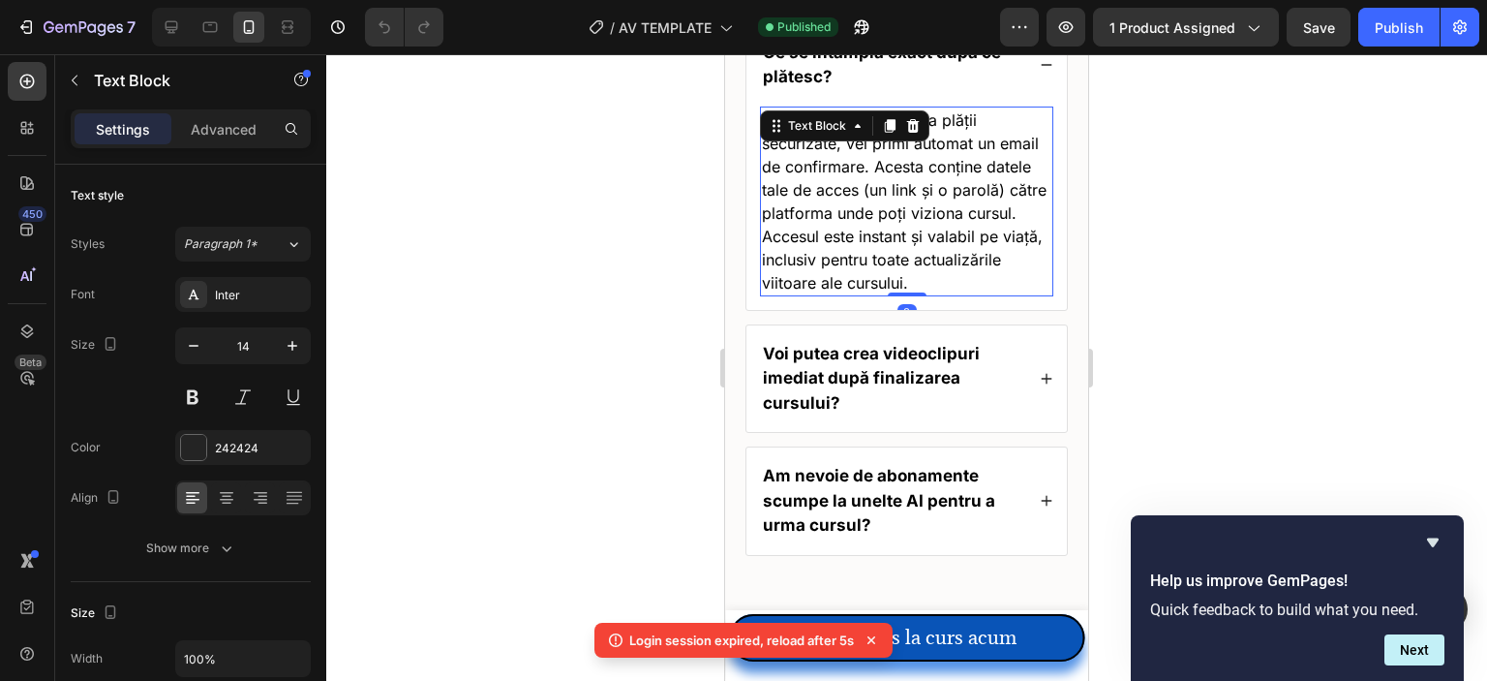
click at [894, 208] on span "Imediat după finalizarea plății securizate, vei primi automat un email de confi…" at bounding box center [904, 201] width 285 height 182
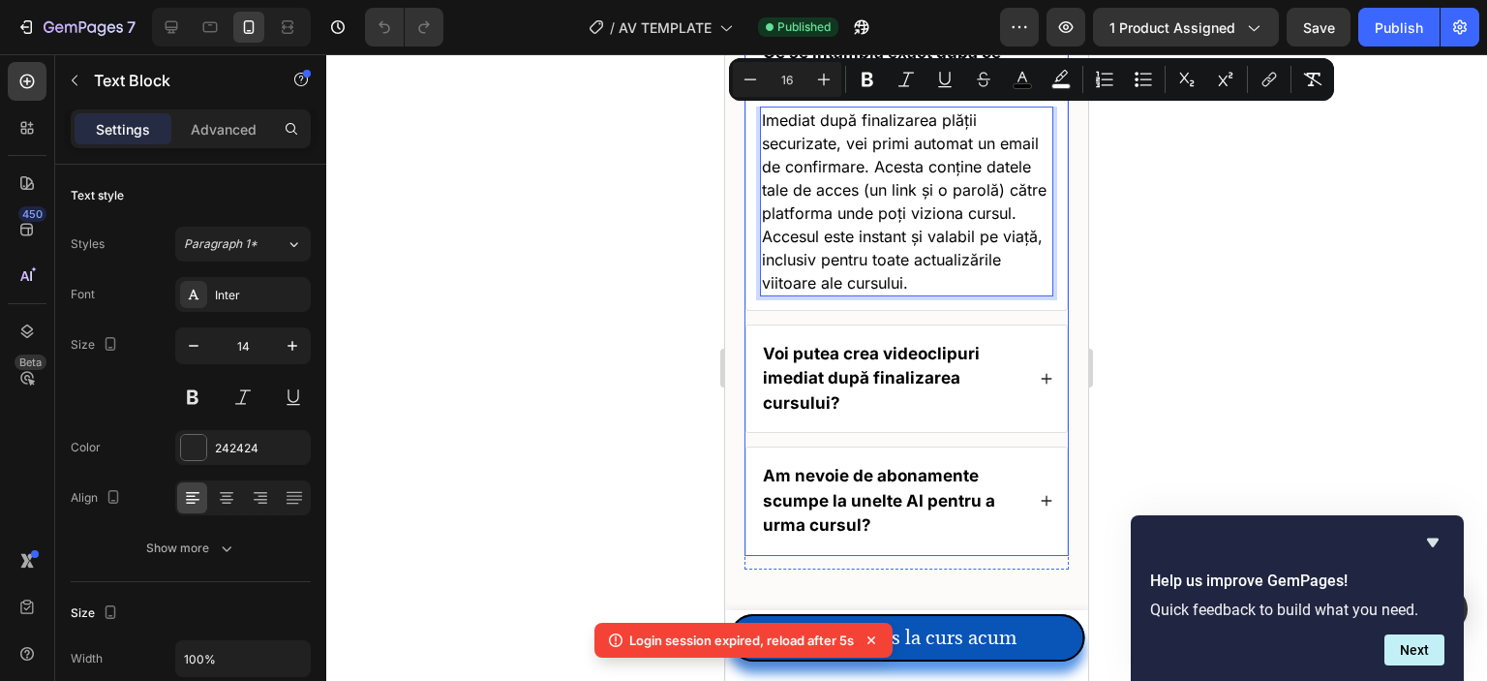
click at [871, 365] on strong "Voi putea crea videoclipuri imediat după finalizarea cursului?" at bounding box center [871, 378] width 217 height 69
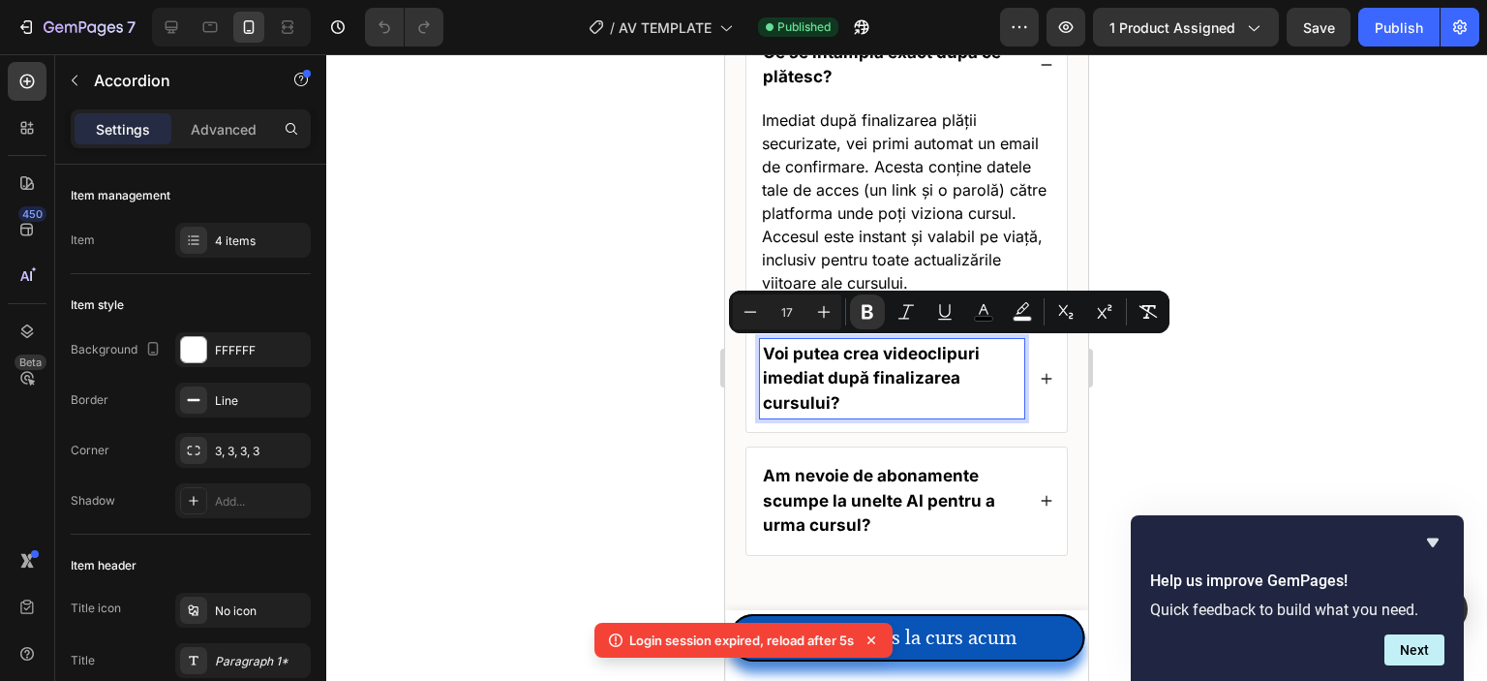
click at [1044, 366] on div "Voi putea crea videoclipuri imediat după finalizarea cursului?" at bounding box center [906, 378] width 320 height 107
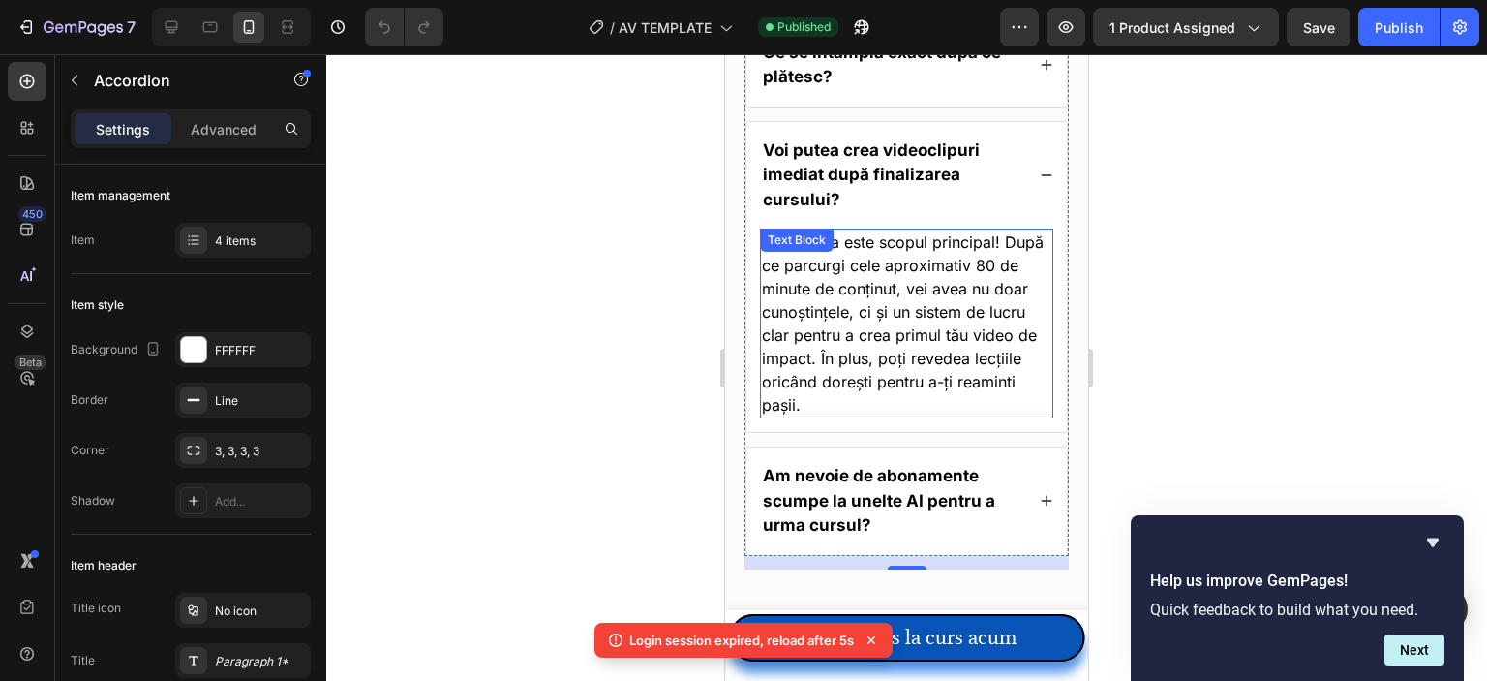
click at [859, 349] on span "Da, acesta este scopul principal! După ce parcurgi cele aproximativ 80 de minut…" at bounding box center [903, 323] width 282 height 182
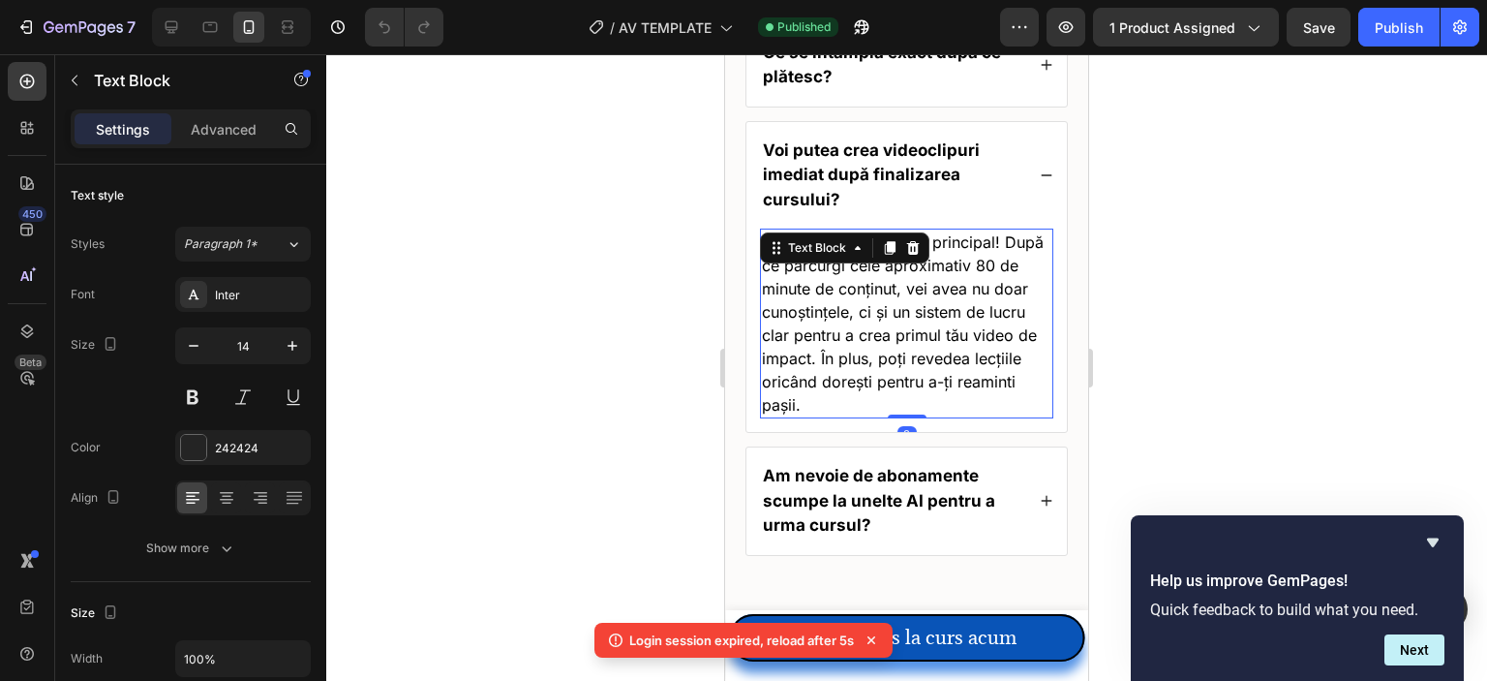
click at [859, 349] on span "Da, acesta este scopul principal! După ce parcurgi cele aproximativ 80 de minut…" at bounding box center [903, 323] width 282 height 182
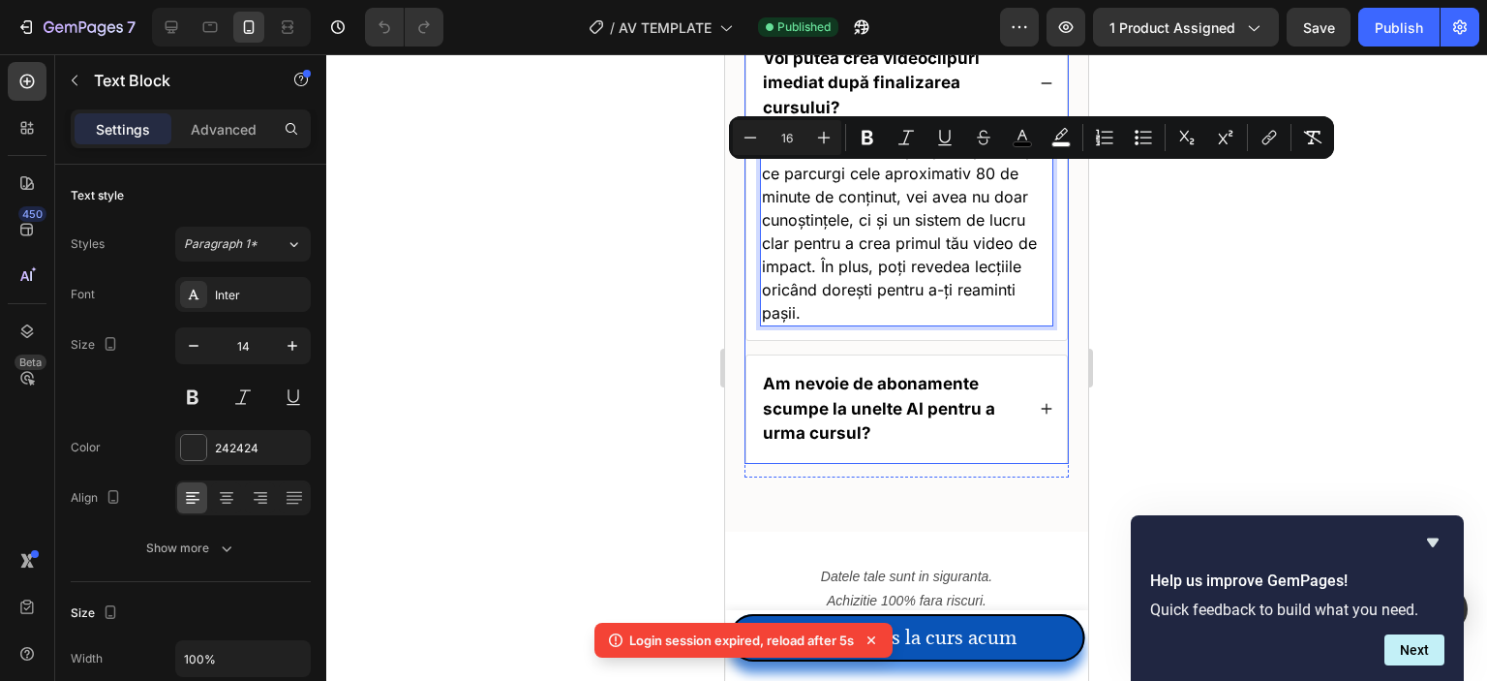
scroll to position [8326, 0]
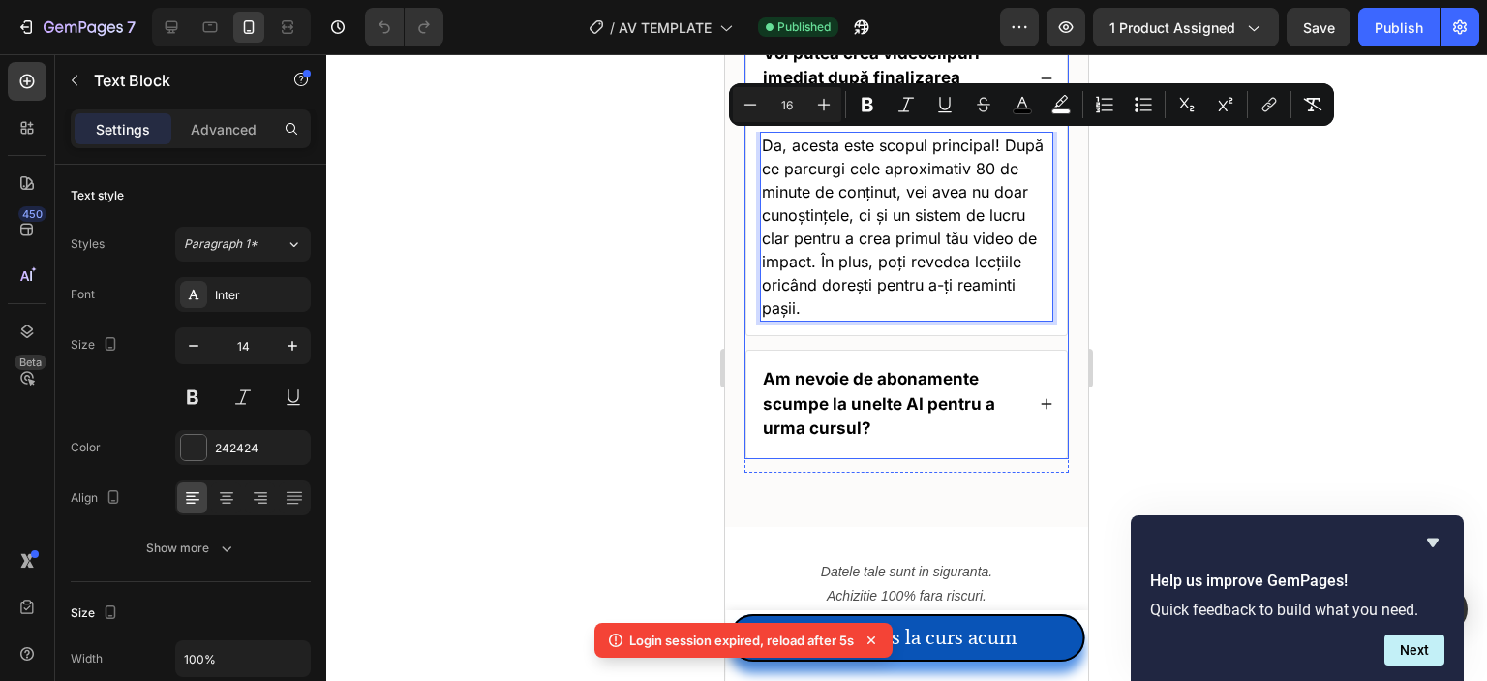
click at [898, 381] on strong "Am nevoie de abonamente scumpe la unelte AI pentru a urma cursul?" at bounding box center [879, 403] width 232 height 69
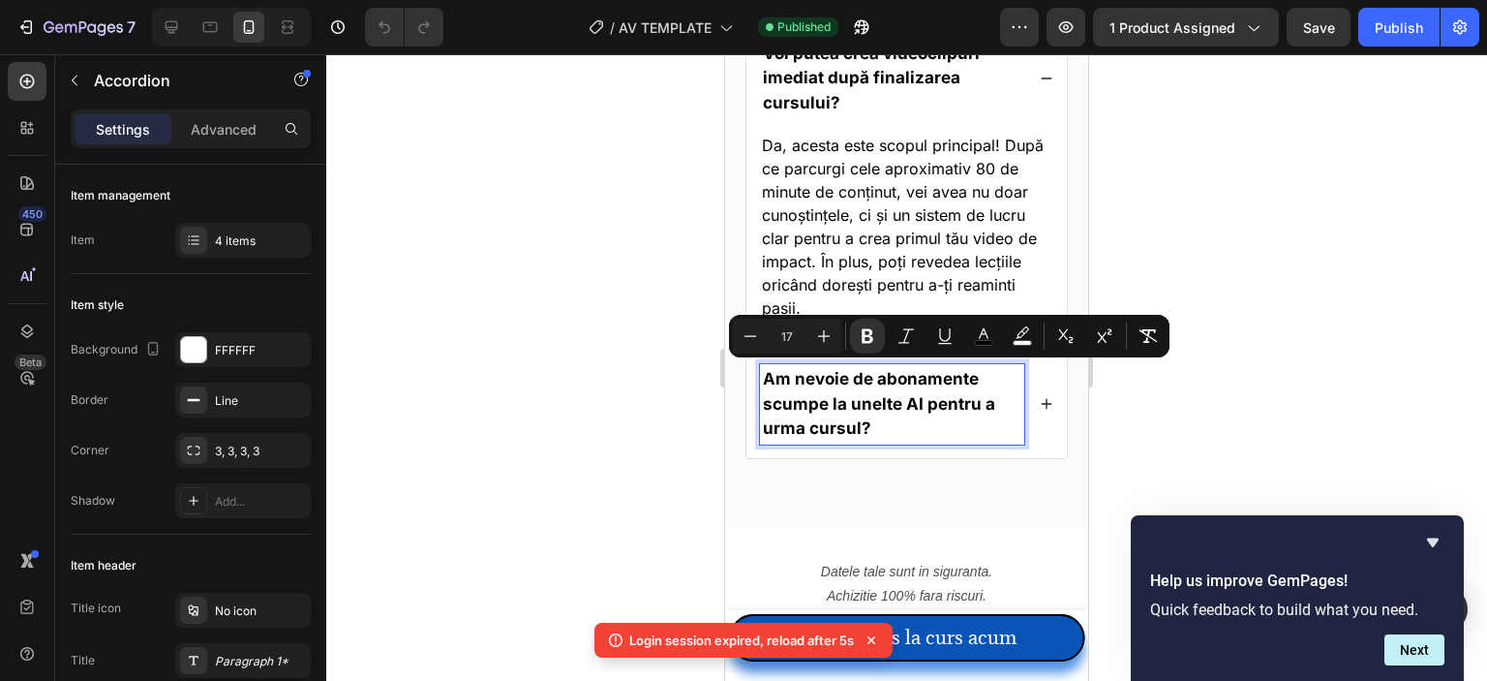
click at [1022, 421] on div "Am nevoie de abonamente scumpe la unelte AI pentru a urma cursul?" at bounding box center [906, 403] width 320 height 107
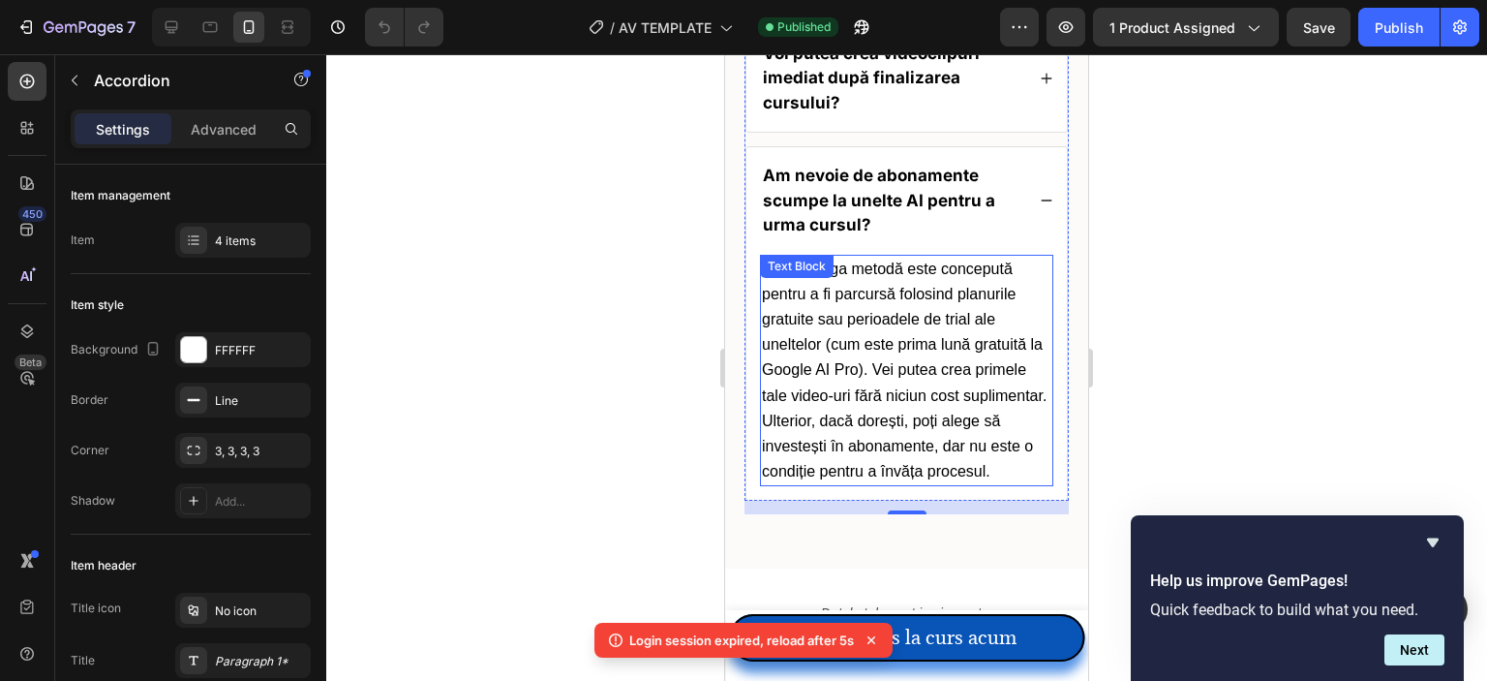
click at [933, 398] on span "Nu. Întreaga metodă este concepută pentru a fi parcursă folosind planurile grat…" at bounding box center [904, 370] width 285 height 220
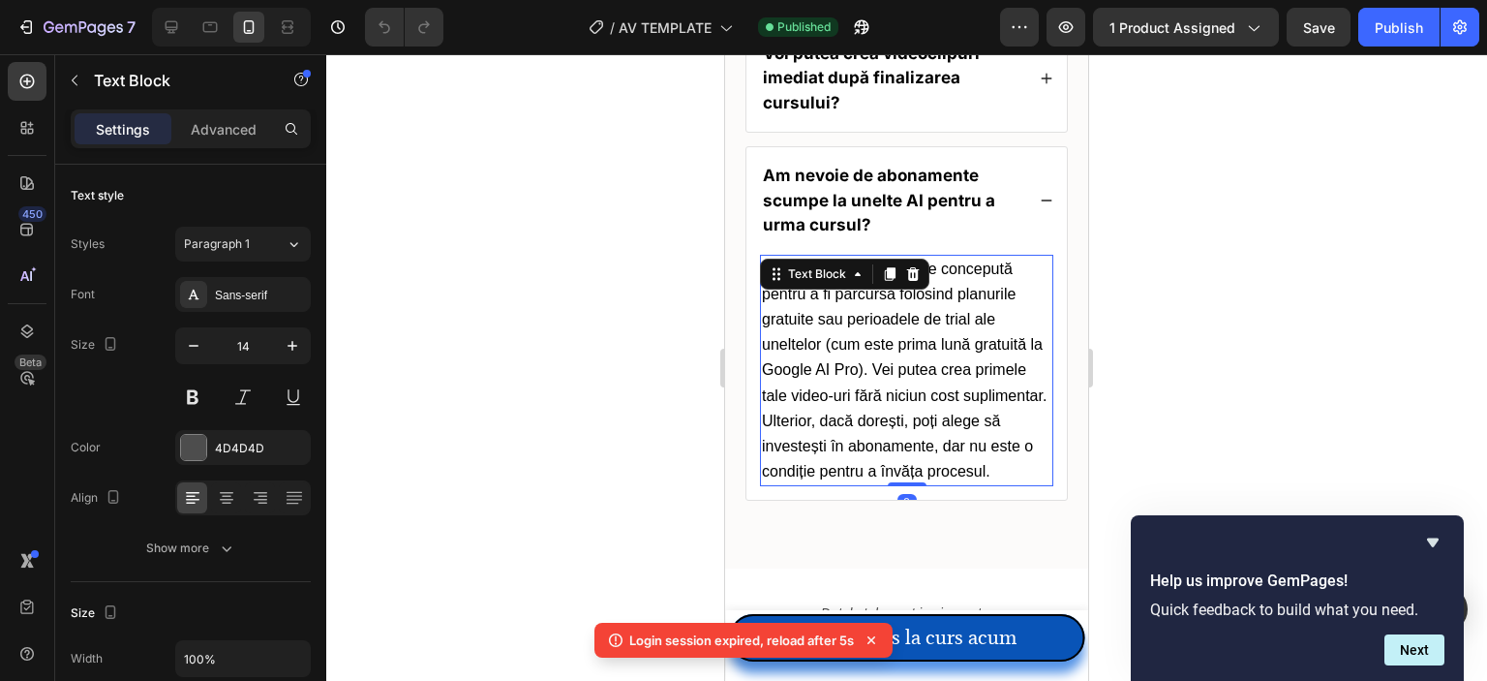
click at [933, 397] on span "Nu. Întreaga metodă este concepută pentru a fi parcursă folosind planurile grat…" at bounding box center [904, 370] width 285 height 220
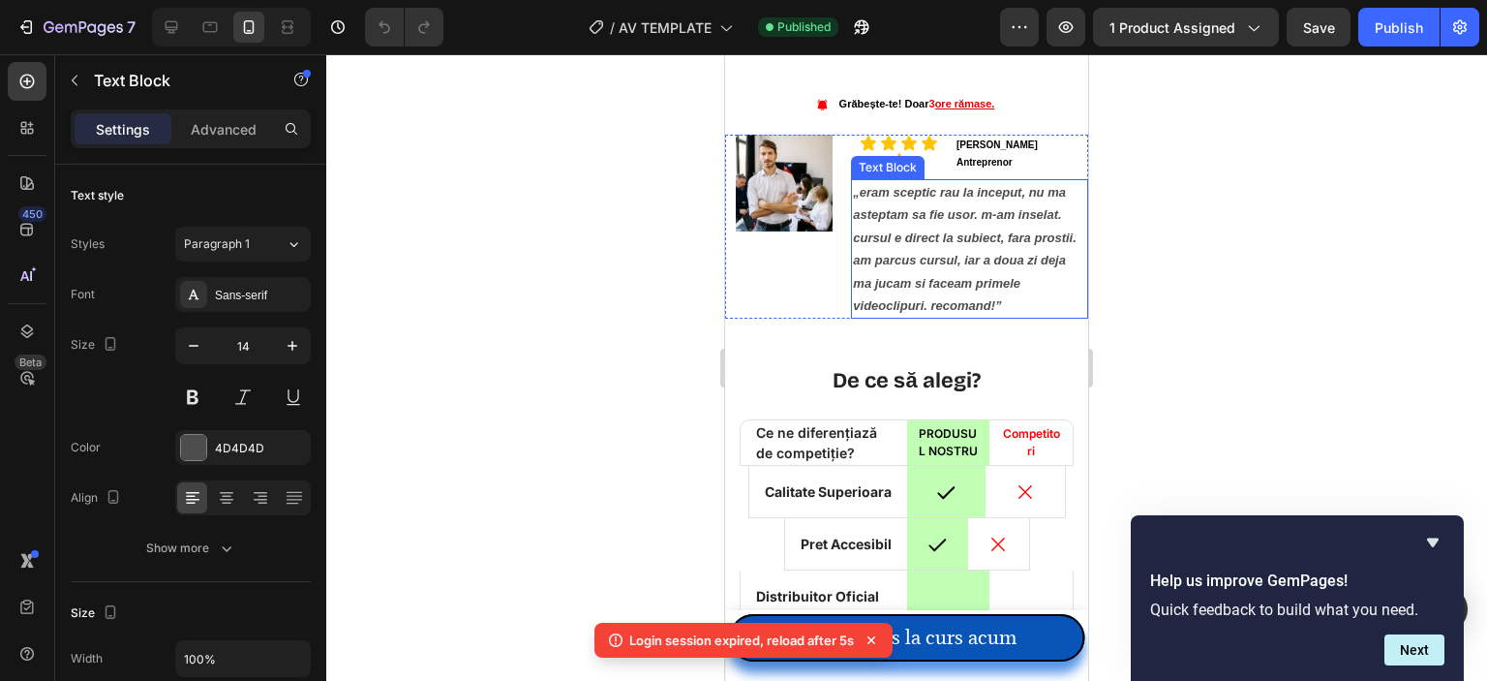
scroll to position [6293, 0]
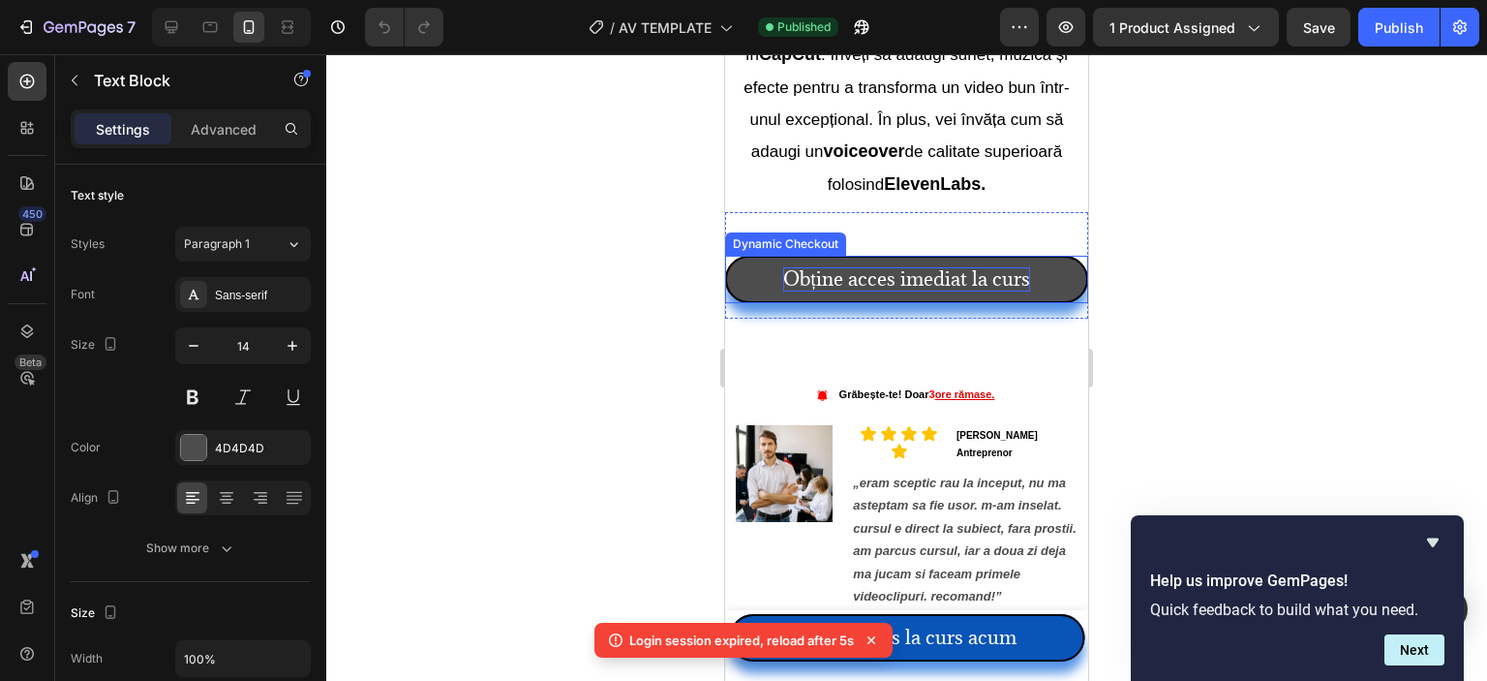
click at [899, 288] on p "Obține acces imediat la curs" at bounding box center [906, 279] width 246 height 24
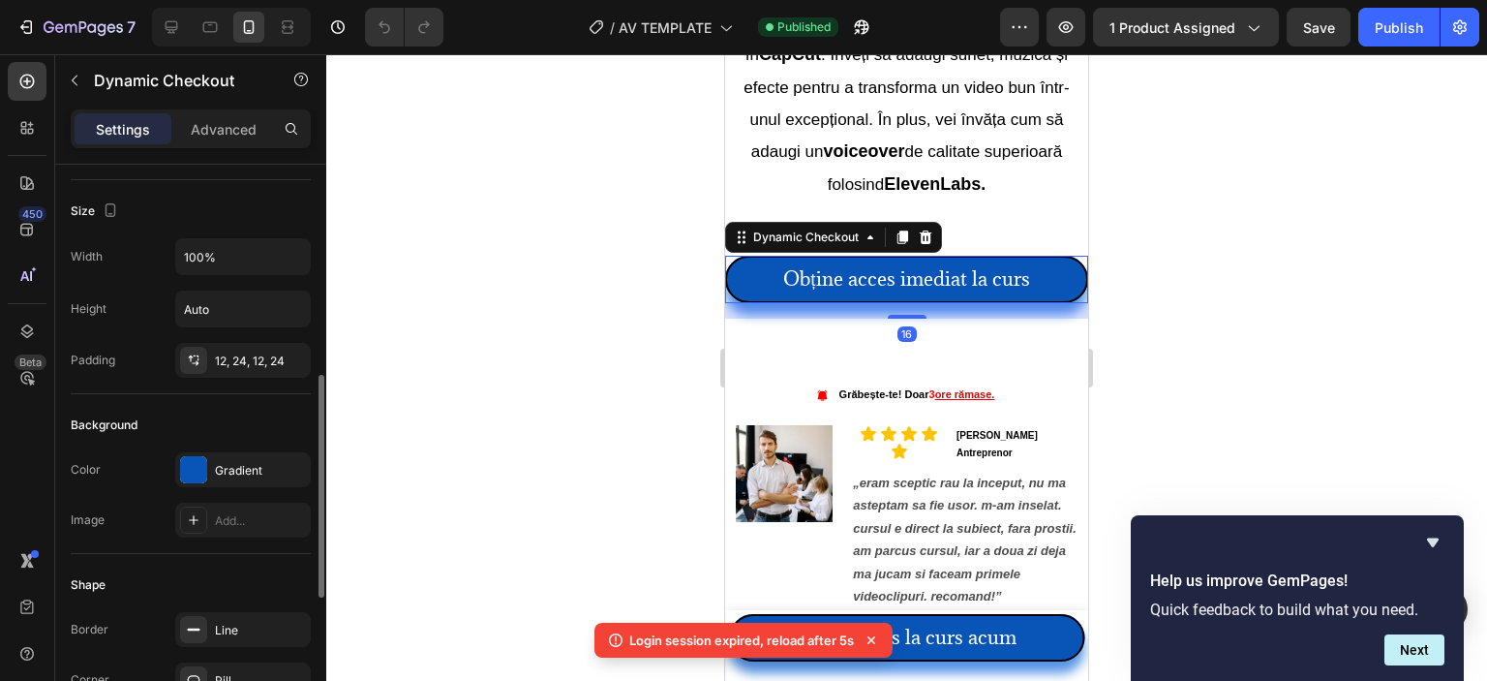
scroll to position [290, 0]
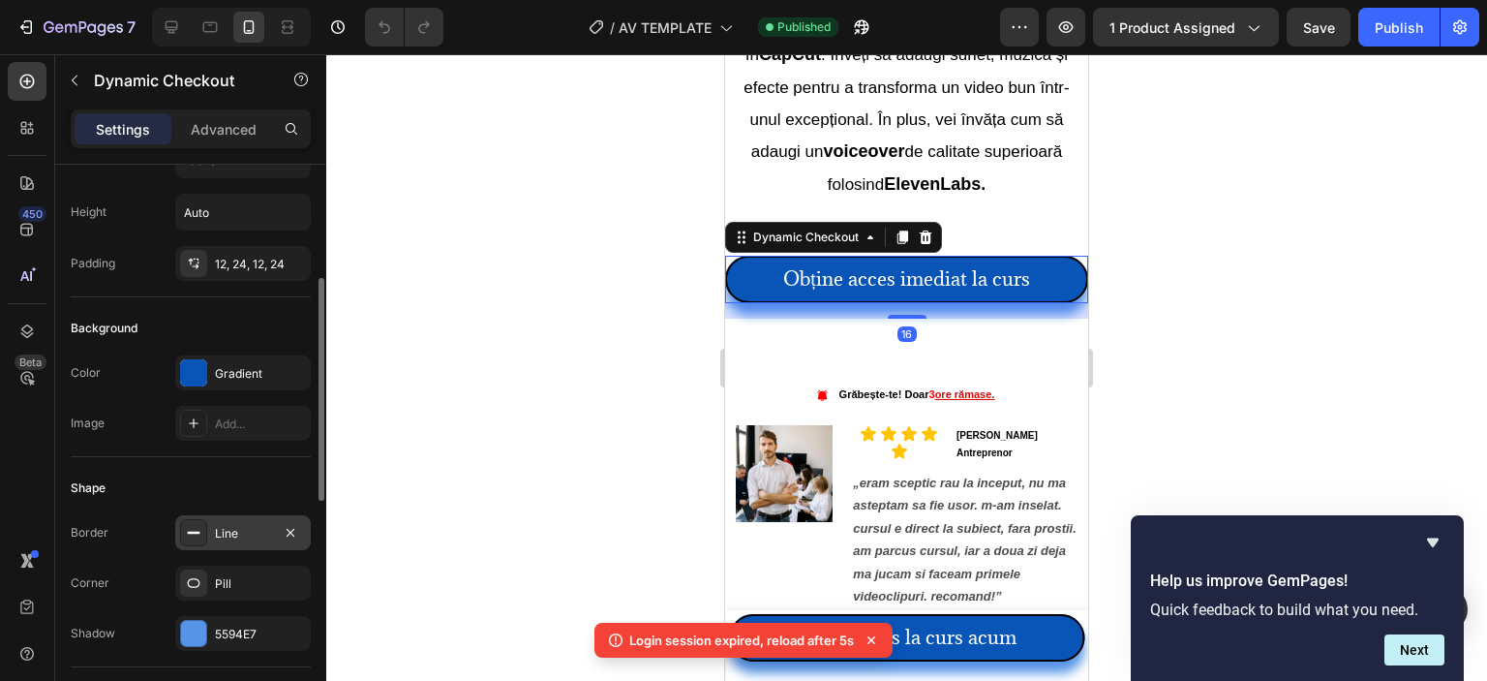
click at [249, 526] on div "Line" at bounding box center [243, 533] width 56 height 17
